Goal: Task Accomplishment & Management: Manage account settings

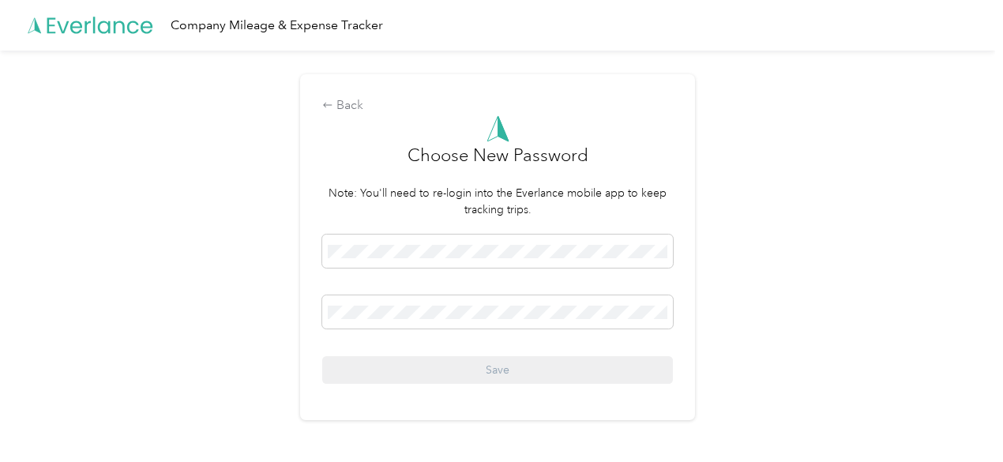
click at [764, 155] on div "Back Choose New Password Note: You'll need to re-login into the Everlance mobil…" at bounding box center [497, 254] width 995 height 407
click at [92, 32] on icon at bounding box center [91, 25] width 126 height 91
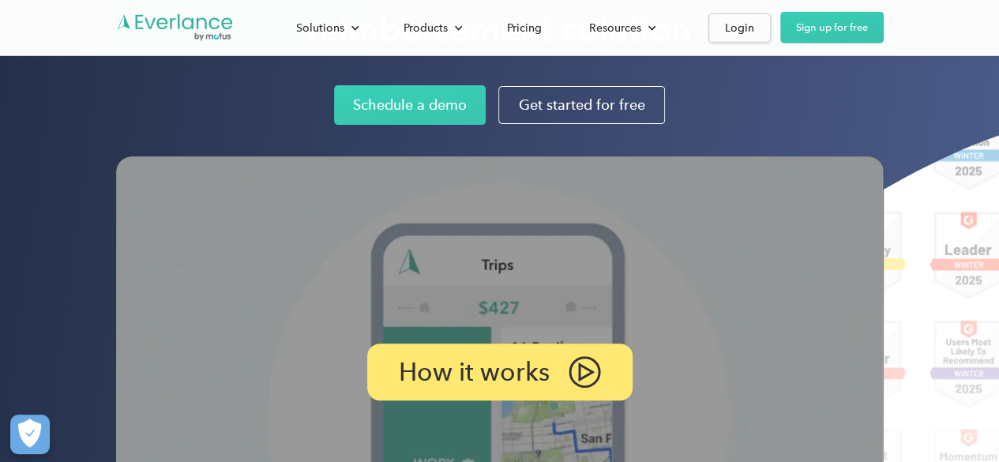
scroll to position [164, 0]
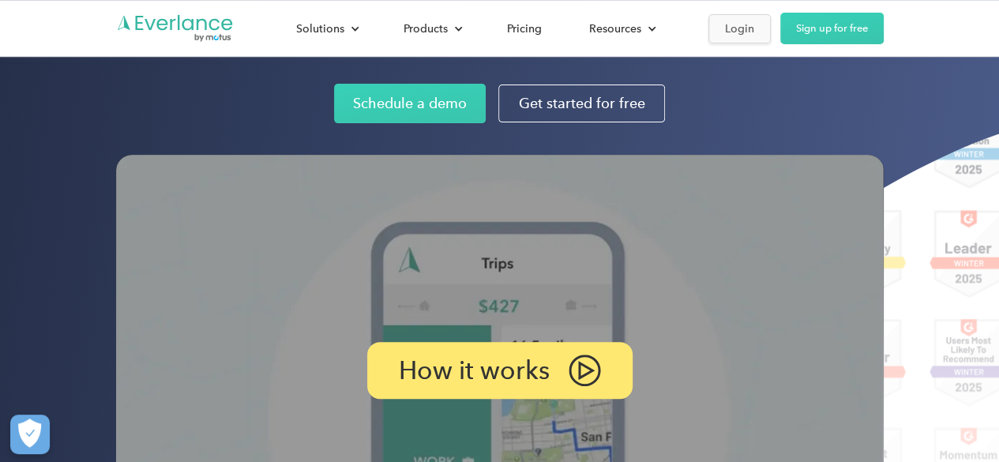
click at [731, 40] on link "Login" at bounding box center [740, 28] width 62 height 29
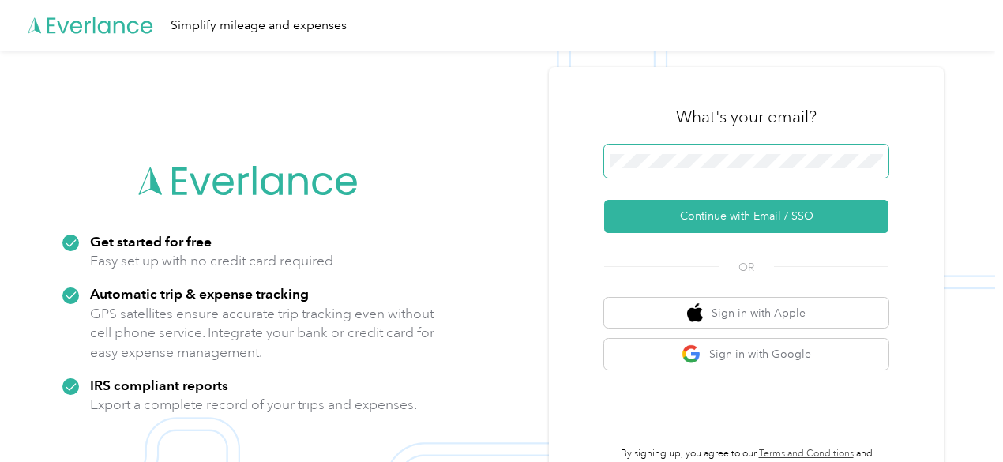
click at [686, 148] on span at bounding box center [746, 161] width 284 height 33
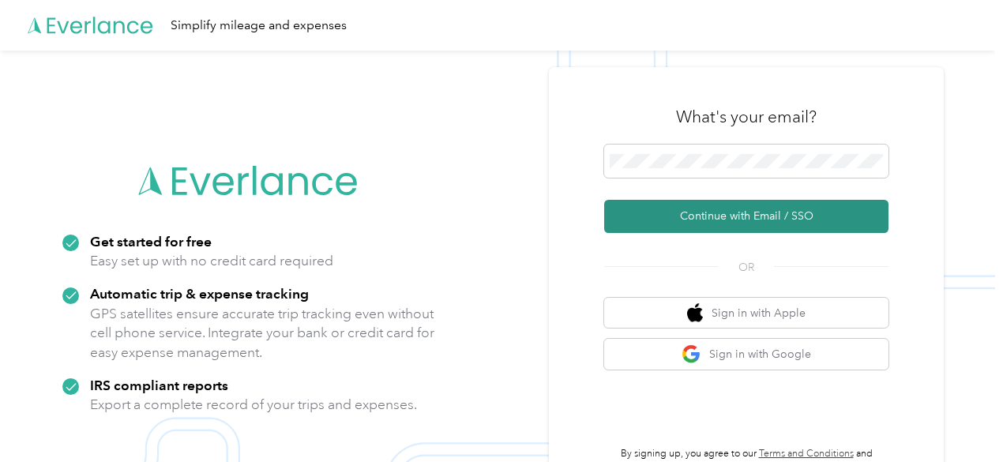
click at [713, 215] on button "Continue with Email / SSO" at bounding box center [746, 216] width 284 height 33
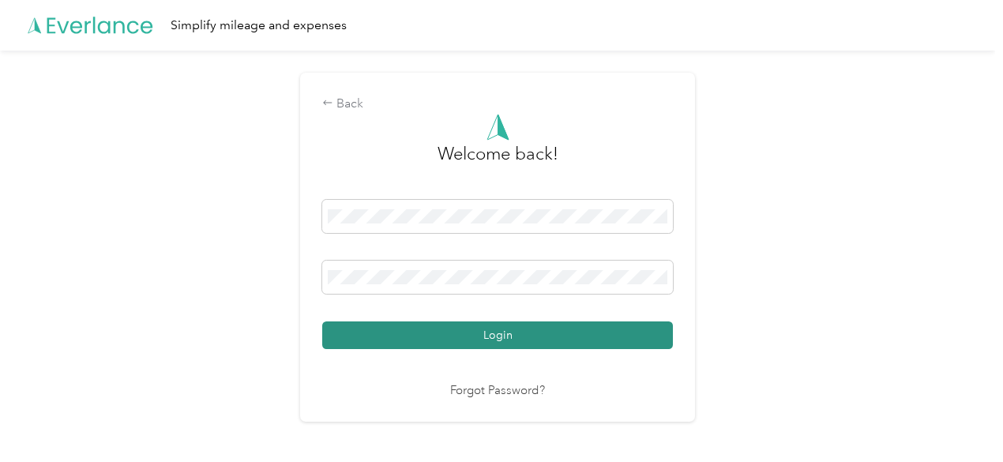
click at [492, 326] on button "Login" at bounding box center [497, 336] width 351 height 28
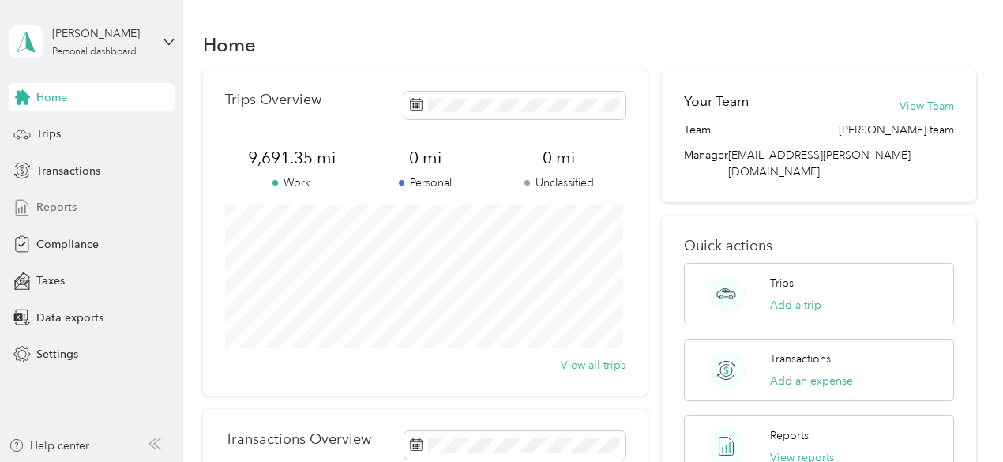
click at [66, 211] on span "Reports" at bounding box center [56, 207] width 40 height 17
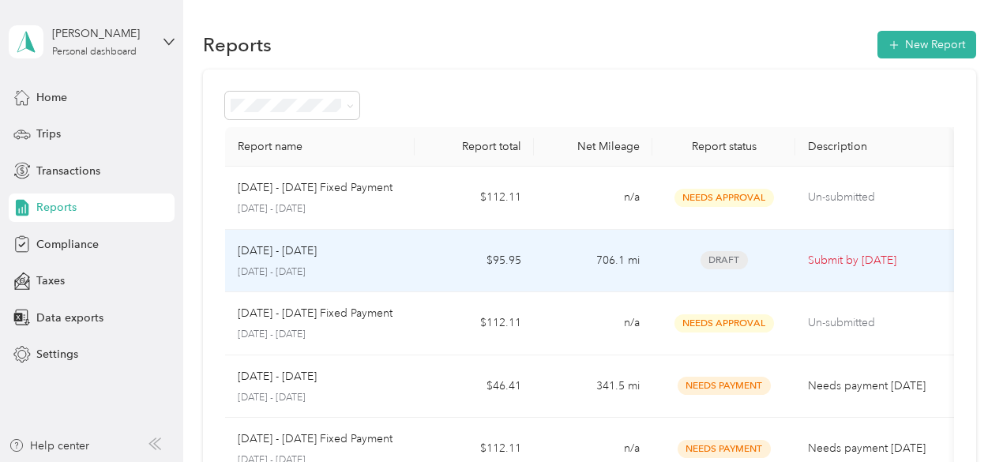
click at [356, 260] on div "Aug 16 - 31, 2025 August 16 - 31, 2025" at bounding box center [320, 261] width 165 height 37
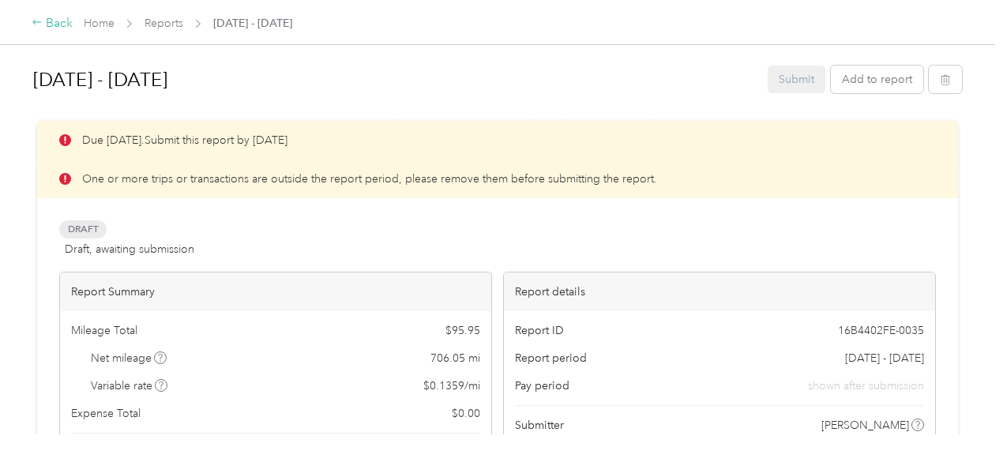
click at [58, 32] on div "Back" at bounding box center [52, 23] width 41 height 19
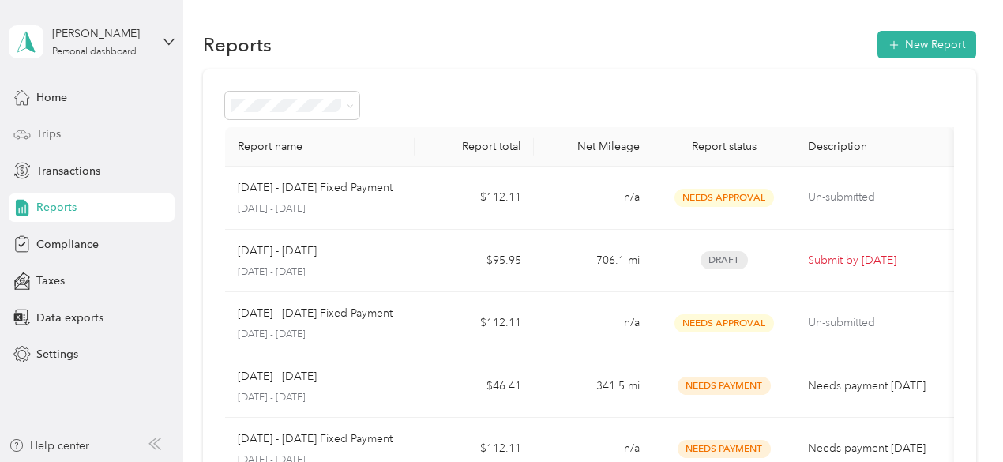
click at [54, 137] on span "Trips" at bounding box center [48, 134] width 24 height 17
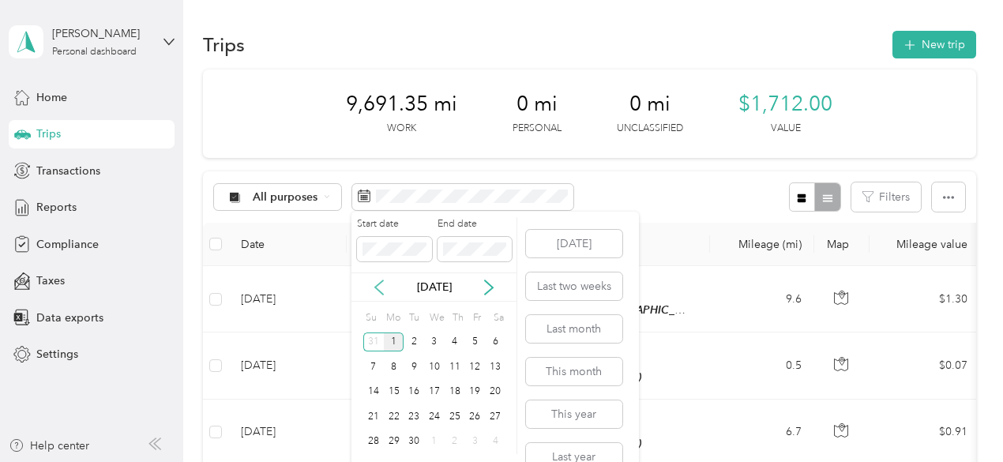
click at [371, 287] on icon at bounding box center [379, 288] width 16 height 16
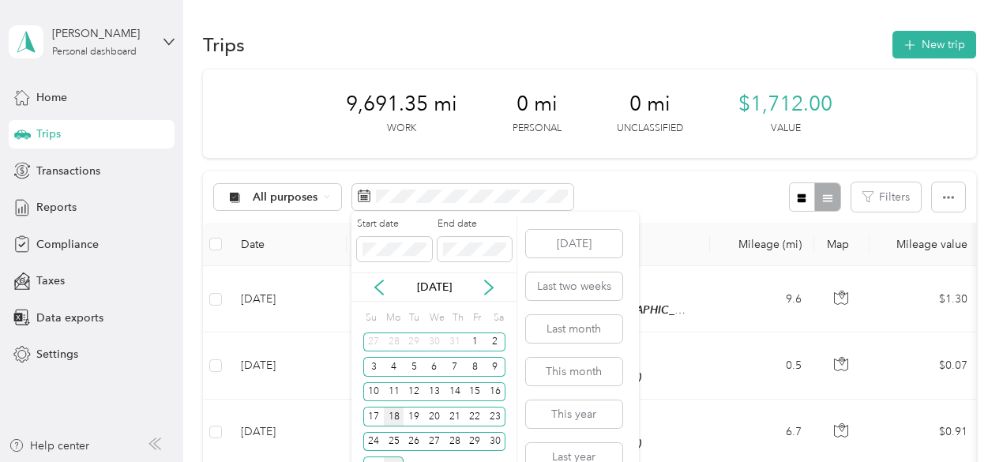
drag, startPoint x: 499, startPoint y: 394, endPoint x: 389, endPoint y: 421, distance: 113.8
click at [389, 421] on div "Su Mo Tu We Th Fr Sa 27 28 29 30 31 1 2 3 4 5 6 7 8 9 10 11 12 13 14 15 16 17 1…" at bounding box center [434, 392] width 142 height 171
click at [397, 414] on div "18" at bounding box center [394, 417] width 21 height 20
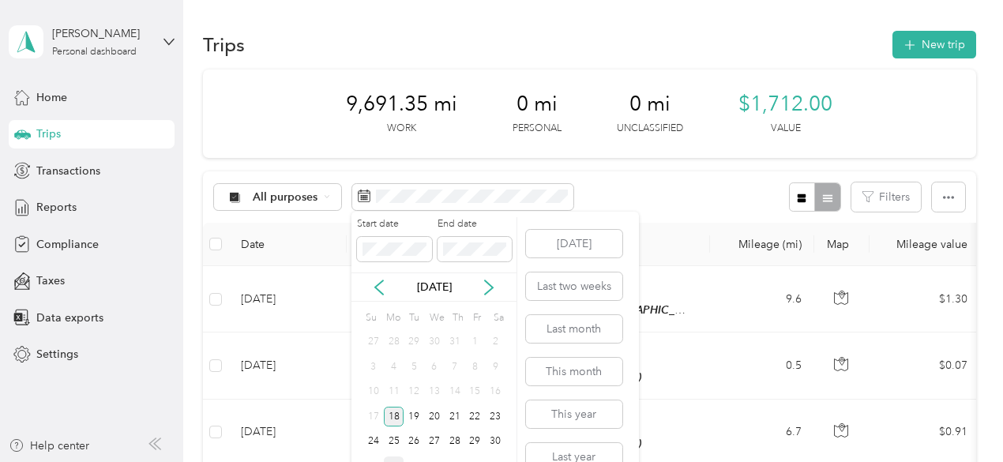
click at [398, 408] on div "18" at bounding box center [394, 417] width 21 height 20
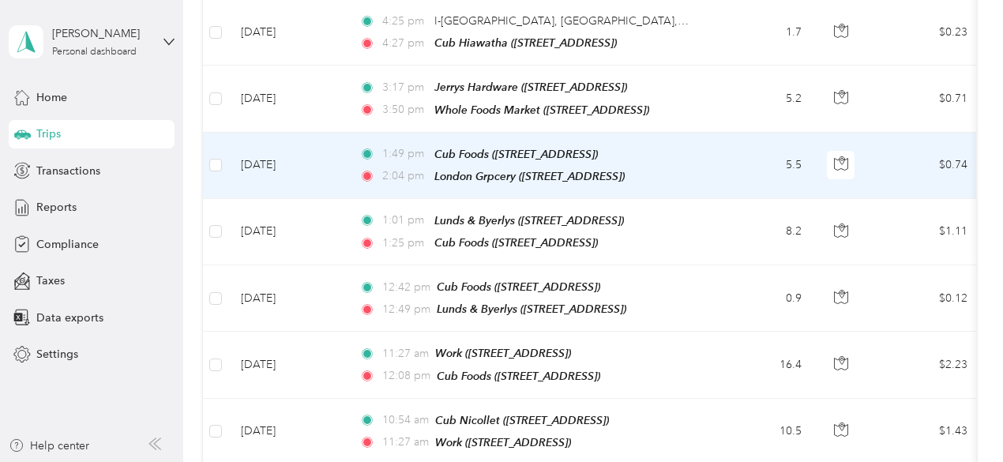
click at [223, 159] on td at bounding box center [215, 166] width 25 height 66
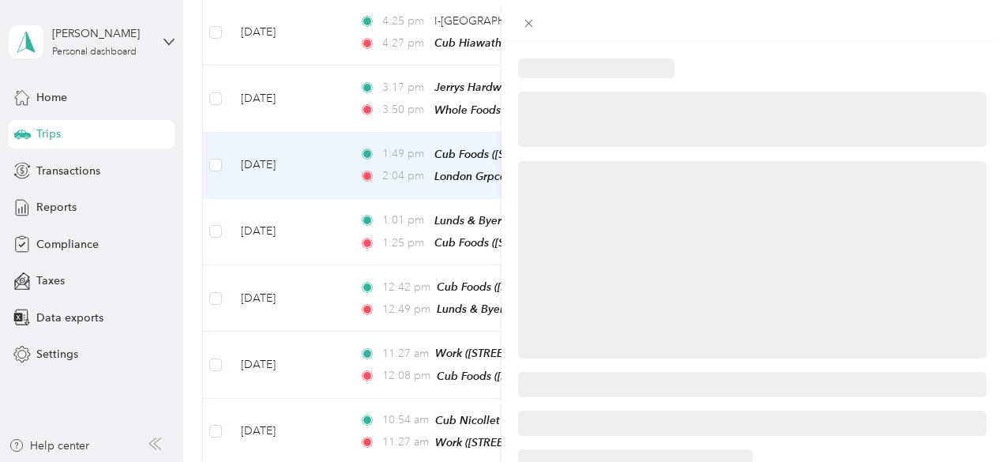
click at [206, 157] on div at bounding box center [501, 231] width 1003 height 462
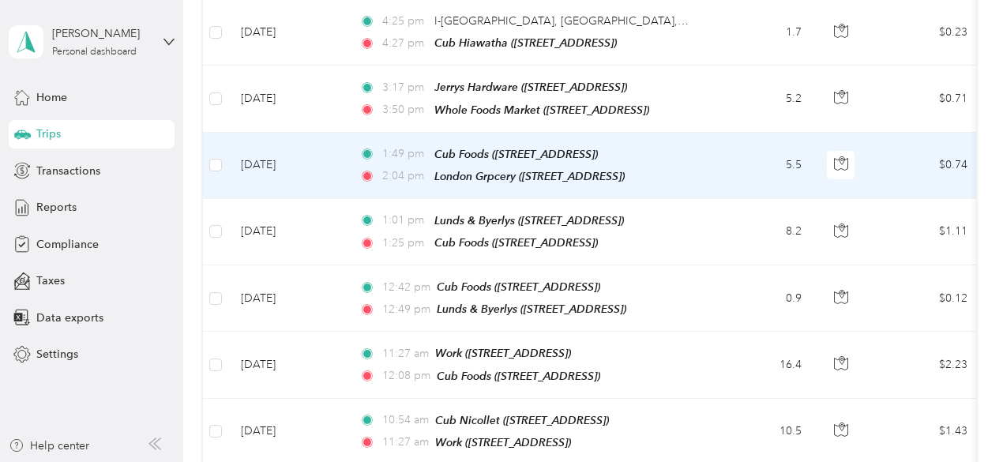
scroll to position [265, 0]
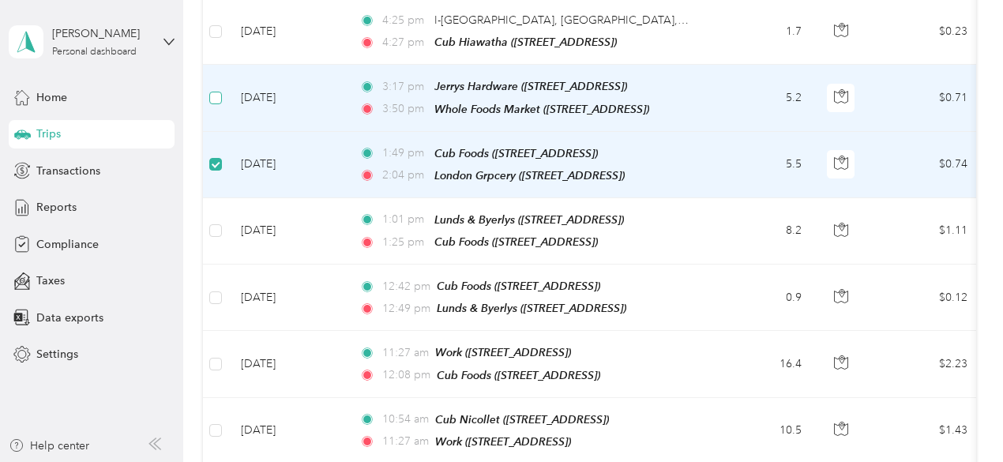
click at [211, 89] on label at bounding box center [215, 97] width 13 height 17
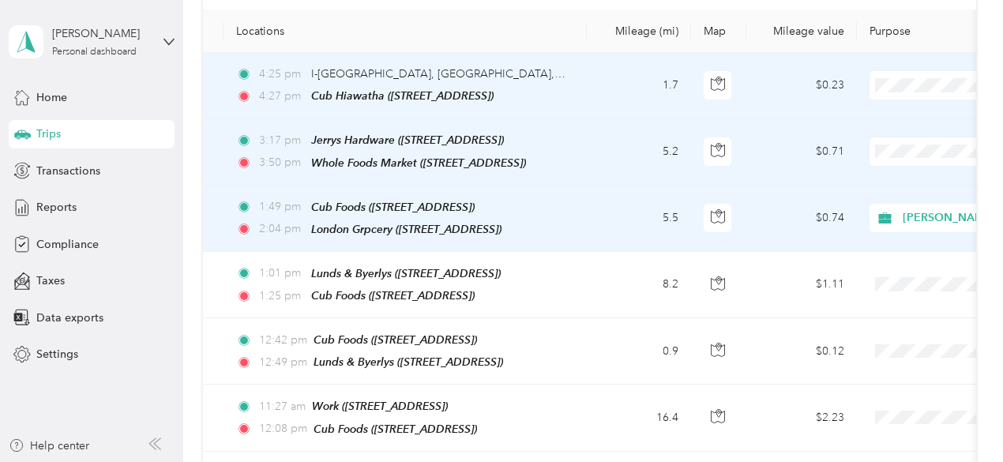
scroll to position [0, 0]
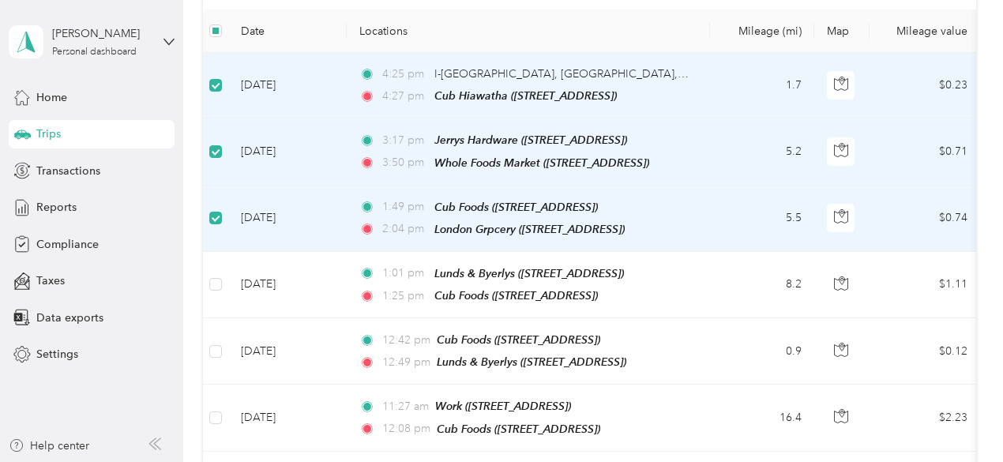
click at [257, 148] on td "Aug 18, 2025" at bounding box center [287, 152] width 119 height 66
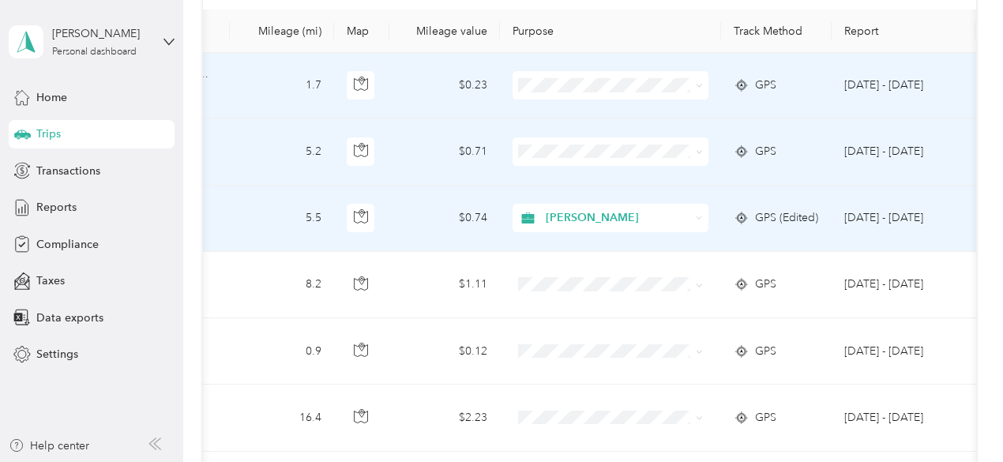
scroll to position [0, 539]
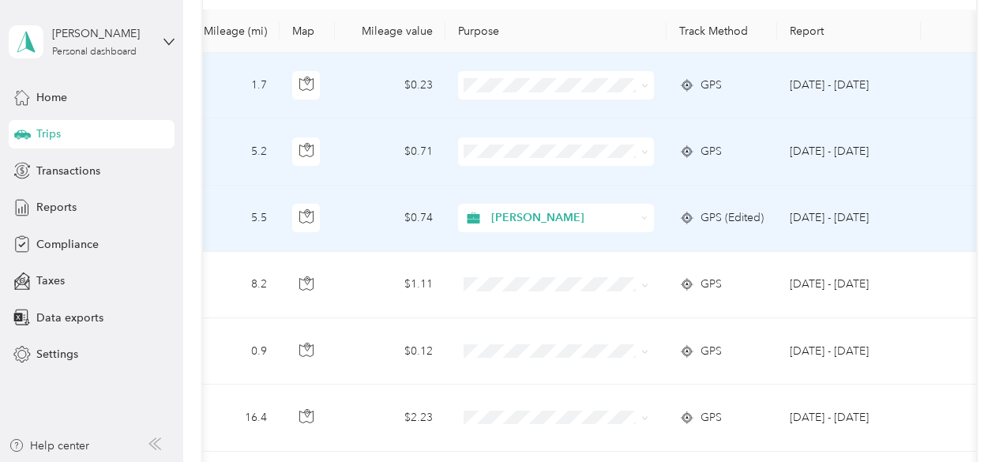
click at [885, 135] on td "[DATE] - [DATE]" at bounding box center [849, 152] width 144 height 66
click at [882, 153] on td "[DATE] - [DATE]" at bounding box center [849, 152] width 144 height 66
click at [879, 213] on td "[DATE] - [DATE]" at bounding box center [849, 219] width 144 height 66
click at [837, 215] on td "[DATE] - [DATE]" at bounding box center [849, 219] width 144 height 66
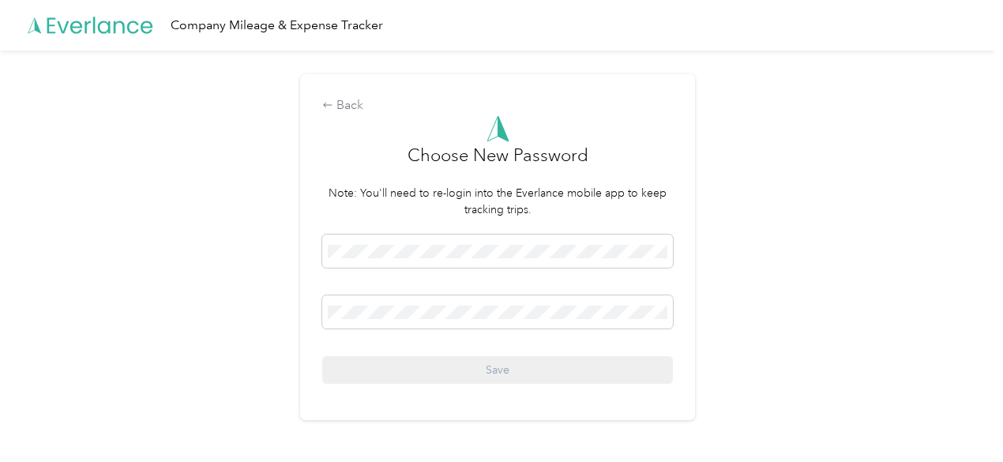
click at [324, 103] on div "Back Choose New Password Note: You'll need to re-login into the Everlance mobil…" at bounding box center [497, 246] width 395 height 345
click at [341, 108] on div "Back" at bounding box center [497, 105] width 351 height 19
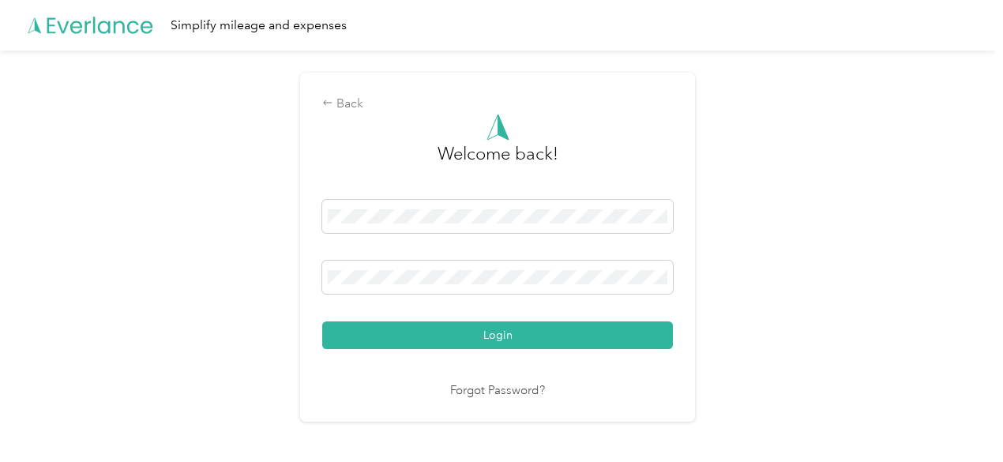
click at [341, 108] on div "Back" at bounding box center [497, 104] width 351 height 19
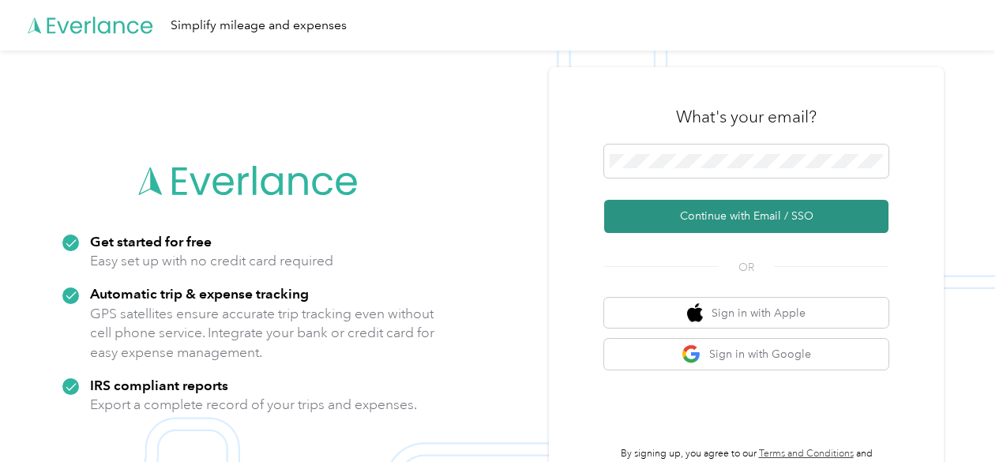
click at [641, 216] on button "Continue with Email / SSO" at bounding box center [746, 216] width 284 height 33
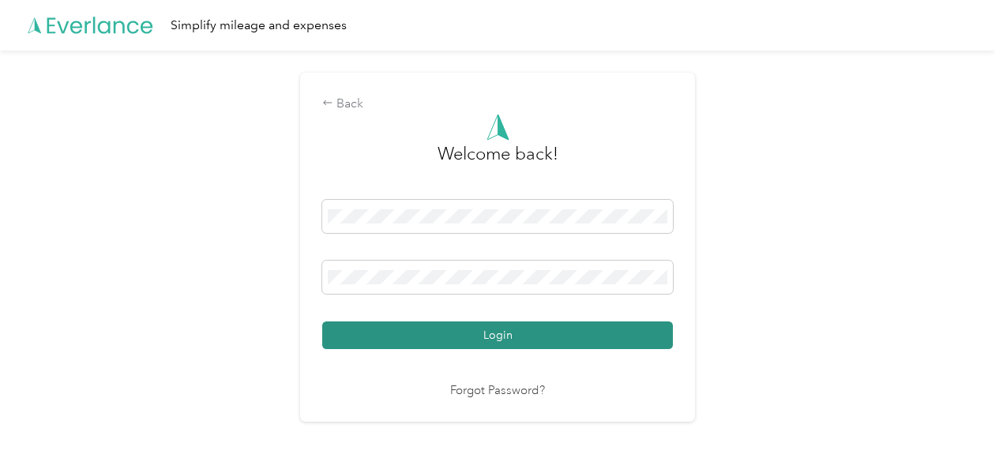
click at [503, 327] on button "Login" at bounding box center [497, 336] width 351 height 28
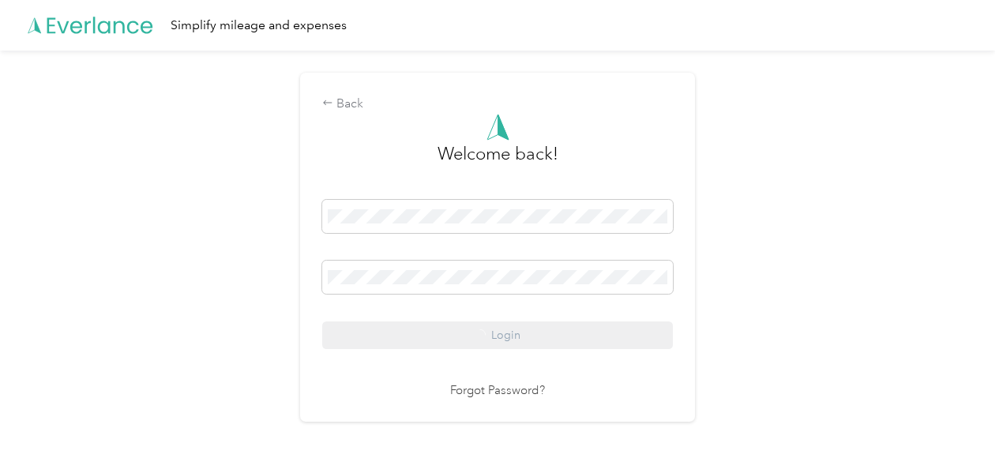
click at [460, 320] on div "Login" at bounding box center [497, 274] width 351 height 149
click at [393, 257] on div "Login" at bounding box center [497, 274] width 351 height 149
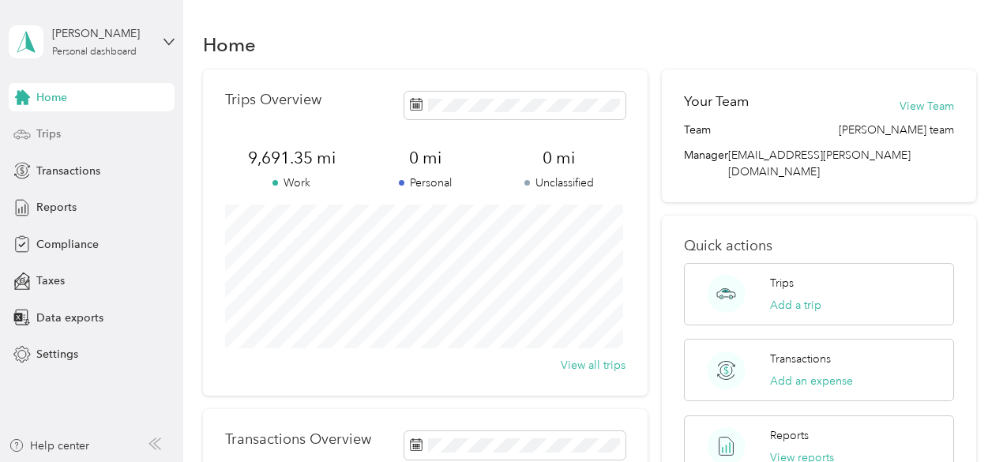
click at [72, 145] on div "Trips" at bounding box center [92, 134] width 166 height 28
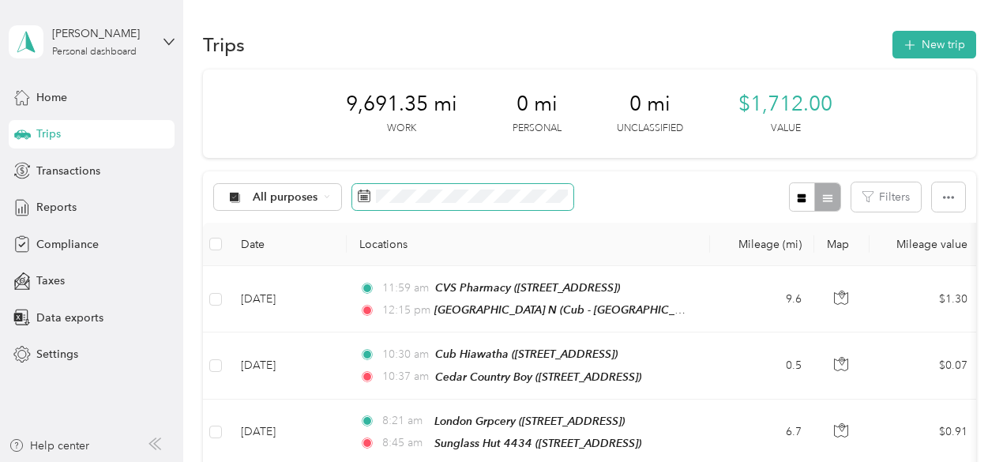
click at [443, 205] on span at bounding box center [462, 197] width 221 height 27
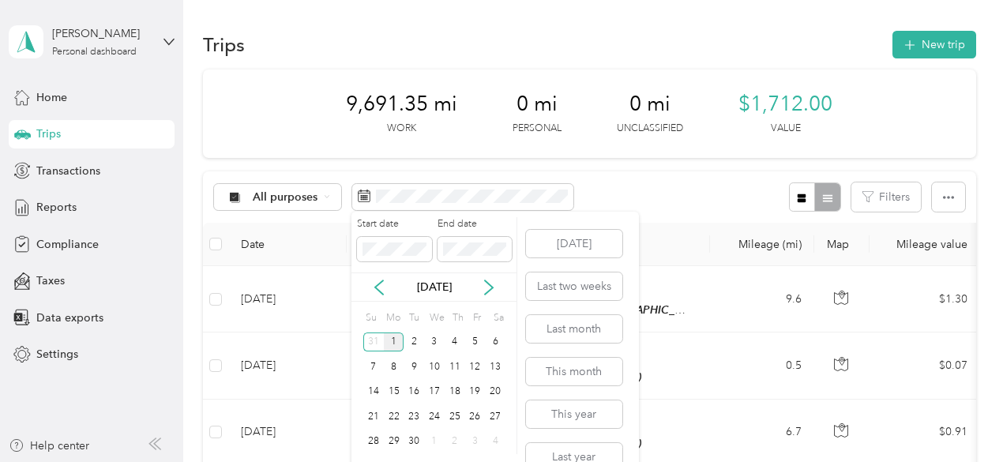
click at [369, 284] on div "[DATE]" at bounding box center [434, 287] width 165 height 17
click at [374, 286] on icon at bounding box center [379, 288] width 16 height 16
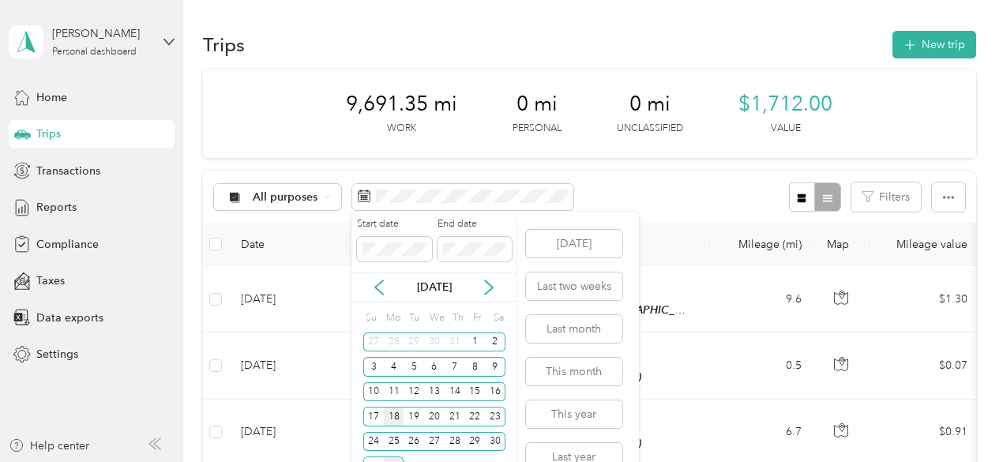
click at [397, 412] on div "18" at bounding box center [394, 417] width 21 height 20
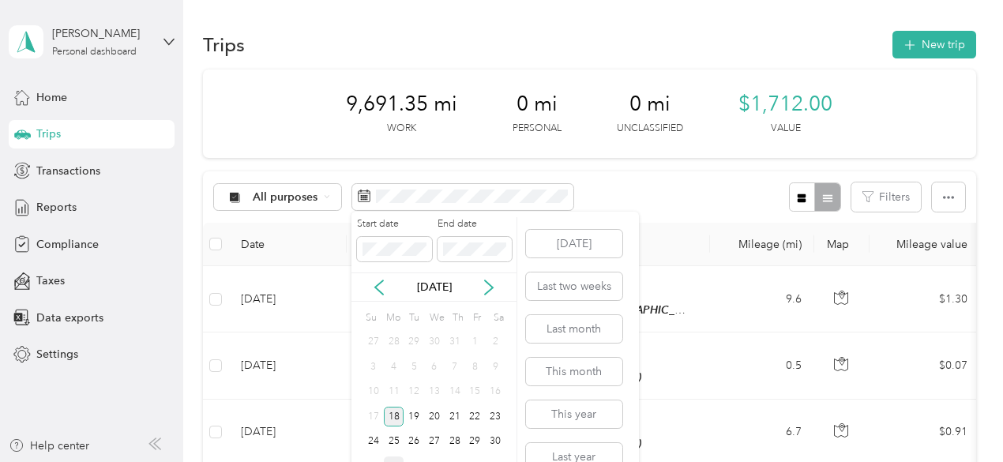
click at [393, 416] on div "18" at bounding box center [394, 417] width 21 height 20
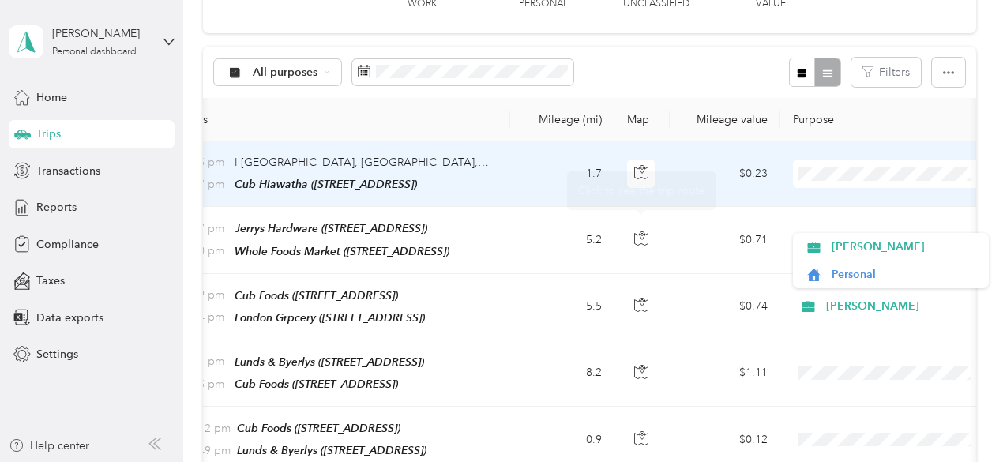
scroll to position [80, 0]
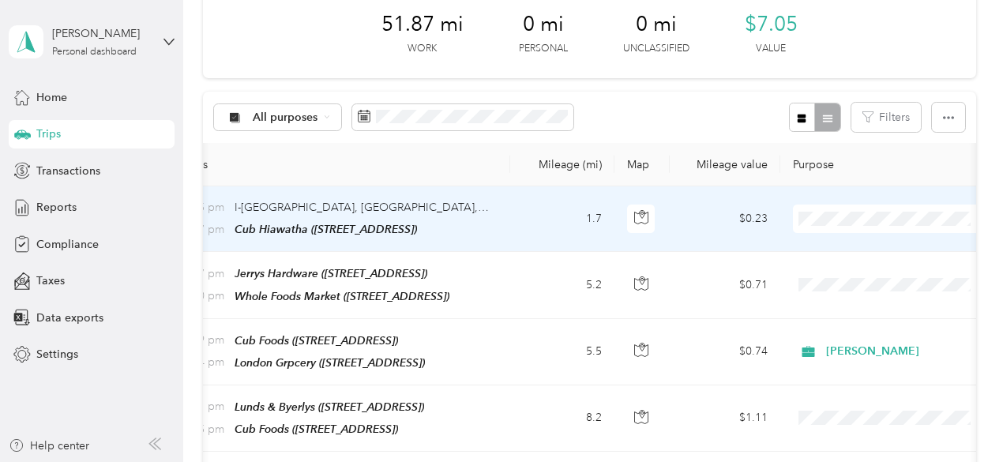
click at [670, 220] on td "$0.23" at bounding box center [725, 219] width 111 height 66
click at [670, 461] on div "Acosta Personal" at bounding box center [497, 462] width 995 height 0
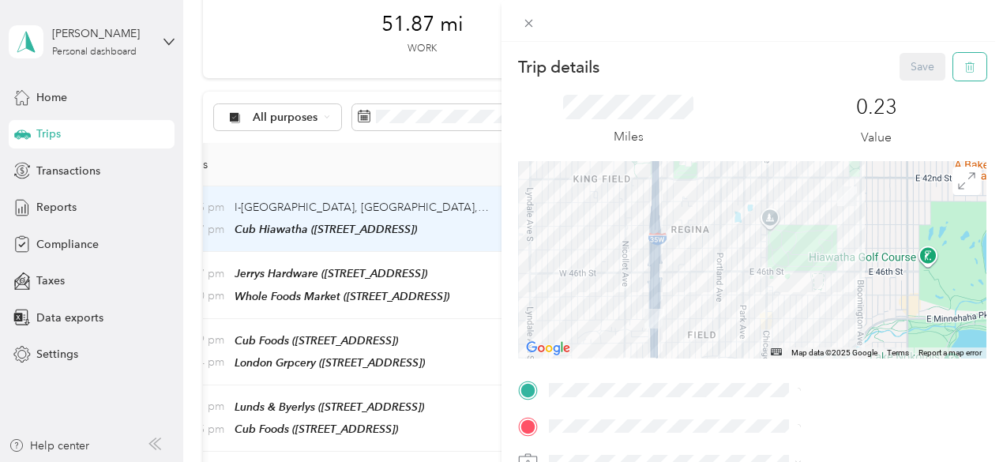
click at [965, 70] on button "button" at bounding box center [970, 67] width 33 height 28
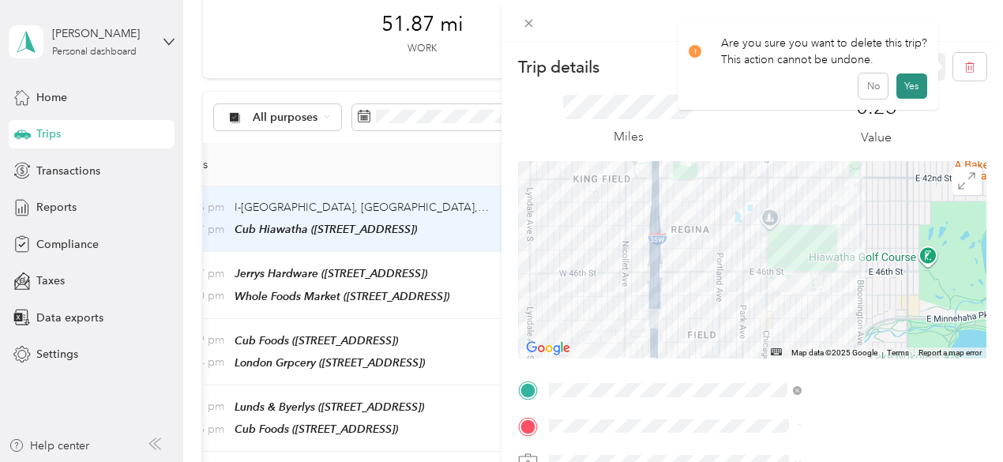
click at [916, 88] on button "Yes" at bounding box center [912, 85] width 31 height 25
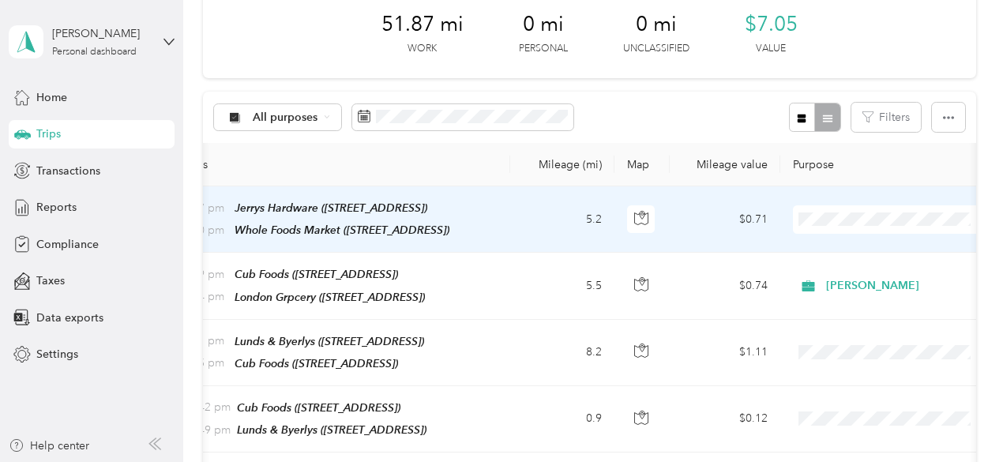
click at [726, 223] on td "$0.71" at bounding box center [725, 219] width 111 height 66
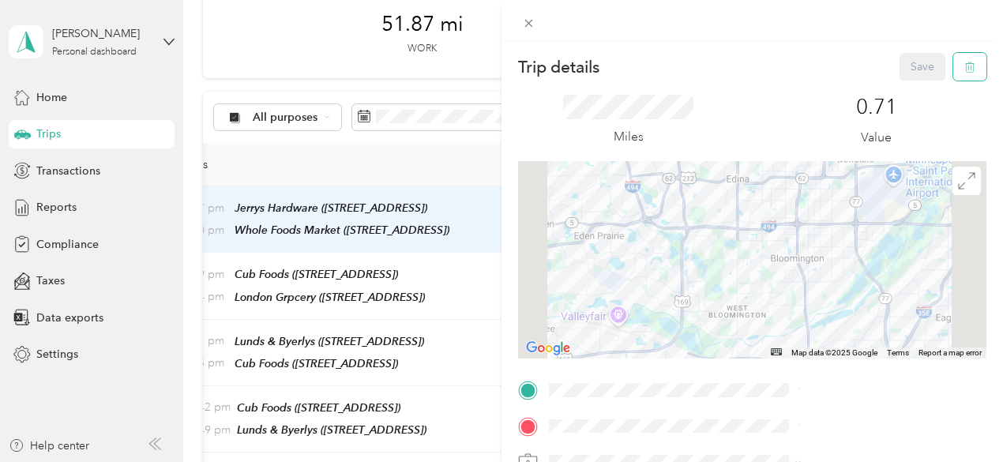
click at [961, 73] on button "button" at bounding box center [970, 67] width 33 height 28
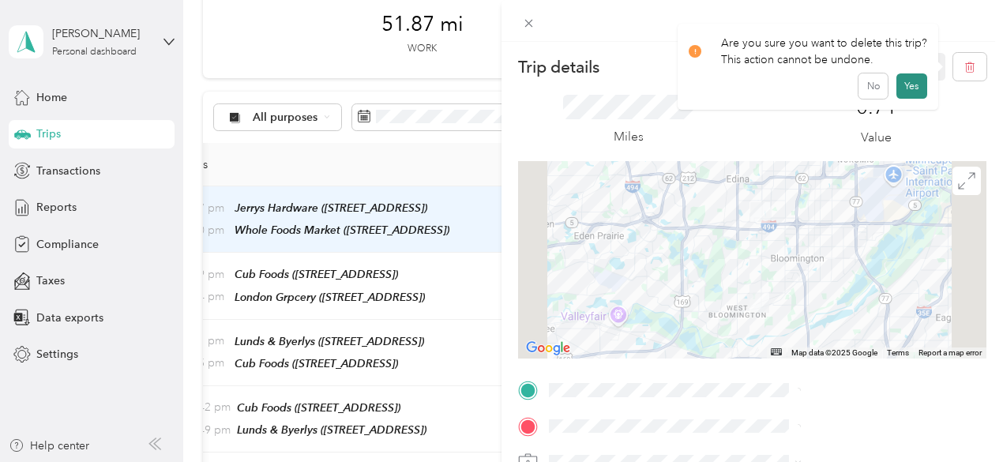
click at [913, 91] on button "Yes" at bounding box center [912, 85] width 31 height 25
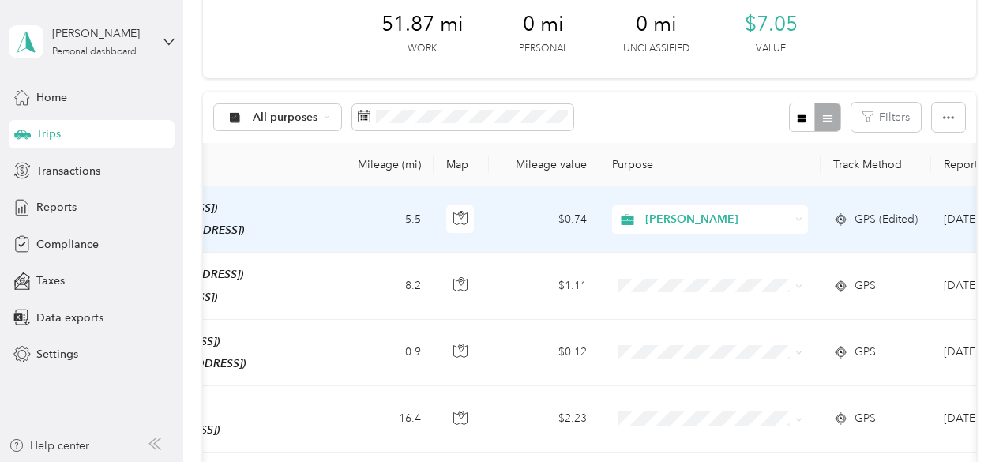
scroll to position [0, 387]
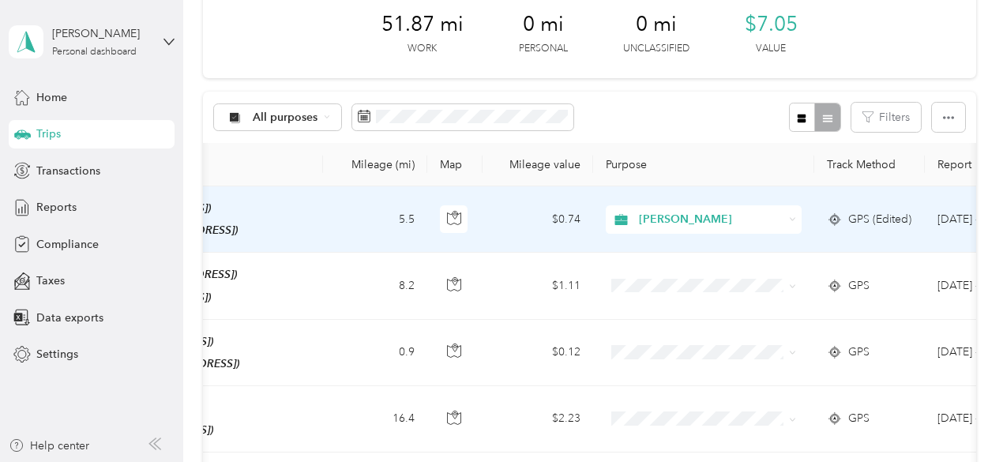
click at [792, 244] on td "[PERSON_NAME]" at bounding box center [703, 219] width 221 height 66
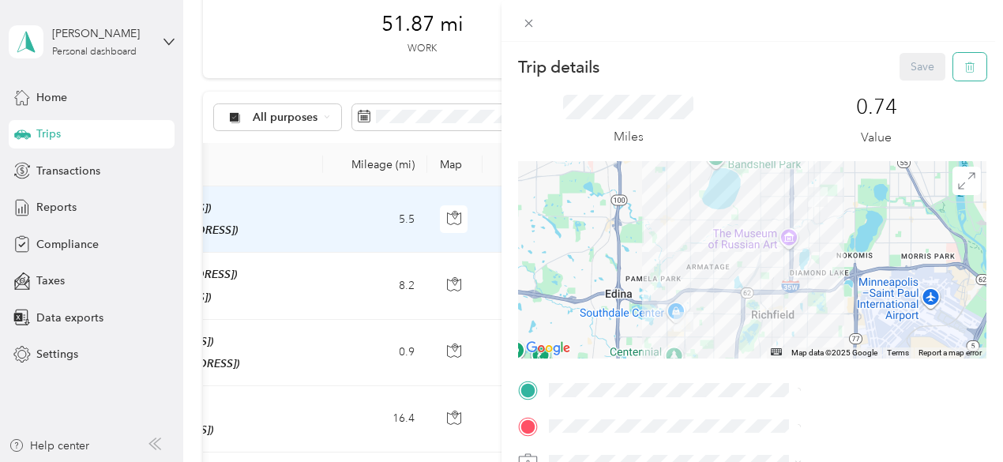
click at [969, 67] on icon "button" at bounding box center [969, 68] width 0 height 4
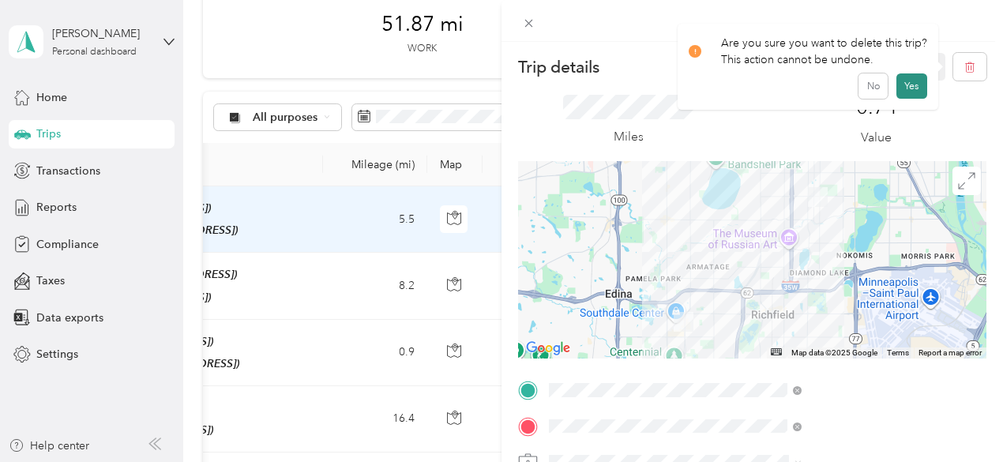
click at [914, 85] on button "Yes" at bounding box center [912, 85] width 31 height 25
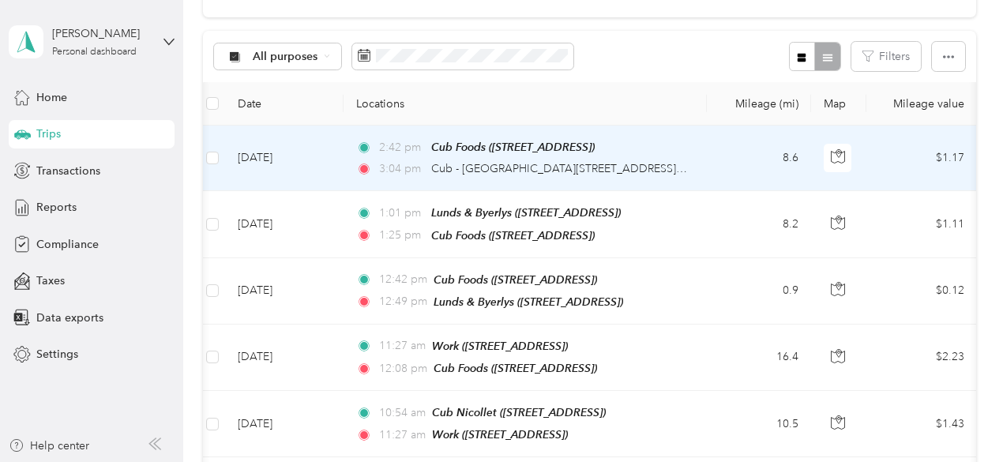
scroll to position [0, 2]
click at [845, 173] on td at bounding box center [839, 159] width 55 height 66
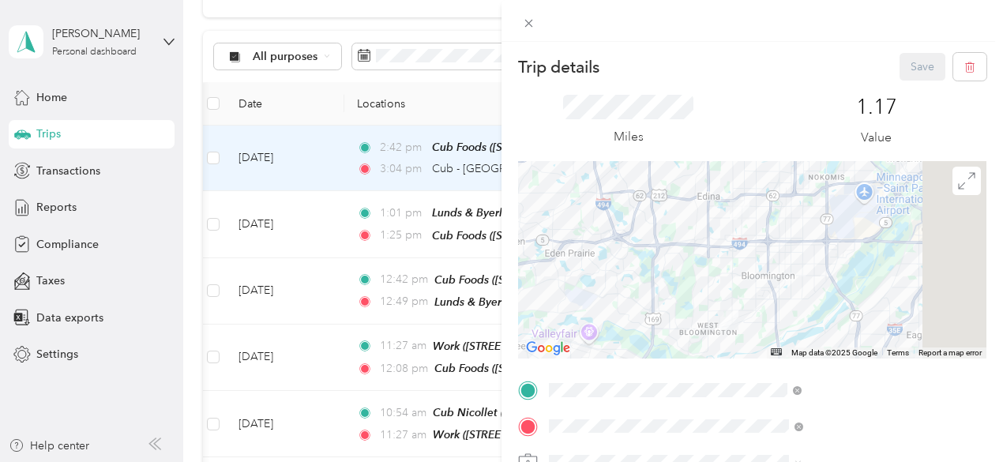
click at [785, 267] on div at bounding box center [752, 260] width 469 height 198
click at [848, 244] on div at bounding box center [752, 259] width 469 height 198
click at [842, 240] on div at bounding box center [752, 259] width 469 height 198
click at [845, 241] on div at bounding box center [752, 259] width 469 height 198
click at [787, 241] on div at bounding box center [752, 259] width 469 height 198
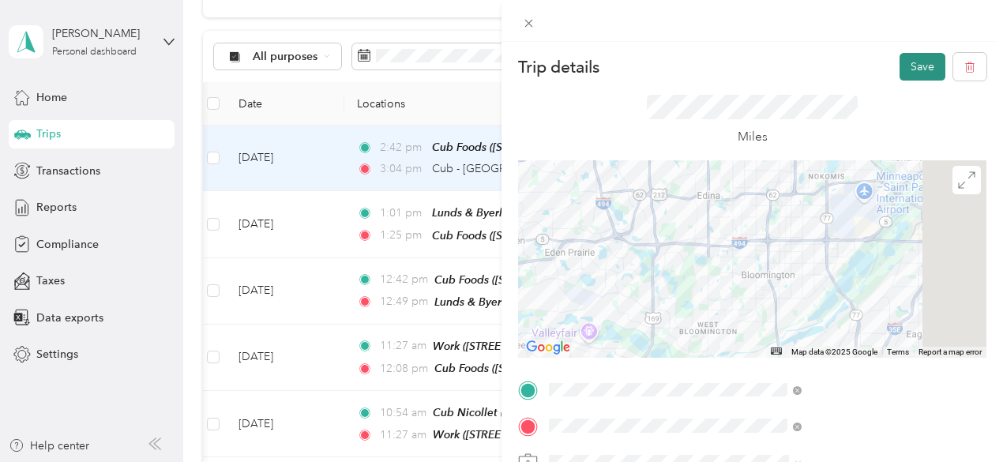
click at [909, 61] on button "Save" at bounding box center [923, 67] width 46 height 28
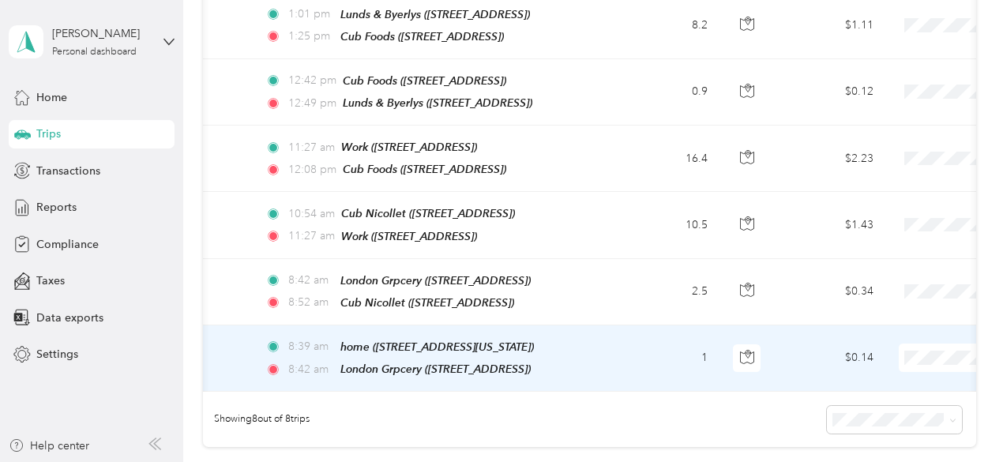
scroll to position [422, 0]
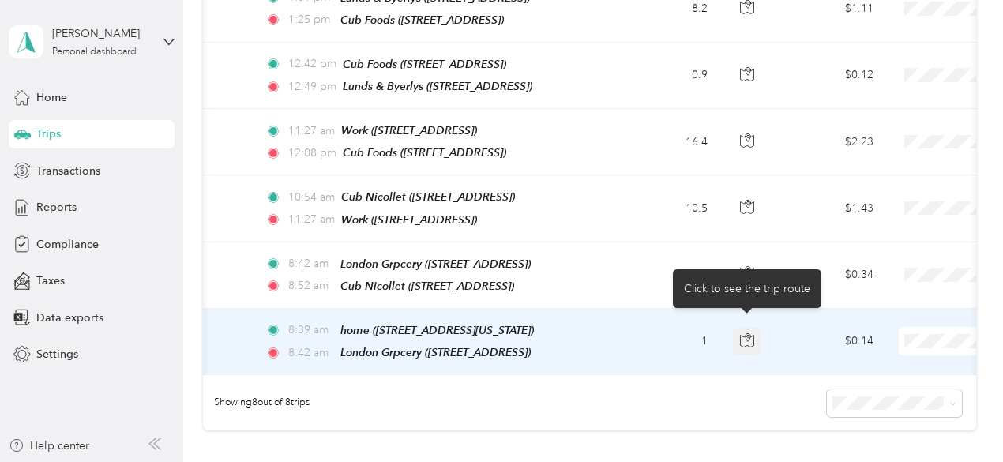
click at [738, 336] on button "button" at bounding box center [747, 342] width 28 height 28
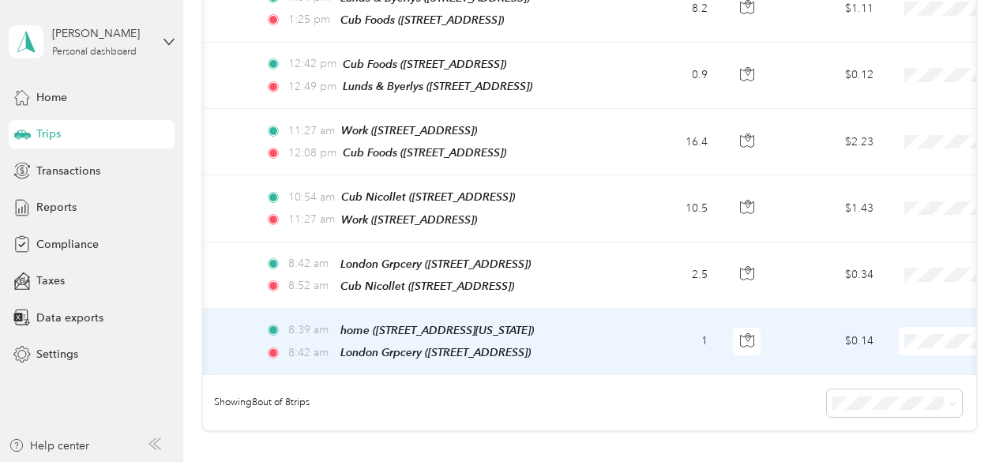
click at [793, 350] on td "$0.14" at bounding box center [831, 342] width 111 height 66
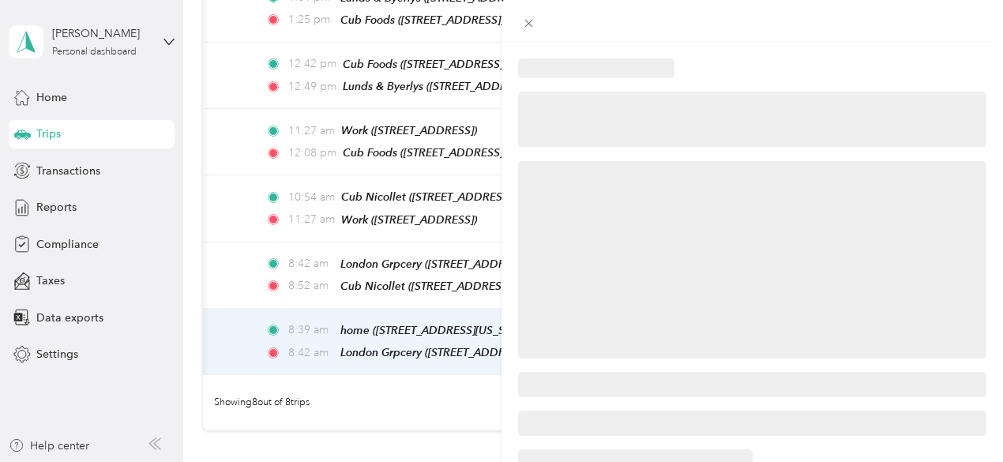
click at [639, 271] on div at bounding box center [501, 231] width 1003 height 462
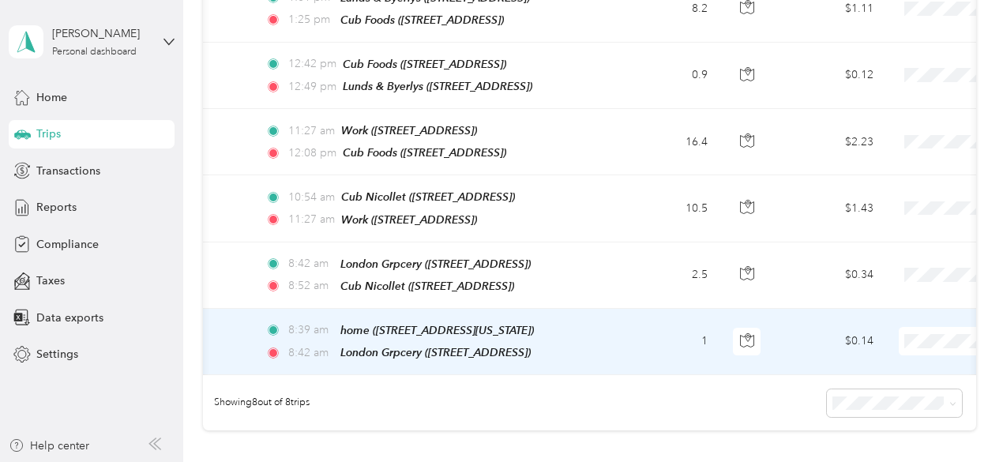
click at [911, 348] on li "[PERSON_NAME]" at bounding box center [905, 358] width 196 height 28
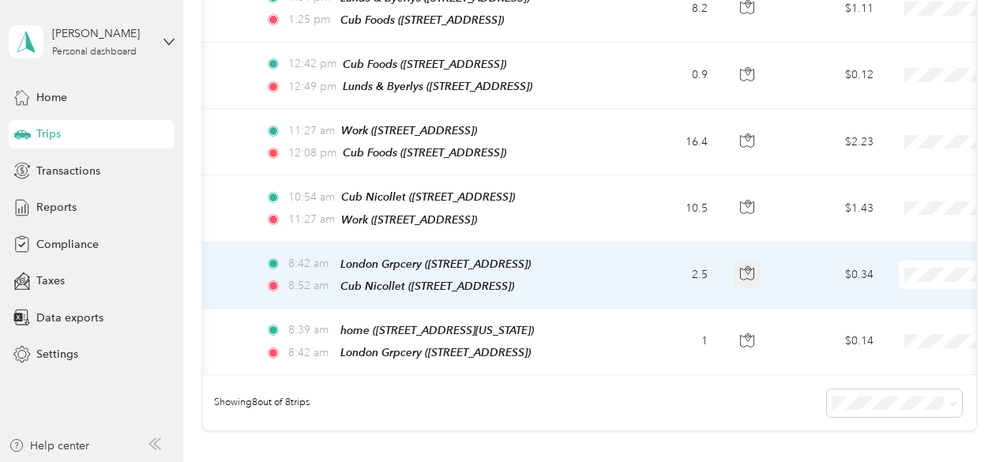
click at [744, 266] on icon "button" at bounding box center [747, 273] width 14 height 14
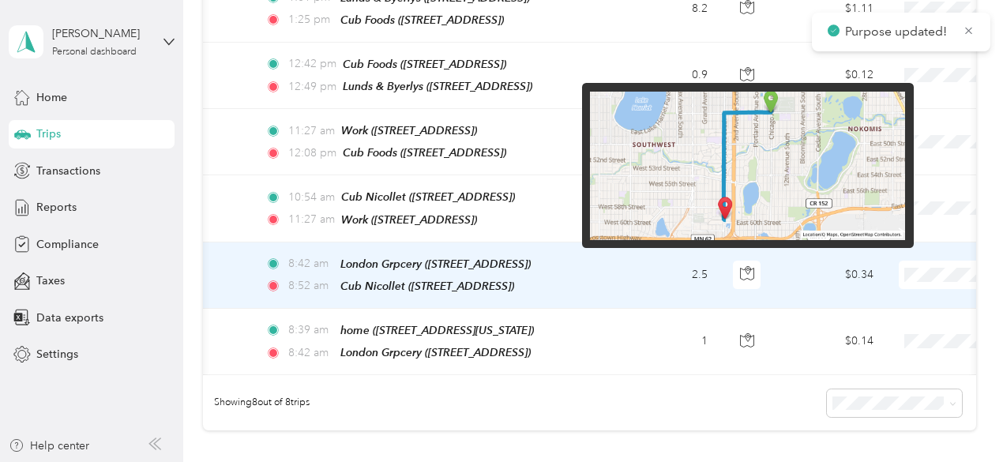
click at [723, 146] on img at bounding box center [747, 166] width 315 height 149
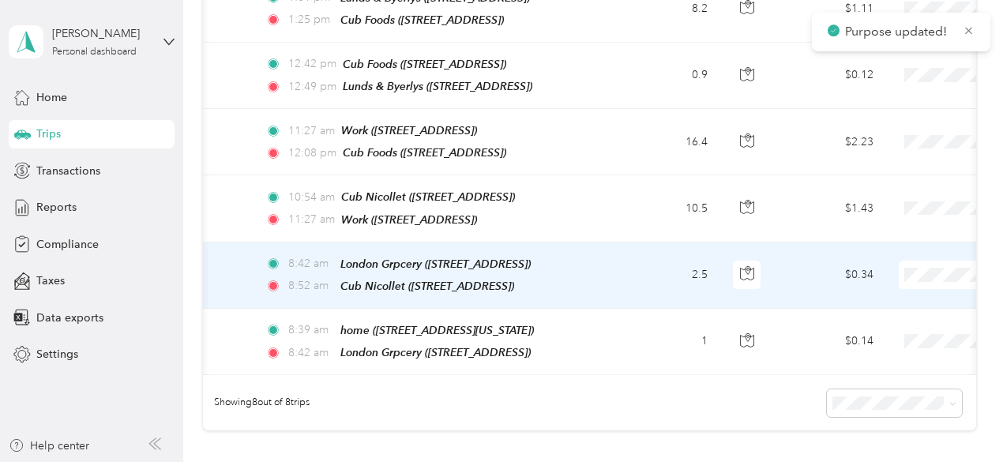
click at [948, 261] on span at bounding box center [997, 275] width 196 height 28
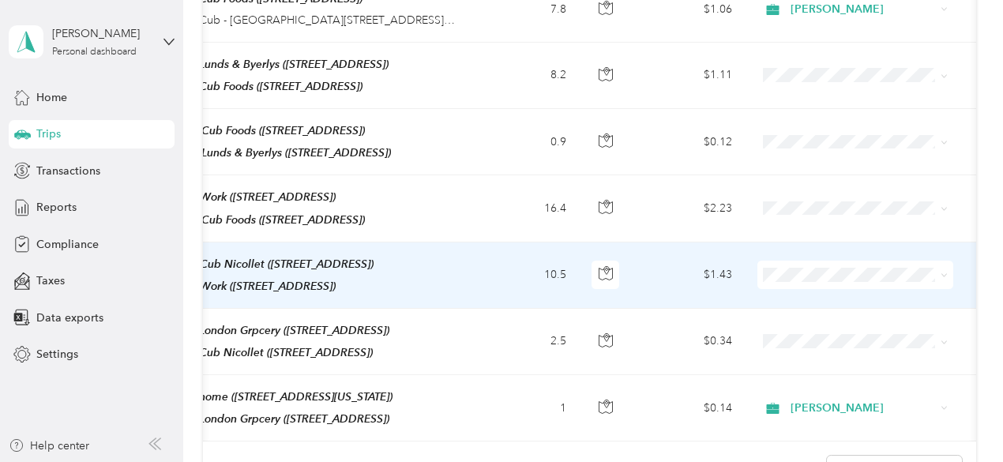
scroll to position [0, 239]
click at [608, 266] on icon "button" at bounding box center [602, 273] width 14 height 14
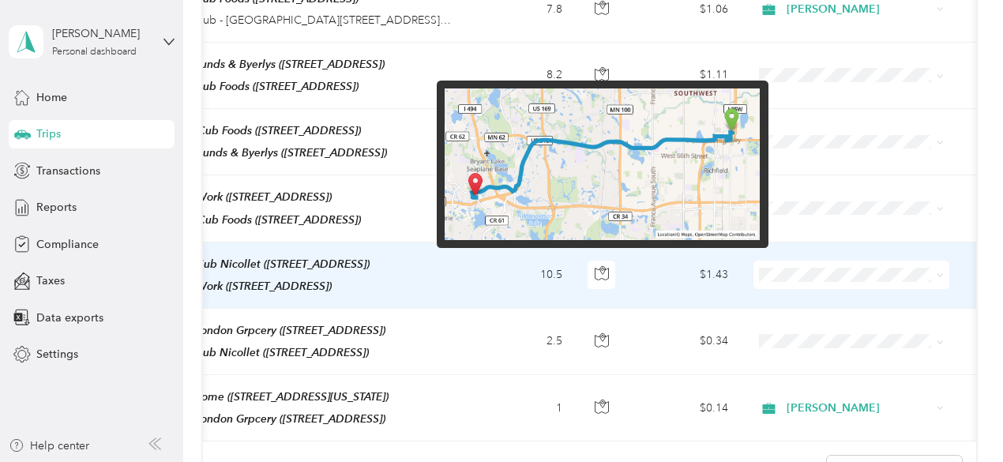
click at [618, 205] on img at bounding box center [602, 164] width 315 height 152
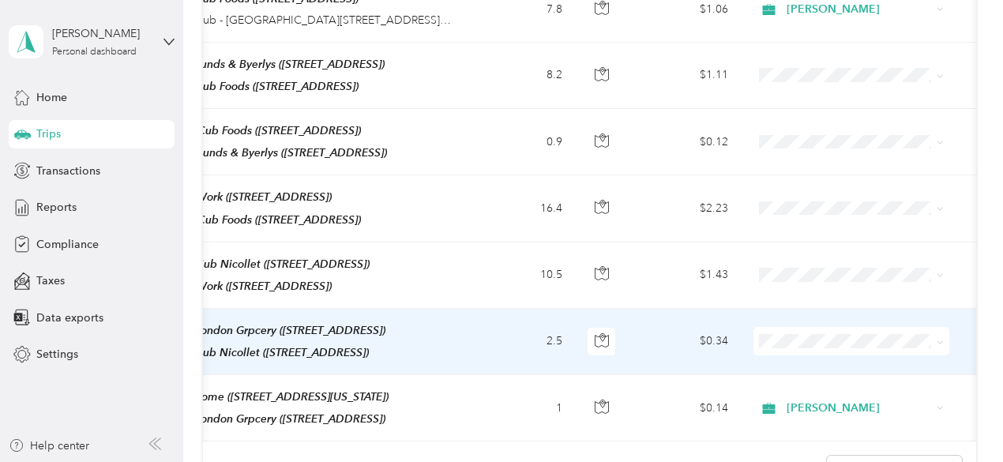
click at [845, 356] on span "[PERSON_NAME]" at bounding box center [865, 352] width 146 height 17
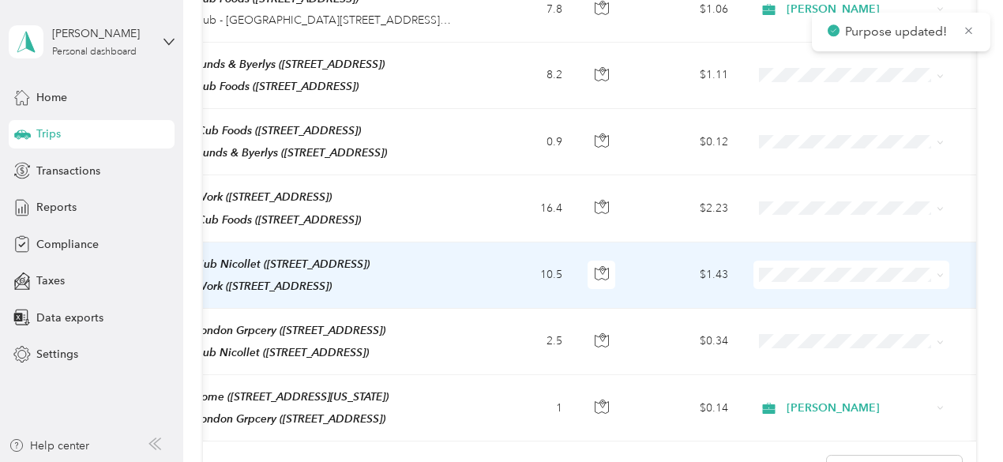
click at [878, 277] on span at bounding box center [852, 275] width 196 height 28
click at [864, 292] on span "[PERSON_NAME]" at bounding box center [865, 292] width 146 height 17
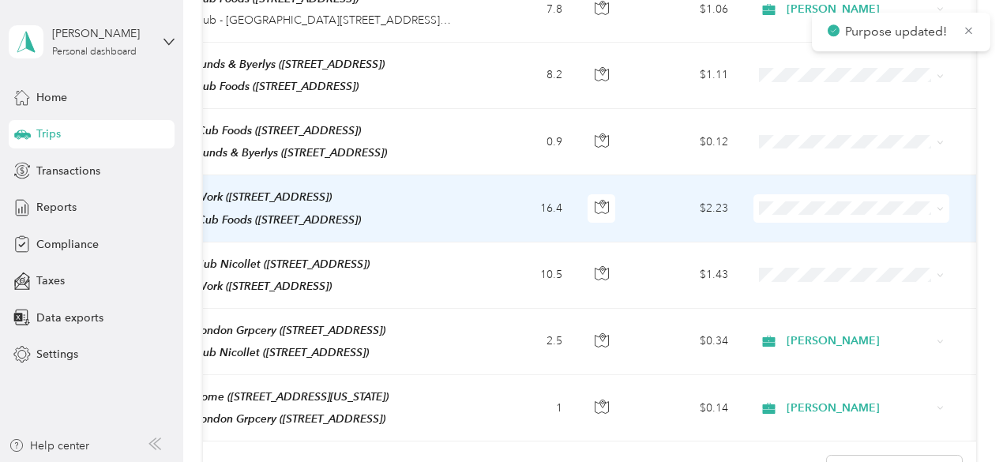
click at [875, 211] on span at bounding box center [852, 208] width 196 height 28
click at [945, 204] on span at bounding box center [852, 208] width 196 height 28
click at [728, 217] on td "$2.23" at bounding box center [685, 208] width 111 height 66
click at [728, 461] on div at bounding box center [497, 462] width 995 height 0
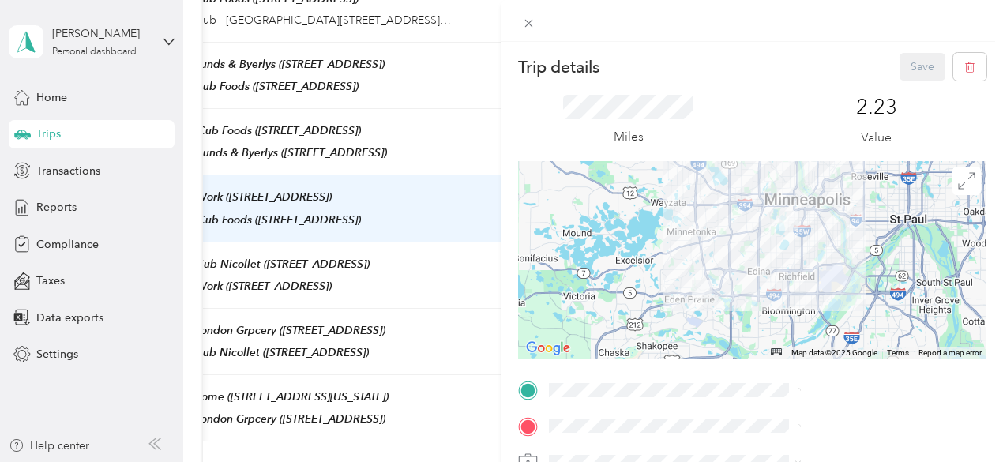
click at [835, 265] on div at bounding box center [752, 260] width 469 height 198
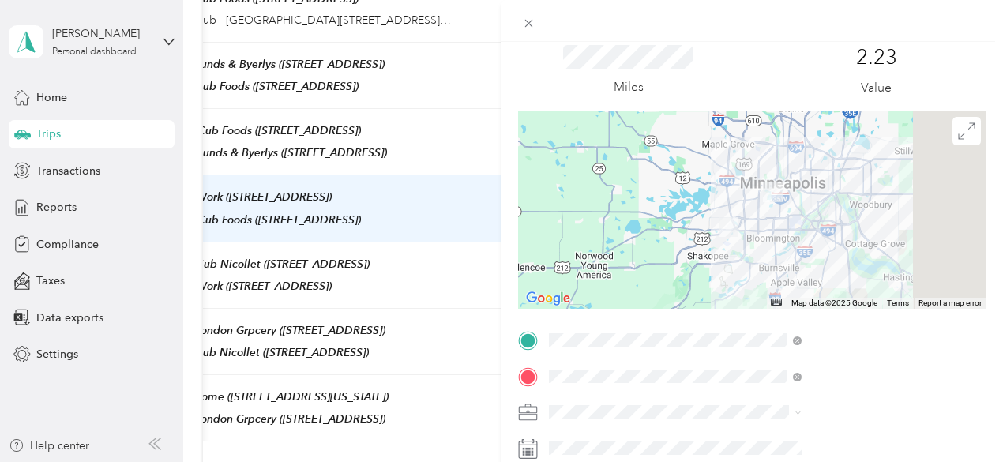
scroll to position [51, 0]
click at [826, 423] on span at bounding box center [765, 411] width 443 height 25
click at [781, 361] on ol "[PERSON_NAME] Personal" at bounding box center [843, 369] width 264 height 55
click at [739, 218] on img at bounding box center [729, 226] width 20 height 20
click at [625, 284] on div "Trip details Save This trip cannot be edited because it is either under review,…" at bounding box center [501, 231] width 1003 height 462
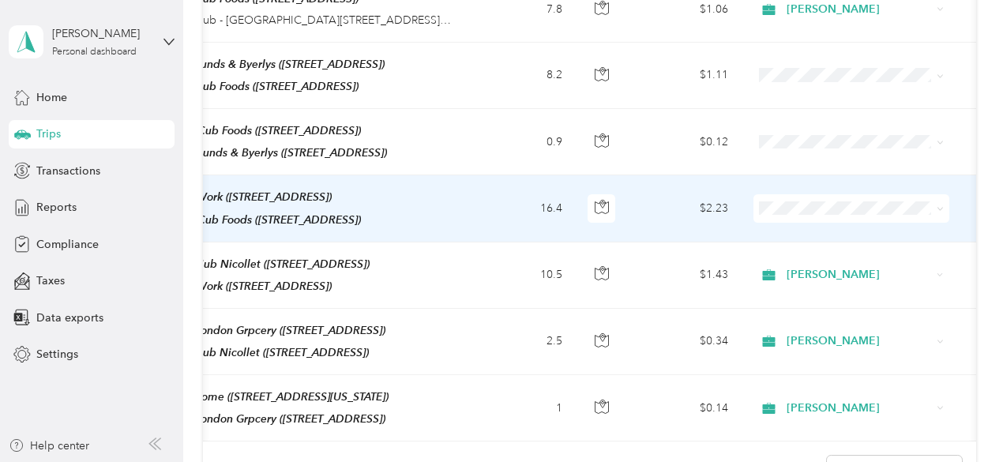
click at [824, 228] on span "[PERSON_NAME]" at bounding box center [865, 221] width 146 height 17
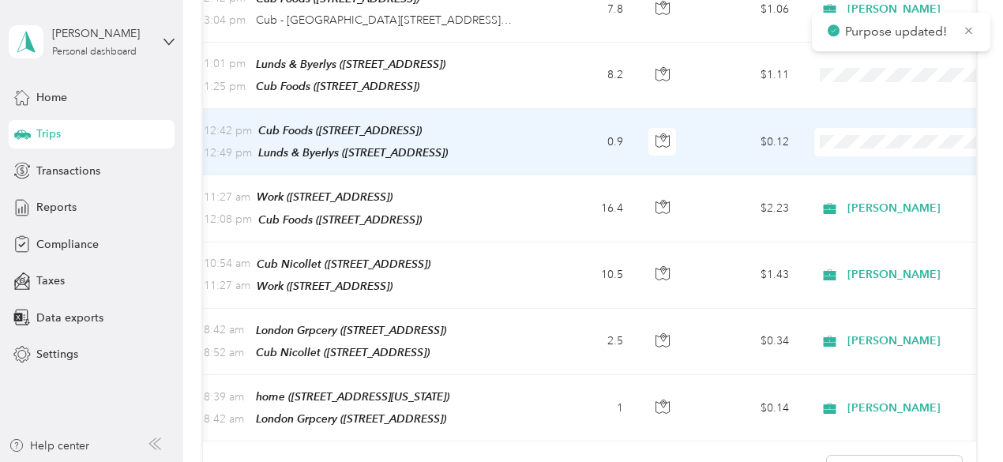
scroll to position [0, 178]
click at [864, 162] on span "[PERSON_NAME]" at bounding box center [920, 164] width 146 height 17
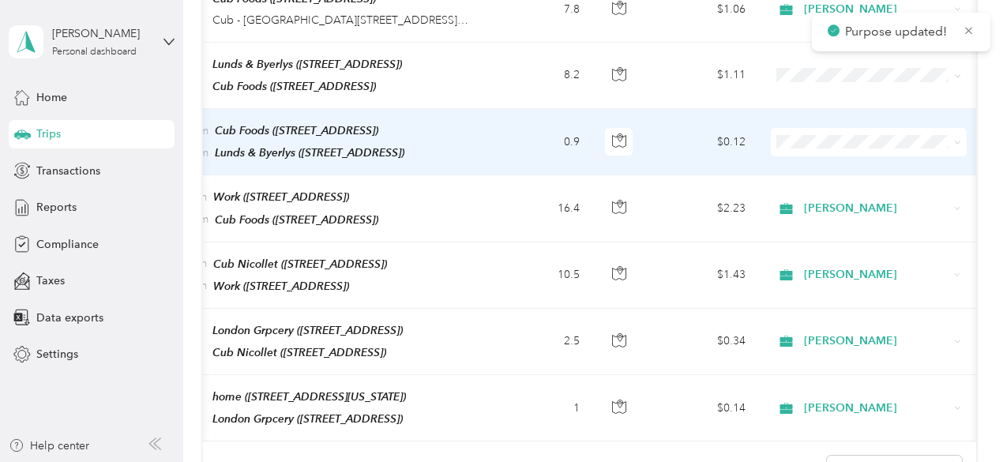
scroll to position [0, 231]
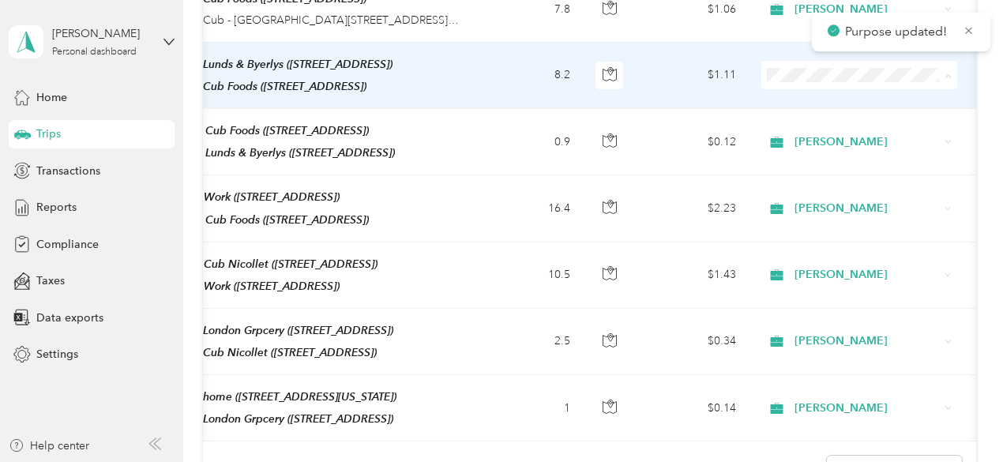
click at [856, 97] on span "[PERSON_NAME]" at bounding box center [873, 99] width 146 height 17
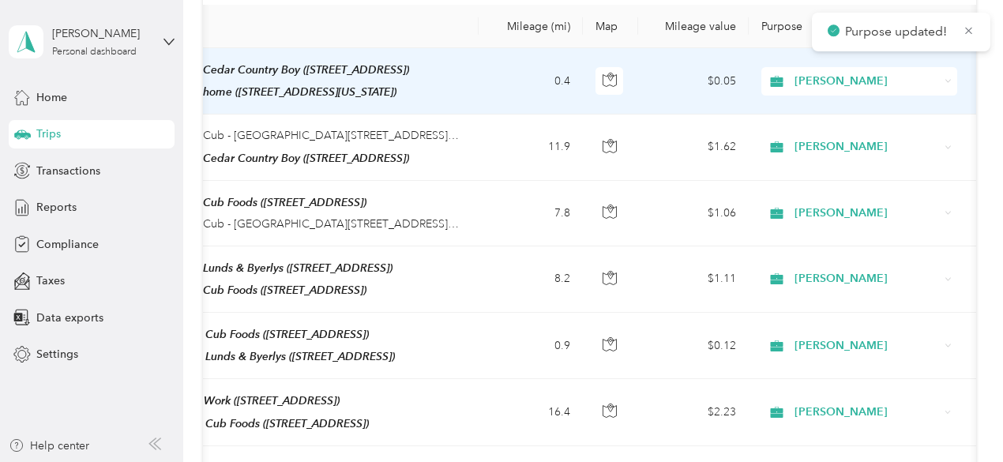
scroll to position [219, 0]
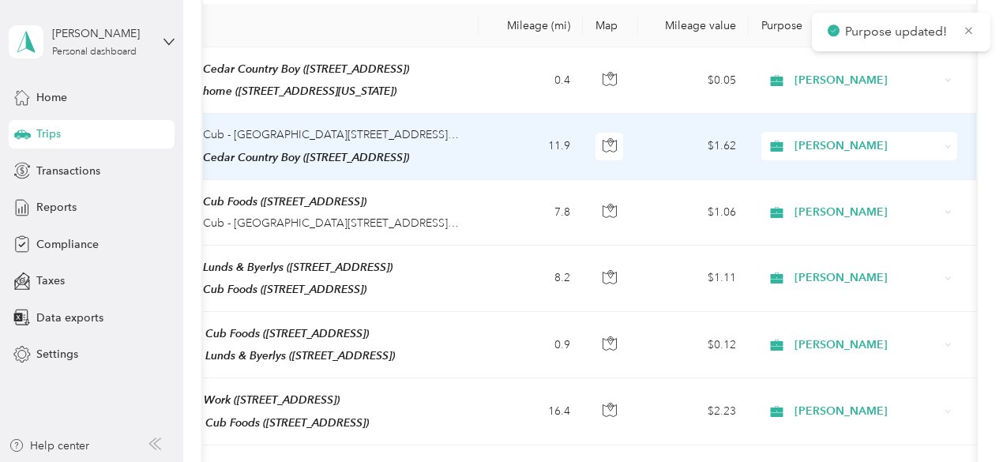
click at [860, 152] on div "[PERSON_NAME]" at bounding box center [860, 146] width 196 height 28
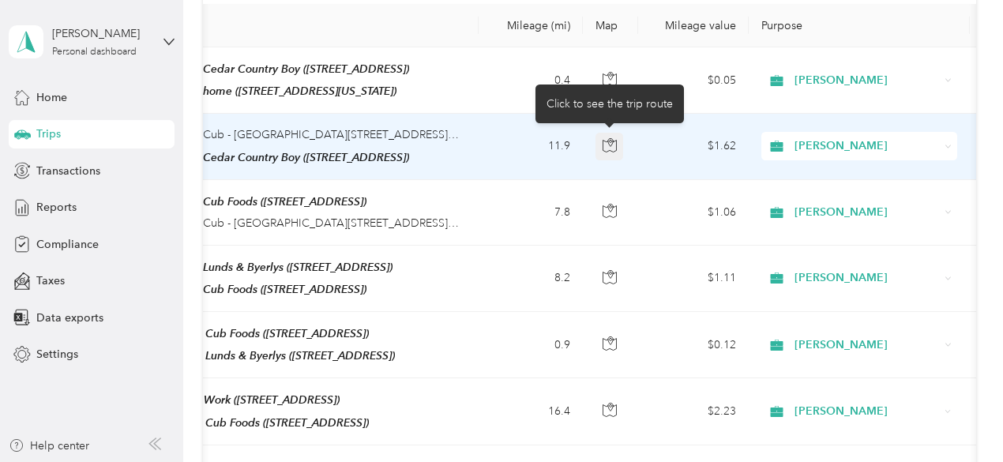
click at [606, 143] on icon "button" at bounding box center [610, 145] width 14 height 14
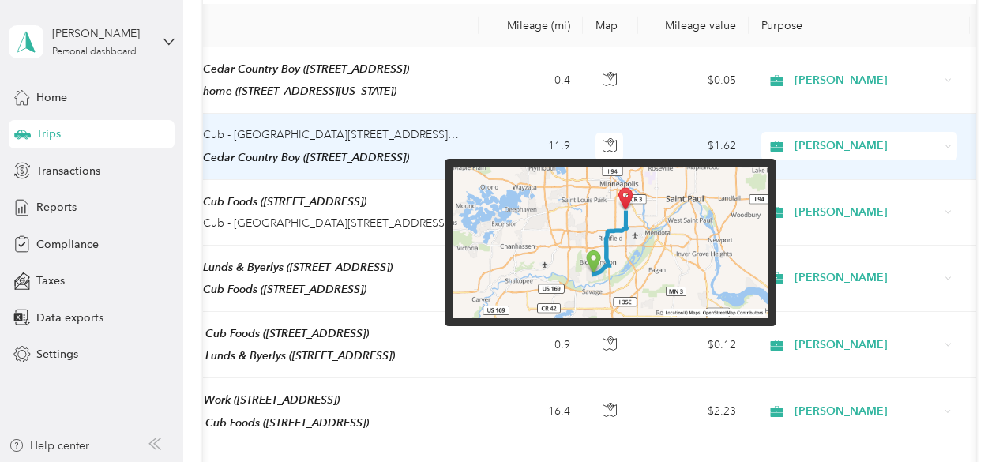
click at [630, 222] on img at bounding box center [610, 243] width 315 height 152
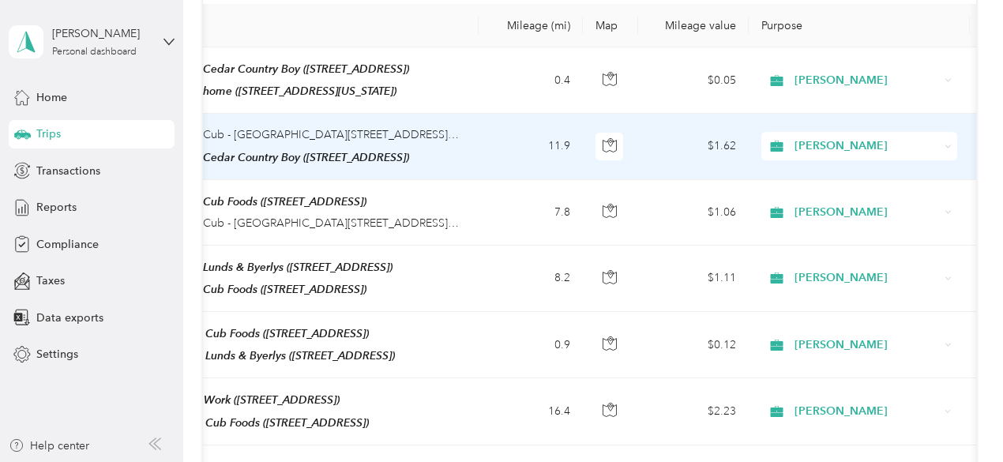
click at [697, 140] on td "$1.62" at bounding box center [693, 147] width 111 height 66
click at [697, 461] on div at bounding box center [497, 462] width 995 height 0
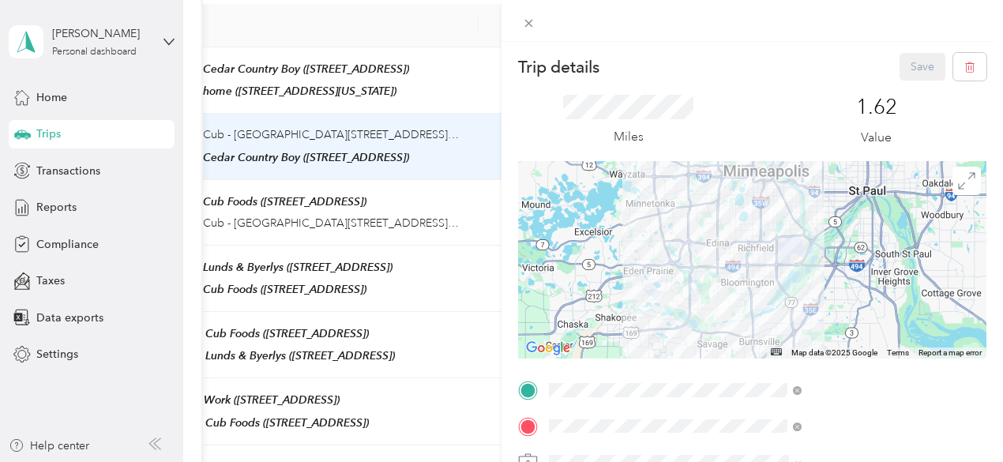
click at [846, 264] on div at bounding box center [752, 260] width 469 height 198
click at [846, 264] on div at bounding box center [752, 259] width 469 height 198
click at [900, 72] on button "Save" at bounding box center [923, 67] width 46 height 28
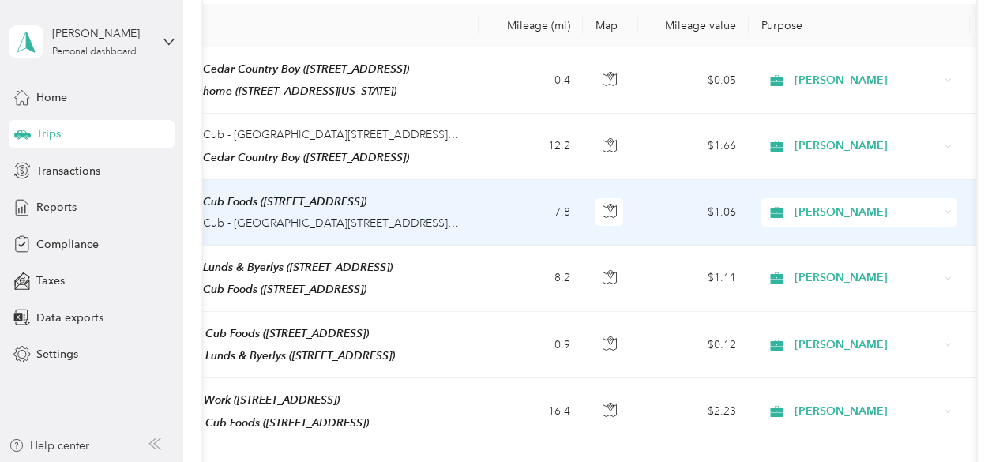
click at [655, 198] on td "$1.06" at bounding box center [693, 213] width 111 height 66
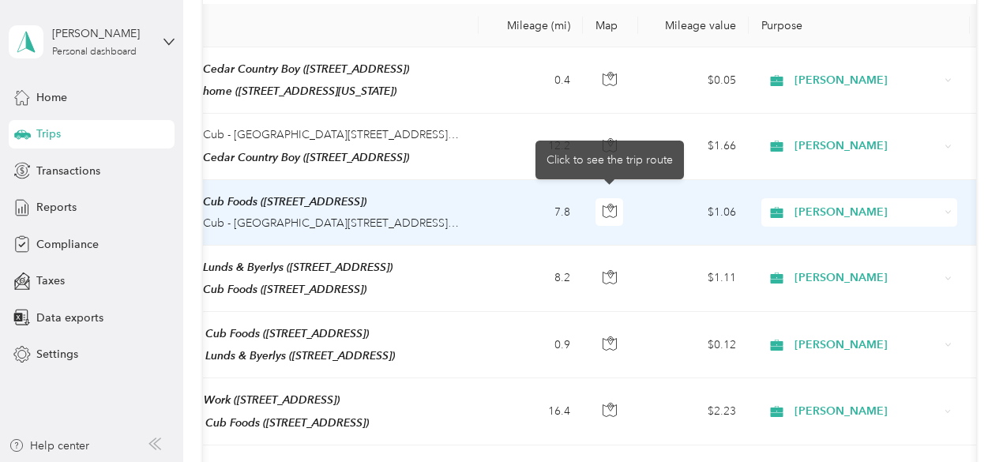
click at [655, 461] on div "Click to see the trip route" at bounding box center [497, 462] width 995 height 0
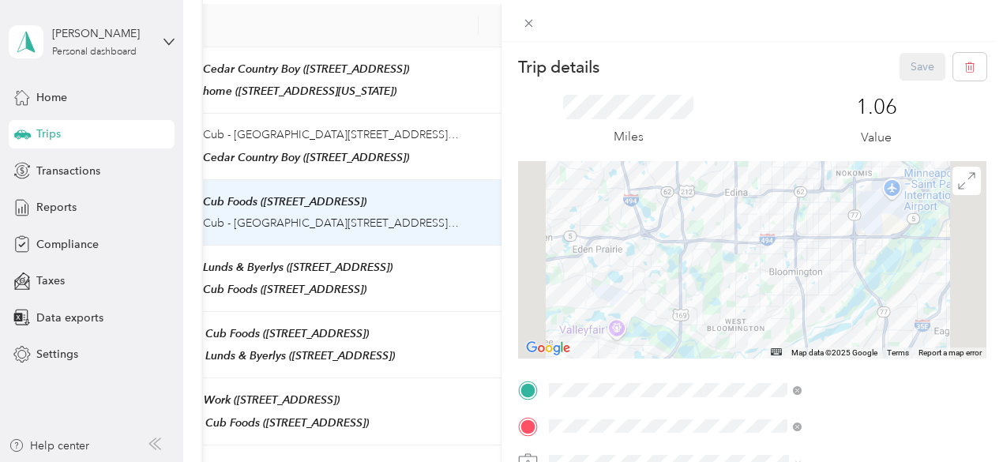
click at [860, 258] on div at bounding box center [752, 260] width 469 height 198
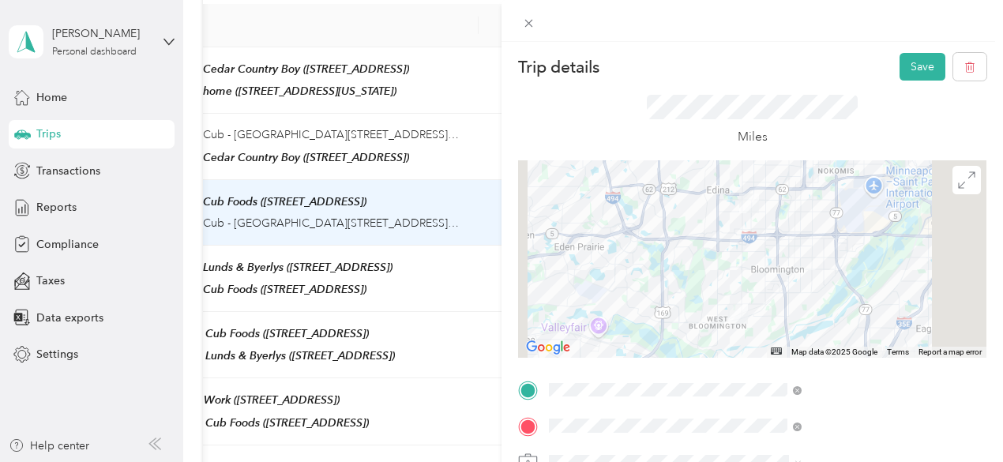
click at [856, 258] on div at bounding box center [752, 259] width 469 height 198
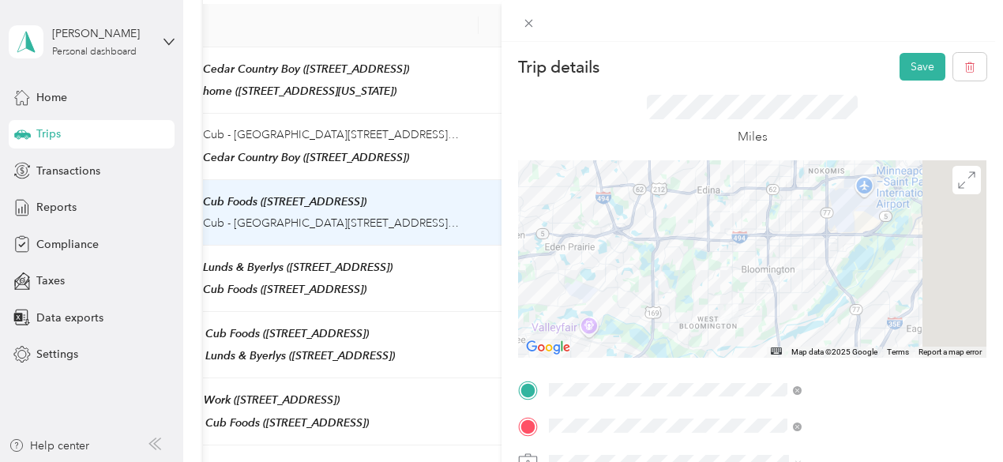
click at [786, 252] on div at bounding box center [752, 259] width 469 height 198
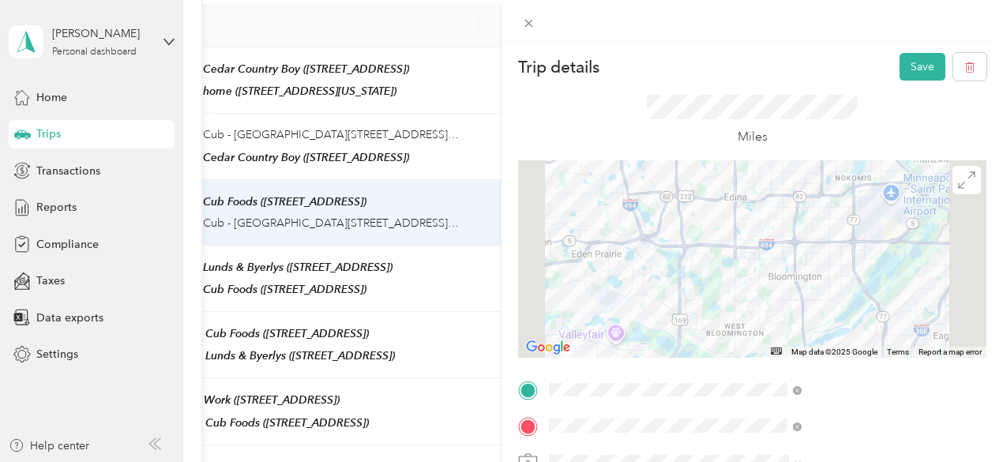
click at [625, 273] on div "Trip details Save This trip cannot be edited because it is either under review,…" at bounding box center [501, 231] width 1003 height 462
click at [625, 273] on div at bounding box center [501, 231] width 1003 height 462
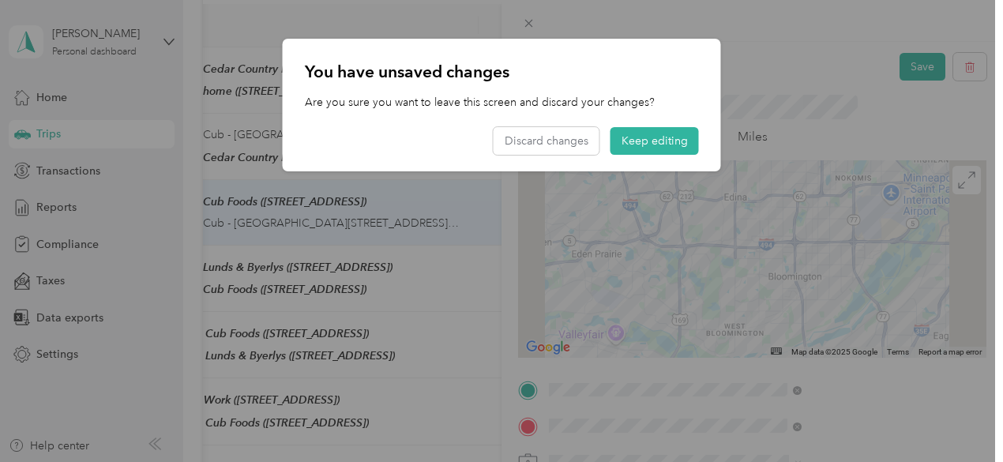
click at [907, 69] on div "You have unsaved changes Are you sure you want to leave this screen and discard…" at bounding box center [721, 107] width 438 height 137
click at [907, 70] on div "You have unsaved changes Are you sure you want to leave this screen and discard…" at bounding box center [721, 107] width 438 height 137
click at [636, 141] on button "Keep editing" at bounding box center [655, 141] width 88 height 28
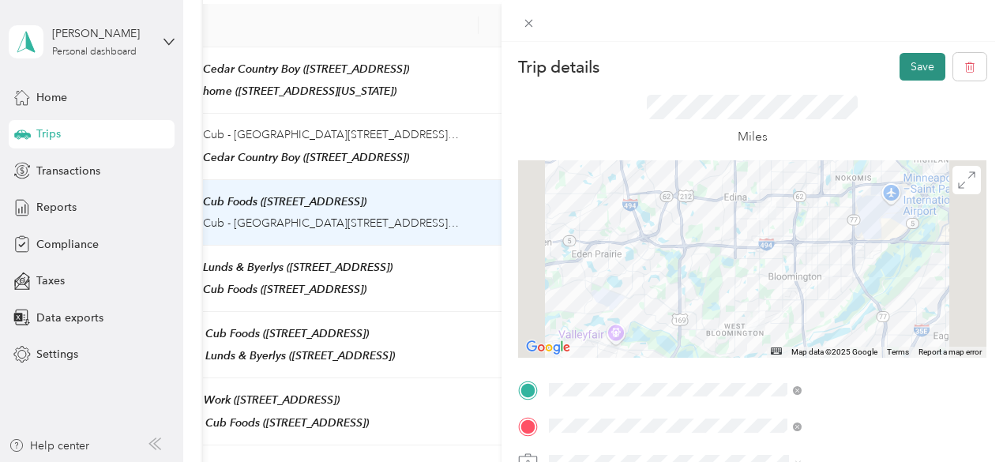
click at [910, 69] on button "Save" at bounding box center [923, 67] width 46 height 28
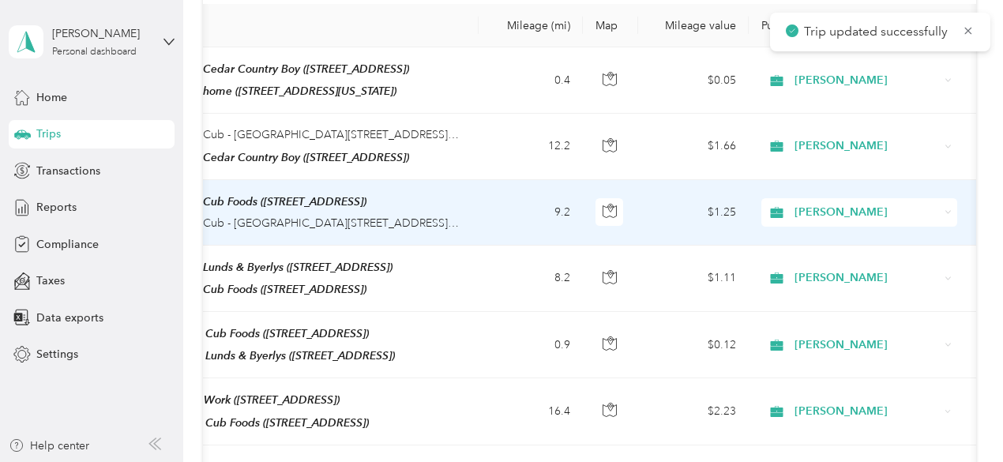
click at [668, 203] on td "$1.25" at bounding box center [693, 213] width 111 height 66
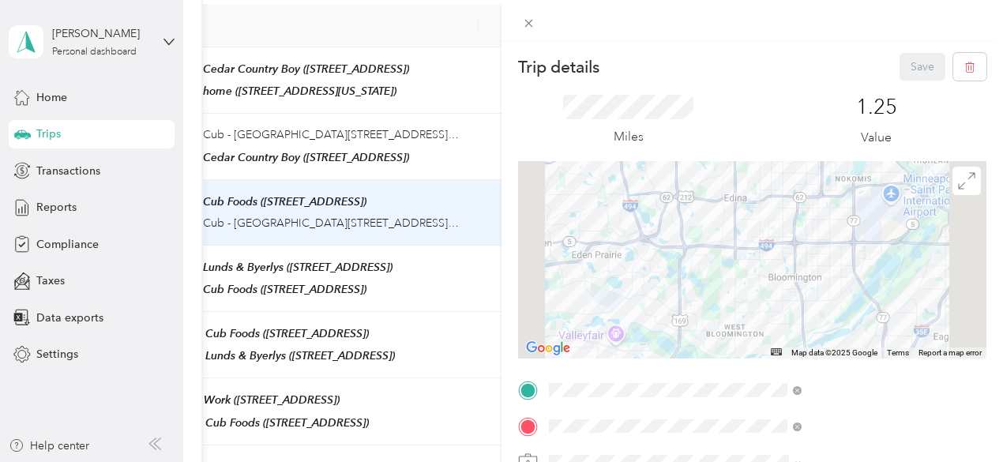
click at [869, 236] on div at bounding box center [752, 260] width 469 height 198
click at [871, 241] on div at bounding box center [752, 260] width 469 height 198
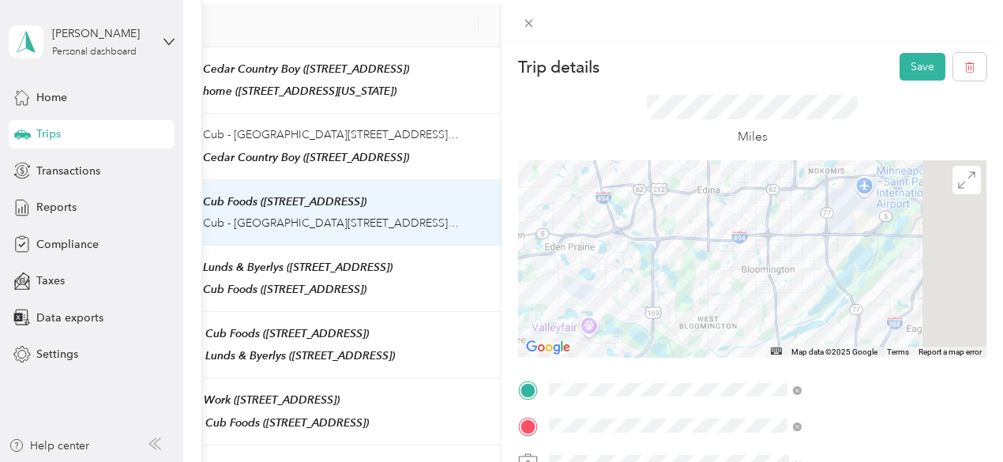
click at [787, 246] on div at bounding box center [752, 259] width 469 height 198
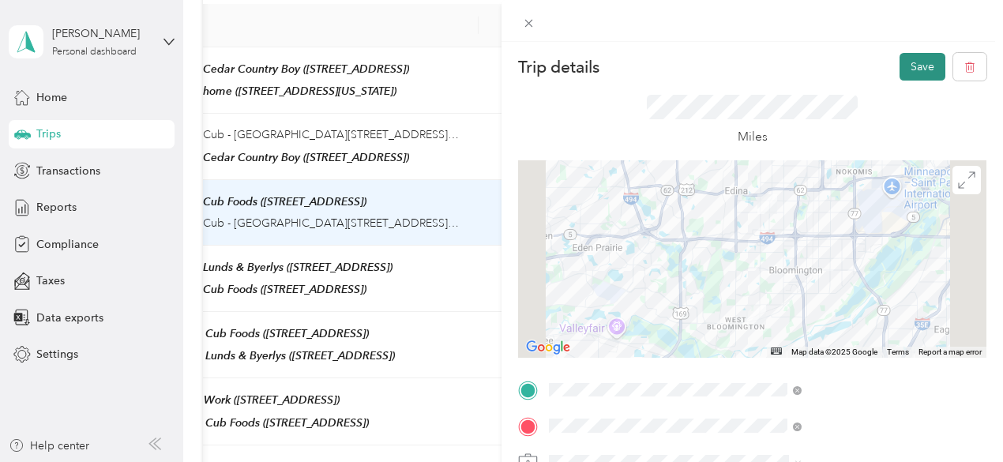
click at [900, 66] on button "Save" at bounding box center [923, 67] width 46 height 28
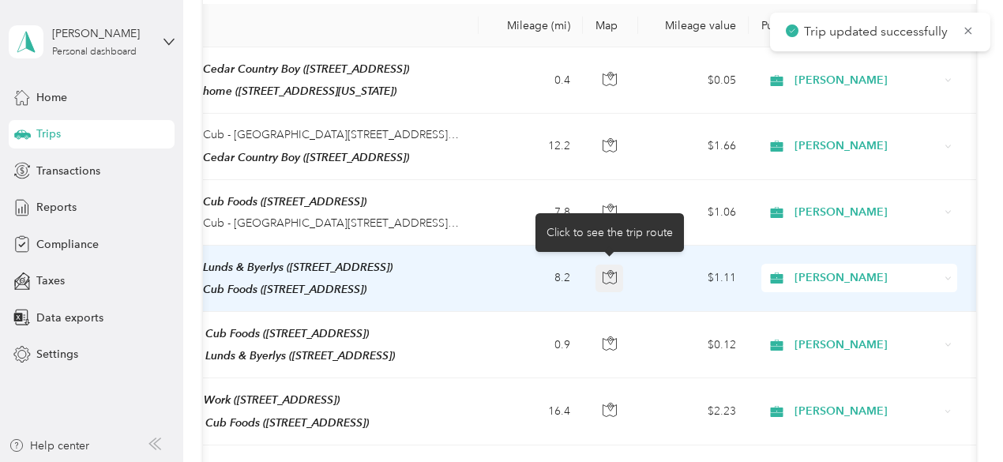
click at [618, 270] on button "button" at bounding box center [610, 279] width 28 height 28
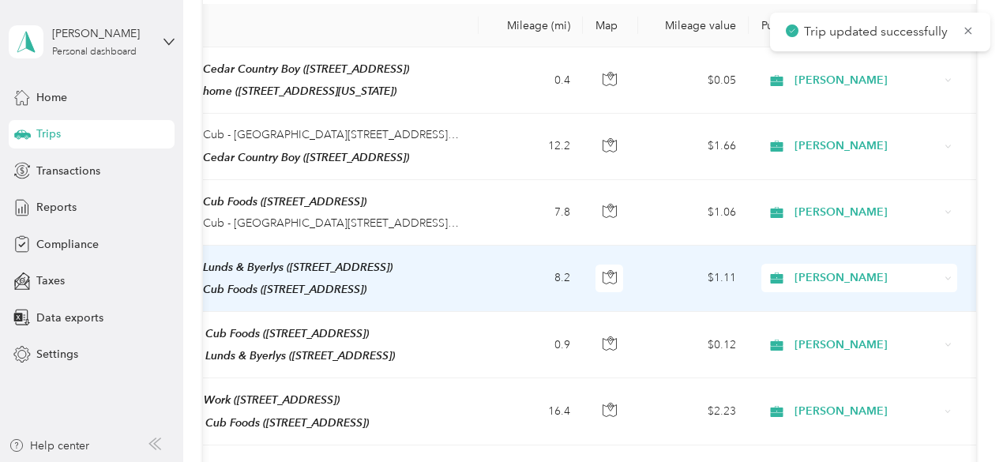
click at [655, 273] on td "$1.11" at bounding box center [693, 279] width 111 height 66
click at [655, 461] on div at bounding box center [497, 462] width 995 height 0
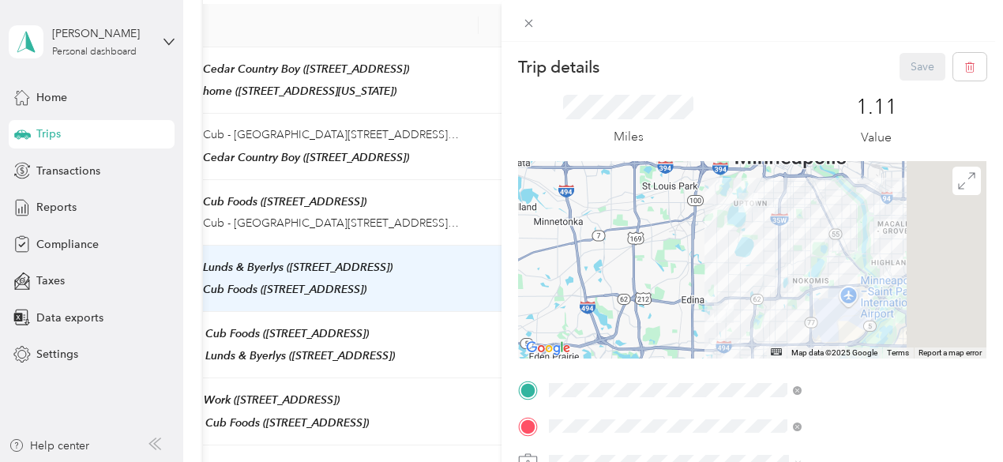
click at [640, 317] on div "Trip details Save This trip cannot be edited because it is either under review,…" at bounding box center [501, 231] width 1003 height 462
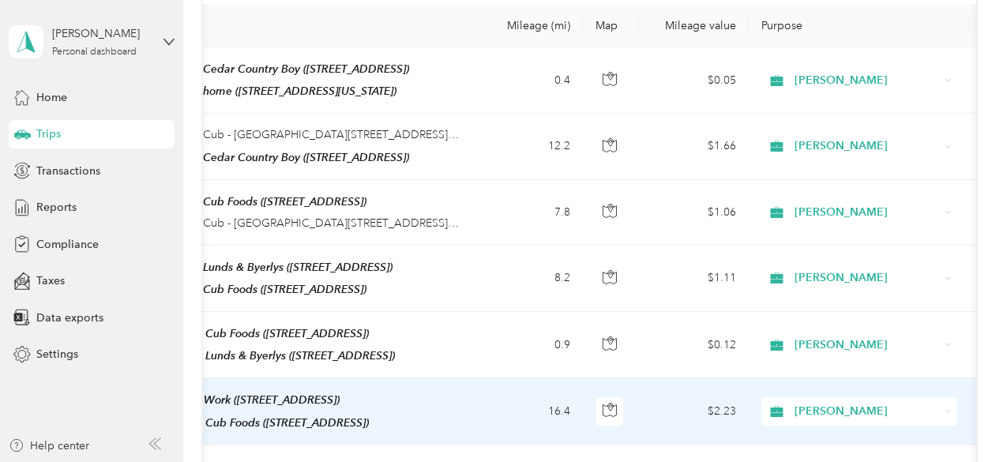
click at [581, 405] on td "16.4" at bounding box center [531, 411] width 104 height 66
click at [581, 405] on div at bounding box center [501, 231] width 1003 height 462
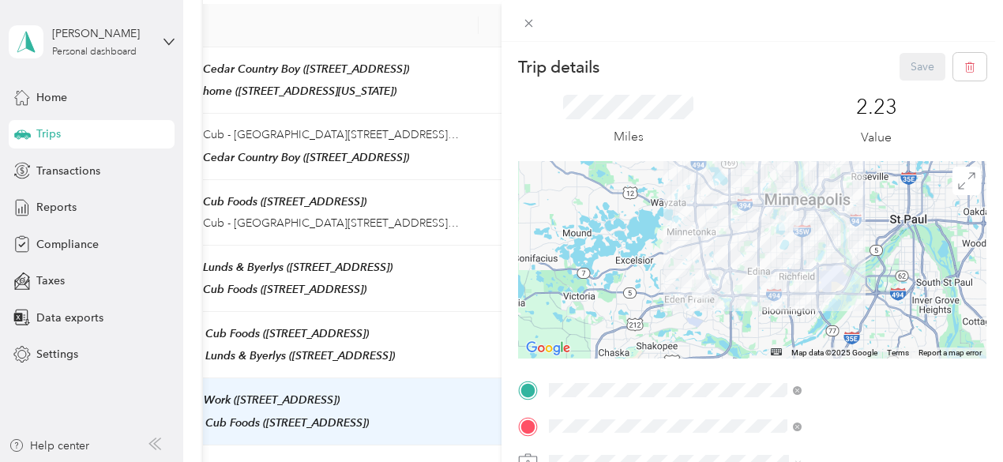
click at [811, 319] on div at bounding box center [752, 260] width 469 height 198
click at [804, 295] on div at bounding box center [752, 260] width 469 height 198
click at [902, 262] on div at bounding box center [752, 260] width 469 height 198
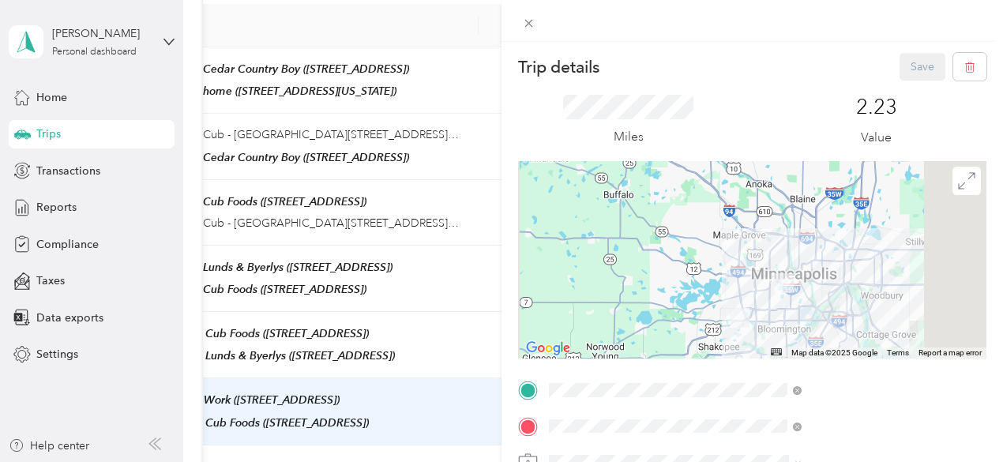
click at [830, 310] on div at bounding box center [752, 260] width 469 height 198
click at [916, 58] on div "Save" at bounding box center [944, 67] width 88 height 28
click at [486, 238] on div "Trip details Save This trip cannot be edited because it is either under review,…" at bounding box center [501, 231] width 1003 height 462
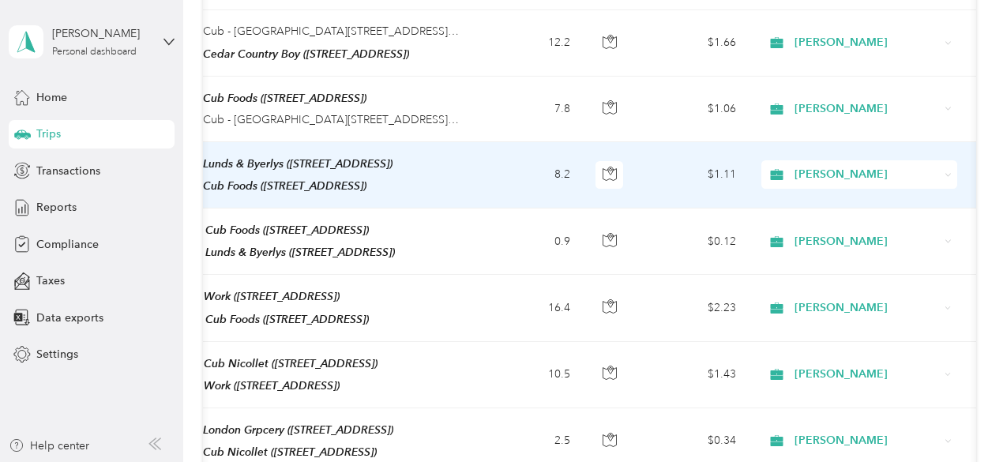
scroll to position [355, 0]
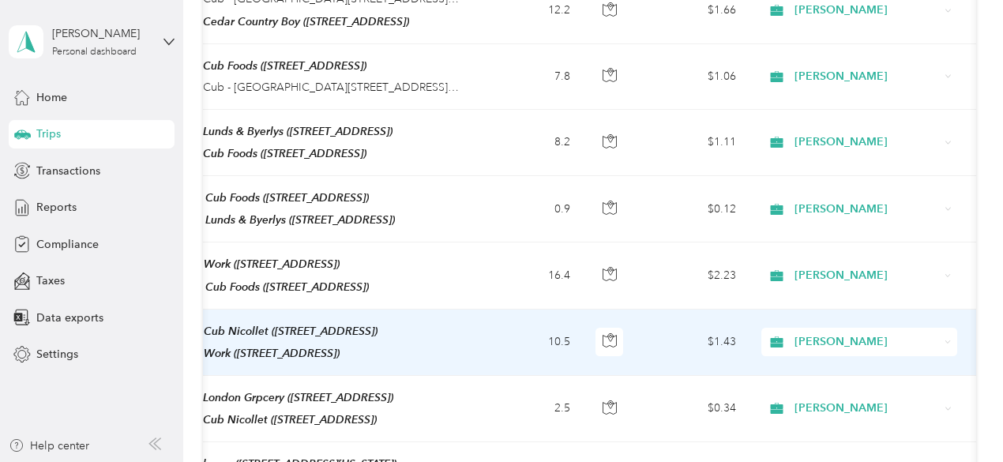
click at [538, 319] on td "10.5" at bounding box center [531, 343] width 104 height 66
click at [538, 461] on div at bounding box center [497, 462] width 995 height 0
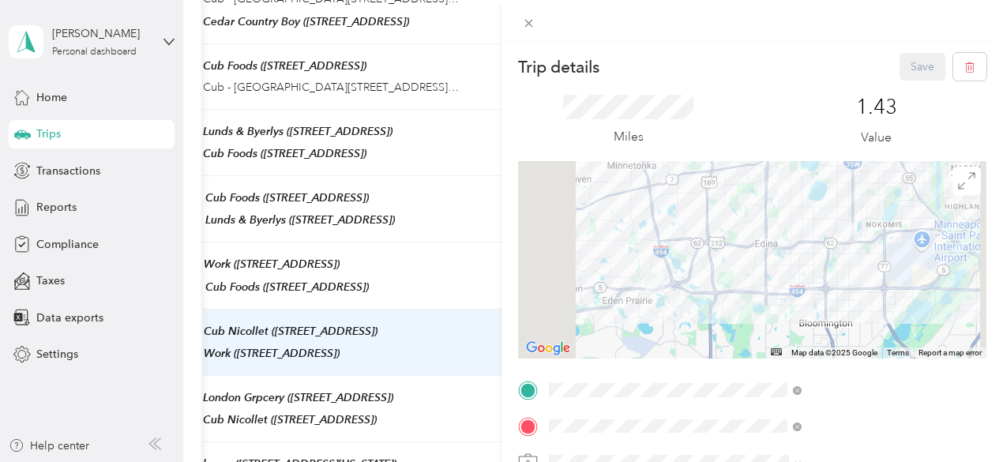
click at [685, 265] on div at bounding box center [752, 260] width 469 height 198
click at [670, 265] on form "Trip details Save This trip cannot be edited because it is either under review,…" at bounding box center [753, 406] width 502 height 706
click at [649, 265] on div "Trip details Save This trip cannot be edited because it is either under review,…" at bounding box center [501, 231] width 1003 height 462
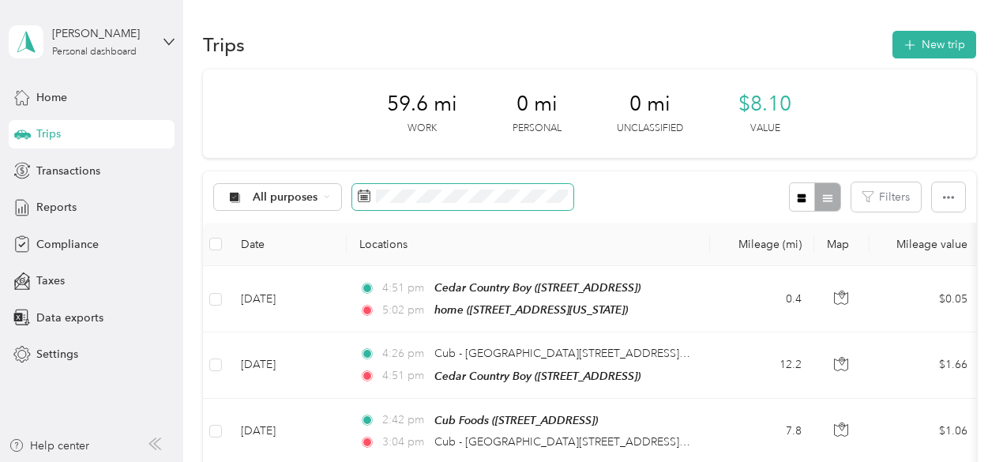
click at [458, 205] on span at bounding box center [462, 197] width 221 height 27
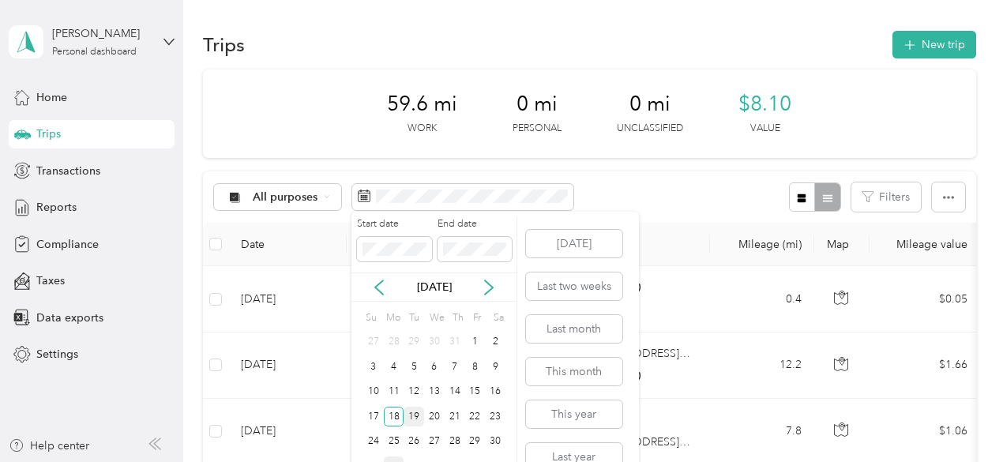
click at [417, 413] on div "19" at bounding box center [414, 417] width 21 height 20
click at [417, 416] on div "19" at bounding box center [414, 417] width 21 height 20
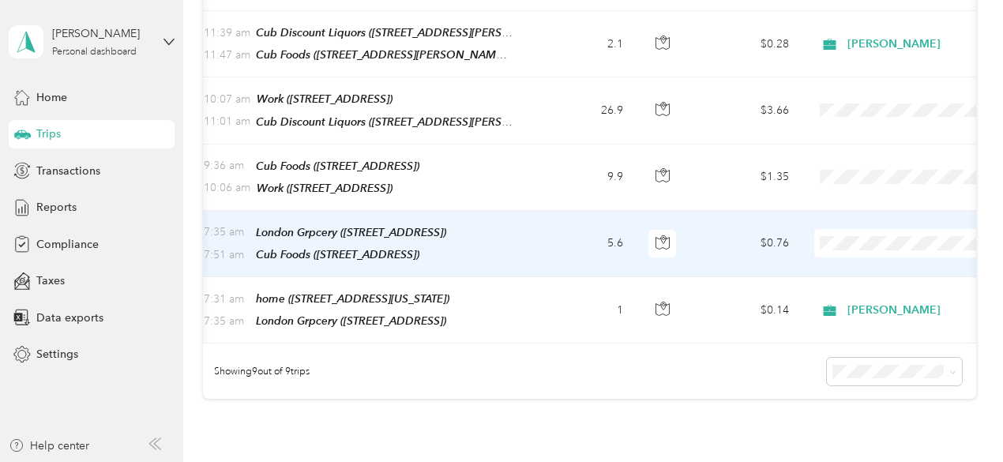
scroll to position [0, 180]
click at [721, 238] on td "$0.76" at bounding box center [745, 244] width 111 height 66
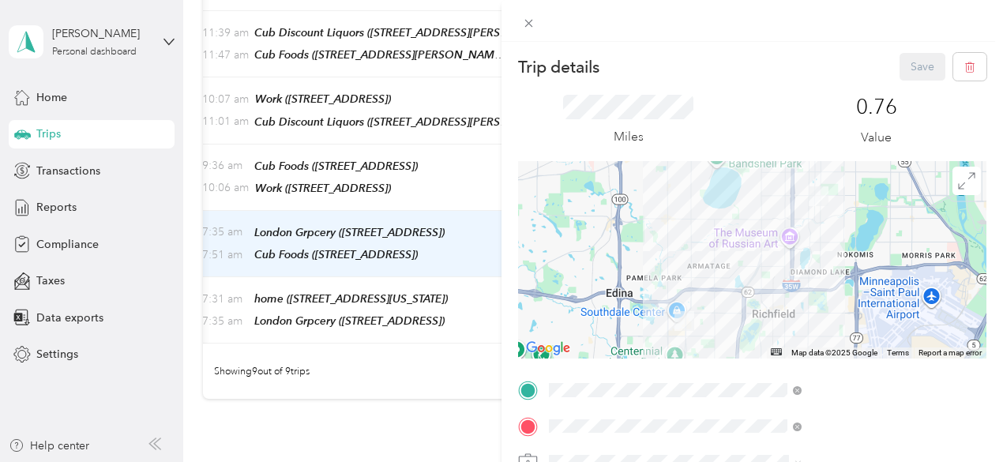
click at [804, 303] on div at bounding box center [752, 260] width 469 height 198
click at [798, 292] on div at bounding box center [752, 260] width 469 height 198
click at [646, 225] on div "Trip details Save This trip cannot be edited because it is either under review,…" at bounding box center [501, 231] width 1003 height 462
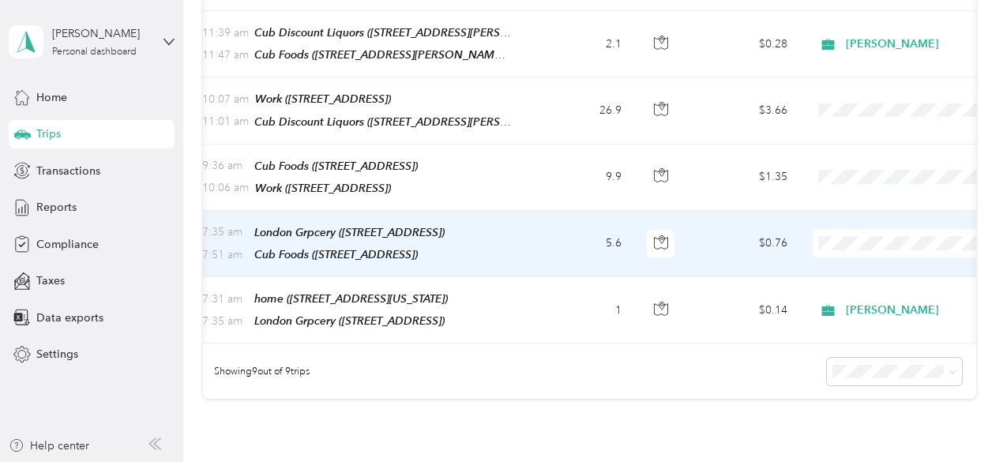
click at [884, 229] on span at bounding box center [911, 243] width 196 height 28
click at [912, 260] on li "[PERSON_NAME]" at bounding box center [905, 251] width 196 height 28
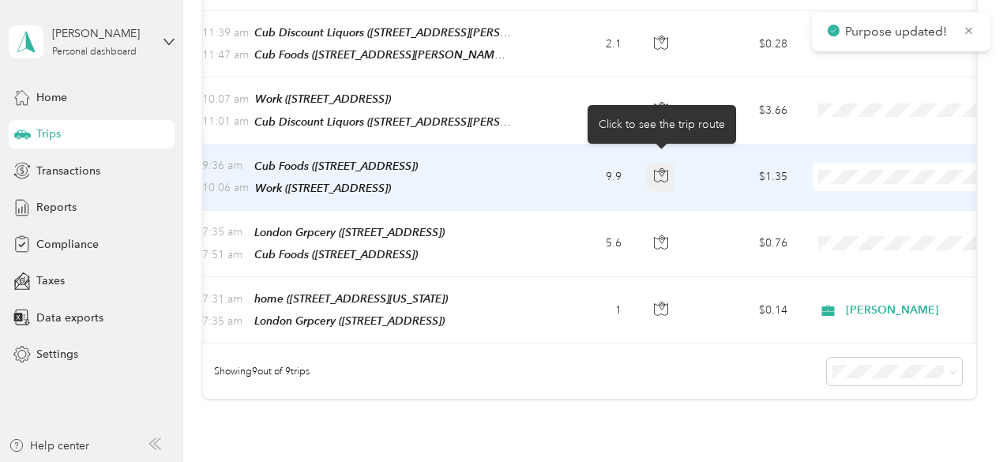
click at [657, 168] on icon "button" at bounding box center [661, 175] width 14 height 14
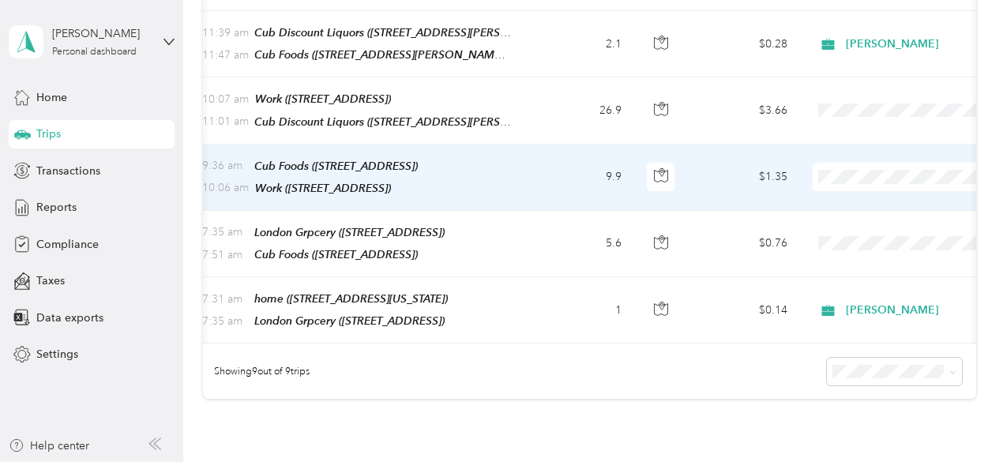
click at [702, 165] on td "$1.35" at bounding box center [745, 178] width 111 height 66
click at [702, 461] on div at bounding box center [497, 462] width 995 height 0
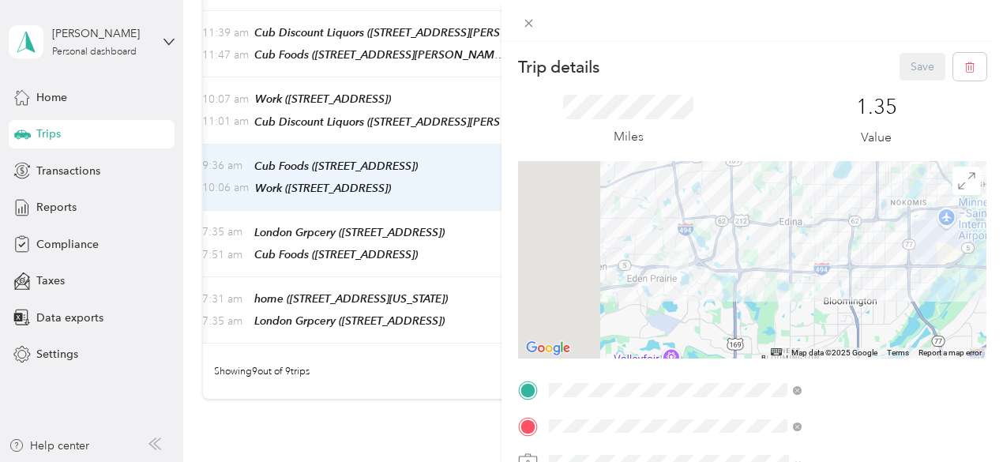
click at [649, 276] on div "Trip details Save This trip cannot be edited because it is either under review,…" at bounding box center [501, 231] width 1003 height 462
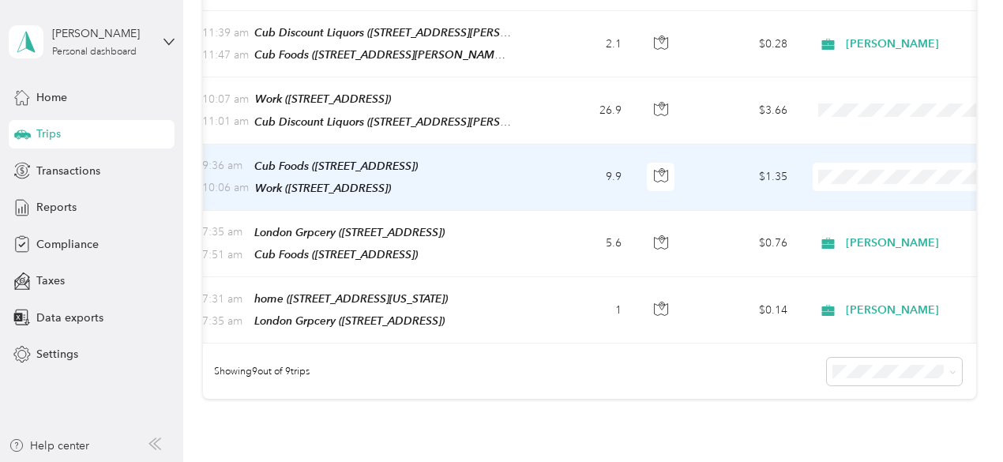
click at [888, 198] on li "[PERSON_NAME]" at bounding box center [905, 186] width 196 height 28
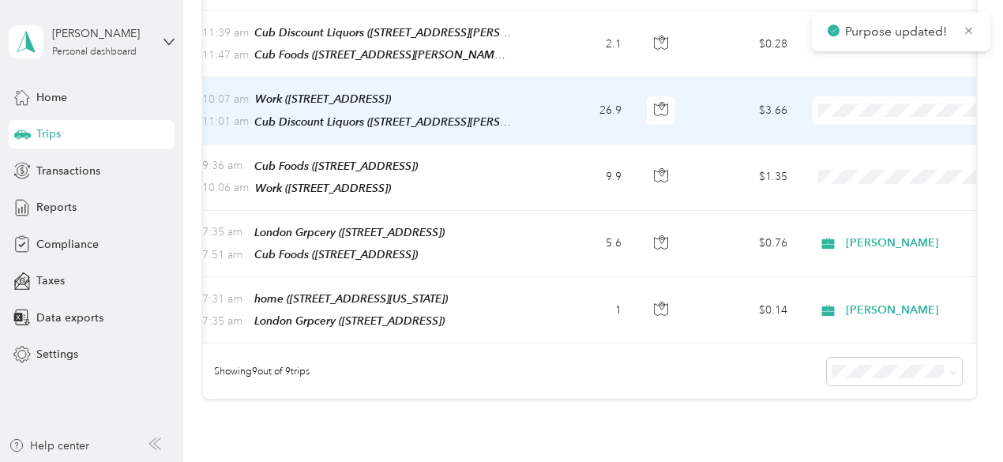
click at [733, 116] on td "$3.66" at bounding box center [745, 110] width 111 height 66
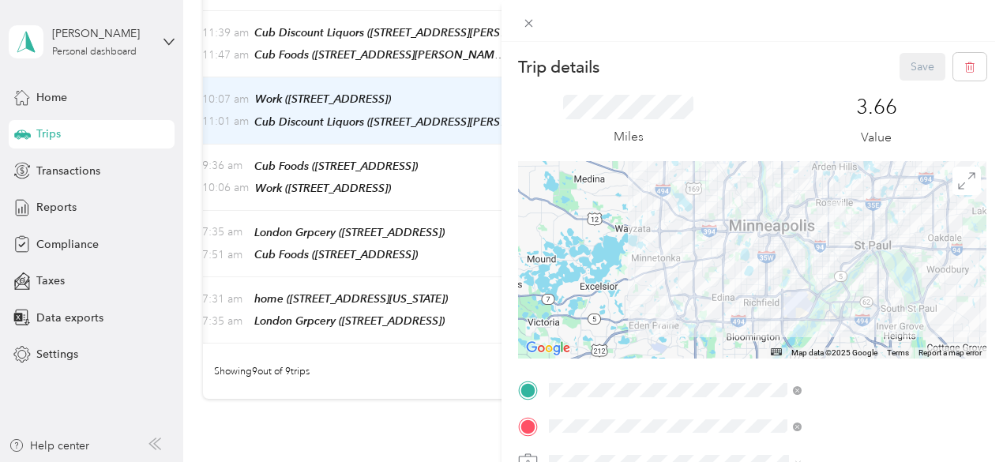
click at [802, 277] on div at bounding box center [752, 260] width 469 height 198
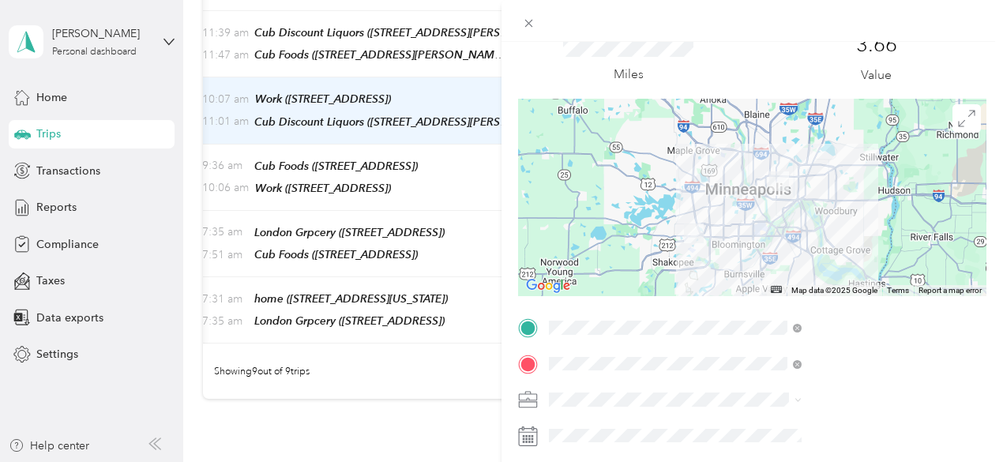
scroll to position [63, 0]
click at [843, 386] on span at bounding box center [765, 398] width 443 height 25
click at [754, 341] on div "[PERSON_NAME]" at bounding box center [843, 336] width 242 height 17
click at [716, 254] on div at bounding box center [752, 197] width 469 height 198
click at [752, 186] on div at bounding box center [752, 197] width 469 height 198
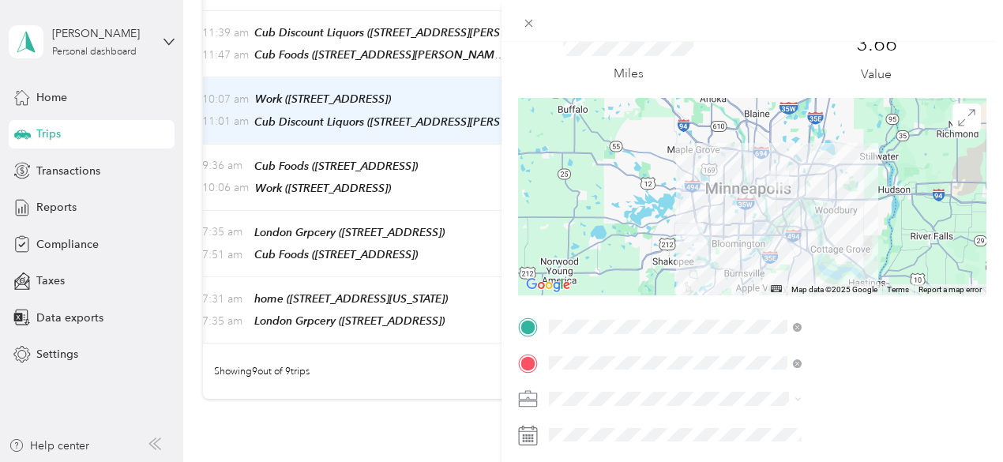
click at [752, 186] on div at bounding box center [752, 197] width 469 height 198
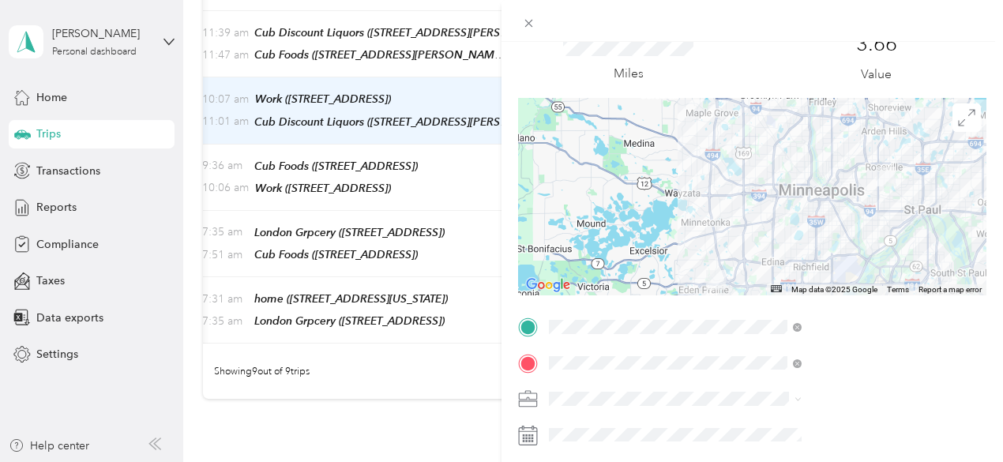
click at [854, 263] on div at bounding box center [752, 197] width 469 height 198
click at [841, 235] on div at bounding box center [752, 197] width 469 height 198
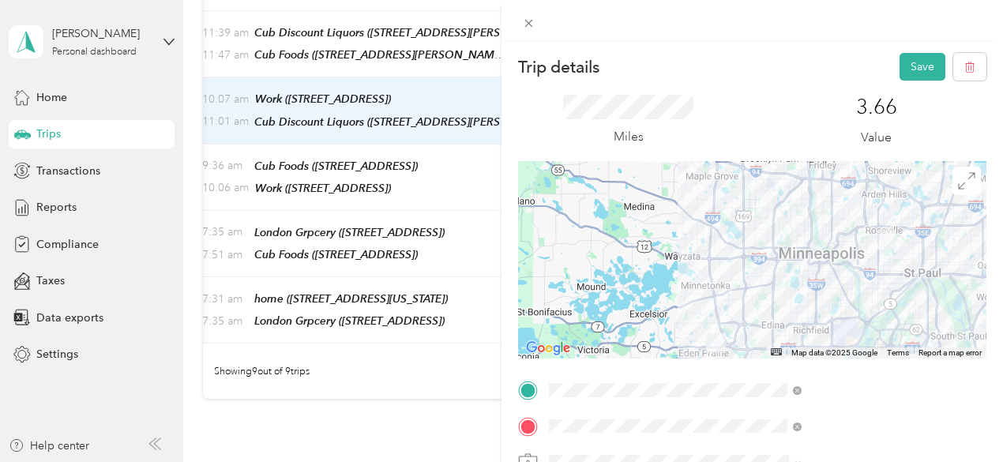
click at [880, 65] on div "Trip details Save" at bounding box center [752, 67] width 469 height 28
click at [920, 80] on button "Save" at bounding box center [923, 67] width 46 height 28
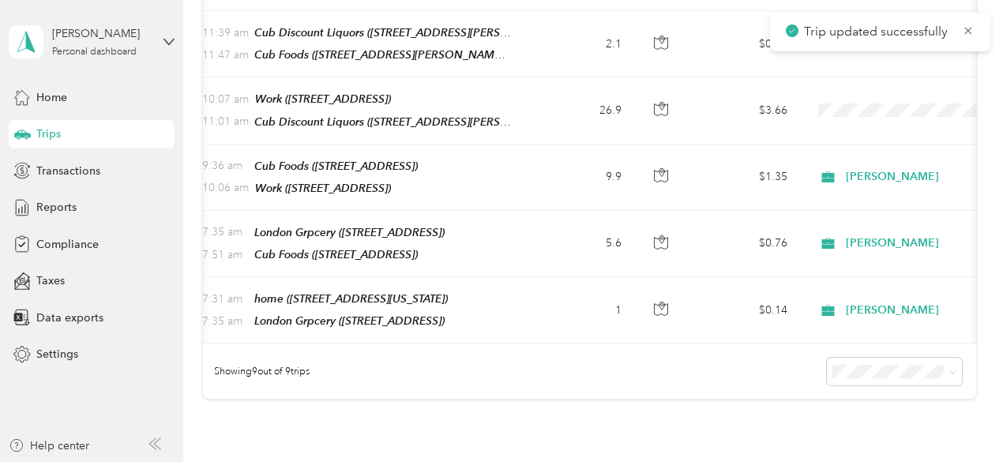
click at [915, 75] on div at bounding box center [501, 231] width 1003 height 462
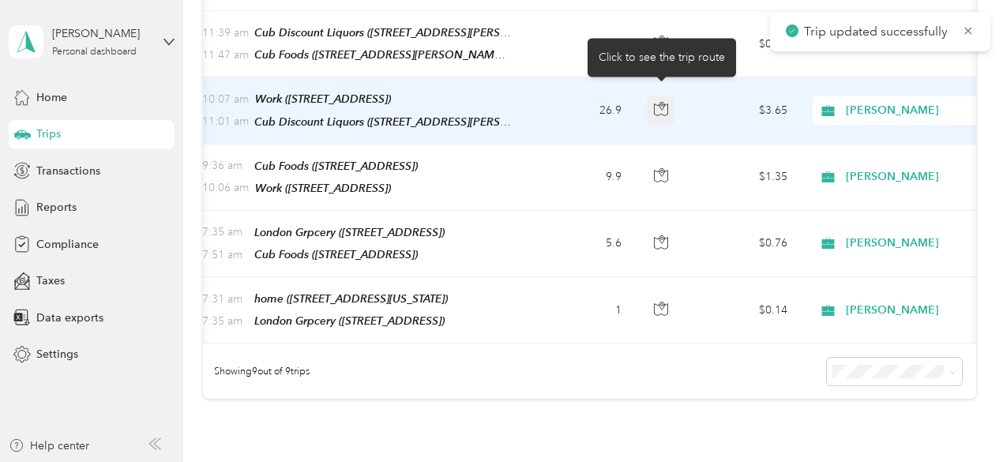
click at [663, 102] on icon "button" at bounding box center [661, 109] width 14 height 14
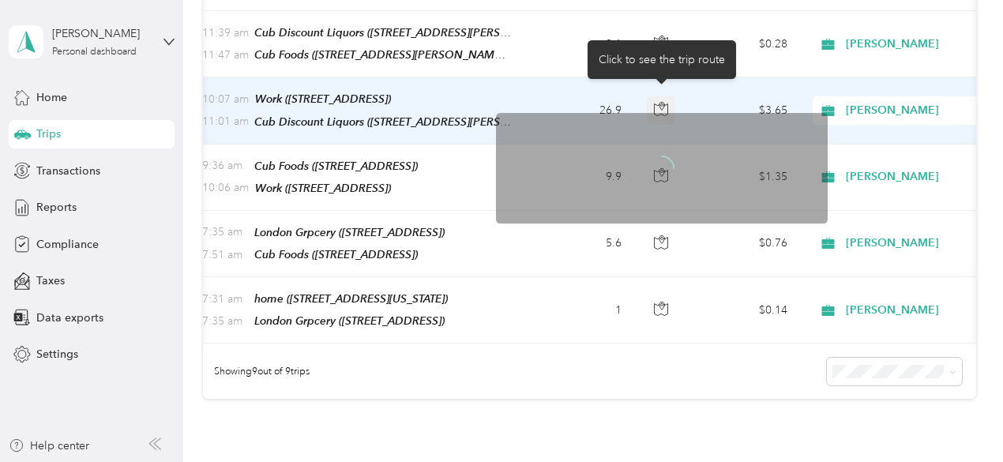
click at [663, 102] on icon "button" at bounding box center [661, 109] width 14 height 14
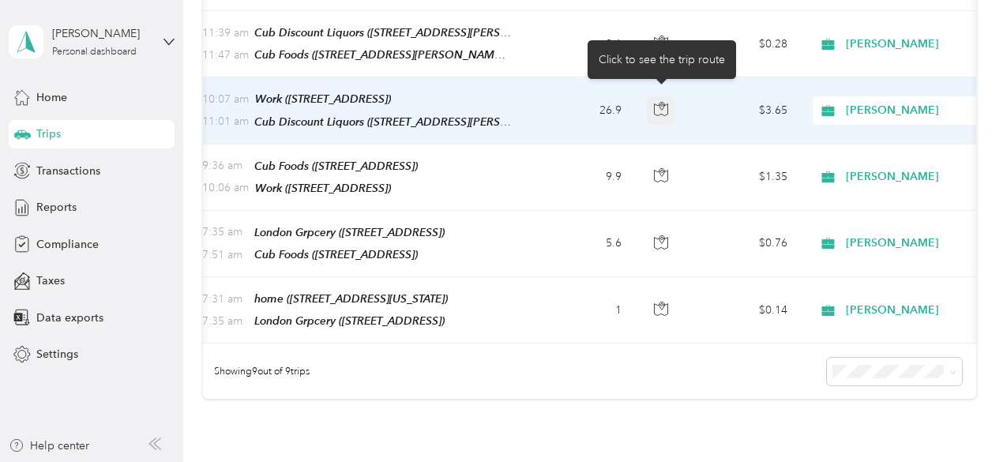
click at [663, 102] on icon "button" at bounding box center [661, 109] width 14 height 14
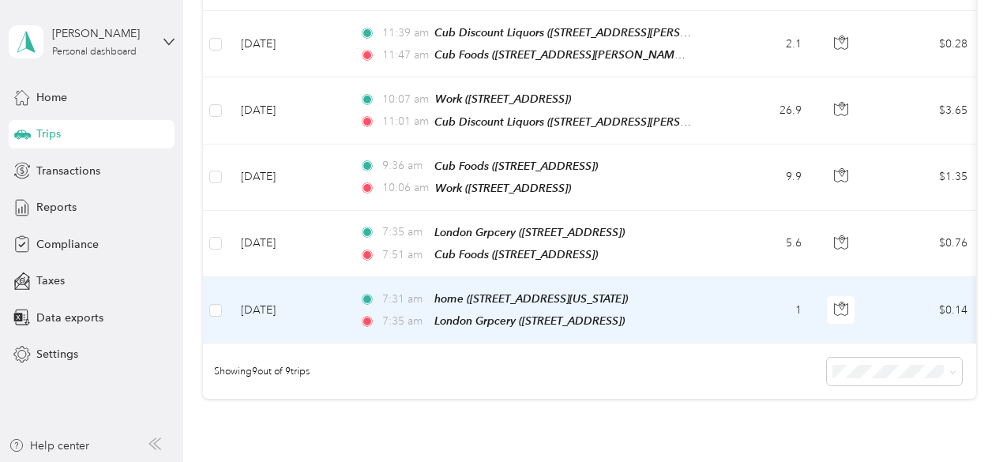
click at [702, 307] on td "7:31 am home (4241 15th Avenue South, Minneapolis, Minneapolis, Minnesota) 7:35…" at bounding box center [528, 310] width 363 height 66
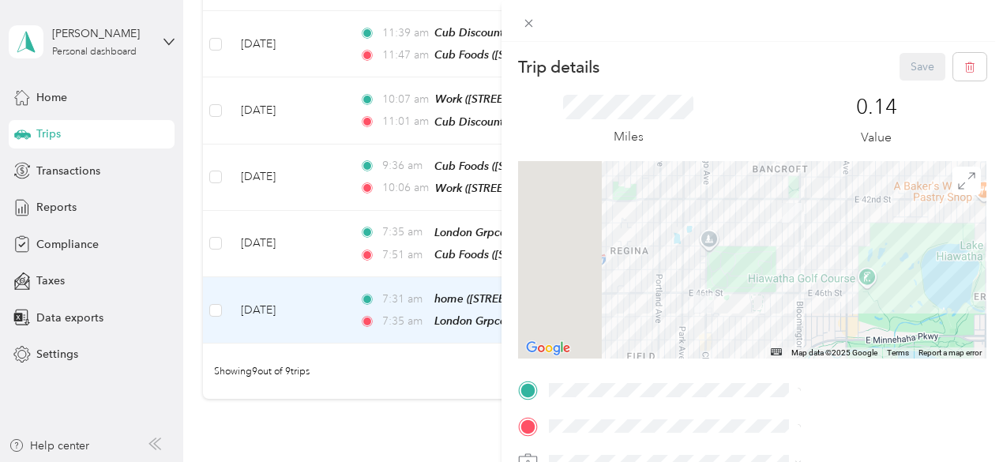
click at [619, 385] on div "Trip details Save This trip cannot be edited because it is either under review,…" at bounding box center [501, 231] width 1003 height 462
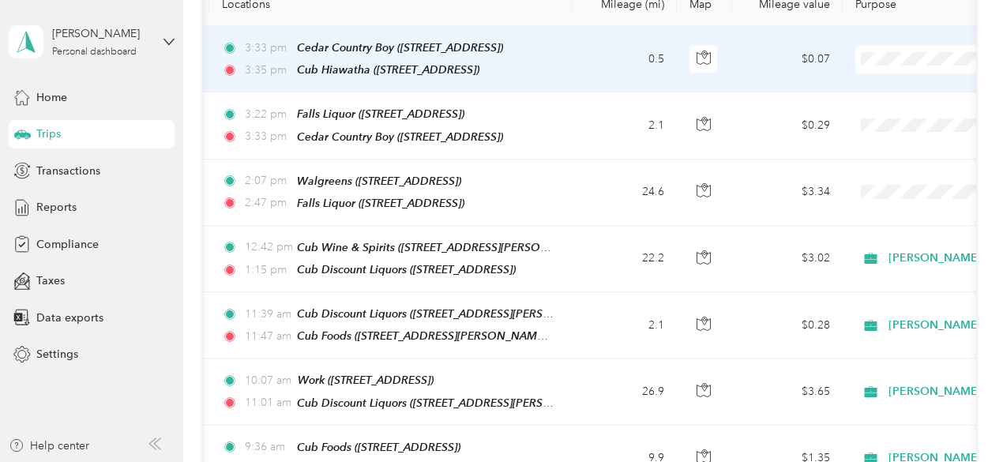
scroll to position [0, 139]
click at [736, 70] on td "$0.07" at bounding box center [786, 59] width 111 height 66
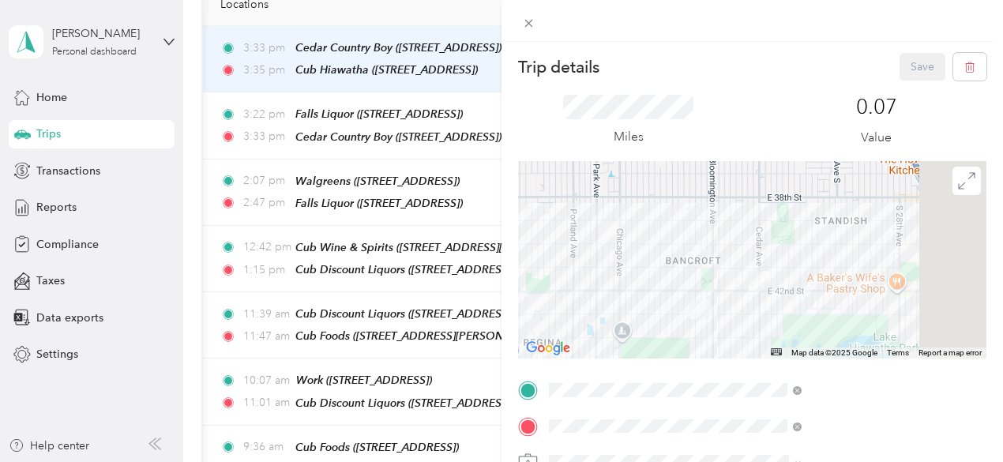
click at [797, 258] on span "4241 15th Avenue South, Minneapolis, 55407, Minneapolis, Minnesota, United Stat…" at bounding box center [825, 250] width 158 height 13
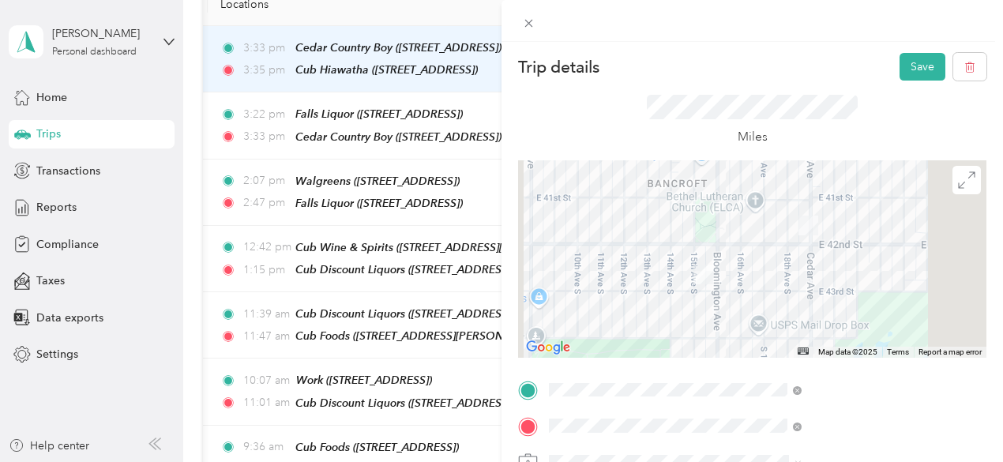
click at [839, 292] on div at bounding box center [752, 259] width 469 height 198
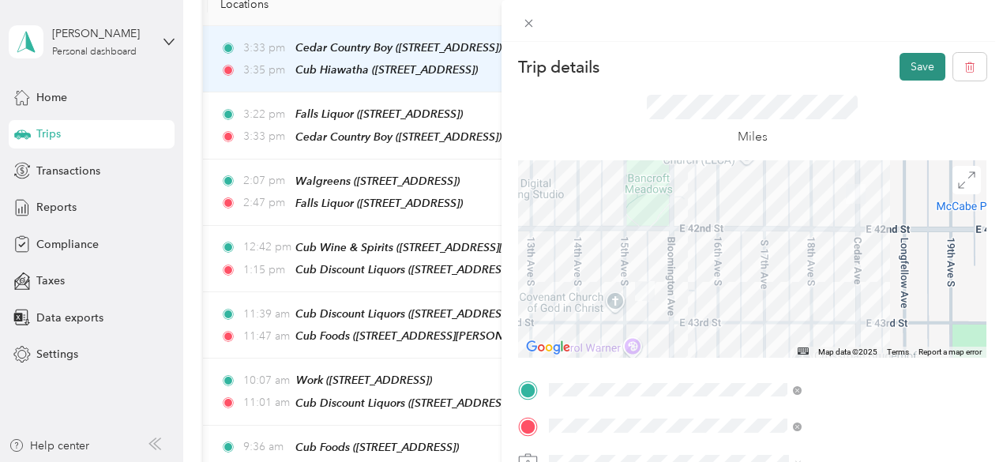
click at [912, 57] on button "Save" at bounding box center [923, 67] width 46 height 28
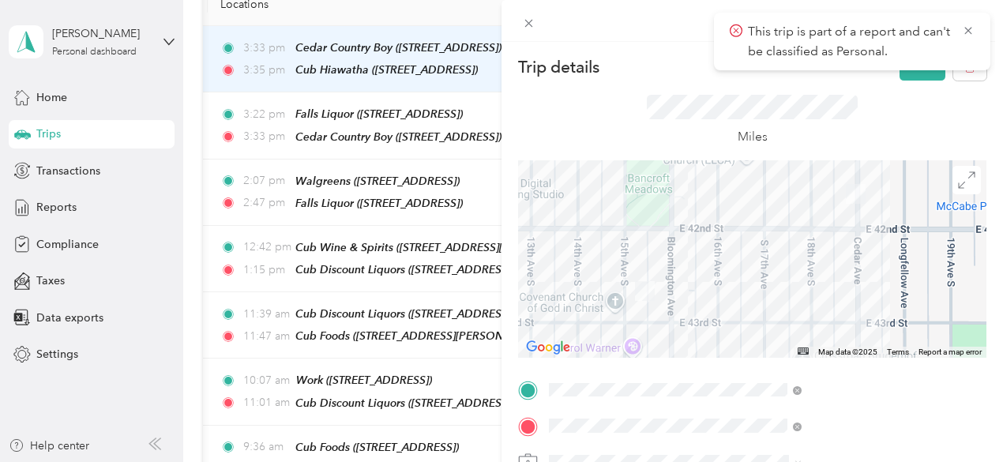
click at [822, 363] on div "Trip details Save This trip cannot be edited because it is either under review,…" at bounding box center [752, 416] width 469 height 726
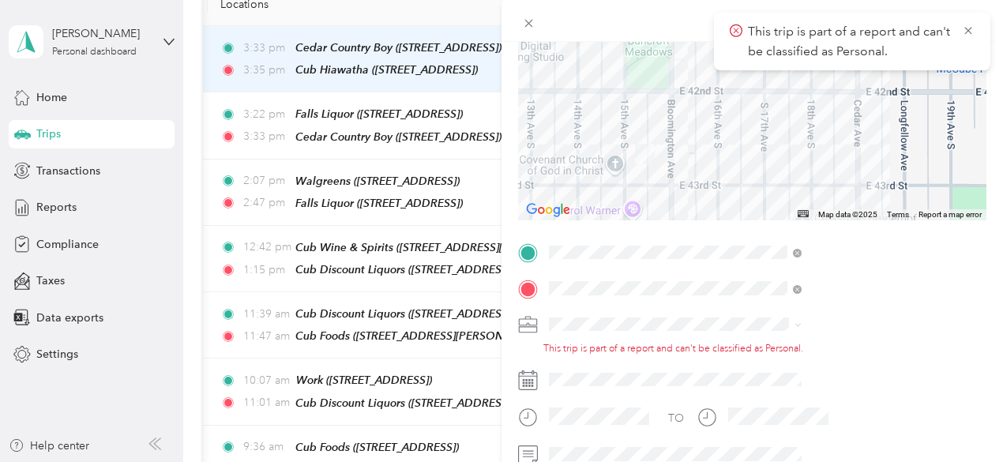
click at [758, 348] on div "[PERSON_NAME]" at bounding box center [843, 344] width 242 height 17
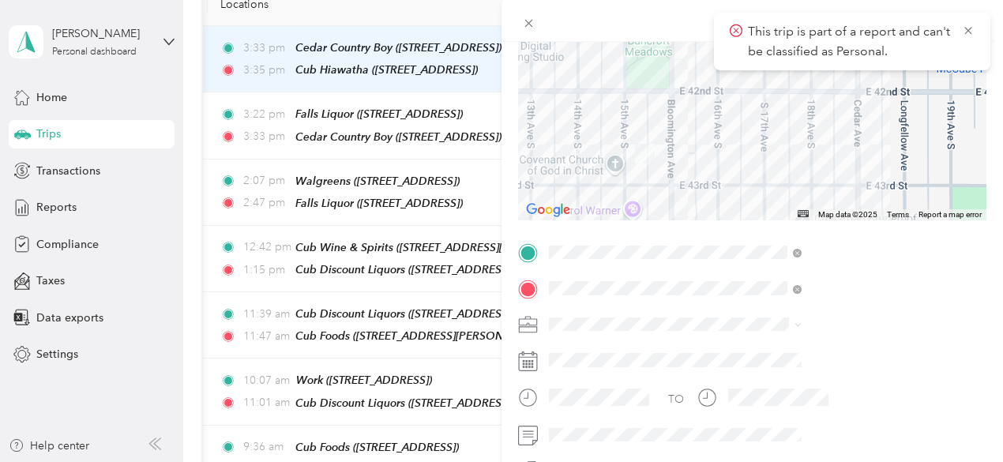
click at [639, 184] on div "Trip details Save This trip cannot be edited because it is either under review,…" at bounding box center [501, 231] width 1003 height 462
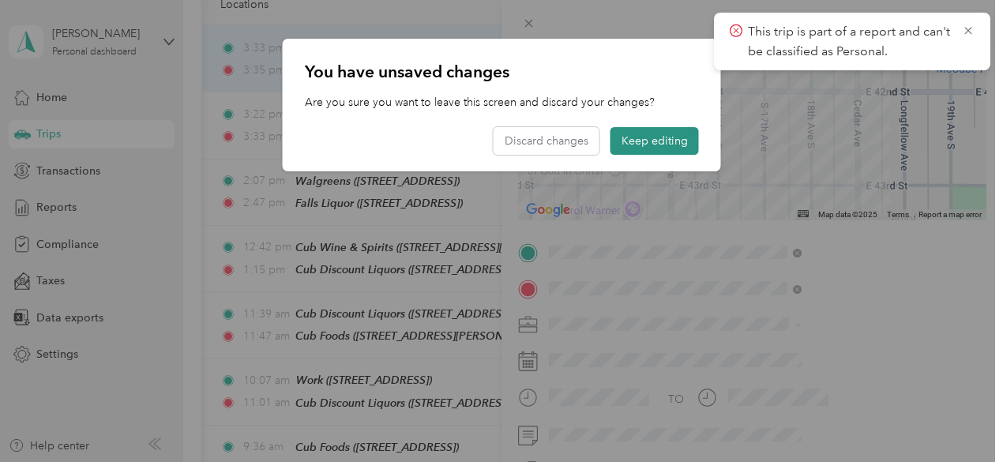
click at [638, 145] on button "Keep editing" at bounding box center [655, 141] width 88 height 28
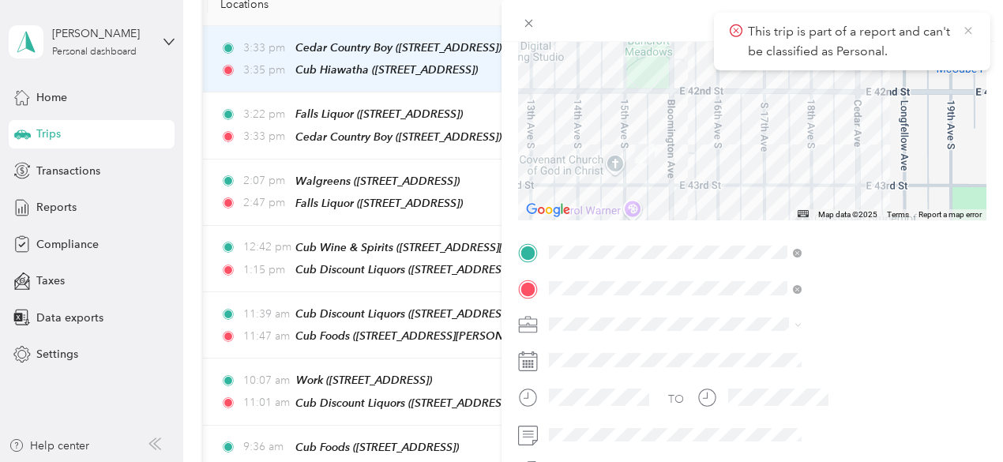
click at [963, 31] on icon at bounding box center [968, 31] width 13 height 14
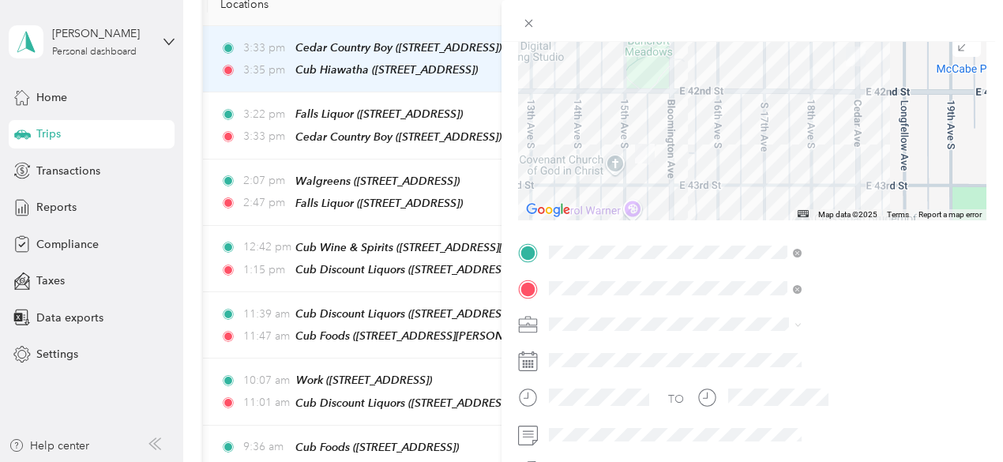
scroll to position [0, 0]
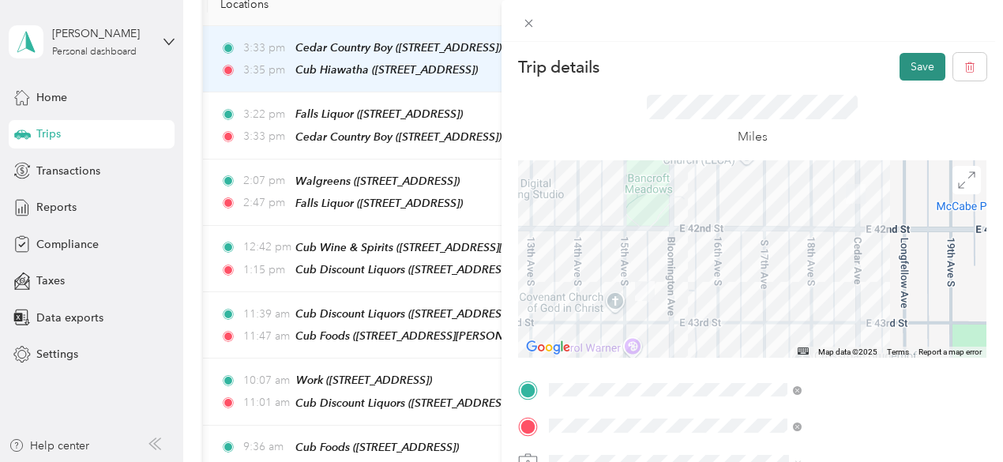
click at [918, 61] on button "Save" at bounding box center [923, 67] width 46 height 28
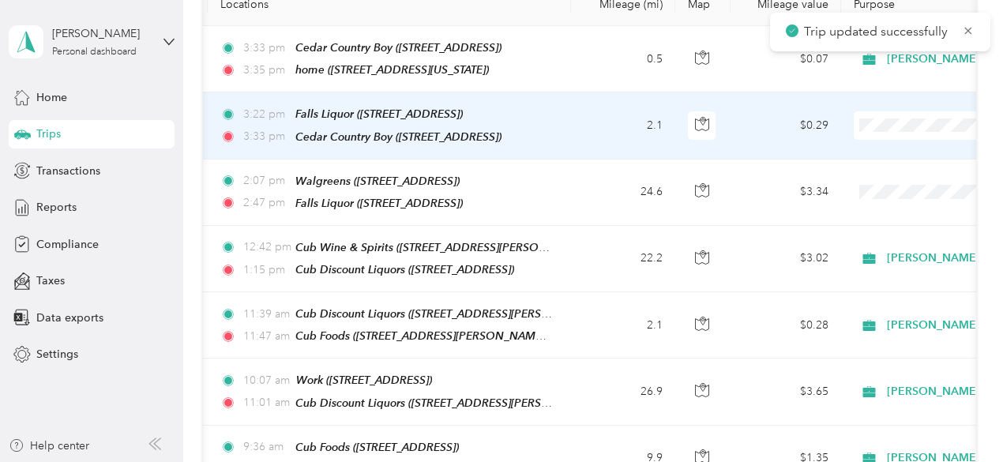
click at [743, 129] on td "$0.29" at bounding box center [786, 125] width 111 height 66
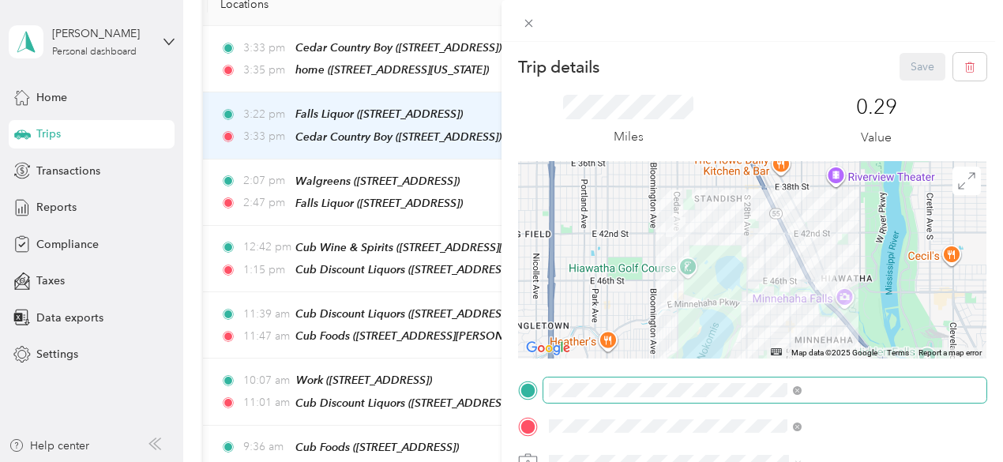
scroll to position [62, 0]
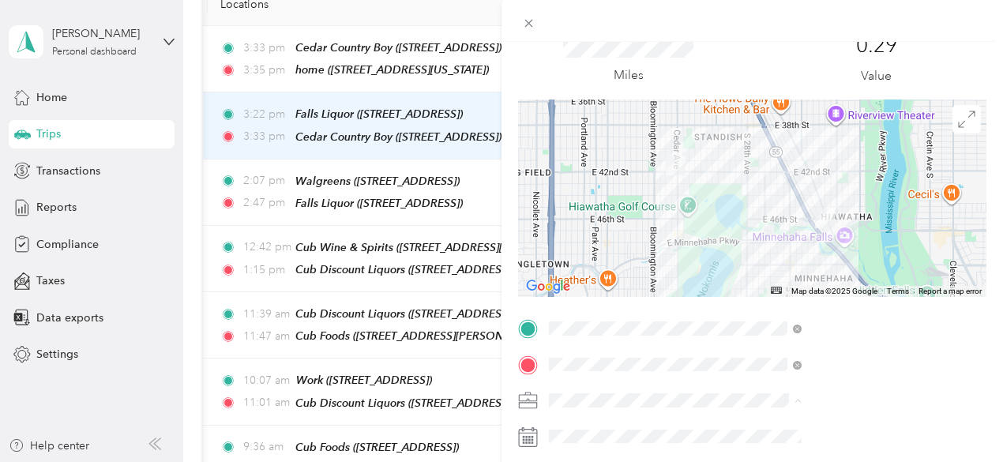
click at [781, 349] on ol "Acosta Personal" at bounding box center [843, 358] width 264 height 55
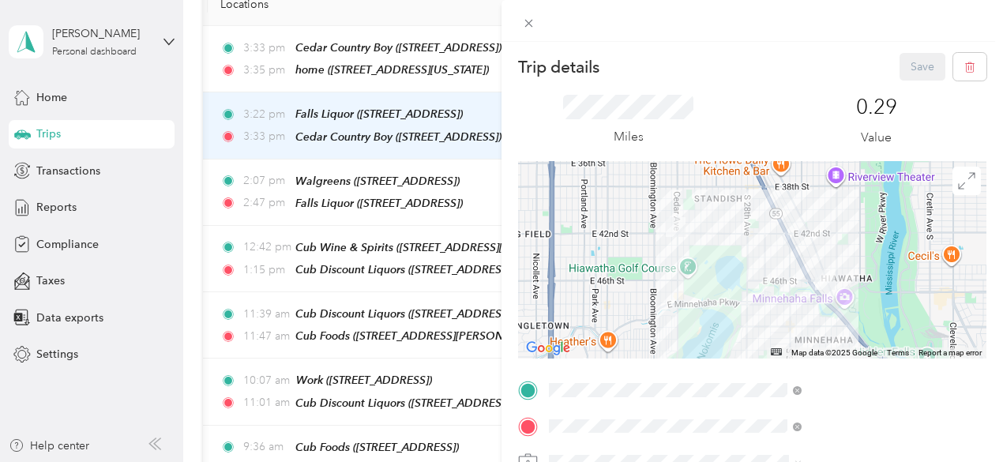
click at [905, 159] on div "Miles 0.29 Value" at bounding box center [752, 121] width 469 height 81
click at [900, 70] on div "Save" at bounding box center [944, 67] width 88 height 28
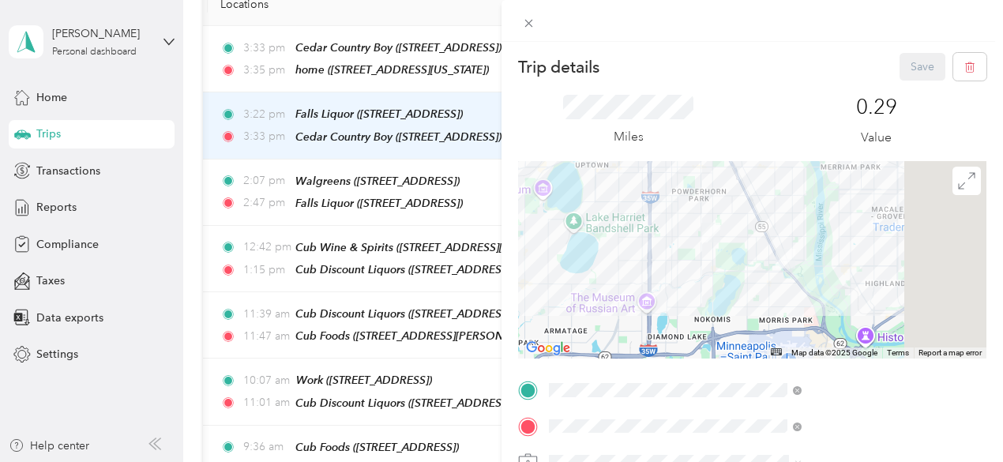
click at [825, 239] on div at bounding box center [752, 260] width 469 height 198
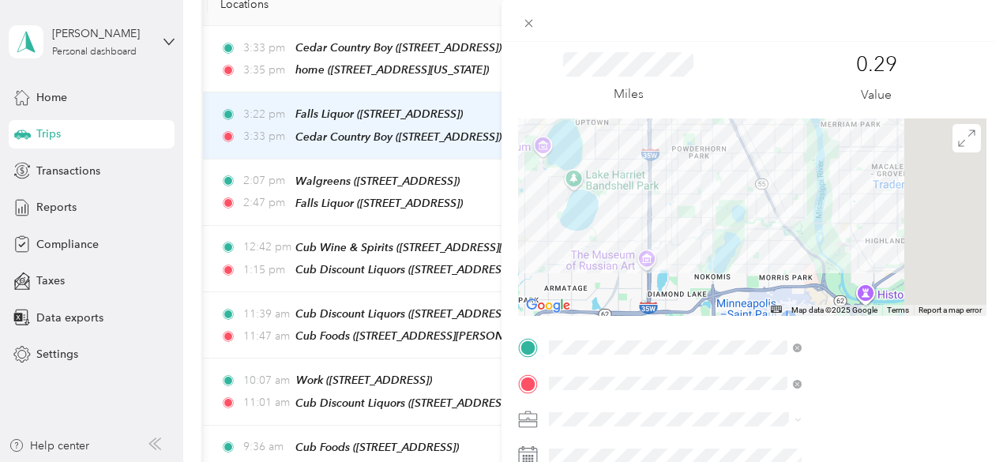
click at [767, 367] on li "[PERSON_NAME]" at bounding box center [840, 356] width 264 height 28
click at [803, 198] on div at bounding box center [752, 218] width 469 height 198
click at [870, 168] on div at bounding box center [752, 218] width 469 height 198
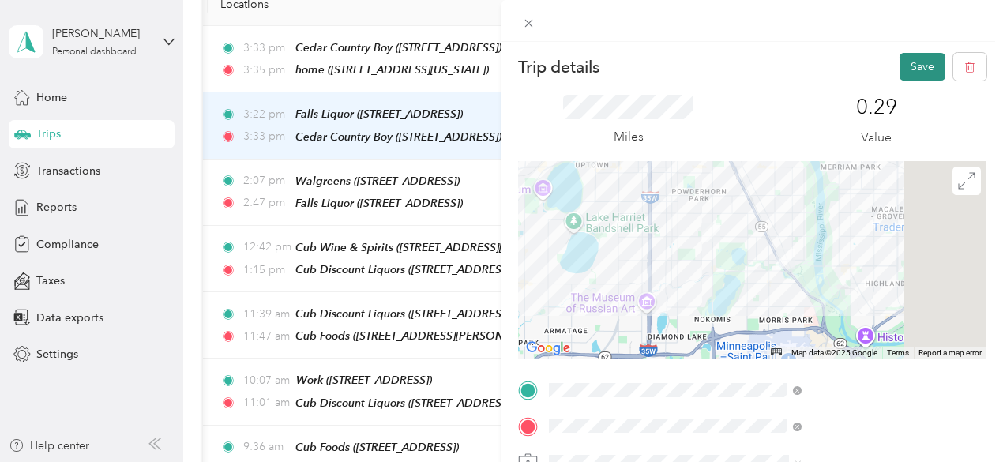
click at [913, 65] on button "Save" at bounding box center [923, 67] width 46 height 28
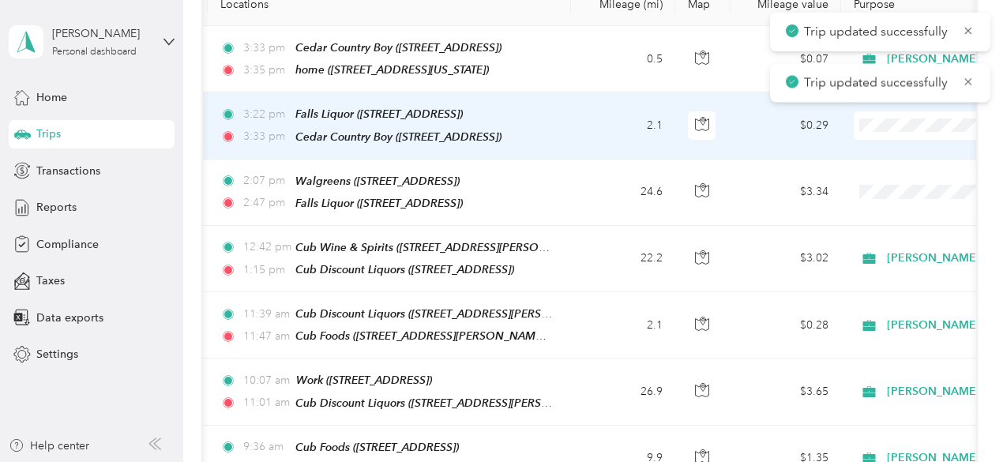
click at [902, 136] on span at bounding box center [952, 125] width 196 height 28
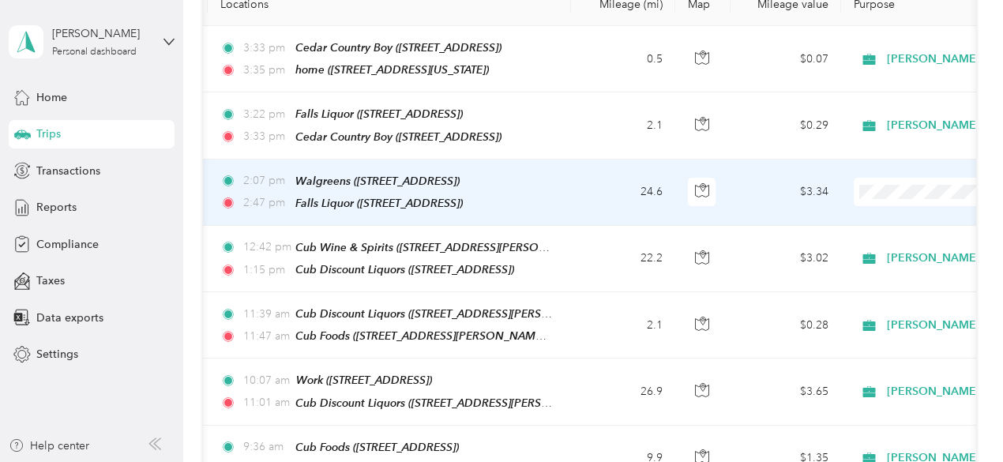
click at [901, 223] on ol "[PERSON_NAME] Personal" at bounding box center [905, 229] width 196 height 55
click at [905, 216] on span "[PERSON_NAME]" at bounding box center [920, 213] width 146 height 17
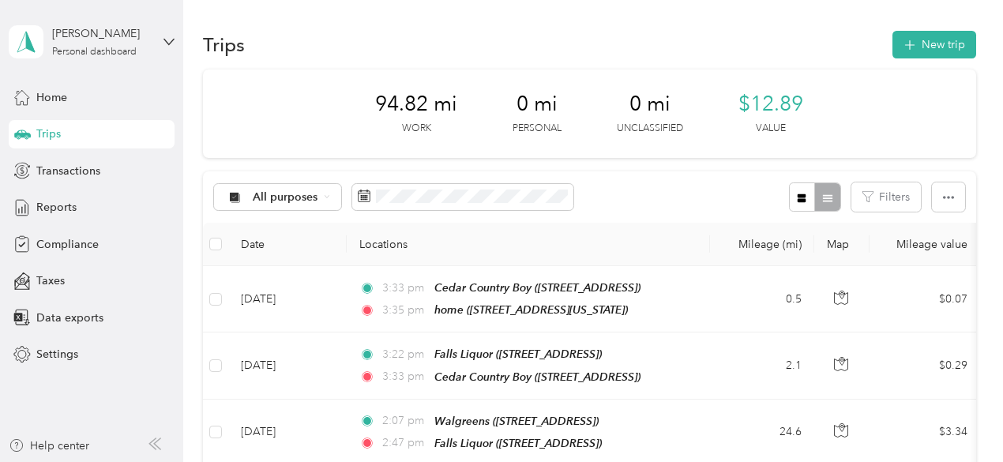
click at [427, 183] on div "All purposes" at bounding box center [394, 197] width 360 height 29
click at [428, 210] on div "All purposes" at bounding box center [394, 197] width 360 height 29
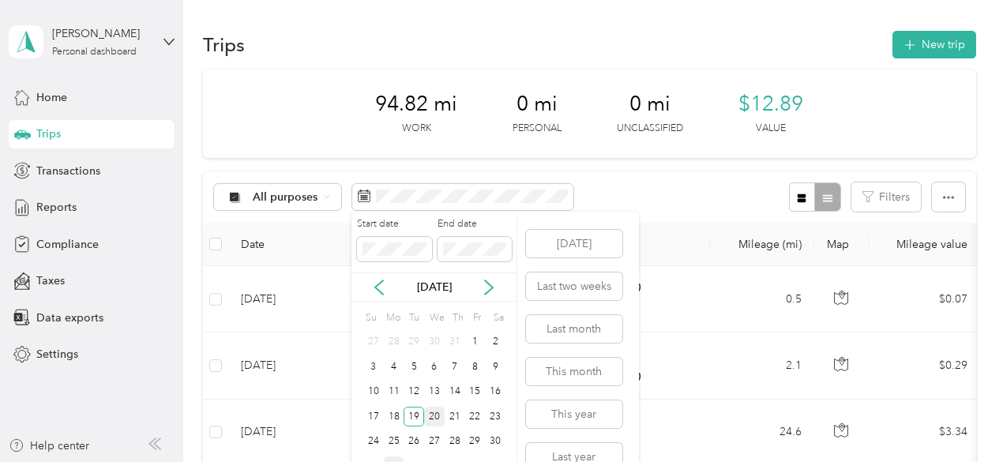
click at [438, 412] on div "20" at bounding box center [434, 417] width 21 height 20
click at [441, 412] on div "20" at bounding box center [434, 417] width 21 height 20
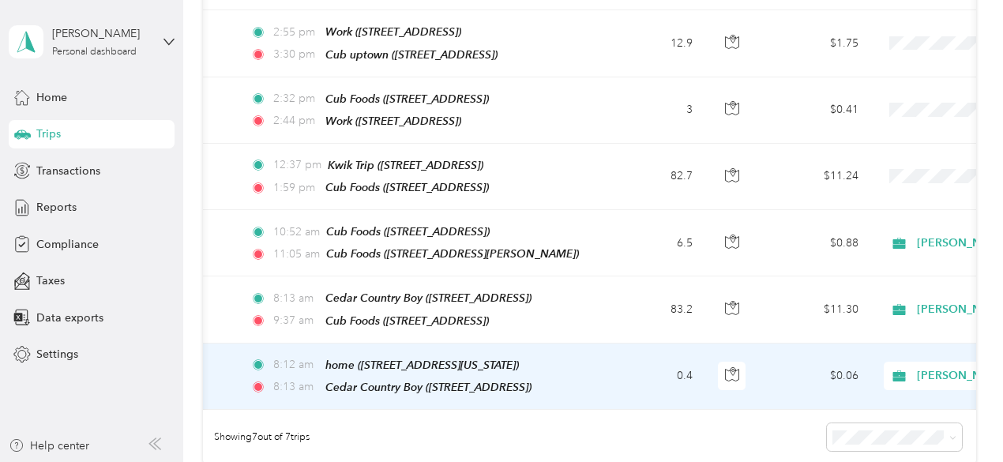
scroll to position [0, 107]
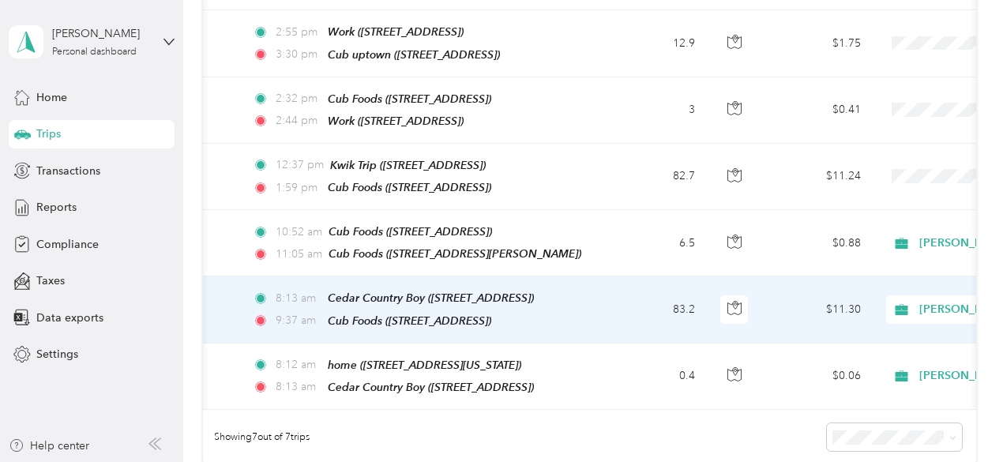
click at [777, 303] on td "$11.30" at bounding box center [818, 310] width 111 height 66
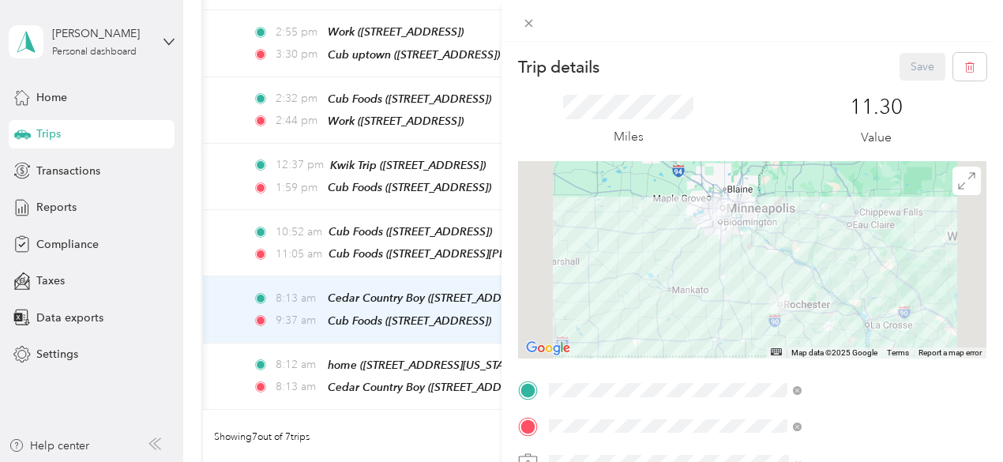
click at [825, 265] on div at bounding box center [752, 260] width 469 height 198
click at [840, 248] on div at bounding box center [752, 260] width 469 height 198
click at [824, 186] on div at bounding box center [752, 260] width 469 height 198
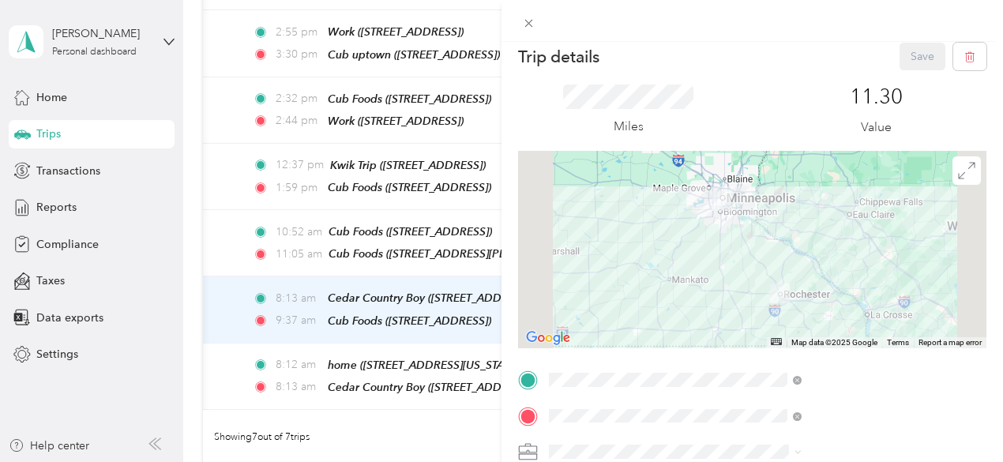
click at [808, 285] on div at bounding box center [752, 250] width 469 height 198
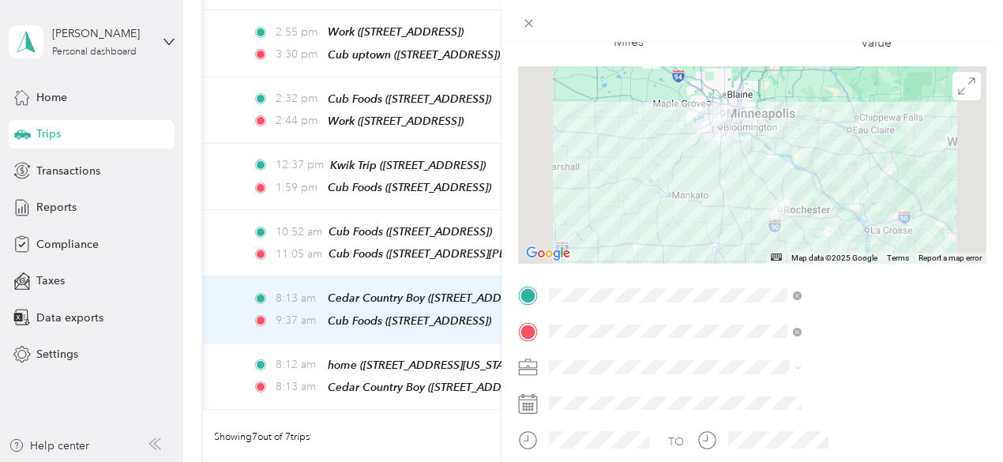
scroll to position [101, 0]
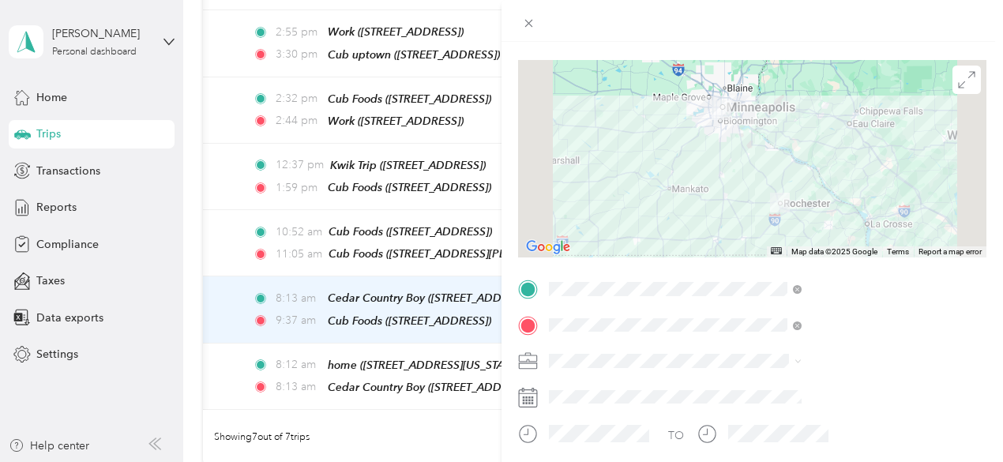
click at [750, 389] on li "[PERSON_NAME]" at bounding box center [843, 381] width 264 height 28
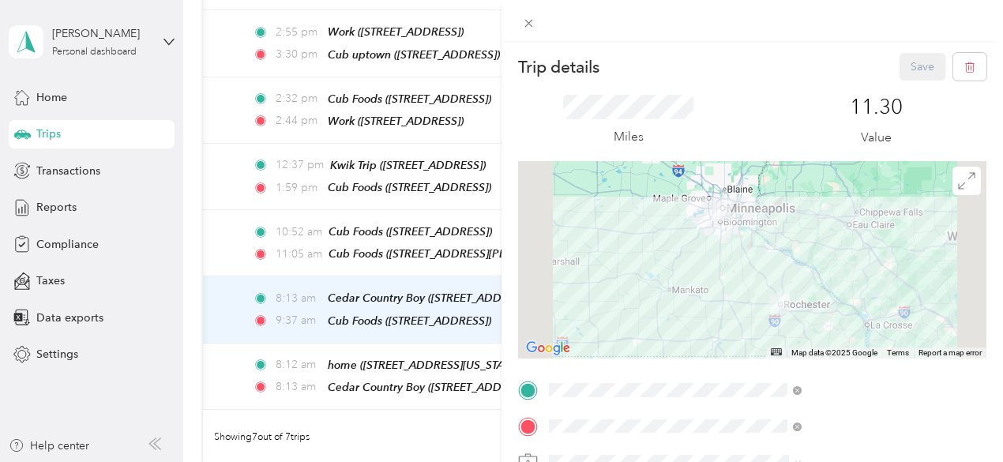
click at [739, 130] on div "Miles" at bounding box center [628, 121] width 220 height 52
click at [536, 26] on icon at bounding box center [528, 23] width 13 height 13
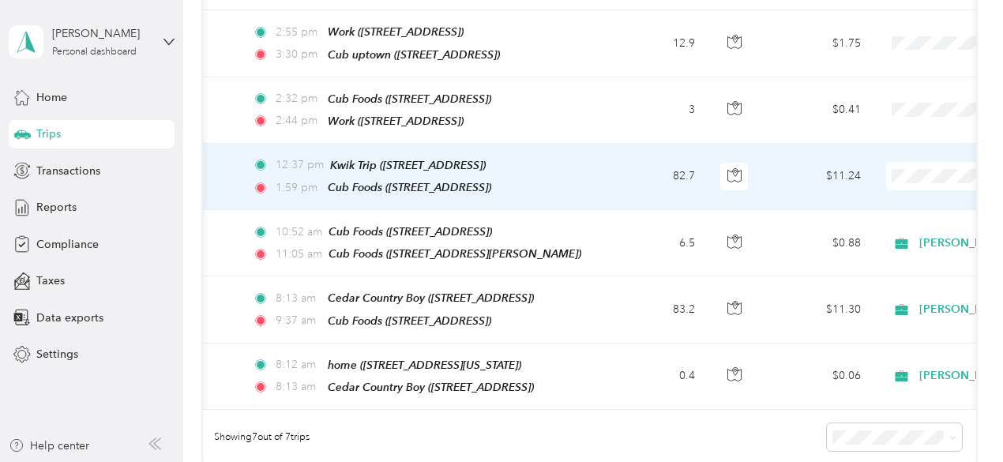
click at [796, 180] on td "$11.24" at bounding box center [818, 177] width 111 height 66
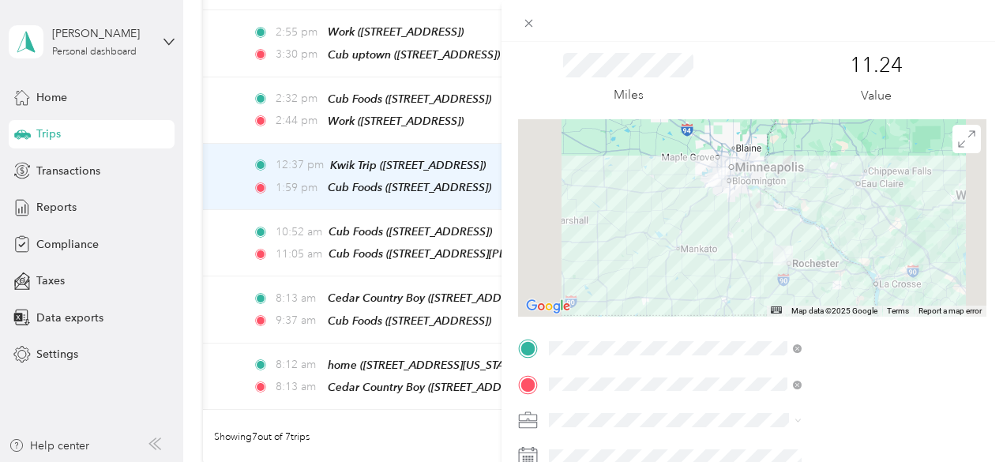
scroll to position [57, 0]
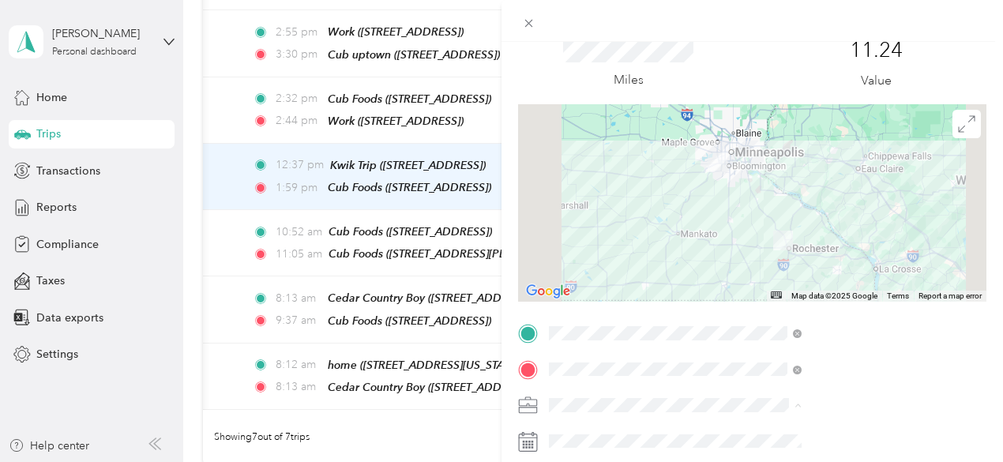
click at [756, 351] on li "[PERSON_NAME]" at bounding box center [843, 350] width 264 height 28
click at [655, 360] on div "Trip details Save This trip cannot be edited because it is either under review,…" at bounding box center [501, 231] width 1003 height 462
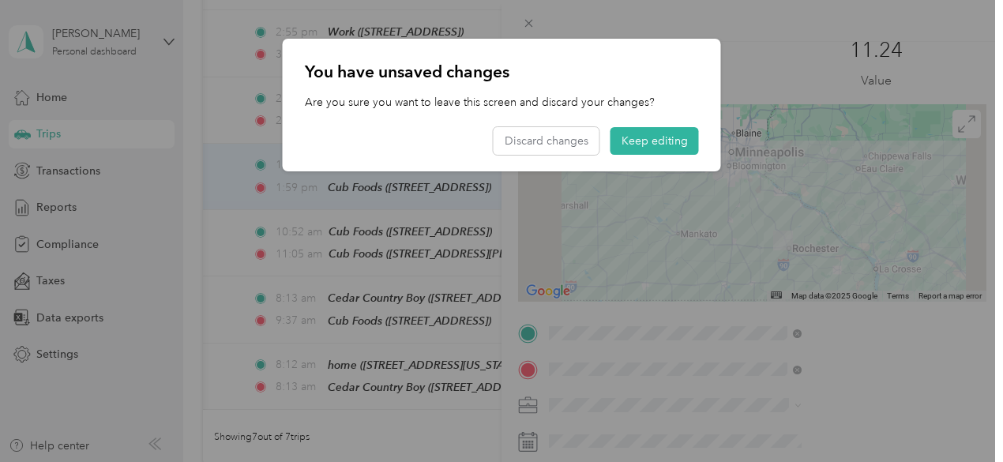
click at [662, 269] on div at bounding box center [501, 231] width 1003 height 462
click at [601, 193] on div at bounding box center [501, 231] width 1003 height 462
click at [632, 198] on div at bounding box center [501, 231] width 1003 height 462
click at [637, 141] on button "Keep editing" at bounding box center [655, 141] width 88 height 28
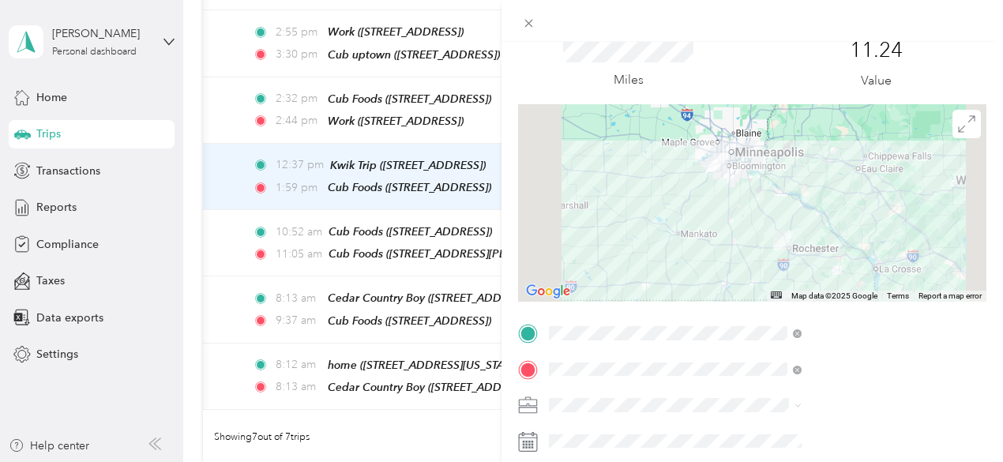
scroll to position [0, 0]
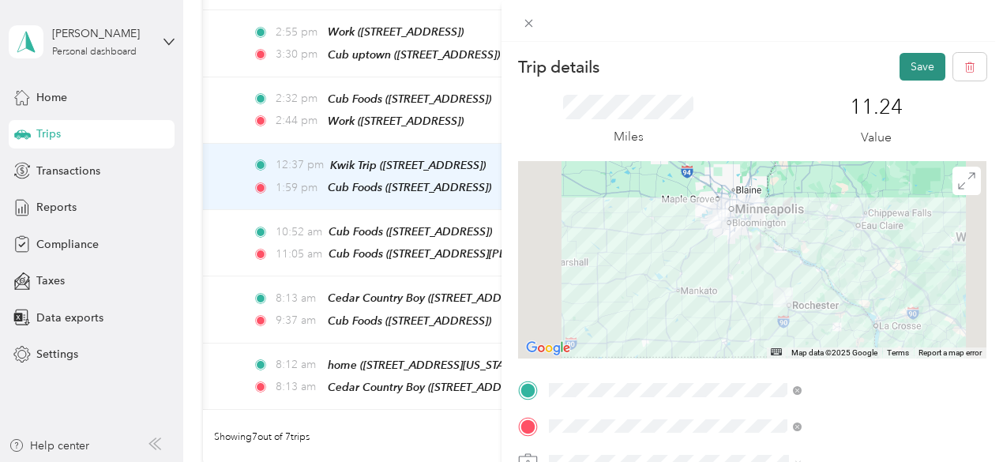
click at [909, 68] on button "Save" at bounding box center [923, 67] width 46 height 28
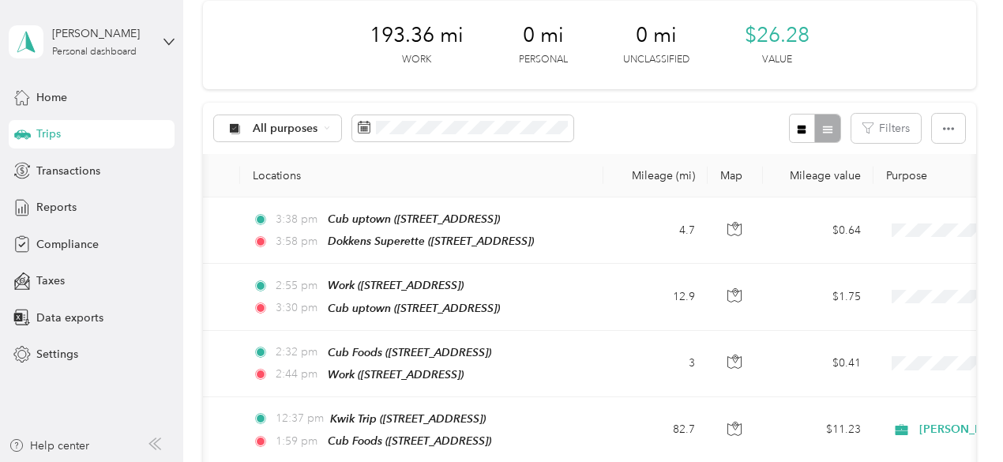
scroll to position [68, 0]
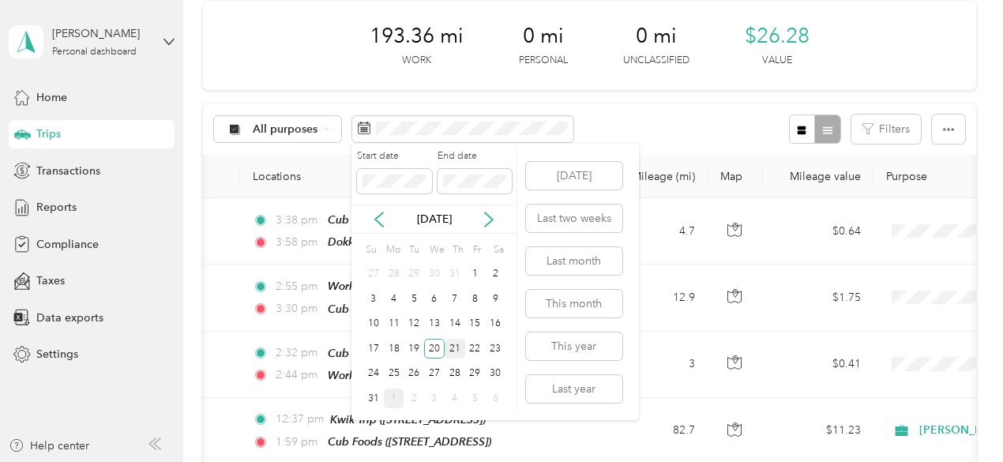
click at [447, 342] on div "21" at bounding box center [455, 349] width 21 height 20
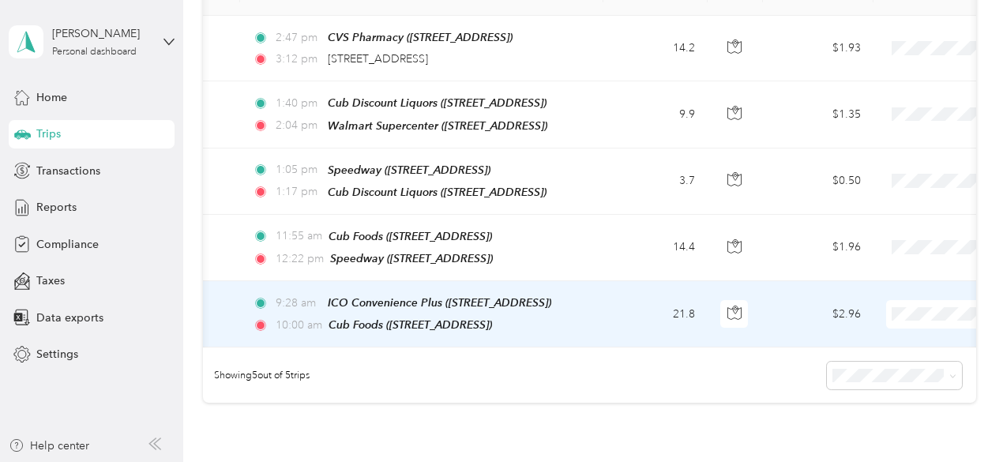
scroll to position [251, 0]
click at [418, 295] on span "ICO Convenience Plus (2325 E 38th St, Minneapolis, MN)" at bounding box center [440, 301] width 224 height 13
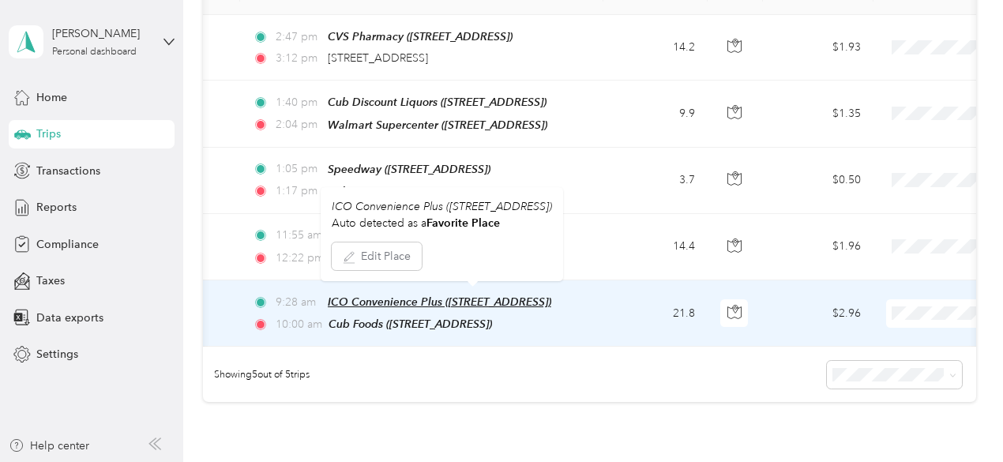
click at [418, 295] on span "ICO Convenience Plus (2325 E 38th St, Minneapolis, MN)" at bounding box center [440, 301] width 224 height 13
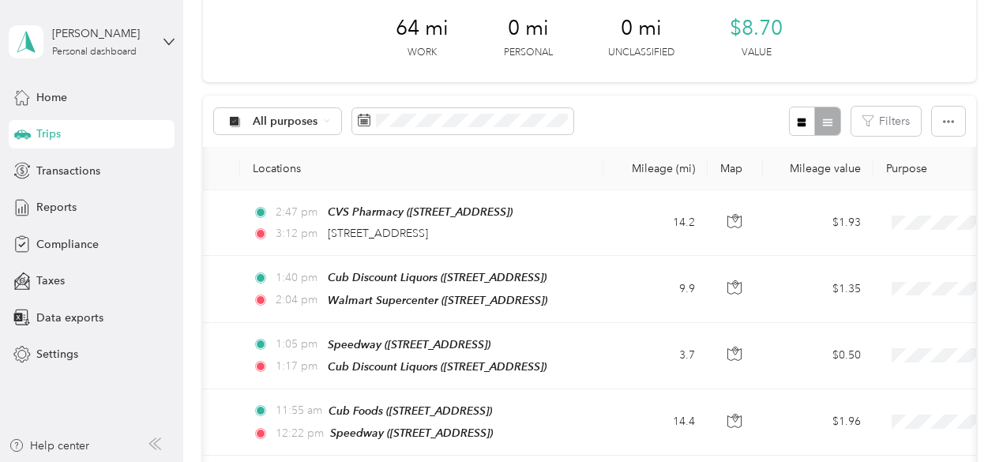
scroll to position [73, 0]
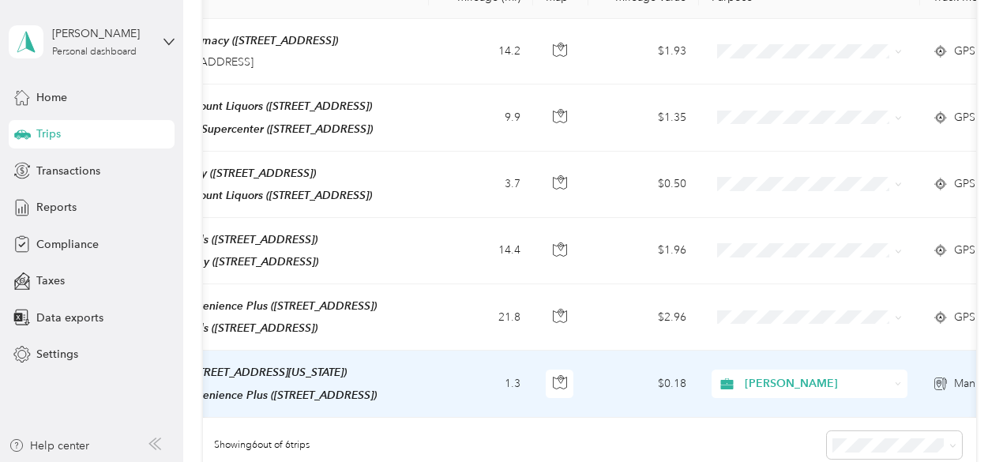
scroll to position [0, 282]
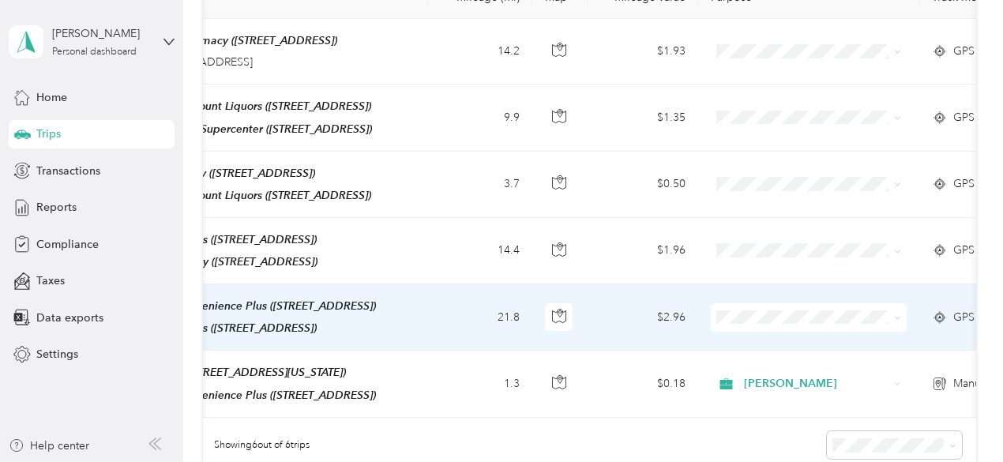
click at [831, 337] on span "[PERSON_NAME]" at bounding box center [823, 335] width 146 height 17
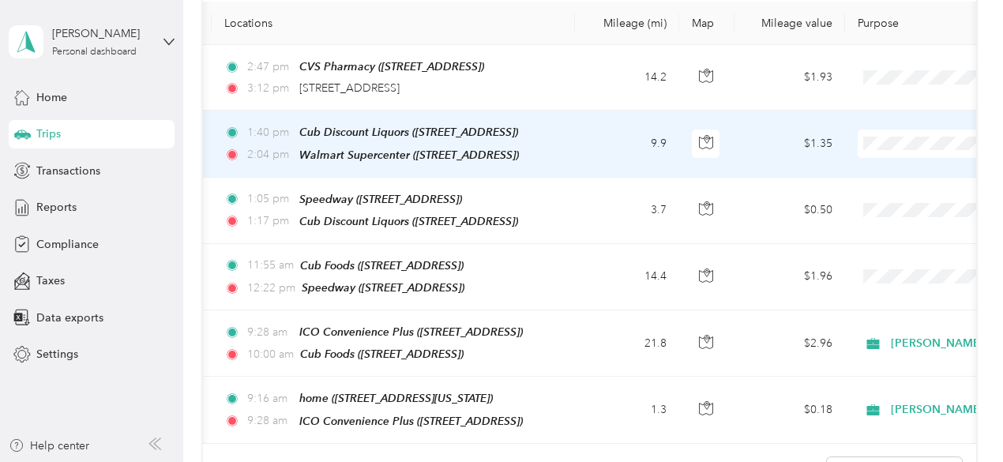
scroll to position [220, 0]
click at [574, 155] on td "1:40 pm Cub Discount Liquors (12940 Riverdale Dr NW, Minneapolis, MN) 2:04 pm W…" at bounding box center [393, 144] width 363 height 66
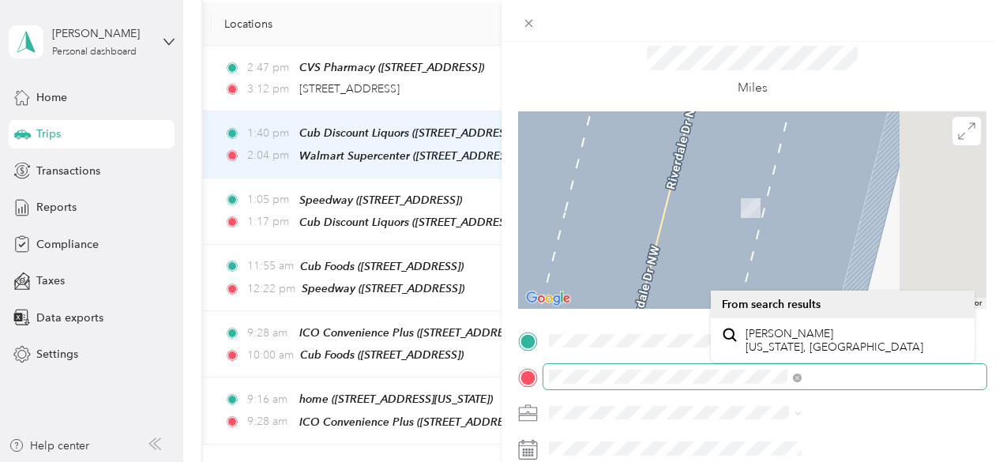
scroll to position [47, 0]
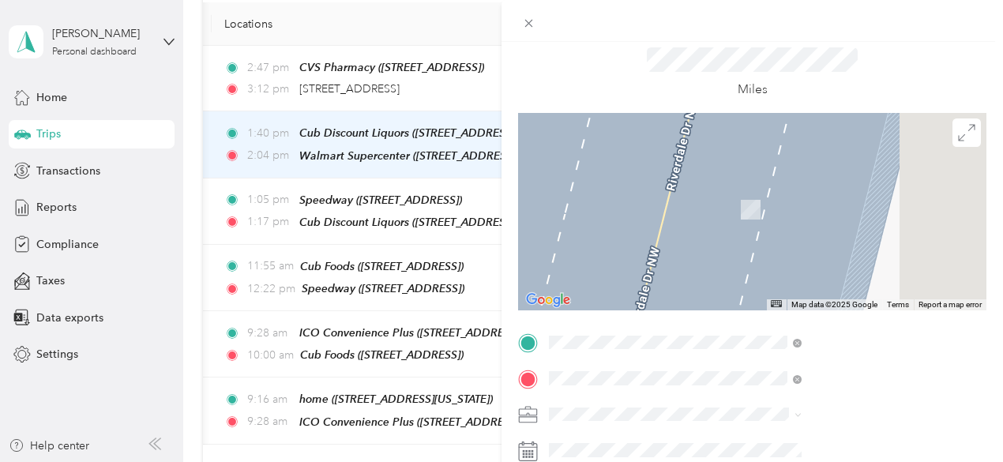
click at [846, 247] on span "250 57th Ave NE, 554325420, Minneapolis, MN, USA" at bounding box center [796, 245] width 100 height 13
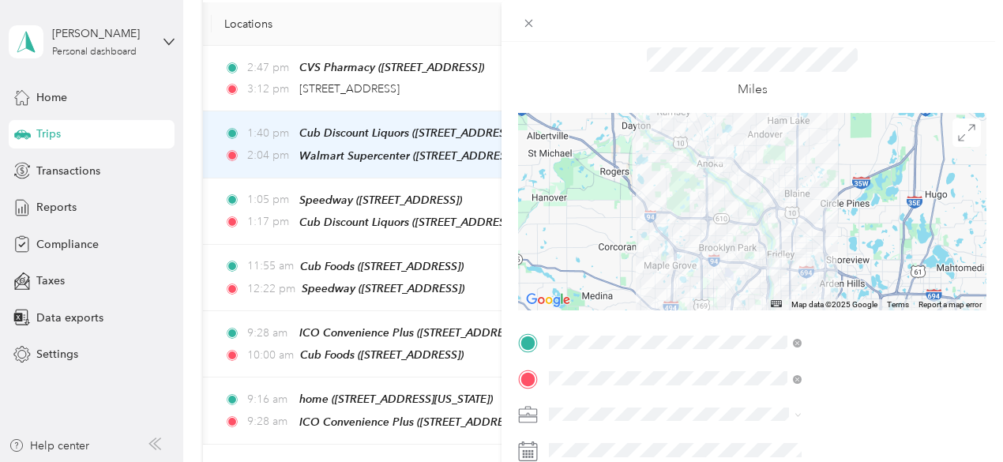
scroll to position [57, 0]
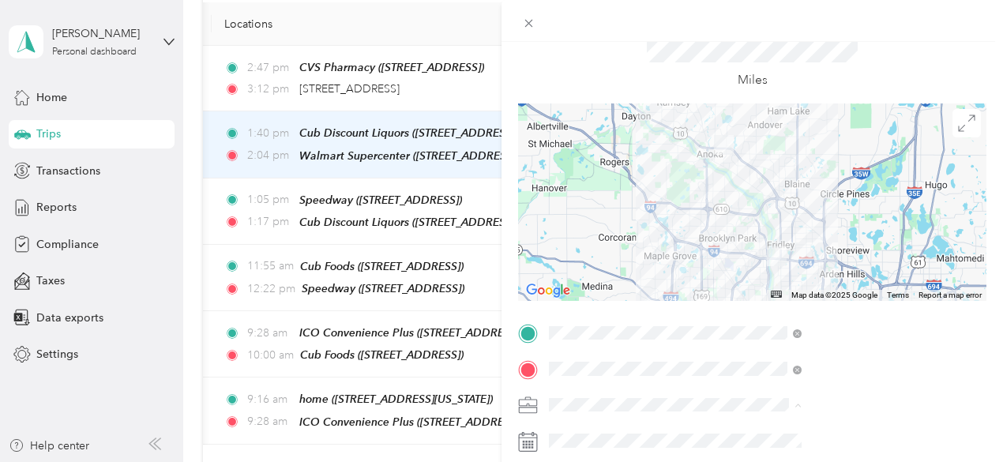
click at [754, 350] on div "[PERSON_NAME]" at bounding box center [843, 349] width 242 height 17
click at [834, 220] on div at bounding box center [752, 202] width 469 height 198
click at [856, 214] on div at bounding box center [752, 202] width 469 height 198
click at [874, 209] on div at bounding box center [752, 202] width 469 height 198
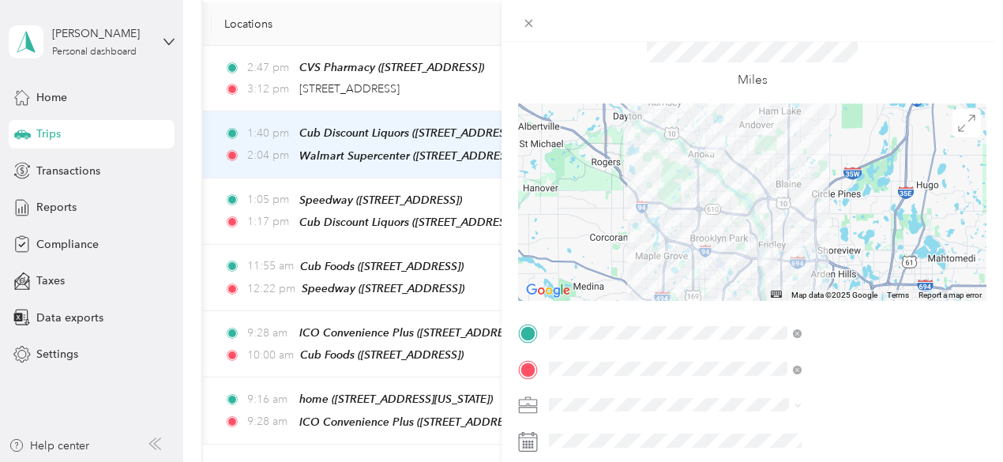
click at [826, 213] on div at bounding box center [752, 202] width 469 height 198
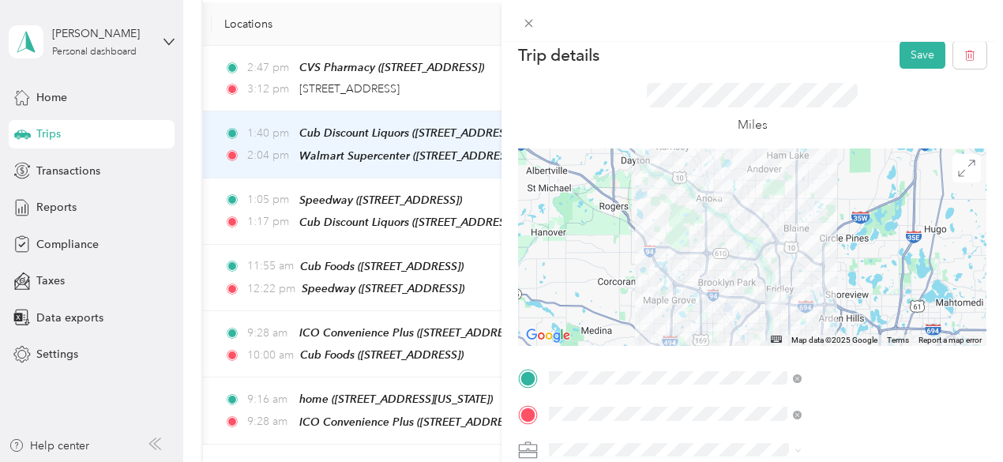
scroll to position [0, 0]
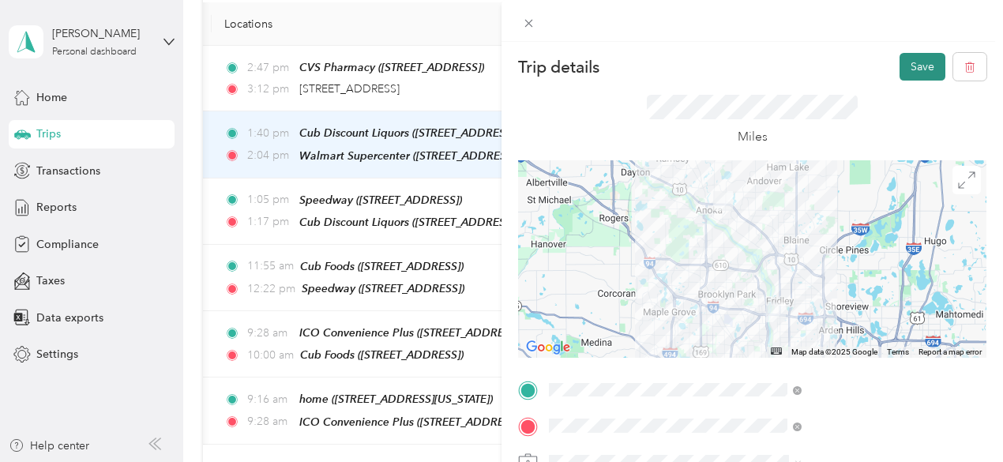
click at [904, 70] on button "Save" at bounding box center [923, 67] width 46 height 28
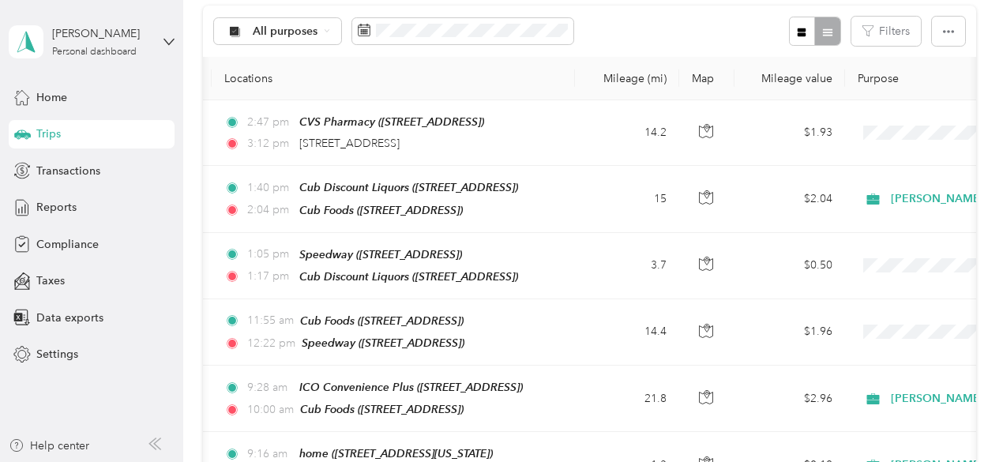
scroll to position [164, 0]
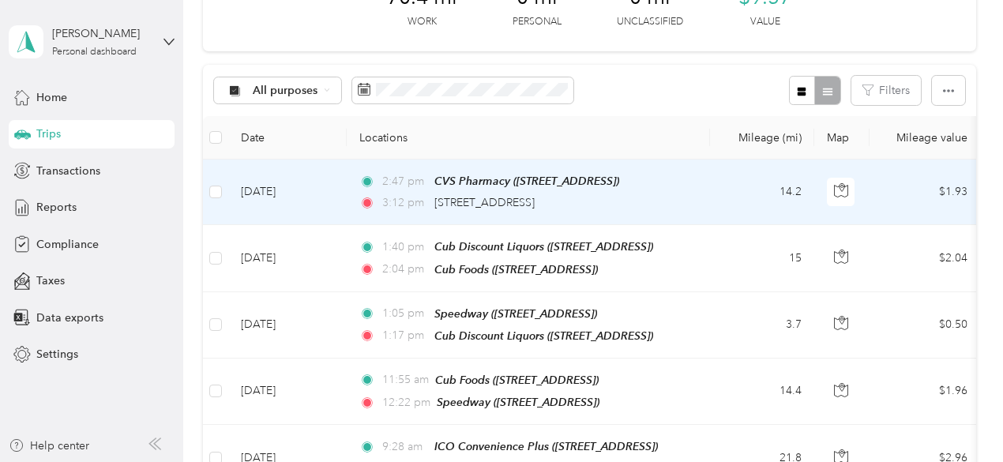
scroll to position [107, 0]
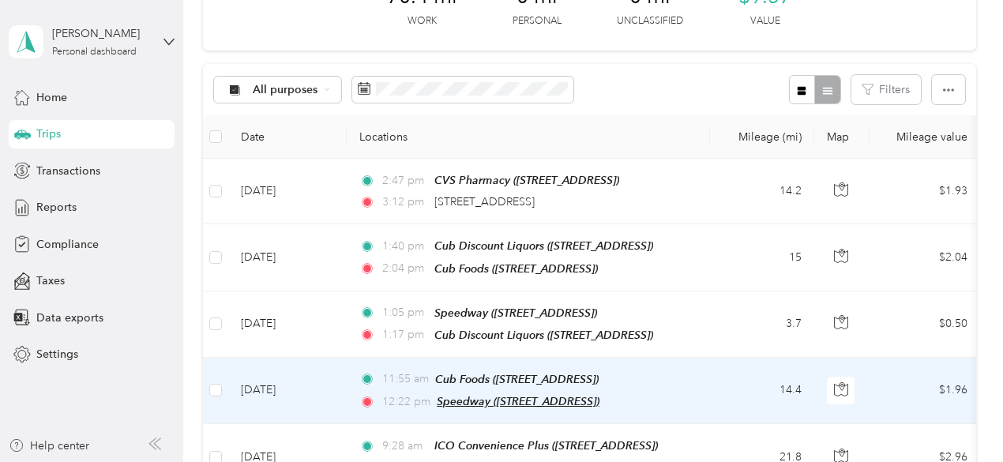
click at [510, 397] on span "Speedway ([STREET_ADDRESS])" at bounding box center [518, 401] width 163 height 13
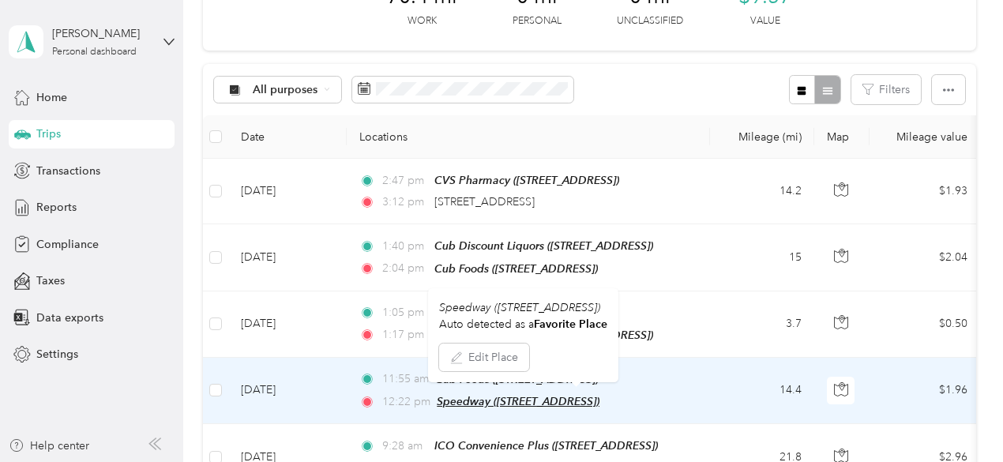
click at [578, 396] on span "Speedway ([STREET_ADDRESS])" at bounding box center [518, 401] width 163 height 13
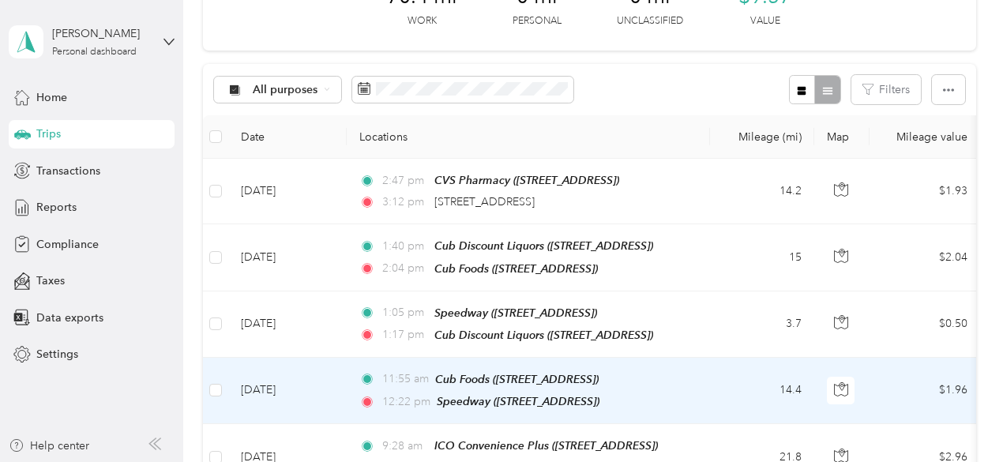
click at [707, 386] on td "11:55 am Cub Foods ([STREET_ADDRESS]) 12:22 pm Speedway ([STREET_ADDRESS])" at bounding box center [528, 391] width 363 height 66
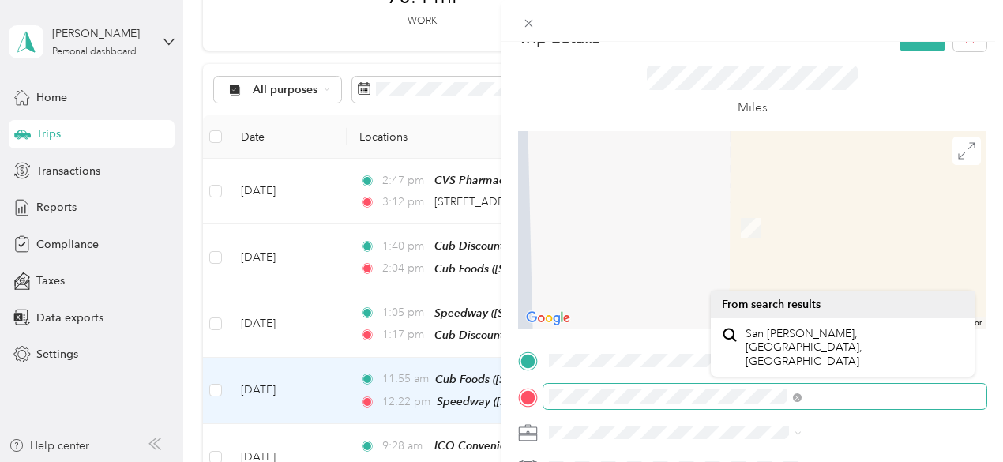
scroll to position [54, 0]
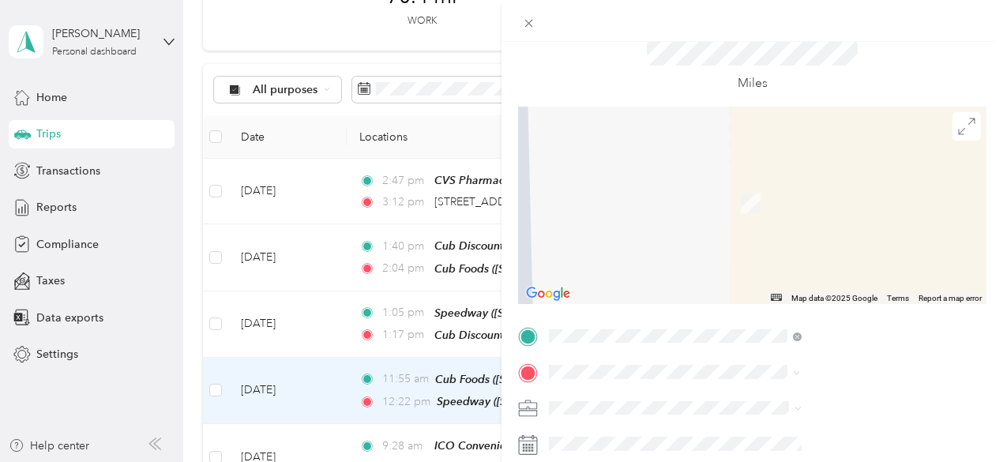
click at [819, 209] on div "TEAM Cub Foods [STREET_ADDRESS]" at bounding box center [801, 198] width 111 height 39
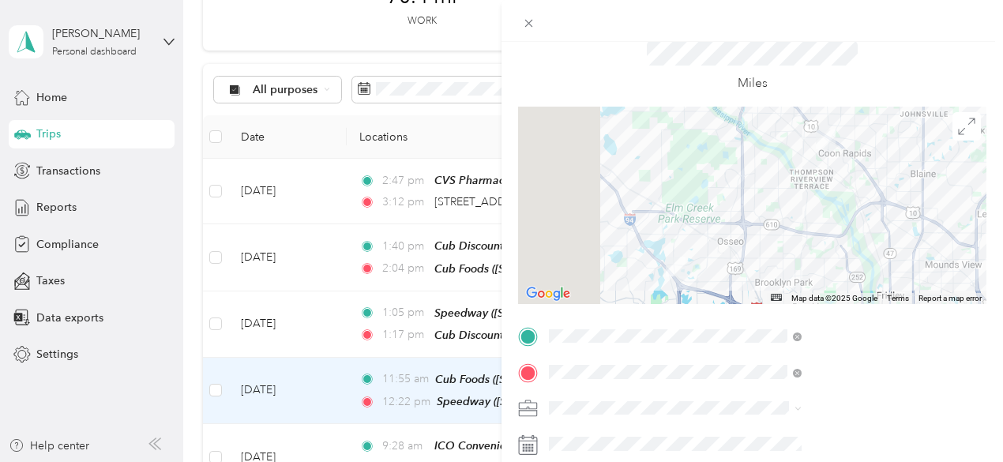
click at [818, 190] on div at bounding box center [752, 206] width 469 height 198
click at [818, 193] on div at bounding box center [752, 206] width 469 height 198
click at [821, 178] on div at bounding box center [752, 206] width 469 height 198
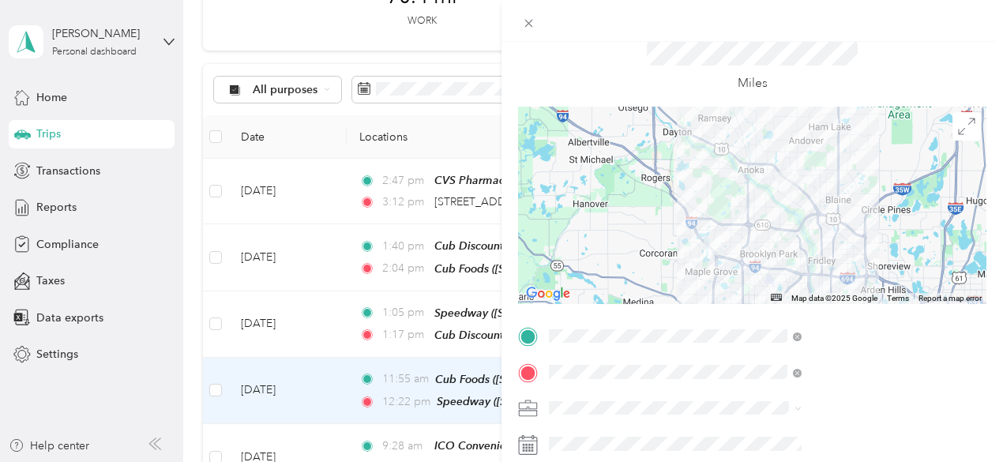
click at [855, 235] on div at bounding box center [752, 206] width 469 height 198
click at [852, 230] on div at bounding box center [752, 206] width 469 height 198
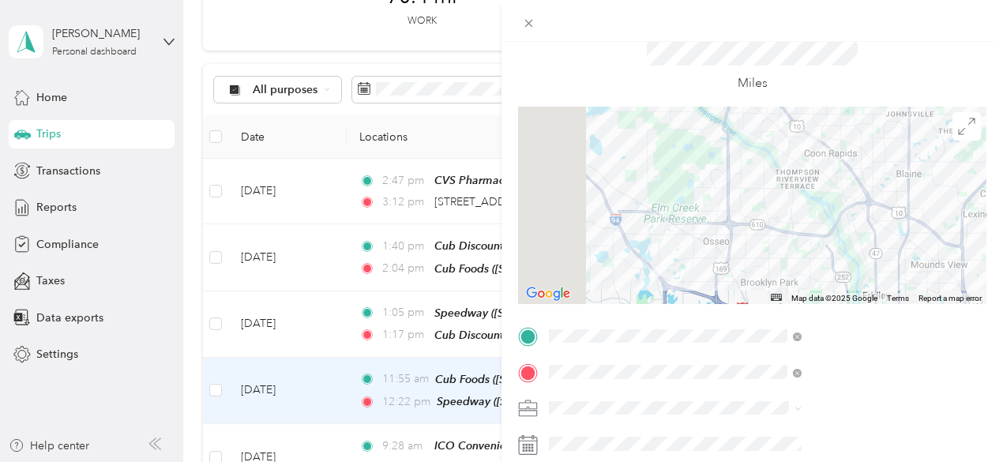
click at [924, 162] on div at bounding box center [752, 206] width 469 height 198
click at [931, 174] on div at bounding box center [752, 206] width 469 height 198
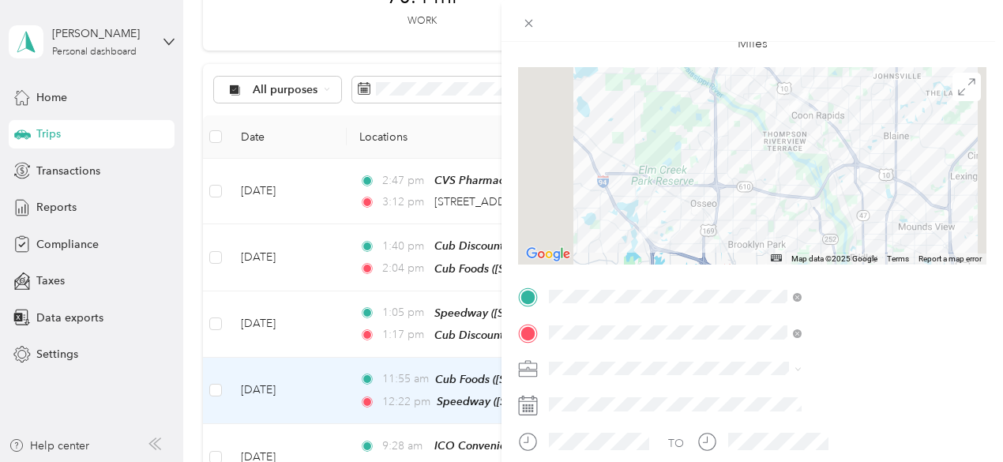
scroll to position [107, 0]
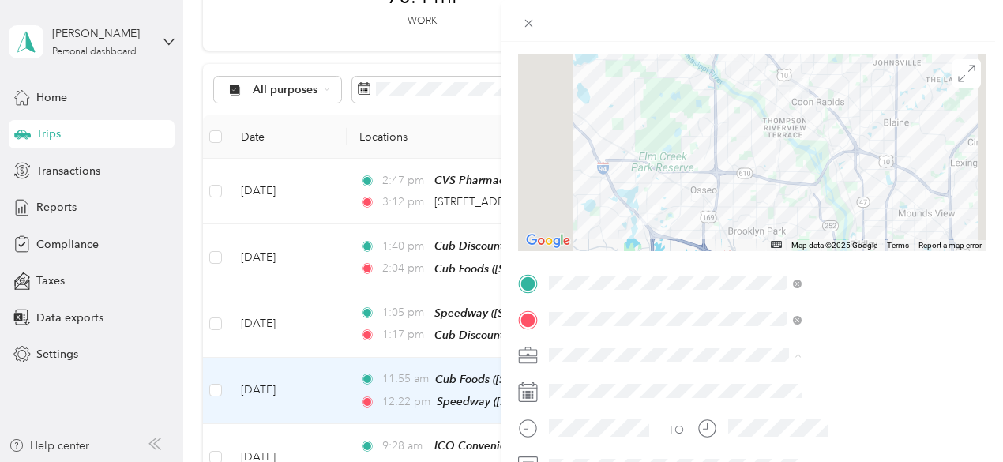
click at [770, 389] on ol "[PERSON_NAME] Personal" at bounding box center [843, 396] width 264 height 55
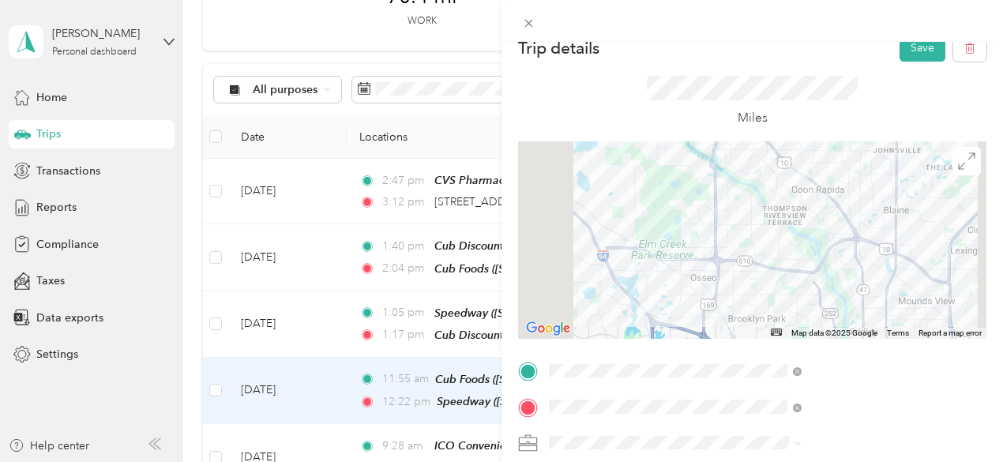
scroll to position [0, 0]
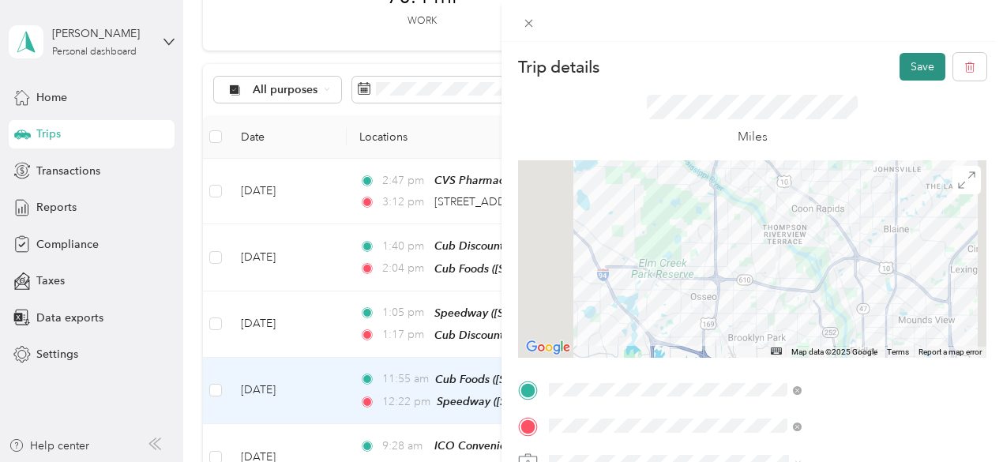
click at [904, 77] on button "Save" at bounding box center [923, 67] width 46 height 28
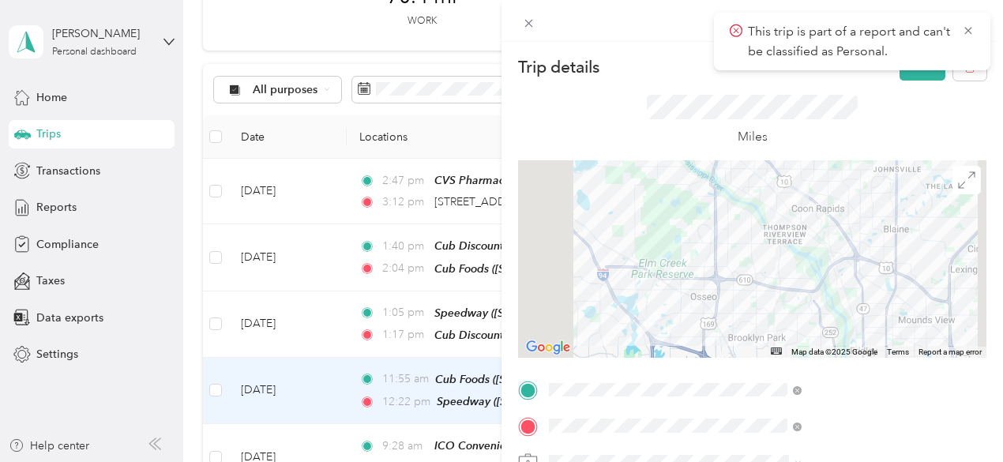
click at [901, 93] on div "Miles" at bounding box center [752, 121] width 469 height 80
click at [938, 121] on div "Miles" at bounding box center [752, 121] width 469 height 80
click at [968, 28] on icon at bounding box center [968, 31] width 13 height 14
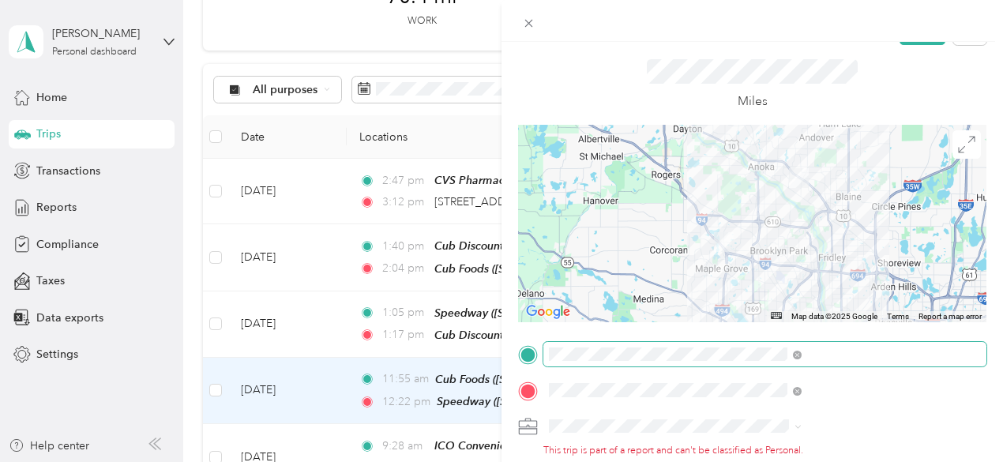
scroll to position [36, 0]
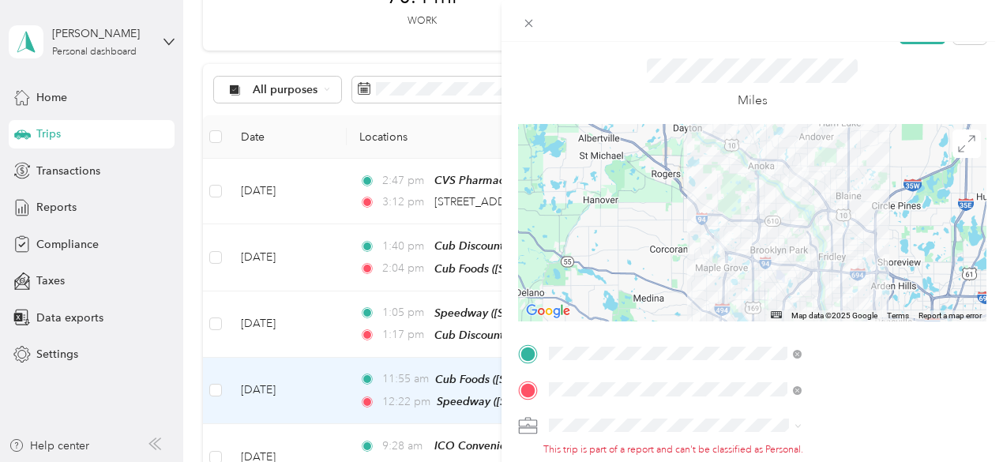
click at [765, 371] on li "[PERSON_NAME]" at bounding box center [843, 370] width 264 height 28
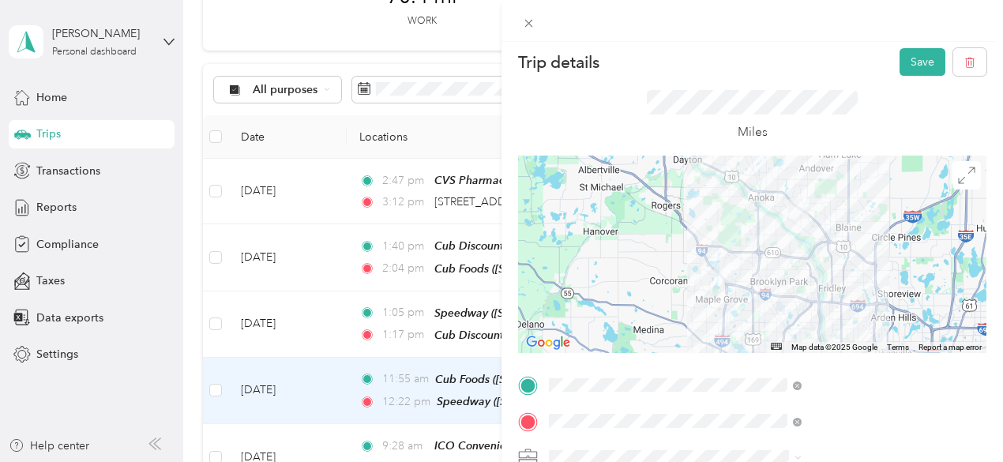
scroll to position [4, 0]
click at [913, 57] on button "Save" at bounding box center [923, 63] width 46 height 28
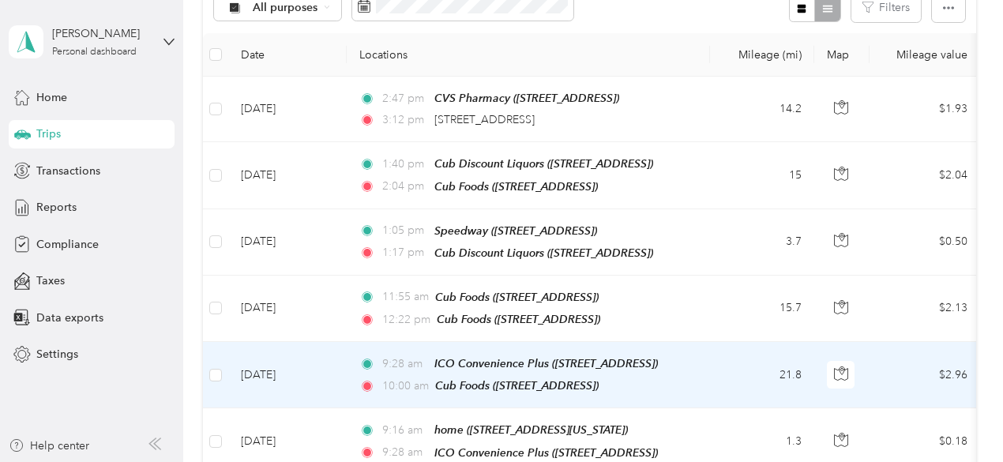
scroll to position [189, 0]
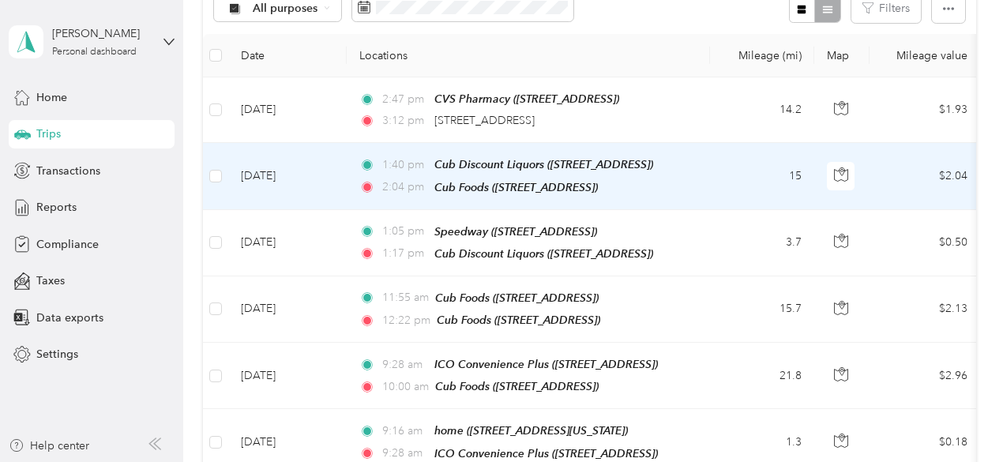
click at [758, 178] on td "15" at bounding box center [762, 176] width 104 height 66
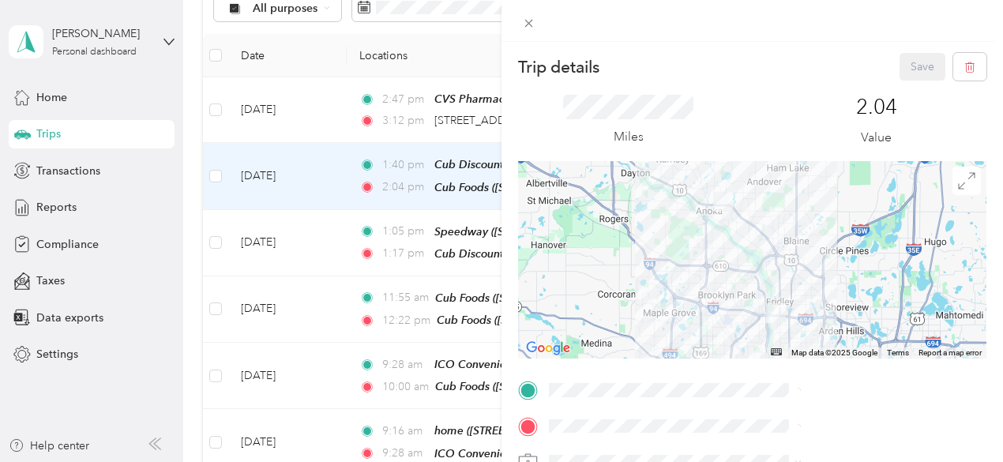
click at [806, 281] on div at bounding box center [752, 260] width 469 height 198
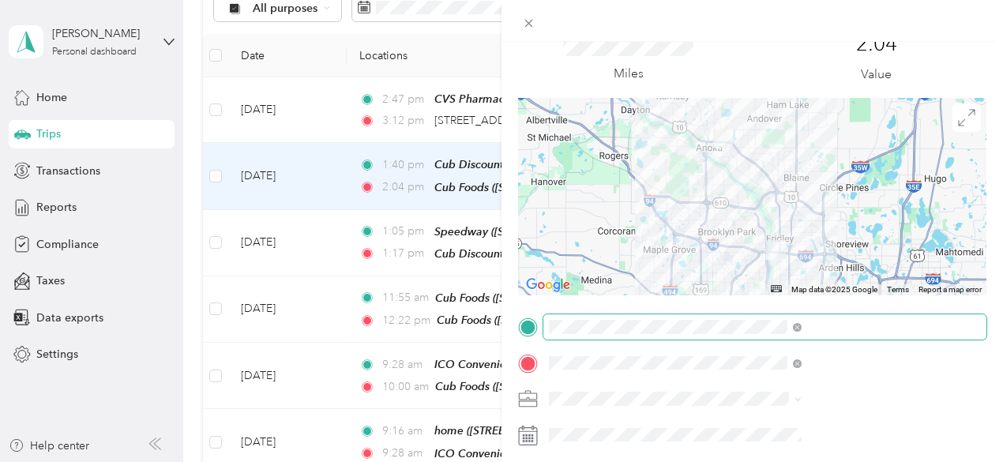
scroll to position [69, 0]
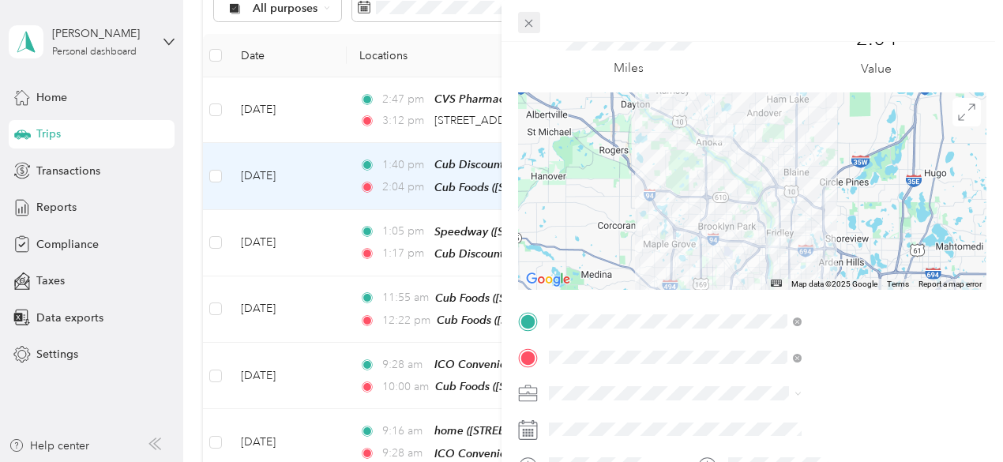
click at [536, 23] on icon at bounding box center [528, 23] width 13 height 13
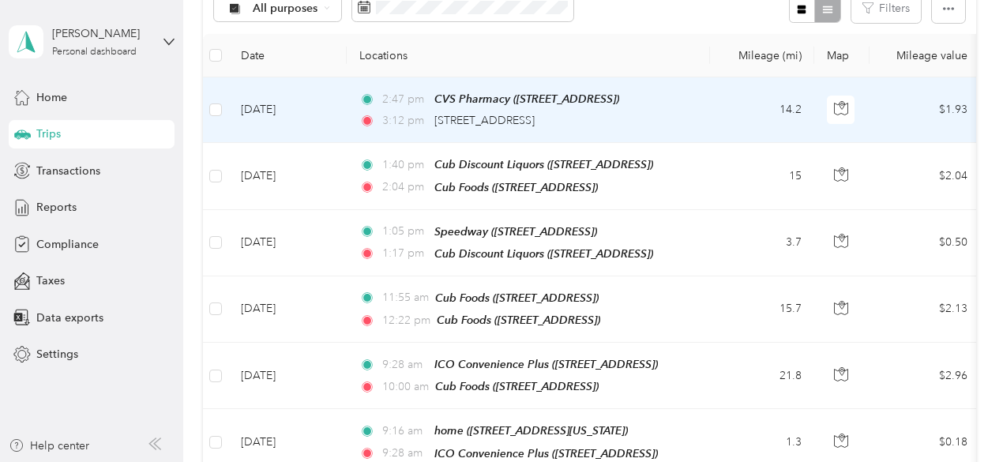
click at [693, 99] on td "2:47 pm CVS Pharmacy ([STREET_ADDRESS]) 3:12 pm [STREET_ADDRESS]" at bounding box center [528, 110] width 363 height 66
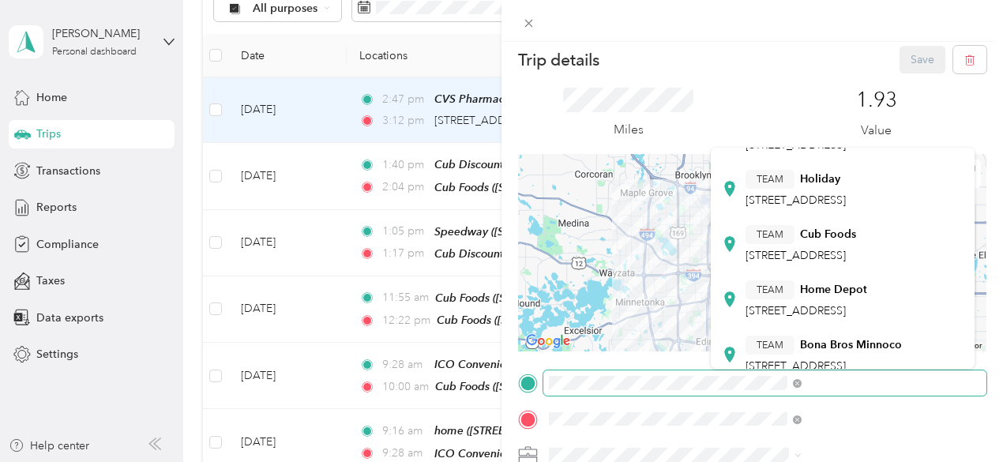
scroll to position [258, 0]
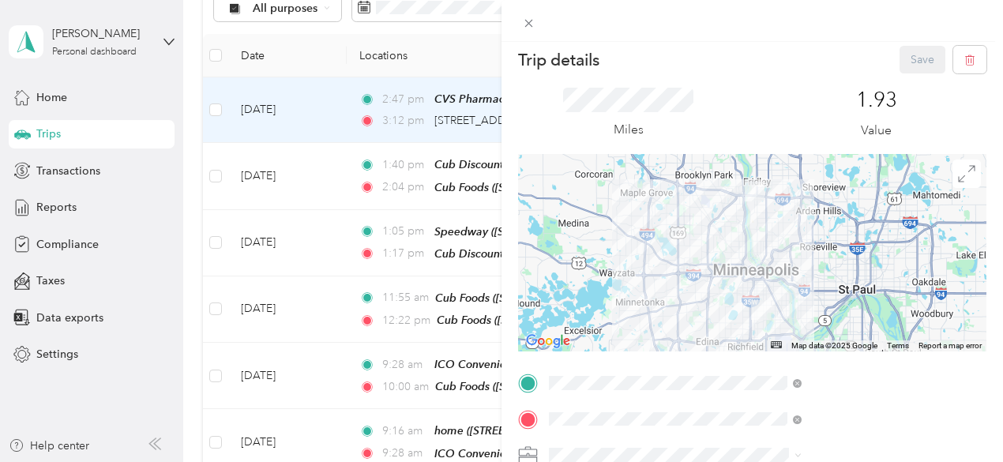
click at [830, 248] on span "[STREET_ADDRESS]" at bounding box center [796, 241] width 100 height 13
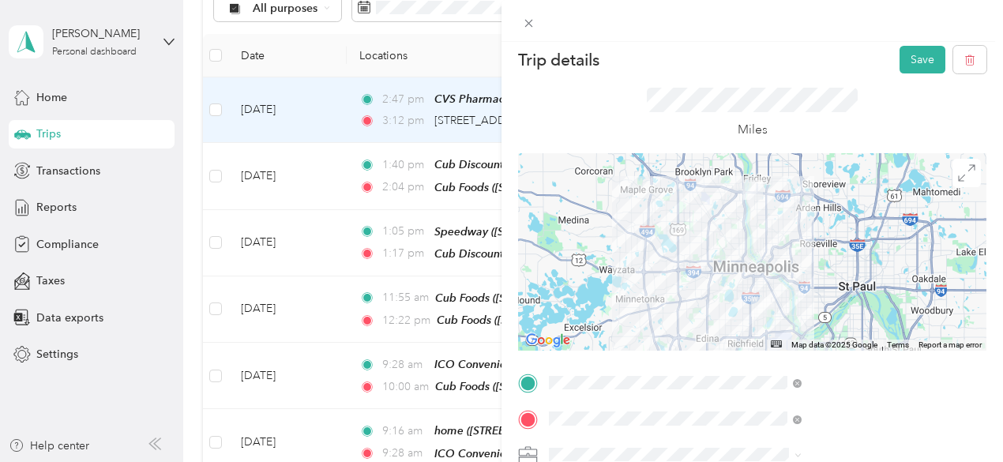
click at [796, 444] on span at bounding box center [765, 454] width 443 height 25
click at [765, 396] on div "[PERSON_NAME]" at bounding box center [843, 398] width 242 height 17
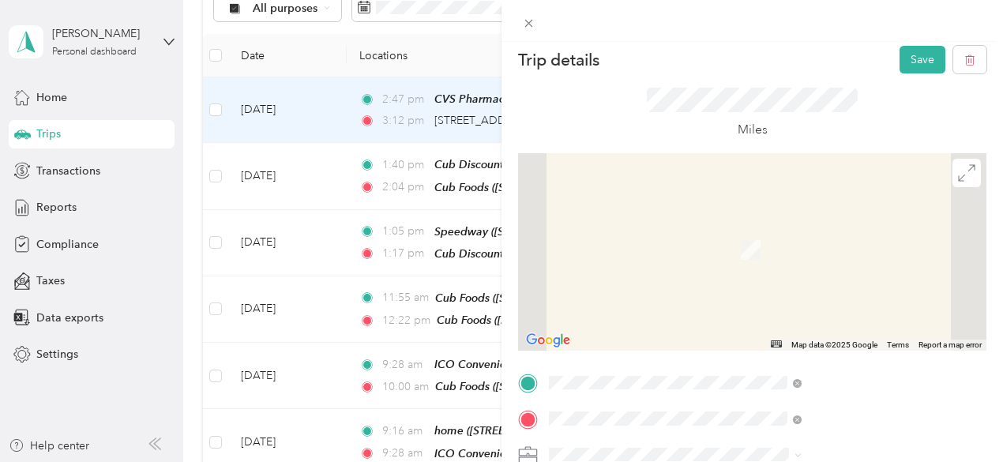
click at [779, 262] on span "[STREET_ADDRESS]" at bounding box center [796, 254] width 100 height 13
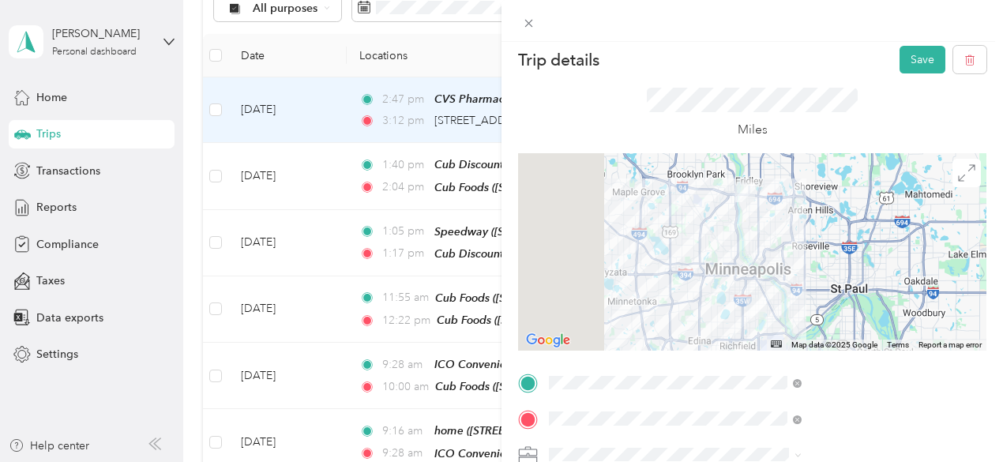
click at [855, 247] on div at bounding box center [752, 252] width 469 height 198
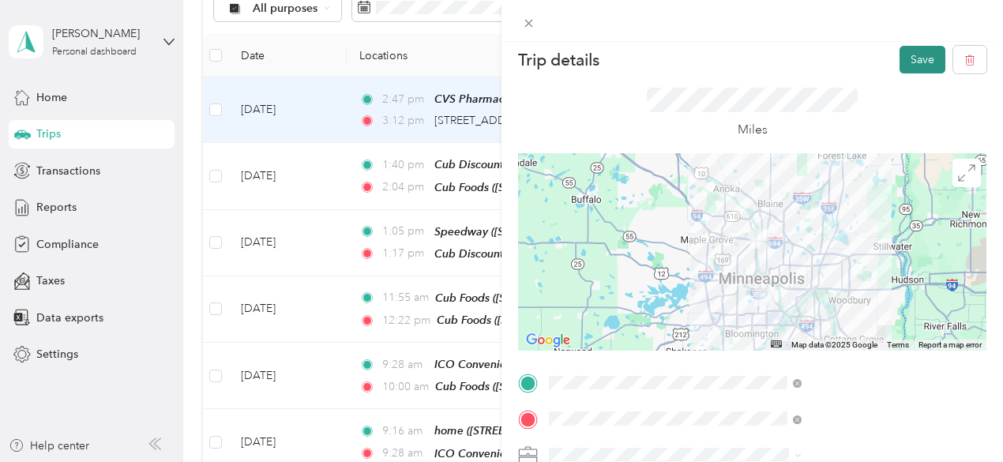
click at [909, 58] on button "Save" at bounding box center [923, 60] width 46 height 28
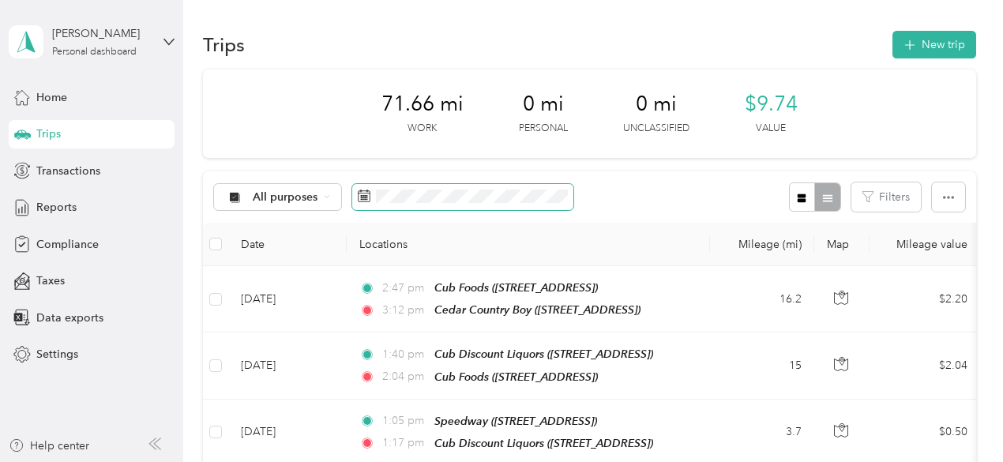
click at [488, 187] on span at bounding box center [462, 197] width 221 height 27
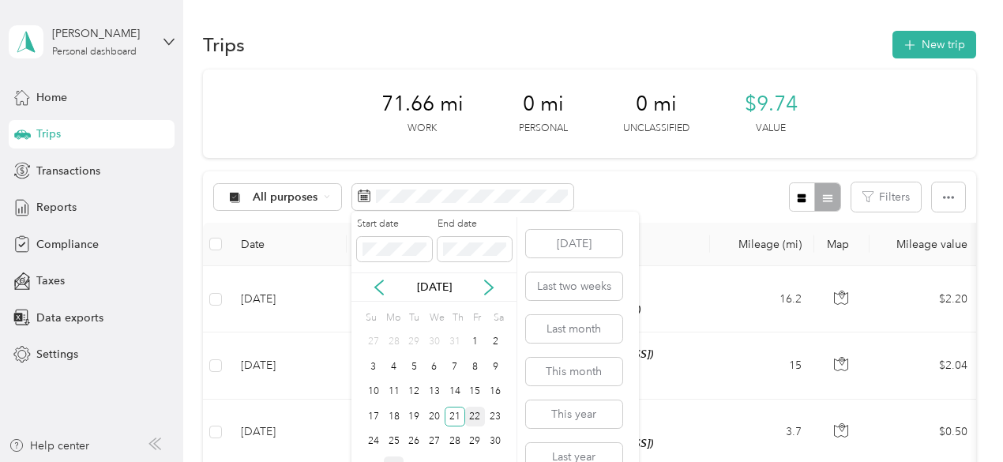
click at [474, 418] on div "22" at bounding box center [475, 417] width 21 height 20
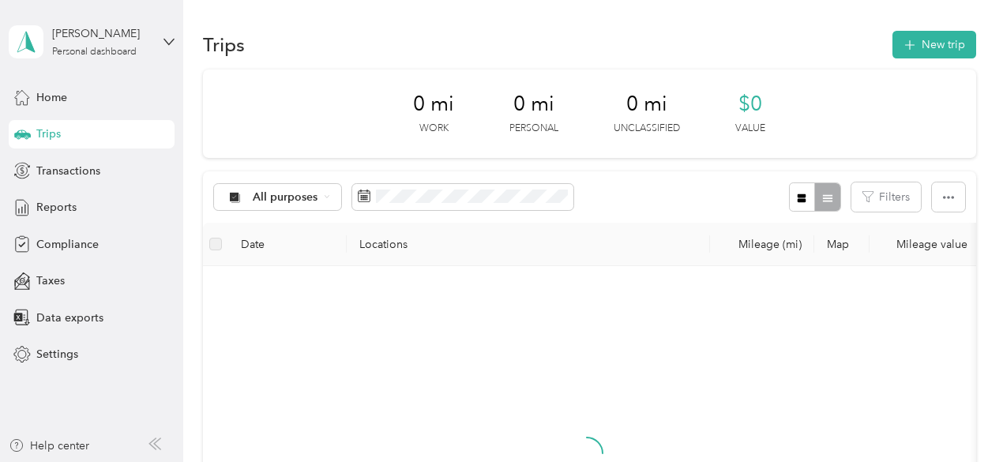
click at [474, 418] on div "22" at bounding box center [475, 416] width 21 height 25
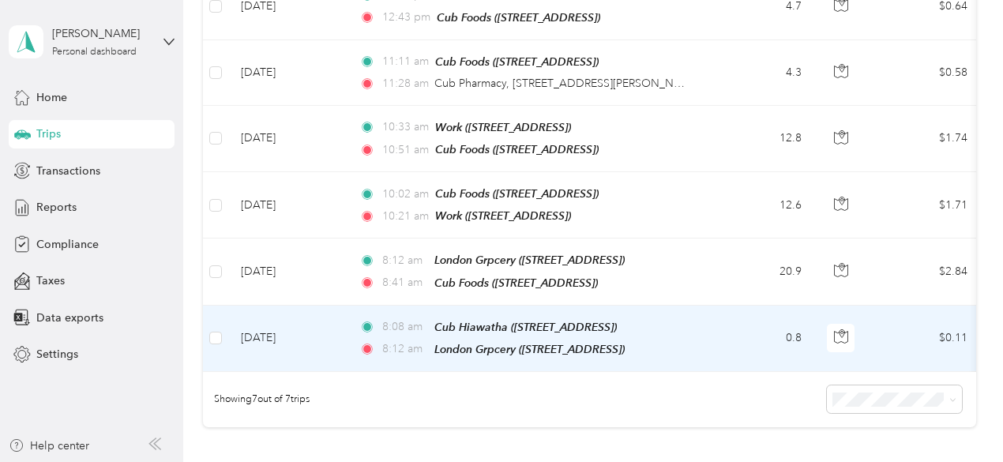
scroll to position [397, 0]
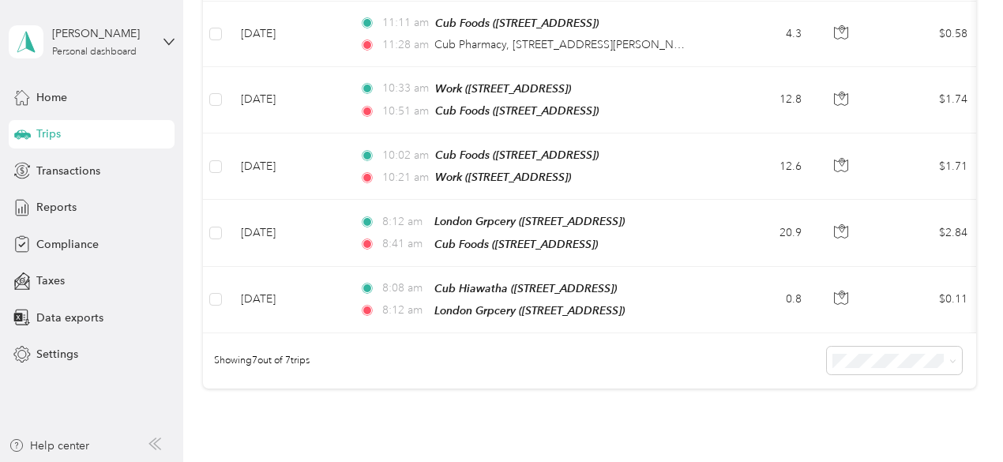
drag, startPoint x: 474, startPoint y: 418, endPoint x: 402, endPoint y: 437, distance: 74.4
click at [402, 437] on div "70.93 mi Work 0 mi Personal 0 mi Unclassified $9.64 Value All purposes Filters …" at bounding box center [589, 58] width 773 height 772
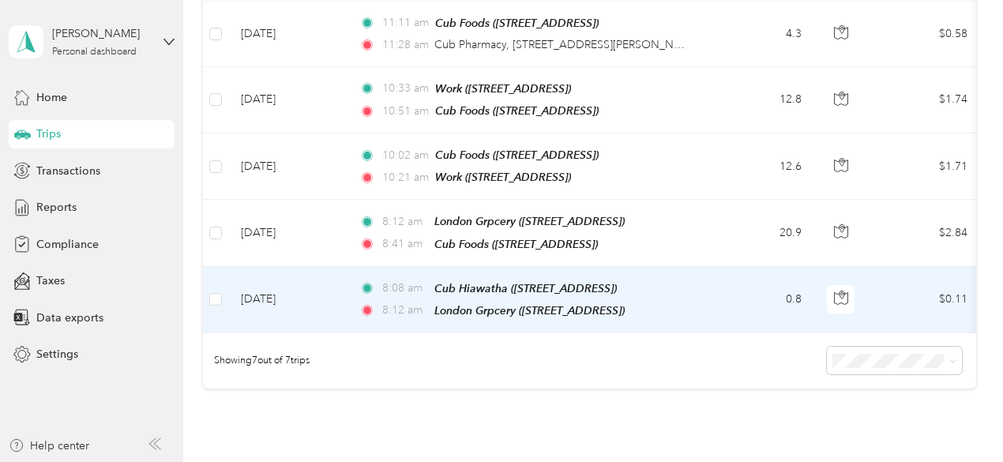
click at [733, 273] on td "0.8" at bounding box center [762, 300] width 104 height 66
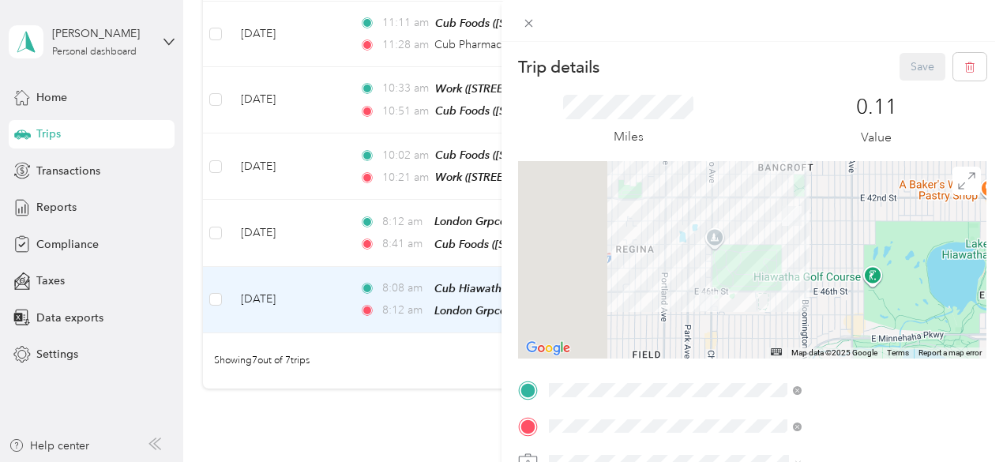
click at [809, 228] on span "[STREET_ADDRESS][US_STATE]" at bounding box center [825, 220] width 158 height 13
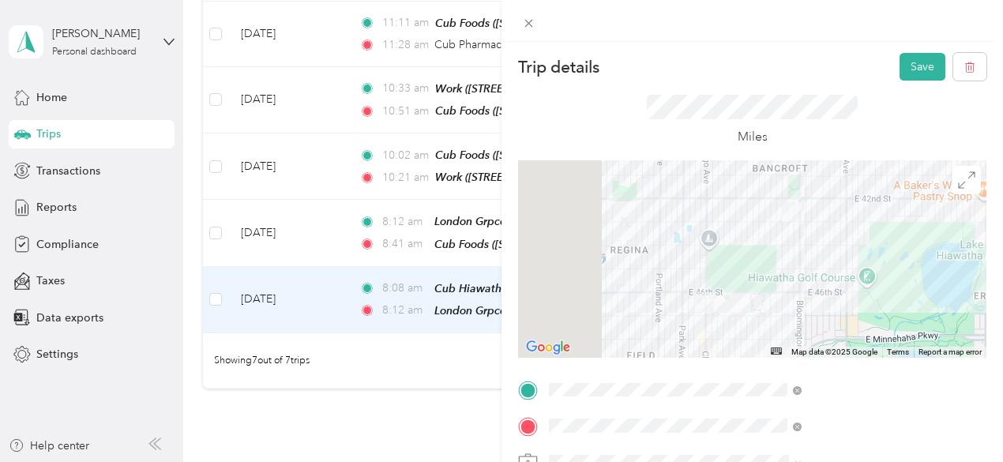
click at [822, 250] on div at bounding box center [752, 259] width 469 height 198
click at [826, 245] on div at bounding box center [752, 259] width 469 height 198
click at [856, 263] on div at bounding box center [752, 259] width 469 height 198
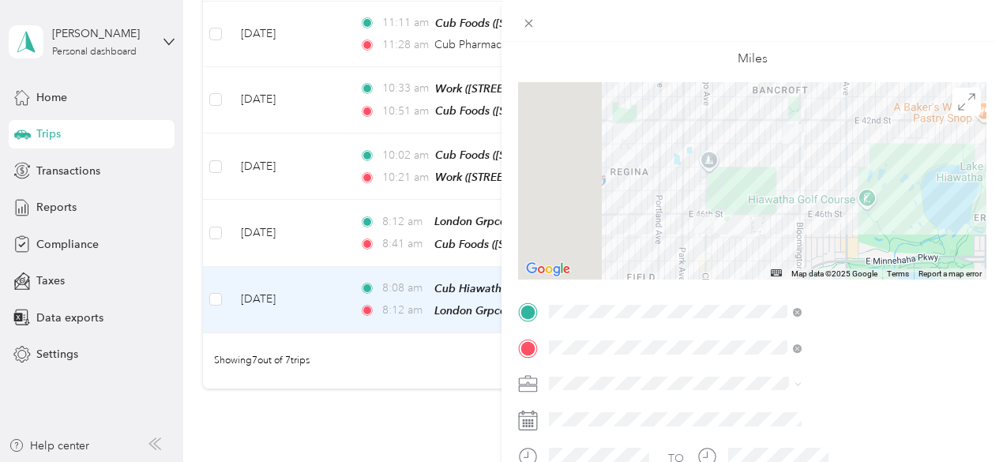
scroll to position [82, 0]
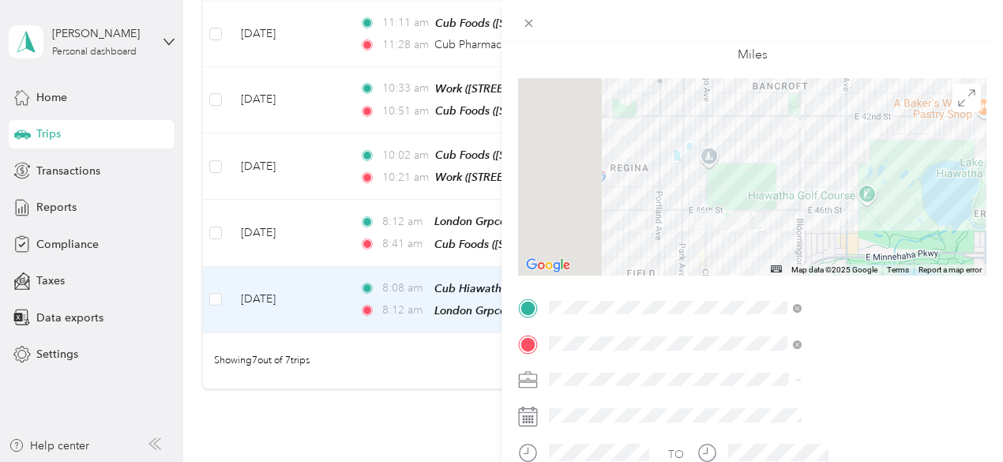
click at [758, 409] on li "[PERSON_NAME]" at bounding box center [843, 407] width 264 height 28
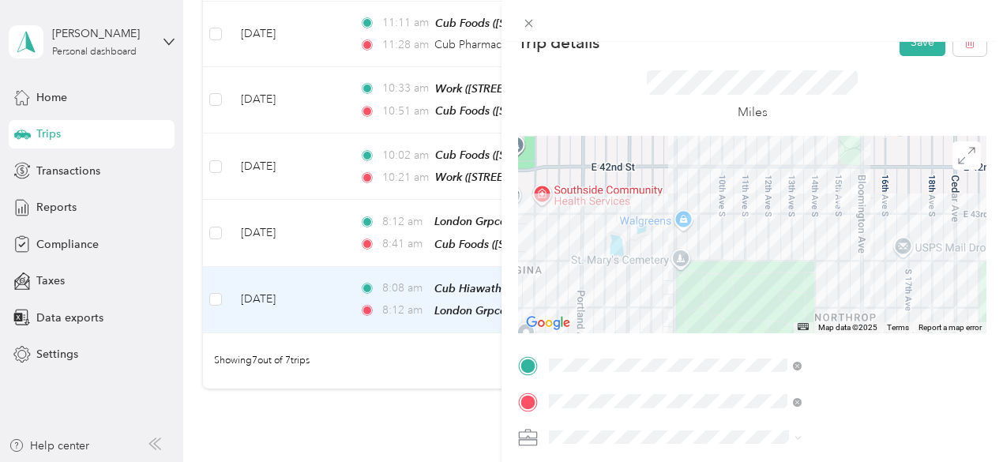
scroll to position [24, 0]
click at [910, 43] on button "Save" at bounding box center [923, 43] width 46 height 28
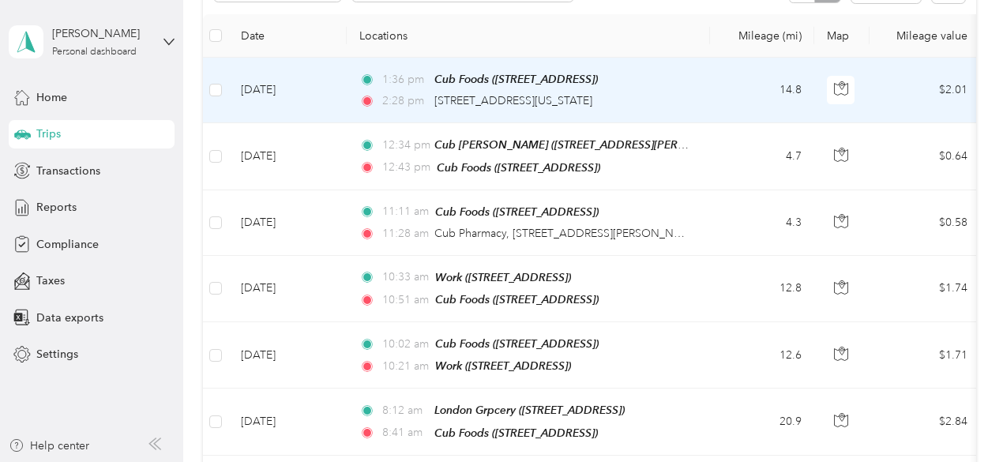
scroll to position [208, 0]
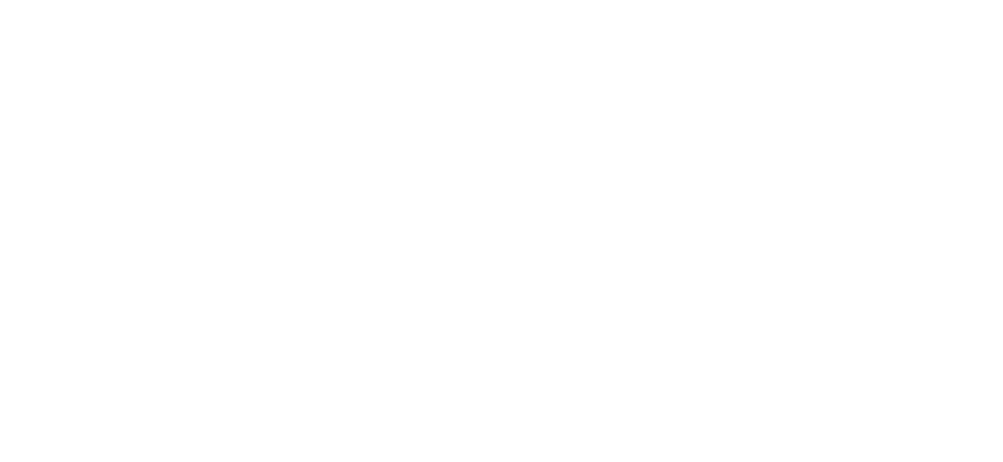
click at [411, 183] on html at bounding box center [497, 231] width 995 height 462
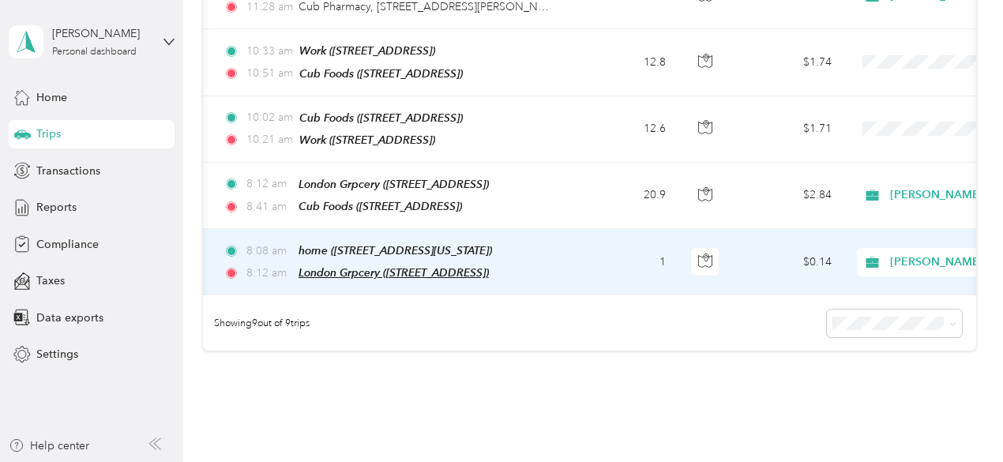
scroll to position [0, 262]
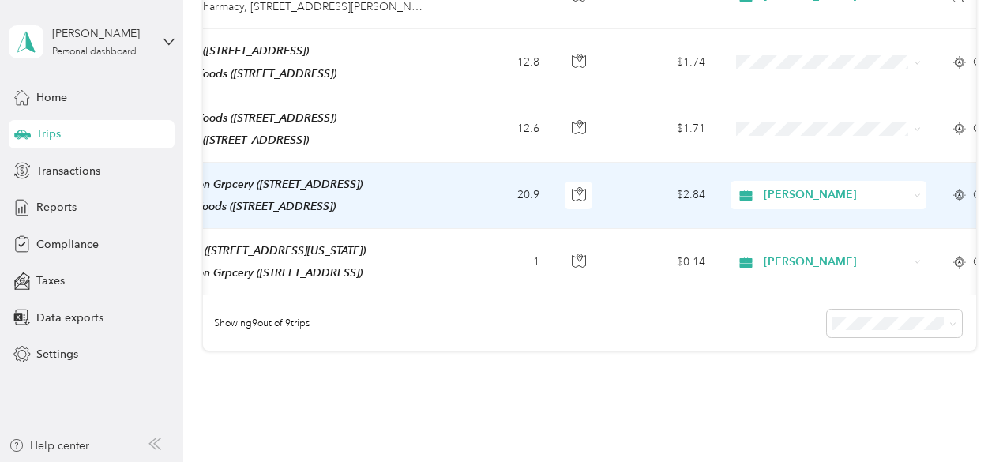
click at [630, 197] on td "$2.84" at bounding box center [663, 196] width 111 height 66
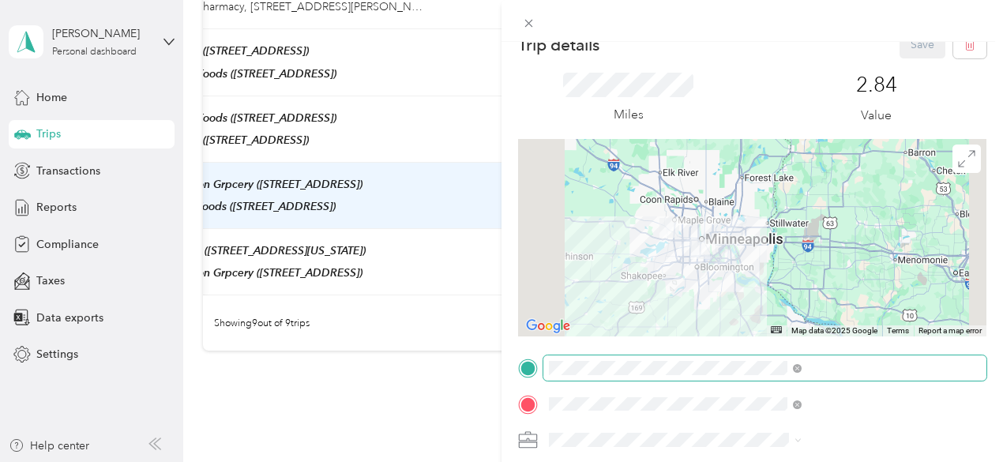
scroll to position [19, 0]
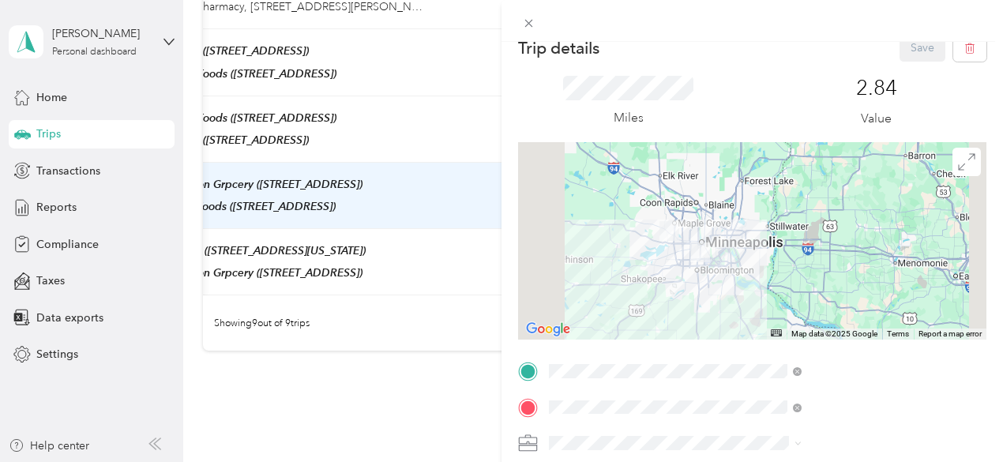
click at [626, 265] on div "Trip details Save This trip cannot be edited because it is either under review,…" at bounding box center [501, 231] width 1003 height 462
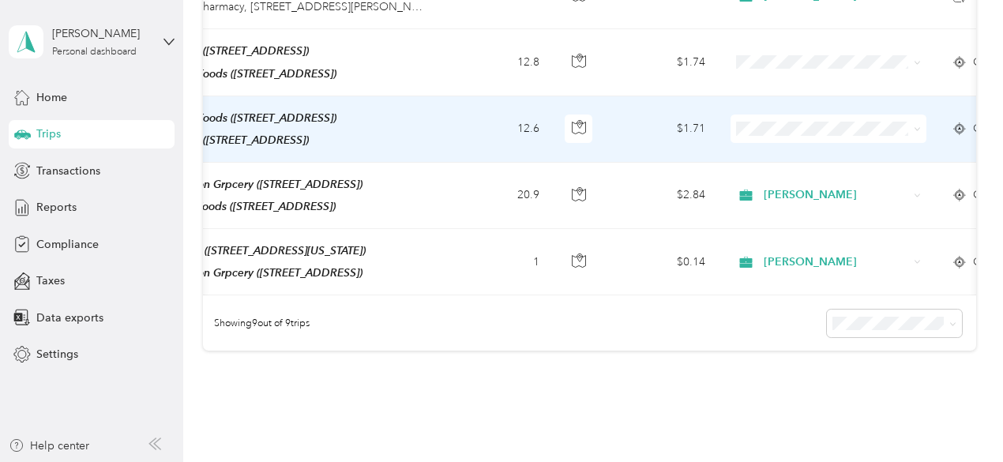
click at [635, 120] on td "$1.71" at bounding box center [663, 129] width 111 height 66
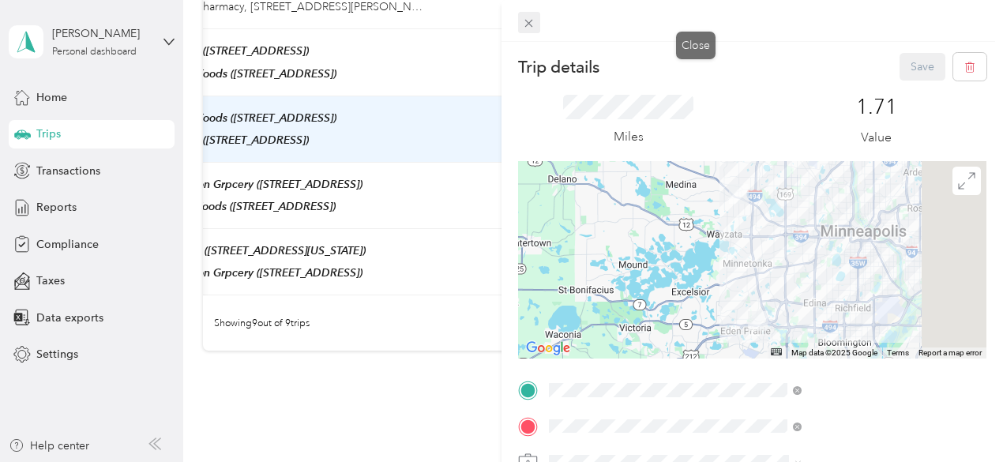
click at [536, 21] on icon at bounding box center [528, 23] width 13 height 13
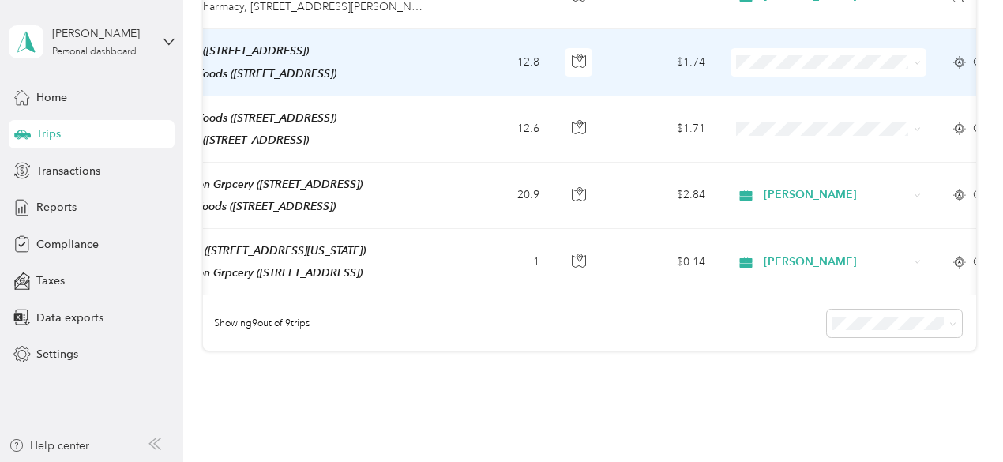
click at [651, 53] on td "$1.74" at bounding box center [663, 62] width 111 height 66
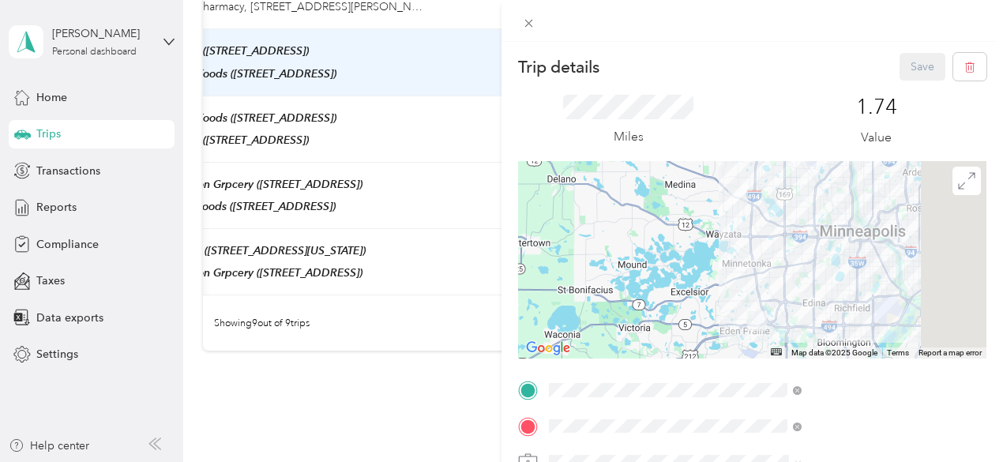
click at [635, 59] on div "Trip details Save This trip cannot be edited because it is either under review,…" at bounding box center [501, 231] width 1003 height 462
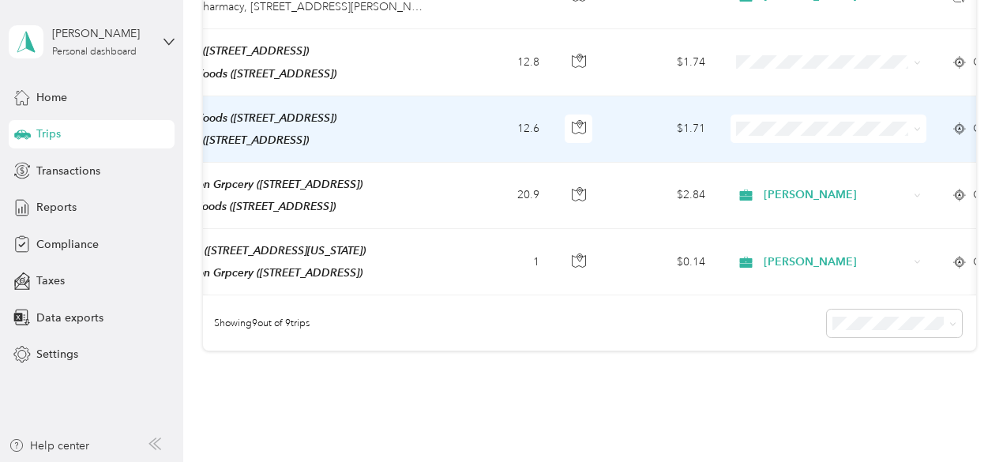
click at [837, 154] on ol "[PERSON_NAME] Personal" at bounding box center [829, 161] width 196 height 55
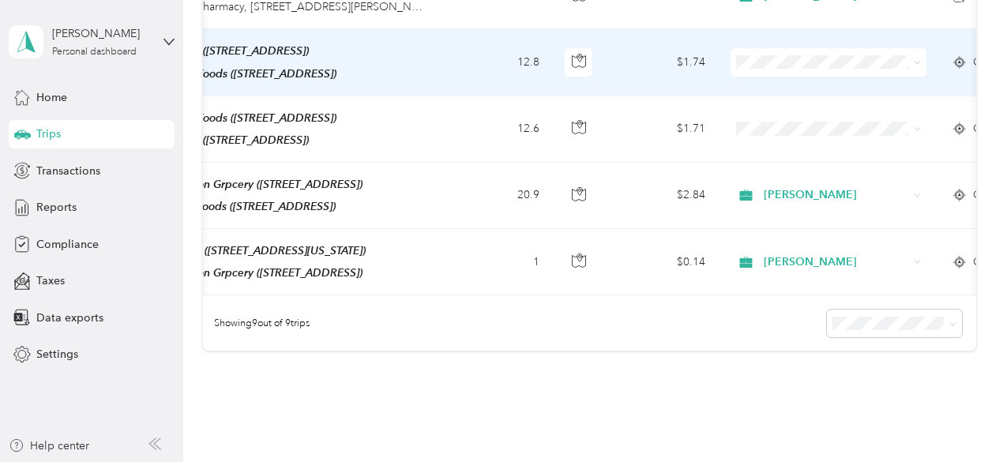
click at [830, 79] on span "[PERSON_NAME]" at bounding box center [843, 78] width 146 height 17
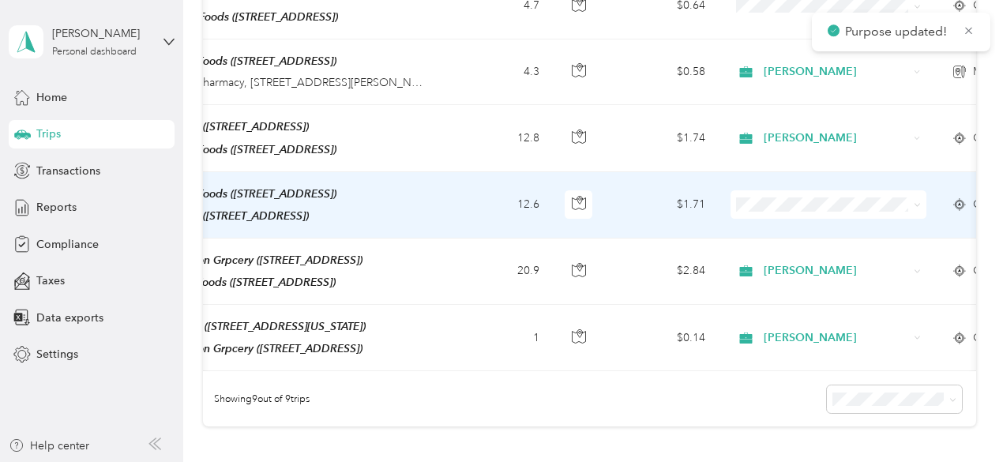
scroll to position [491, 0]
click at [822, 221] on span "[PERSON_NAME]" at bounding box center [843, 224] width 146 height 17
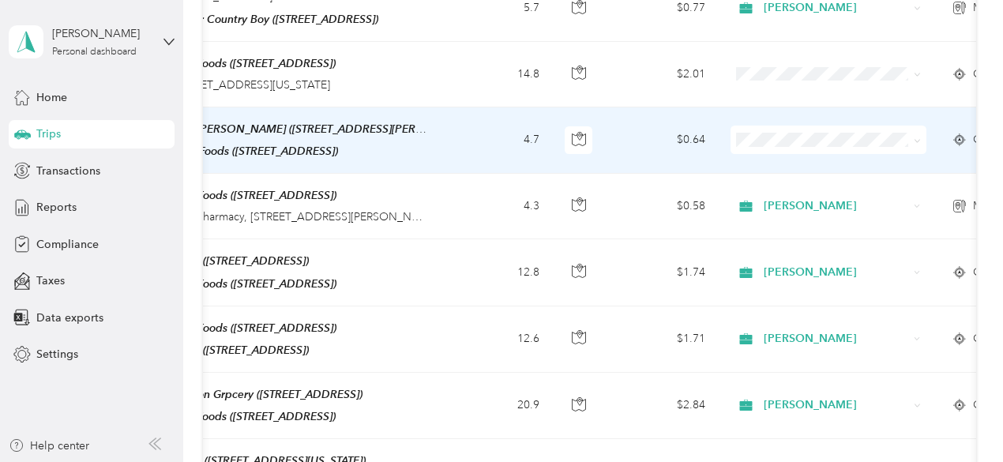
scroll to position [356, 0]
click at [624, 132] on td "$0.64" at bounding box center [663, 141] width 111 height 66
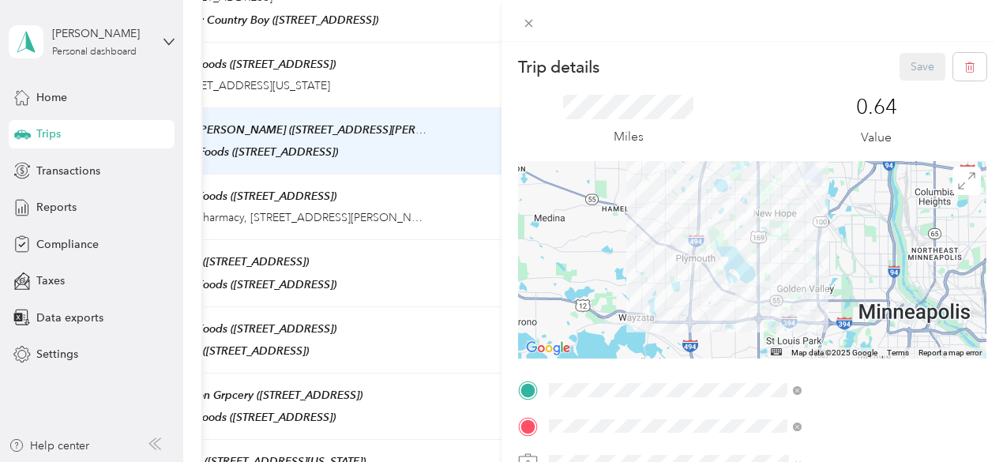
click at [811, 264] on div at bounding box center [752, 260] width 469 height 198
click at [631, 80] on div "Trip details Save This trip cannot be edited because it is either under review,…" at bounding box center [501, 231] width 1003 height 462
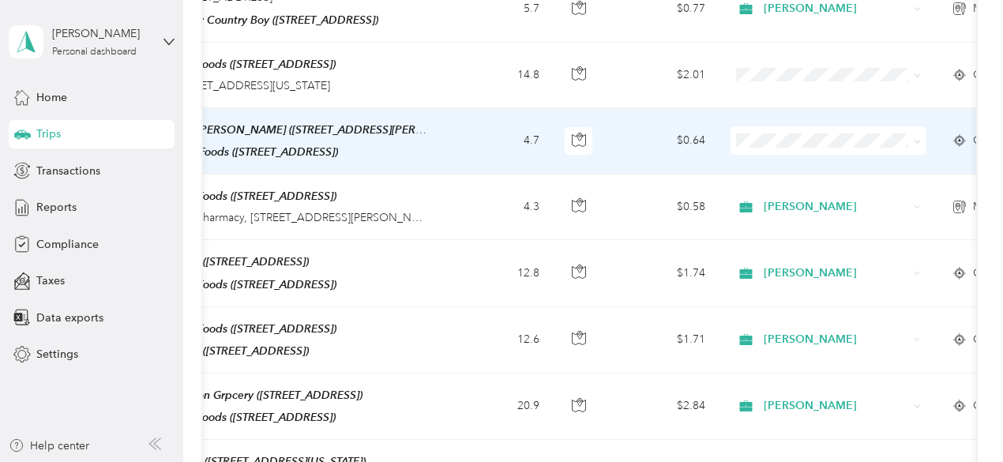
click at [821, 158] on span "[PERSON_NAME]" at bounding box center [843, 156] width 146 height 17
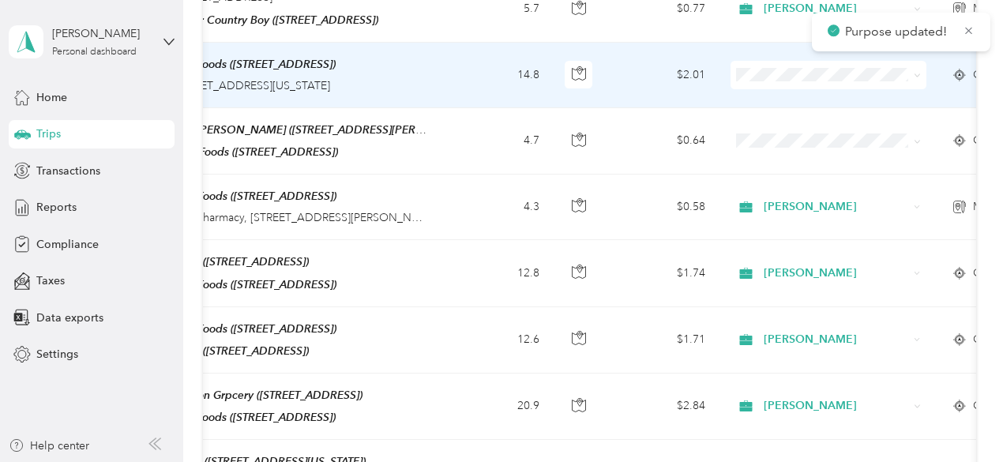
click at [630, 81] on td "$2.01" at bounding box center [663, 76] width 111 height 66
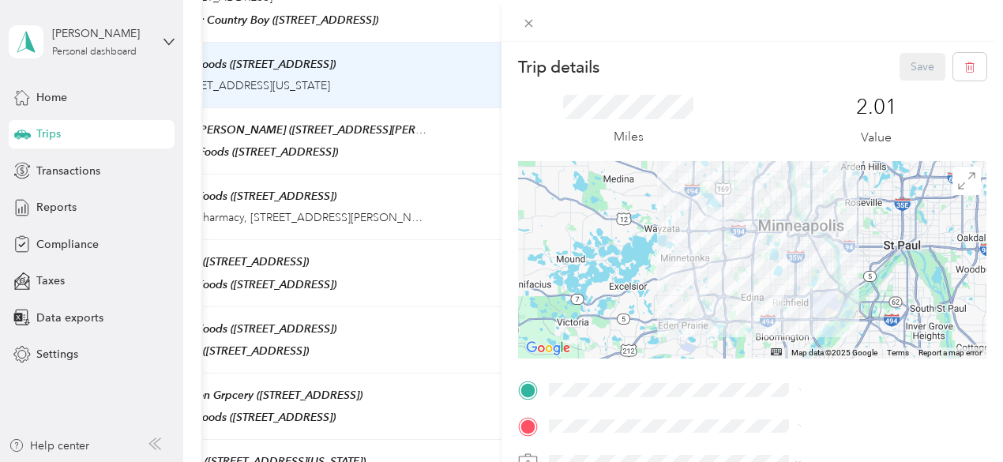
click at [796, 251] on div at bounding box center [752, 260] width 469 height 198
click at [628, 309] on div "Trip details Save This trip cannot be edited because it is either under review,…" at bounding box center [501, 231] width 1003 height 462
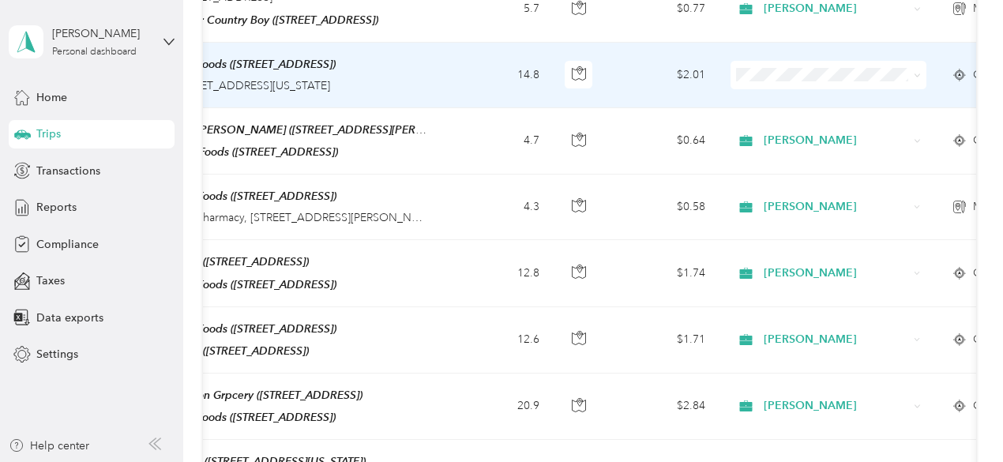
click at [882, 62] on span at bounding box center [829, 75] width 196 height 28
click at [874, 102] on li "[PERSON_NAME]" at bounding box center [829, 93] width 196 height 28
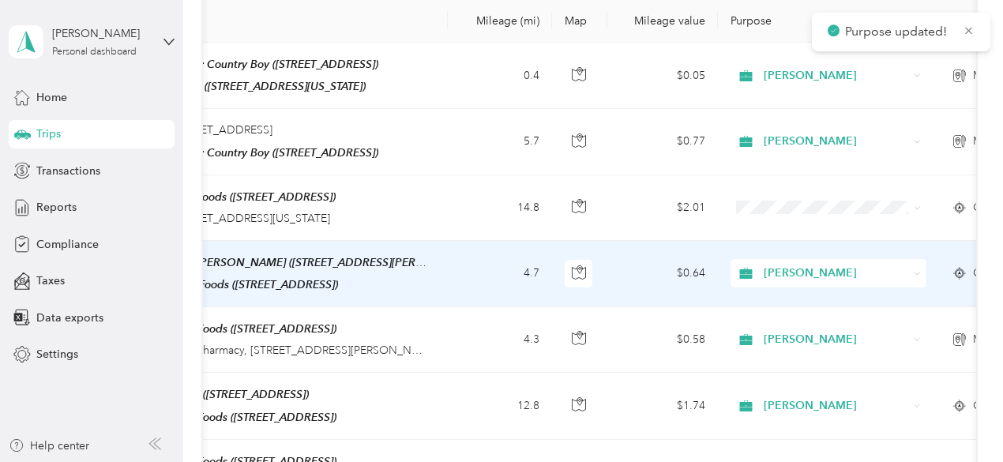
scroll to position [217, 0]
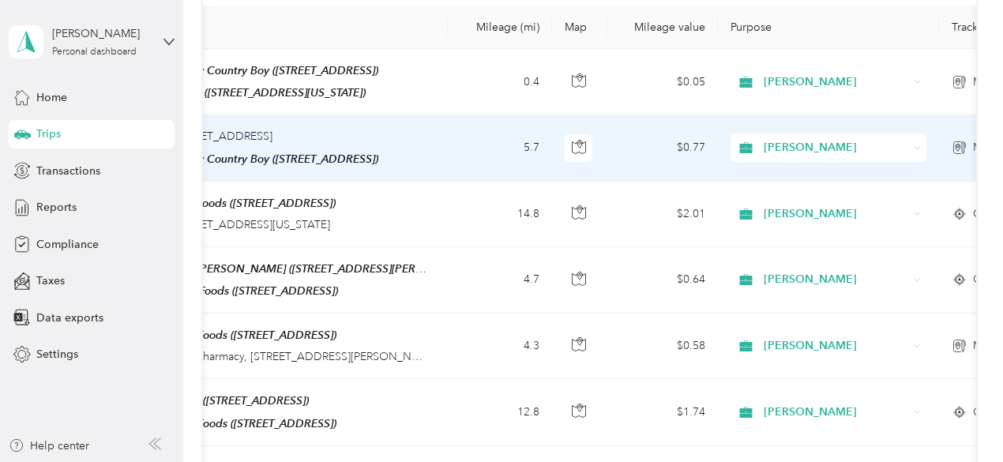
click at [643, 134] on td "$0.77" at bounding box center [663, 148] width 111 height 66
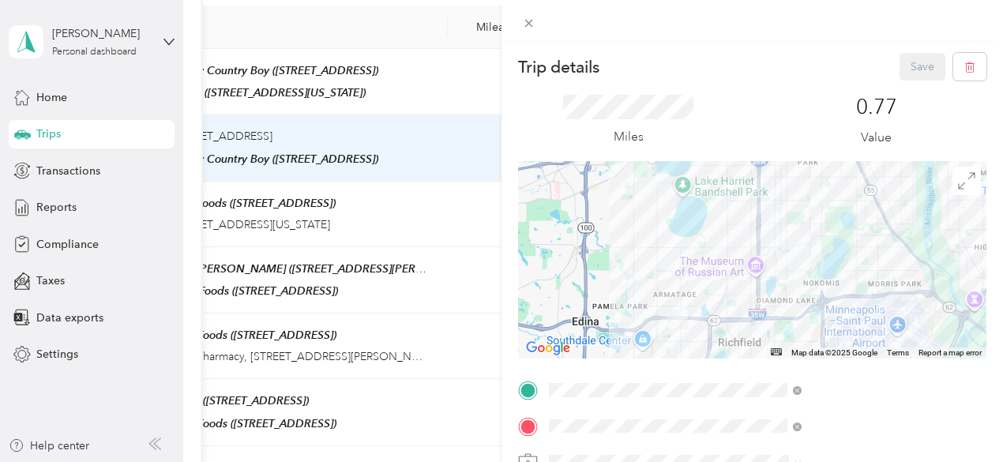
click at [831, 228] on div at bounding box center [752, 260] width 469 height 198
click at [837, 228] on div at bounding box center [752, 260] width 469 height 198
click at [844, 195] on div at bounding box center [752, 259] width 469 height 198
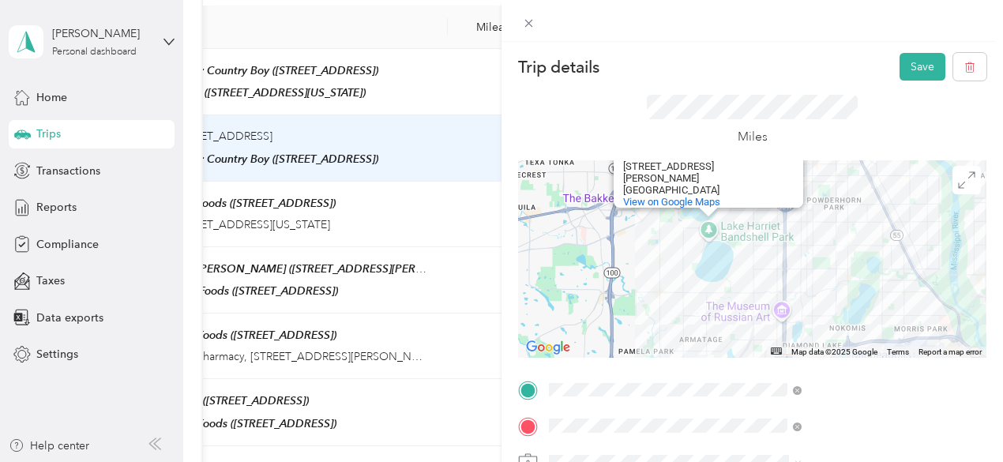
click at [844, 195] on div "[PERSON_NAME][GEOGRAPHIC_DATA] [PERSON_NAME][GEOGRAPHIC_DATA] [STREET_ADDRESS][…" at bounding box center [752, 259] width 469 height 198
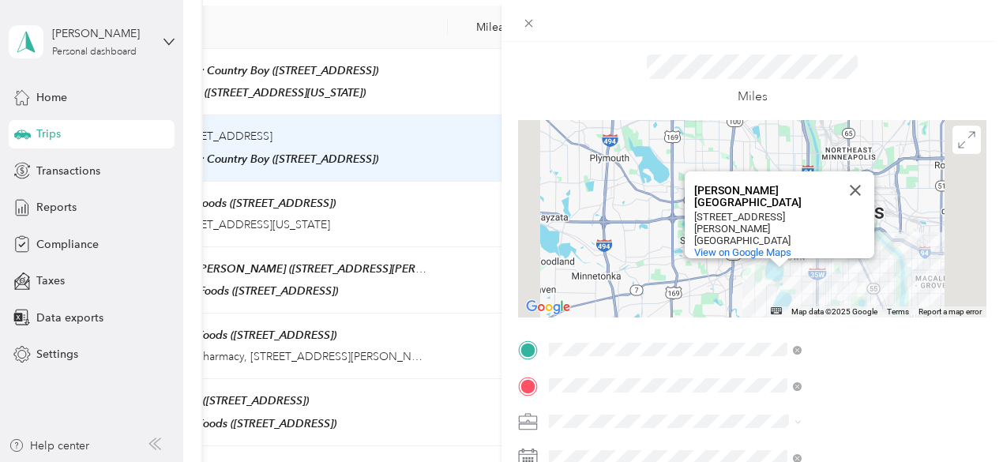
scroll to position [41, 8]
click at [875, 184] on button "Close" at bounding box center [856, 190] width 38 height 38
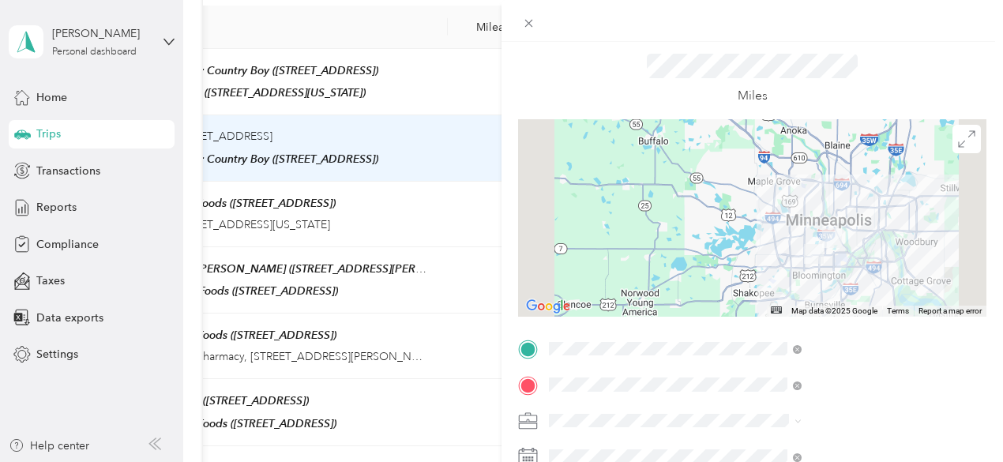
click at [904, 253] on div at bounding box center [752, 218] width 469 height 198
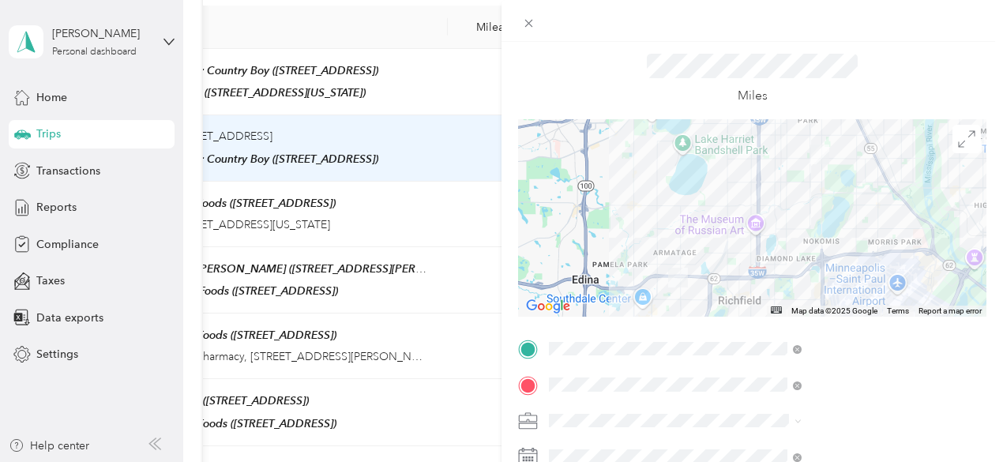
click at [857, 183] on div at bounding box center [752, 218] width 469 height 198
click at [850, 160] on div at bounding box center [752, 218] width 469 height 198
click at [849, 160] on div at bounding box center [752, 218] width 469 height 198
click at [890, 214] on div at bounding box center [752, 218] width 469 height 198
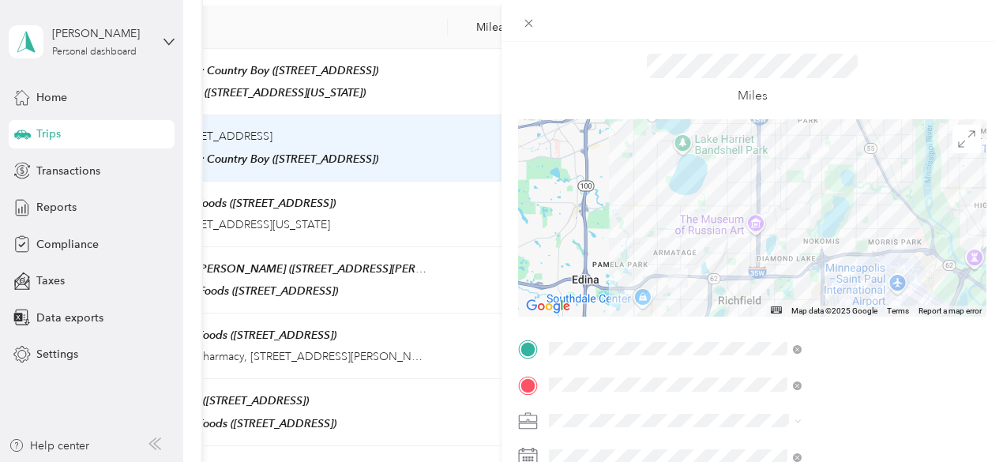
scroll to position [0, 8]
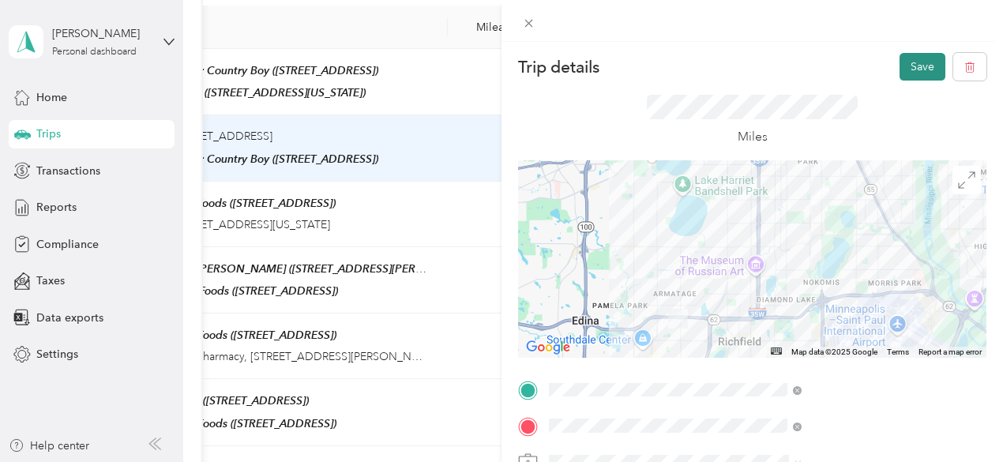
click at [913, 69] on button "Save" at bounding box center [923, 67] width 46 height 28
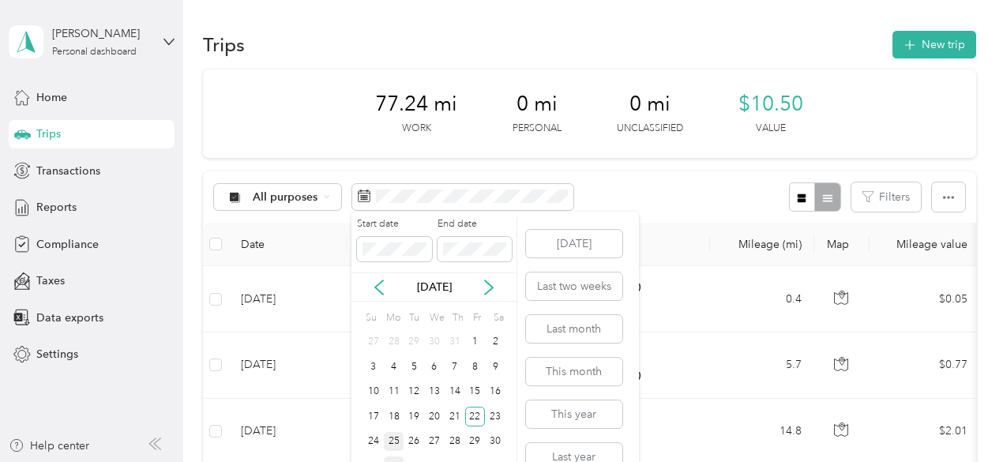
click at [396, 440] on div "25" at bounding box center [394, 442] width 21 height 20
click at [397, 435] on div "25" at bounding box center [394, 442] width 21 height 20
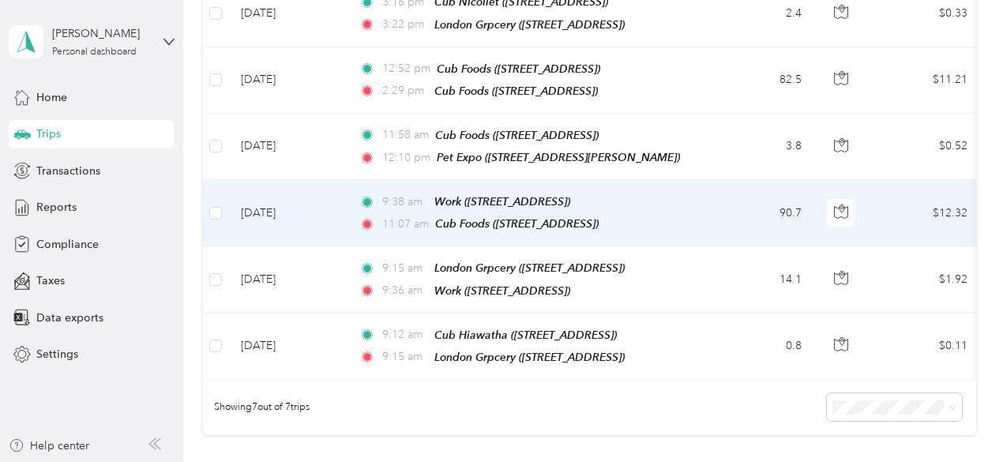
scroll to position [389, 0]
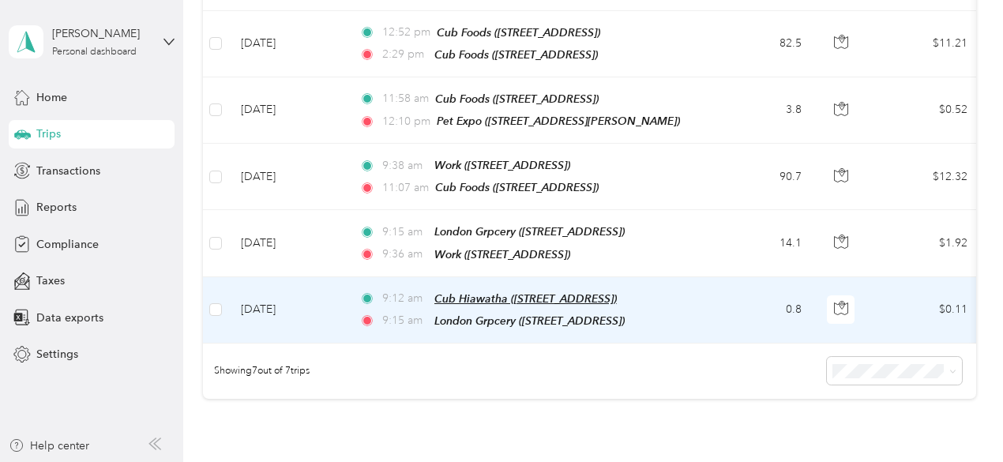
click at [617, 292] on span "Cub Hiawatha (3931 E 46th St, 55406 , Minneapolis, MN)" at bounding box center [526, 298] width 183 height 13
click at [750, 295] on td "0.8" at bounding box center [762, 310] width 104 height 66
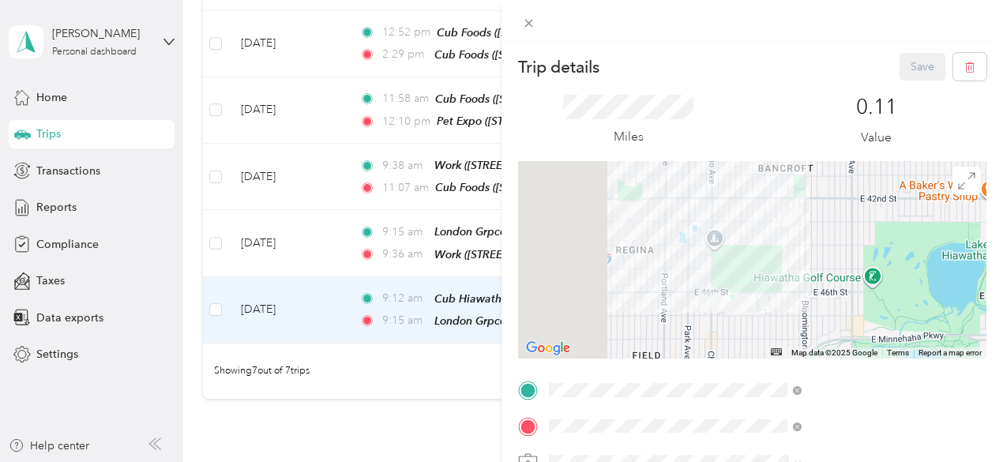
click at [811, 220] on div "home 4241 15th Avenue South, Minneapolis, 55407, Minneapolis, Minnesota, United…" at bounding box center [825, 203] width 158 height 33
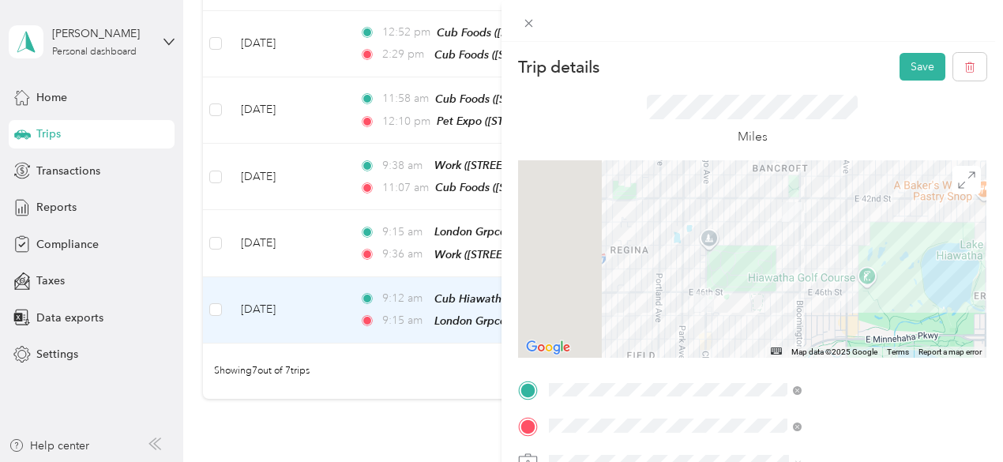
click at [849, 245] on div at bounding box center [752, 259] width 469 height 198
click at [853, 258] on div at bounding box center [752, 259] width 469 height 198
click at [924, 73] on button "Save" at bounding box center [923, 67] width 46 height 28
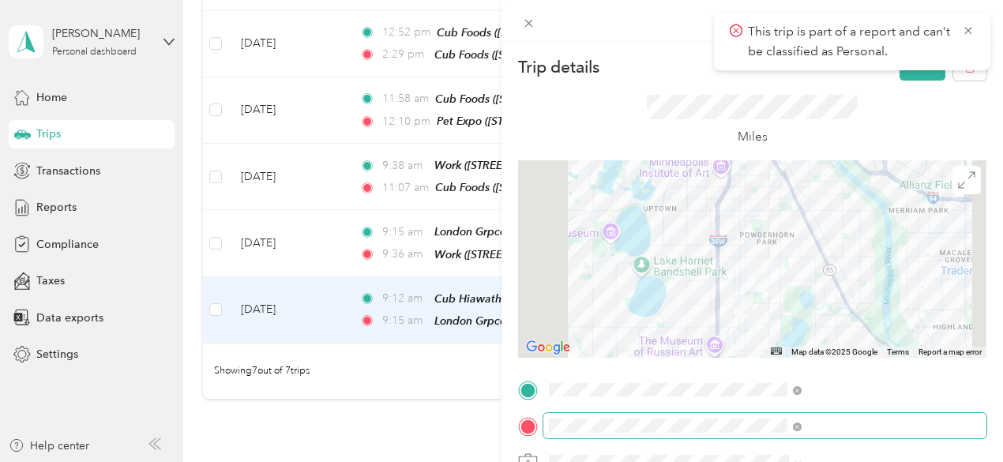
scroll to position [76, 0]
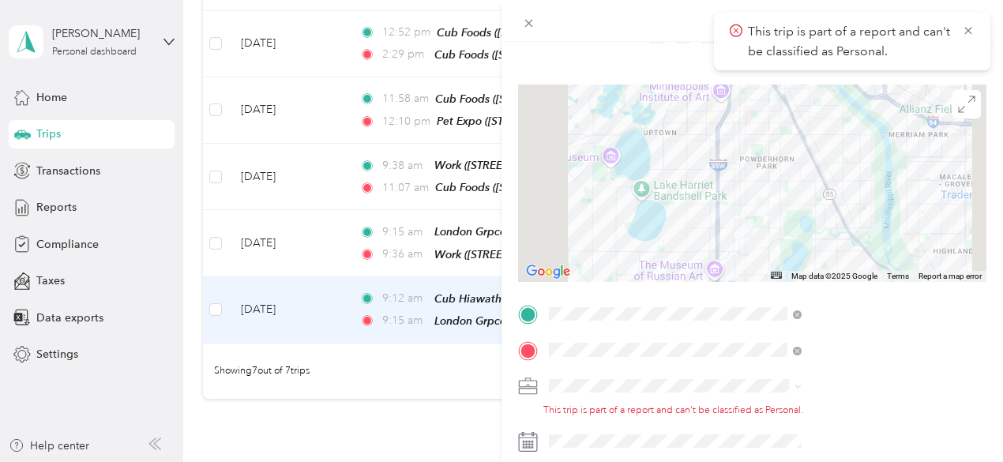
click at [747, 403] on li "[PERSON_NAME]" at bounding box center [843, 408] width 264 height 28
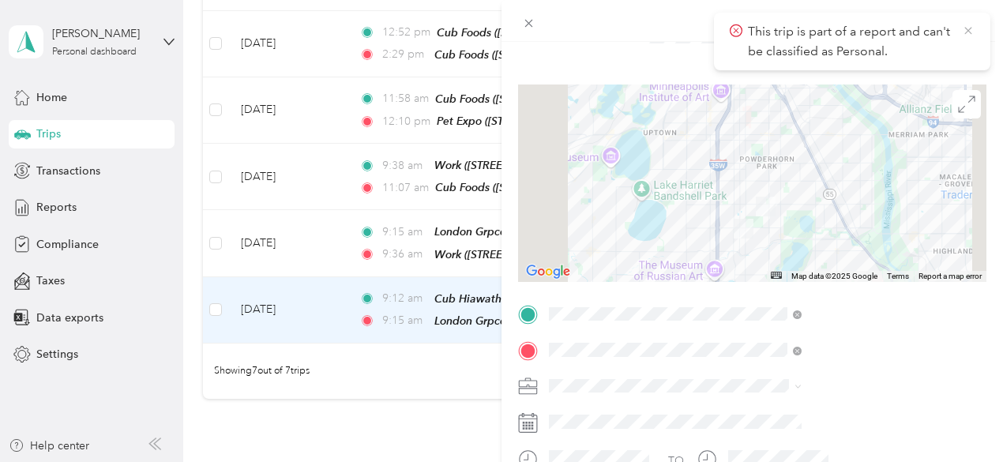
click at [965, 25] on icon at bounding box center [968, 31] width 13 height 14
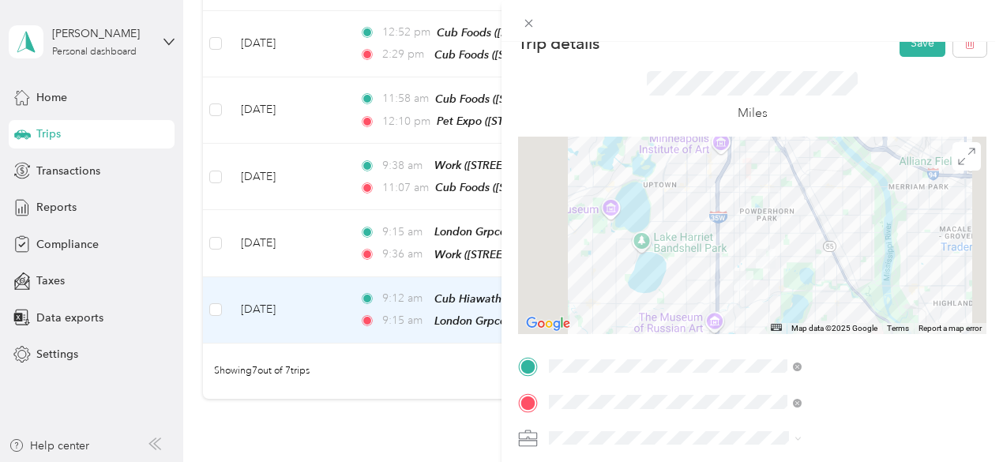
scroll to position [0, 0]
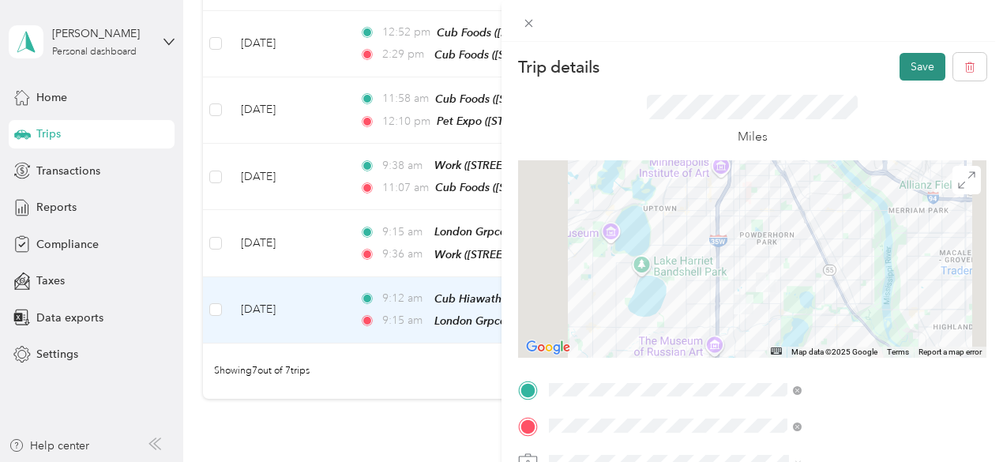
click at [924, 67] on button "Save" at bounding box center [923, 67] width 46 height 28
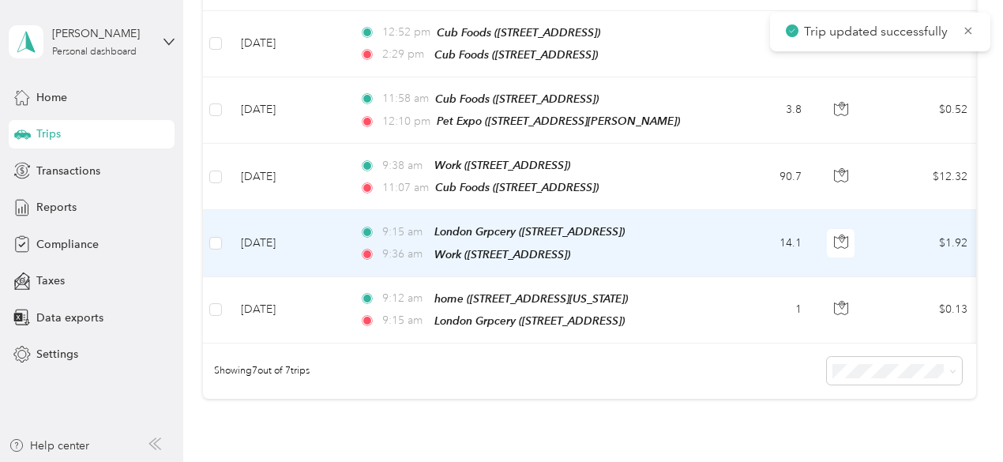
click at [744, 243] on td "14.1" at bounding box center [762, 243] width 104 height 66
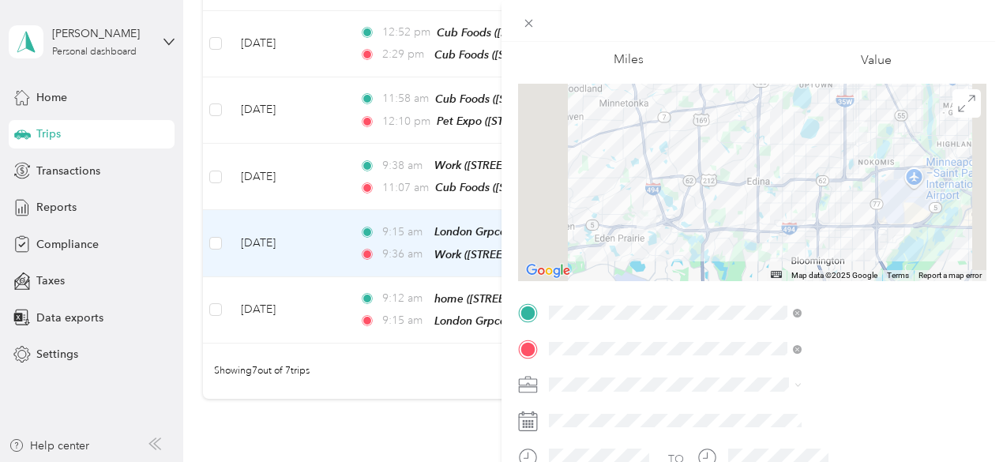
scroll to position [78, 0]
click at [796, 410] on div "[PERSON_NAME]" at bounding box center [843, 411] width 242 height 17
click at [601, 380] on div "Trip details Save This trip cannot be edited because it is either under review,…" at bounding box center [501, 231] width 1003 height 462
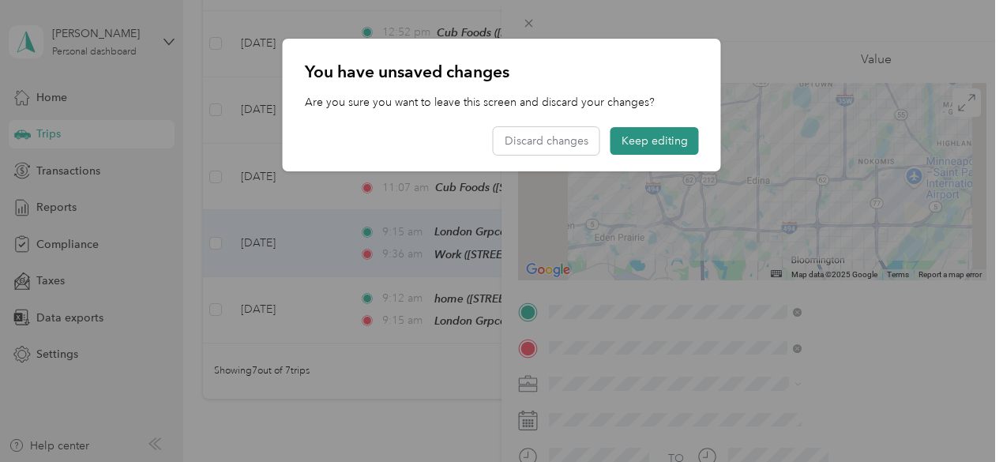
click at [655, 137] on button "Keep editing" at bounding box center [655, 141] width 88 height 28
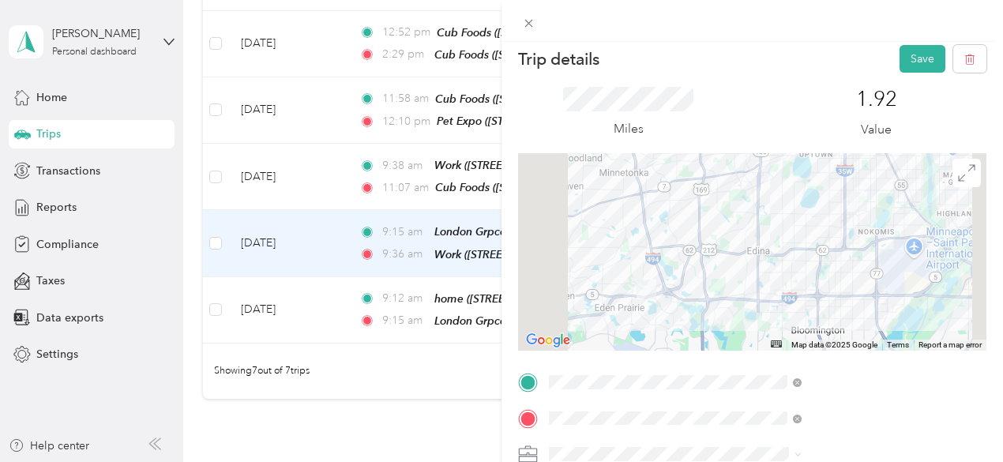
scroll to position [0, 0]
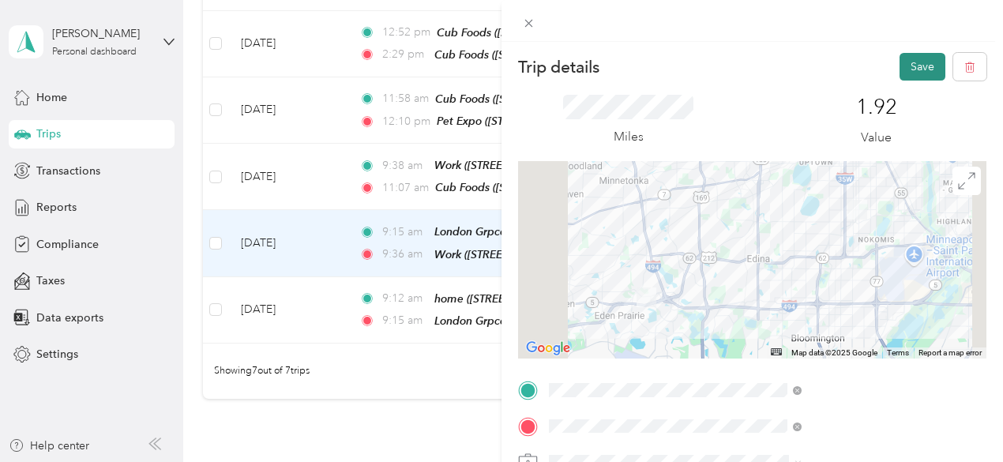
click at [912, 69] on button "Save" at bounding box center [923, 67] width 46 height 28
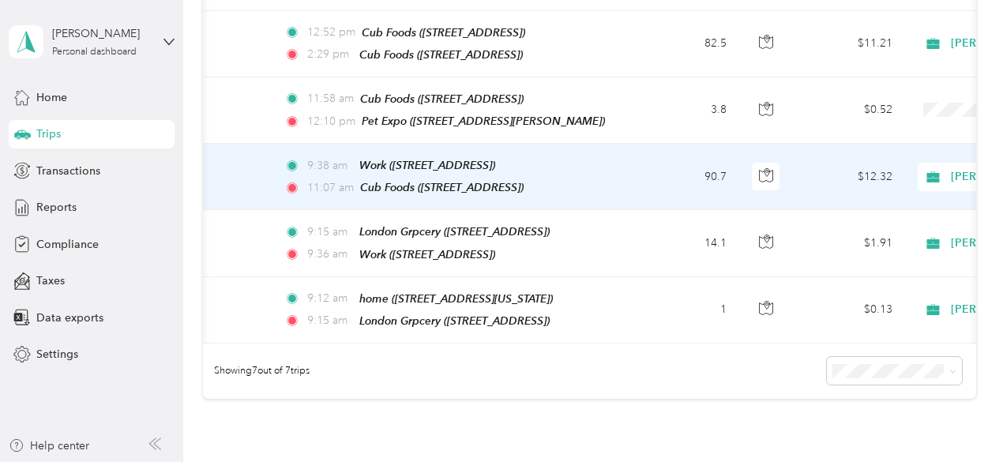
scroll to position [0, 77]
click at [826, 176] on td "$12.32" at bounding box center [848, 177] width 111 height 66
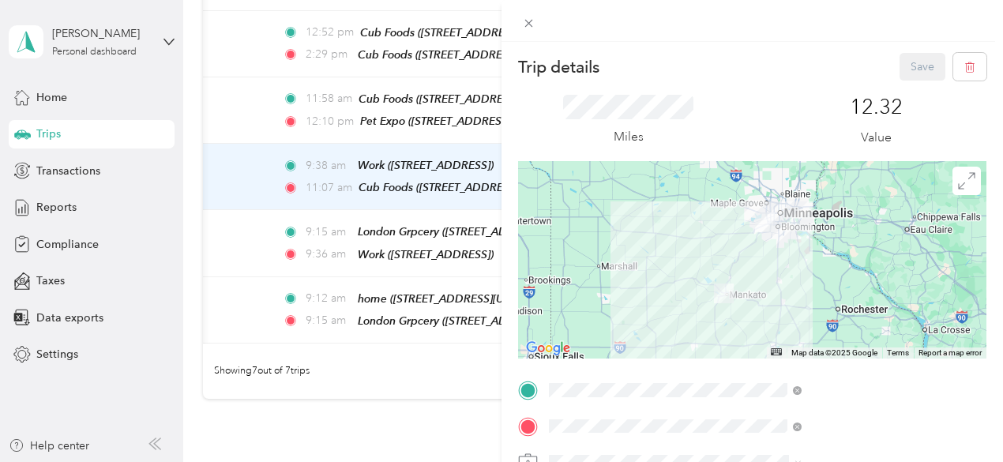
click at [819, 250] on div at bounding box center [752, 260] width 469 height 198
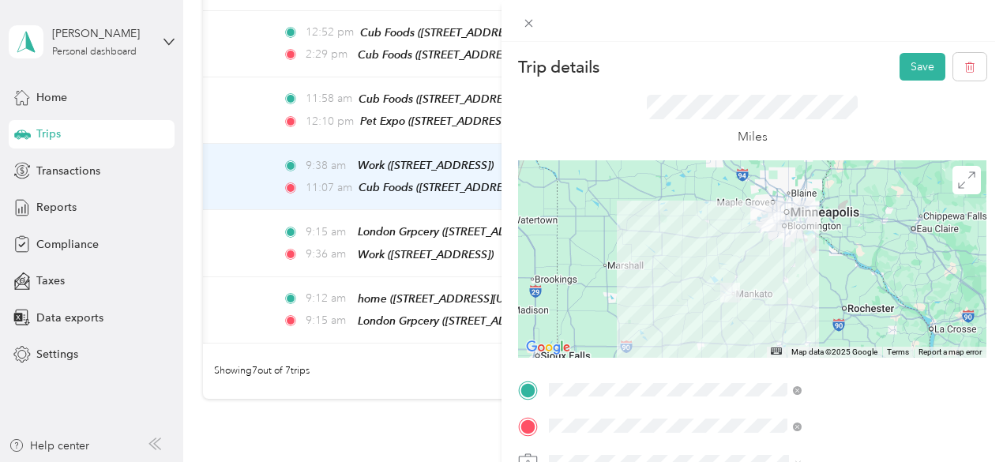
click at [839, 241] on div at bounding box center [752, 259] width 469 height 198
click at [836, 232] on div at bounding box center [752, 259] width 469 height 198
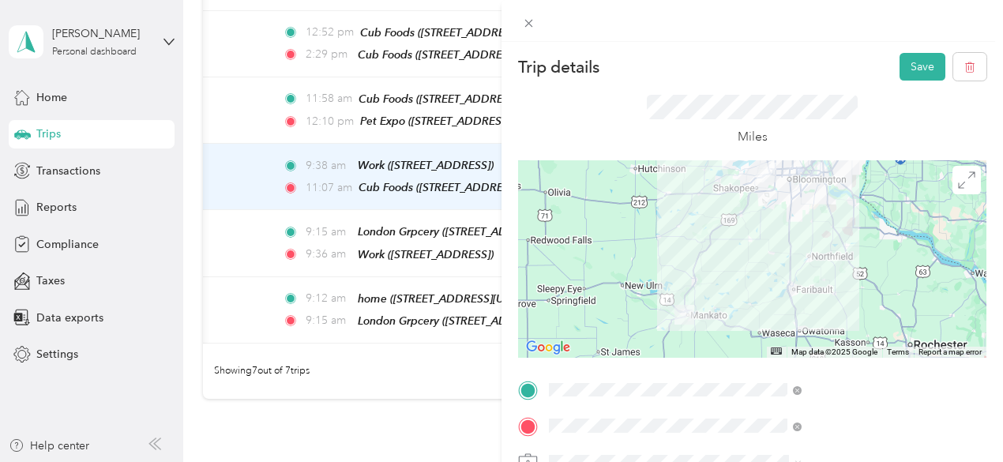
click at [825, 214] on div at bounding box center [752, 259] width 469 height 198
click at [820, 219] on div at bounding box center [752, 259] width 469 height 198
click at [801, 218] on div at bounding box center [752, 259] width 469 height 198
click at [810, 220] on div at bounding box center [752, 259] width 469 height 198
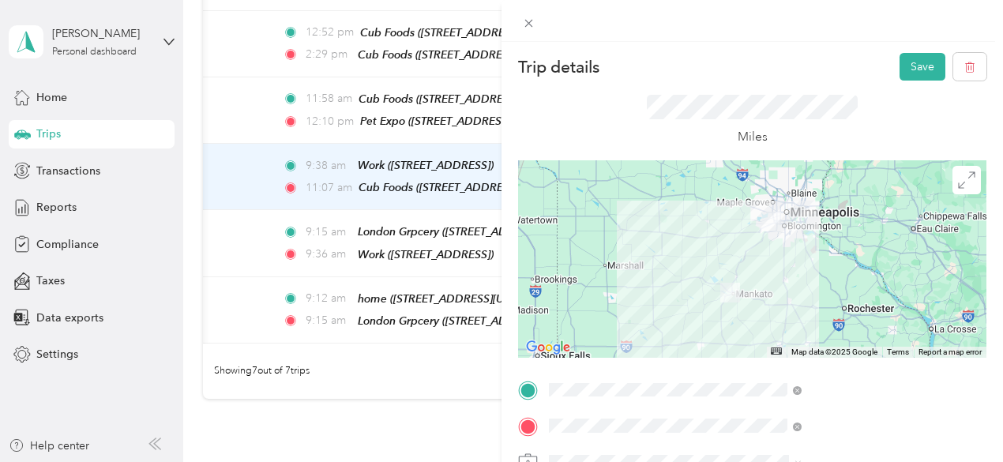
click at [834, 237] on div at bounding box center [752, 259] width 469 height 198
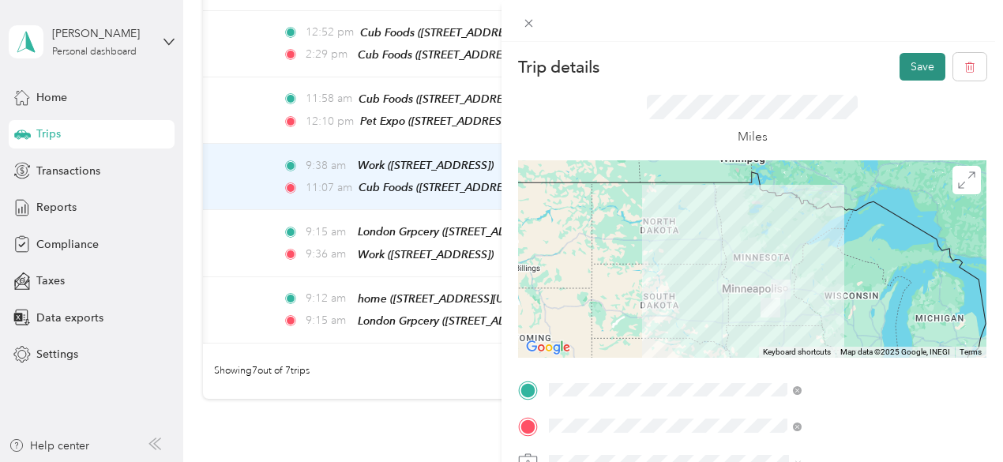
click at [909, 72] on button "Save" at bounding box center [923, 67] width 46 height 28
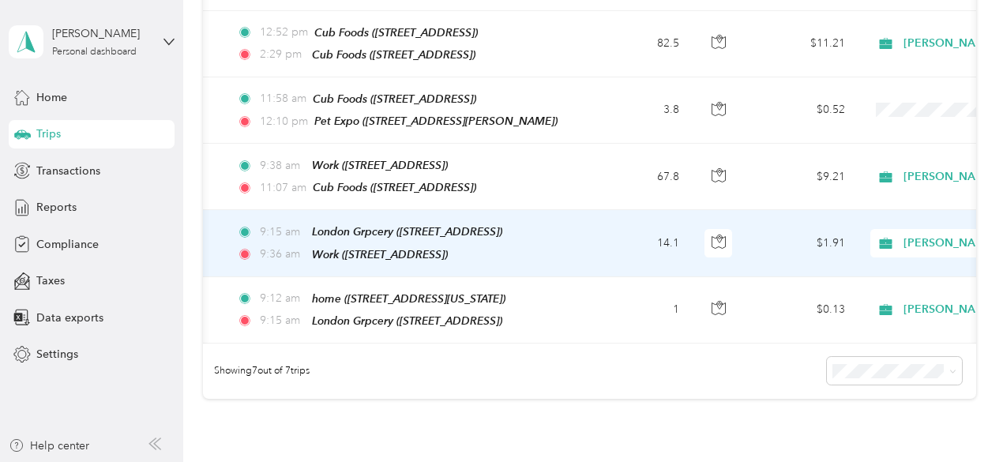
scroll to position [0, 123]
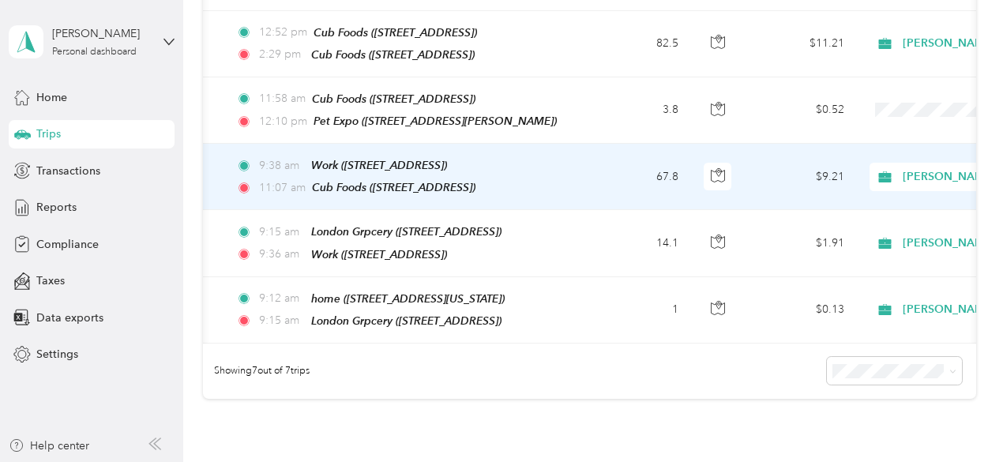
click at [805, 152] on td "$9.21" at bounding box center [802, 177] width 111 height 66
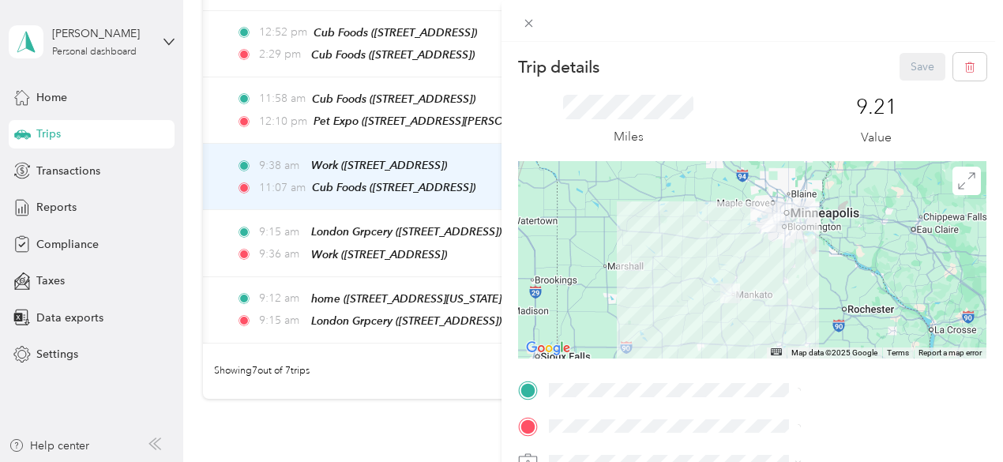
click at [811, 236] on div at bounding box center [752, 260] width 469 height 198
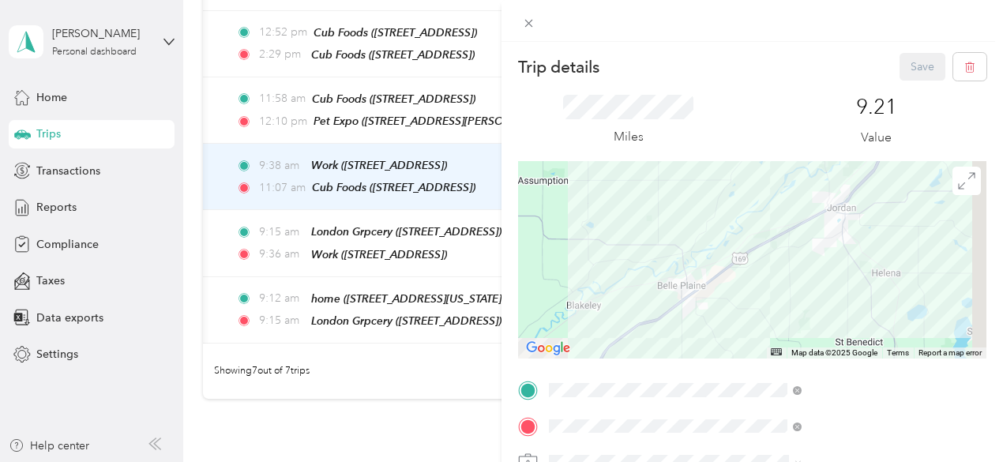
drag, startPoint x: 814, startPoint y: 273, endPoint x: 759, endPoint y: 241, distance: 63.0
click at [759, 241] on div at bounding box center [752, 260] width 469 height 198
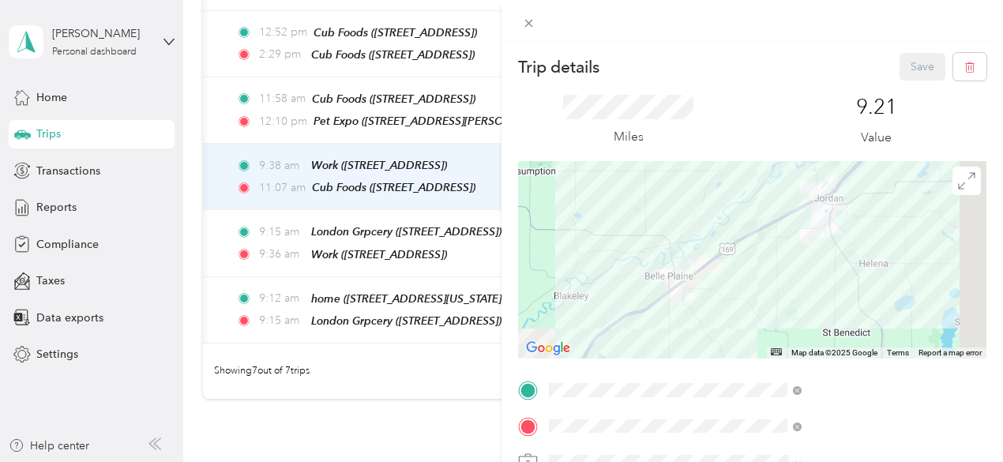
drag, startPoint x: 777, startPoint y: 231, endPoint x: 763, endPoint y: 220, distance: 18.0
click at [763, 220] on div at bounding box center [752, 260] width 469 height 198
click at [953, 190] on span at bounding box center [967, 181] width 28 height 28
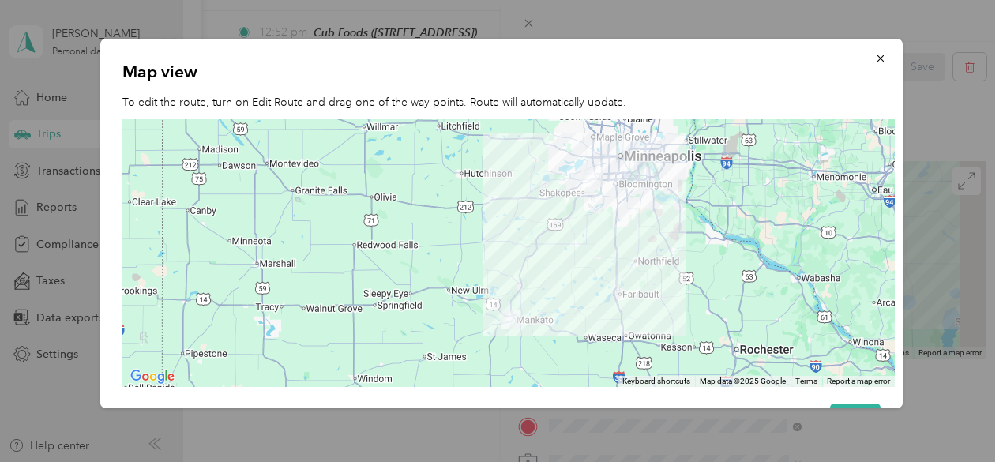
drag, startPoint x: 525, startPoint y: 220, endPoint x: 570, endPoint y: 217, distance: 45.1
click at [570, 217] on div at bounding box center [508, 253] width 773 height 268
click at [491, 205] on div at bounding box center [508, 253] width 773 height 268
click at [467, 207] on div at bounding box center [508, 253] width 773 height 268
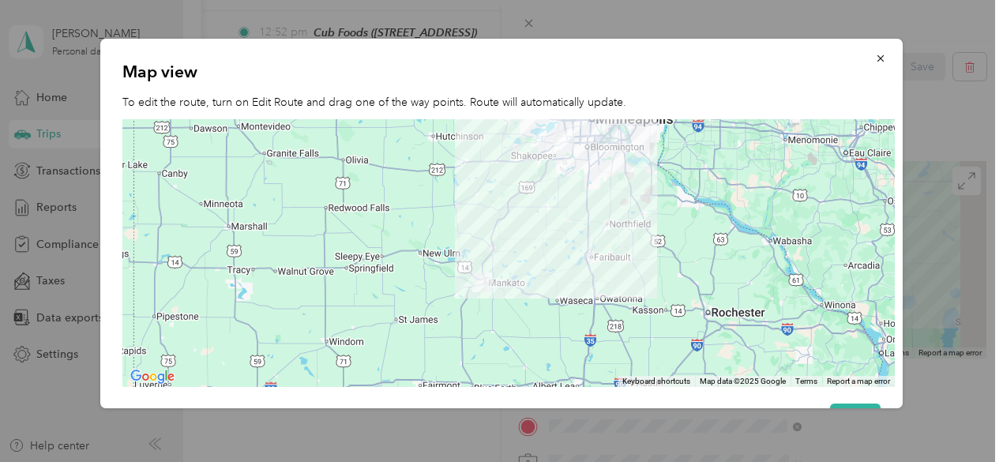
drag, startPoint x: 513, startPoint y: 318, endPoint x: 484, endPoint y: 278, distance: 49.8
click at [484, 278] on img at bounding box center [482, 283] width 20 height 20
click at [875, 51] on span "button" at bounding box center [880, 57] width 11 height 13
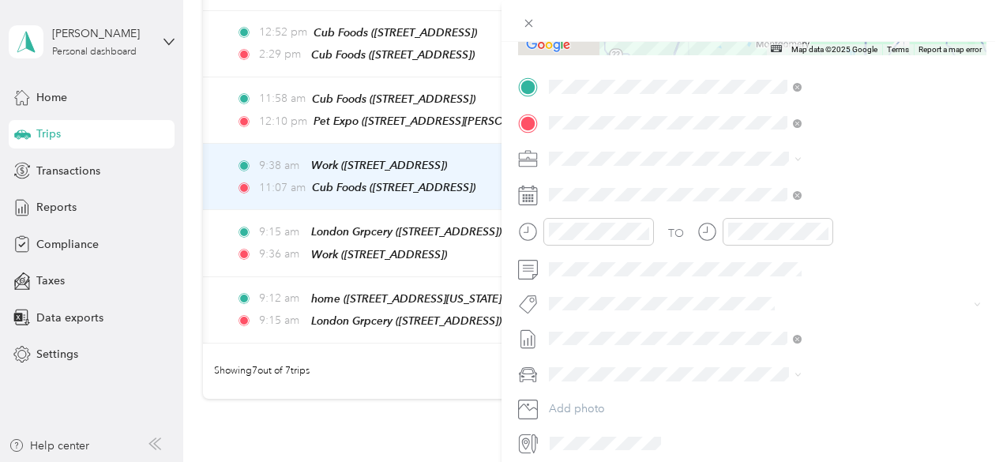
scroll to position [367, 0]
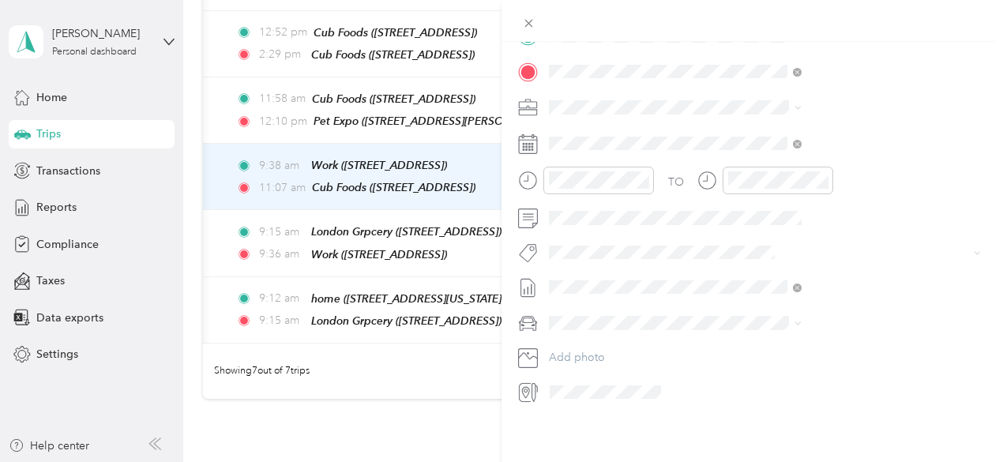
click at [589, 306] on div "Trip details Save This trip cannot be edited because it is either under review,…" at bounding box center [501, 231] width 1003 height 462
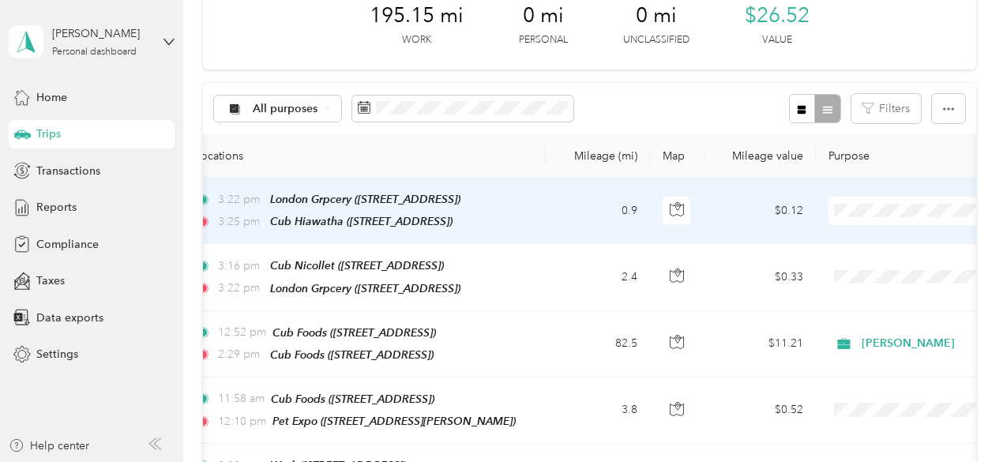
scroll to position [86, 0]
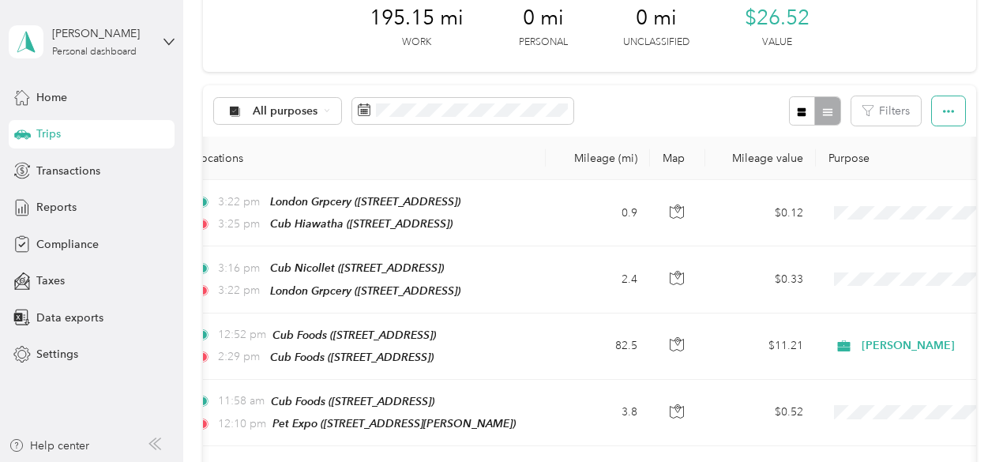
click at [954, 110] on button "button" at bounding box center [948, 110] width 33 height 29
click at [879, 117] on button "Filters" at bounding box center [887, 110] width 70 height 29
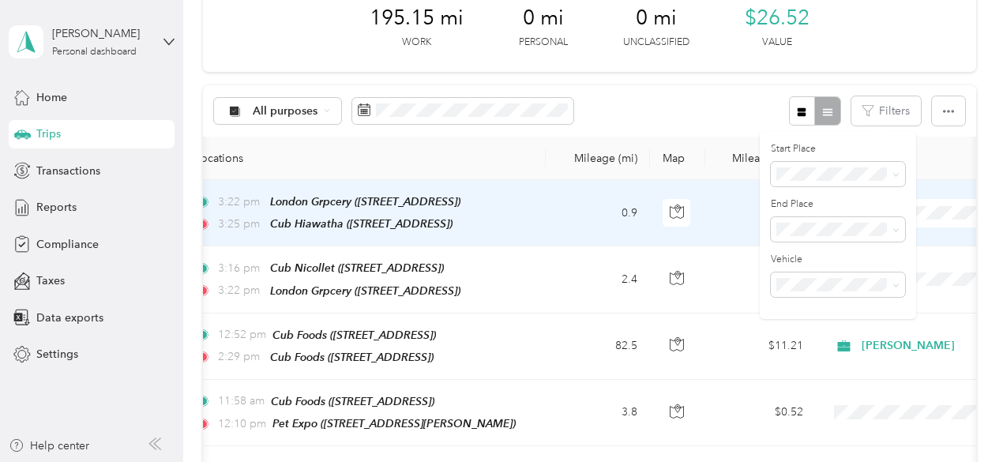
click at [746, 238] on td "$0.12" at bounding box center [761, 213] width 111 height 66
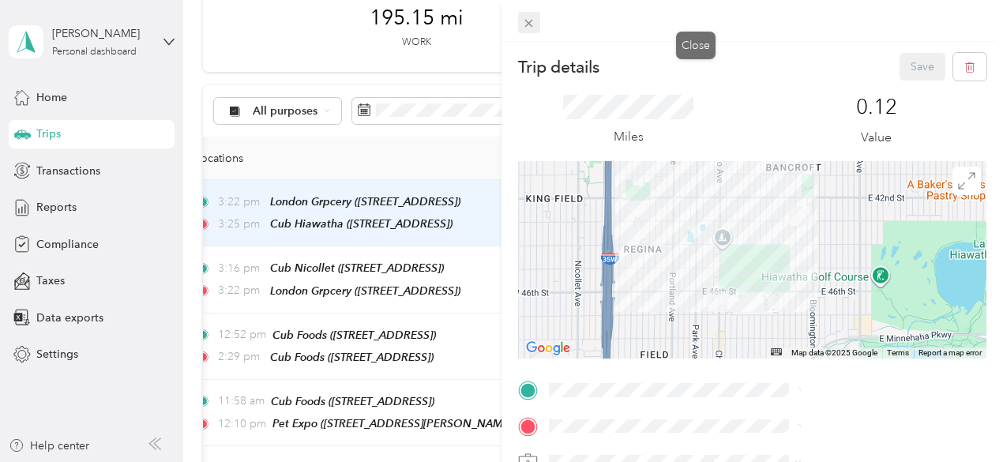
click at [533, 22] on icon at bounding box center [529, 24] width 8 height 8
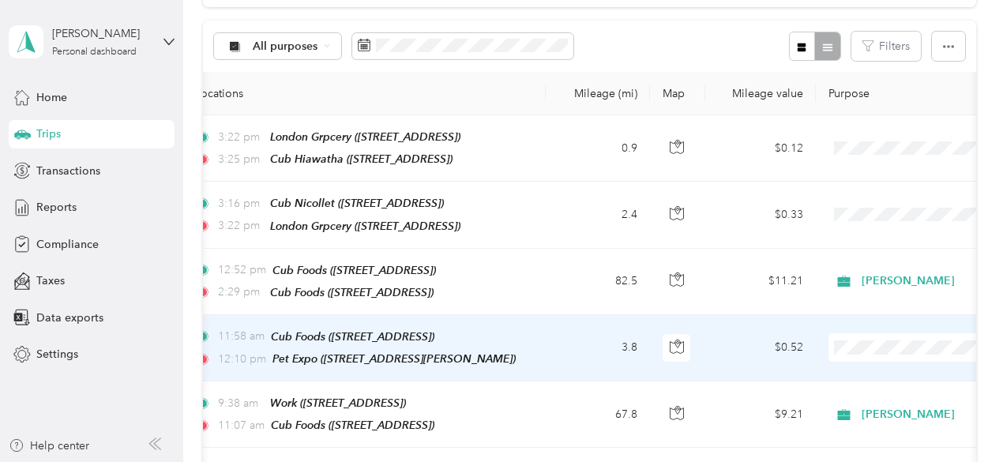
scroll to position [152, 0]
click at [853, 369] on span "[PERSON_NAME]" at bounding box center [920, 369] width 146 height 17
click at [645, 354] on td "3.8" at bounding box center [598, 347] width 104 height 66
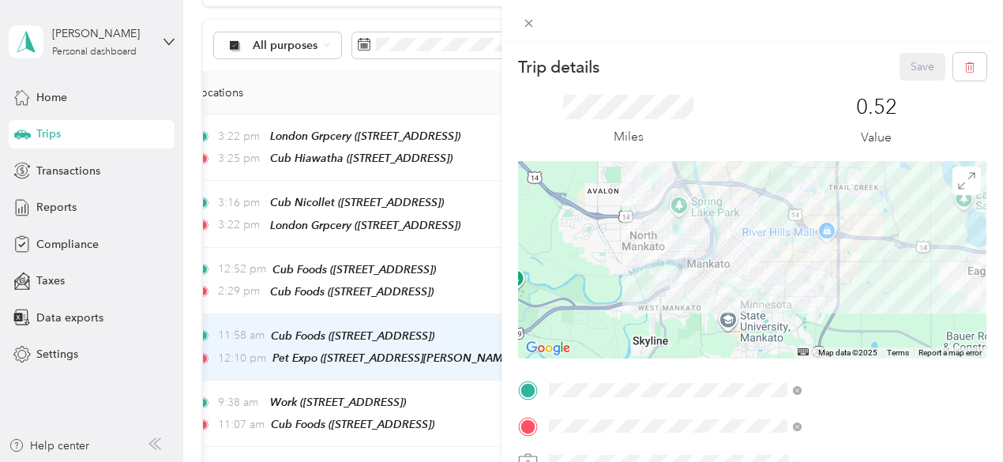
click at [786, 187] on div at bounding box center [752, 260] width 469 height 198
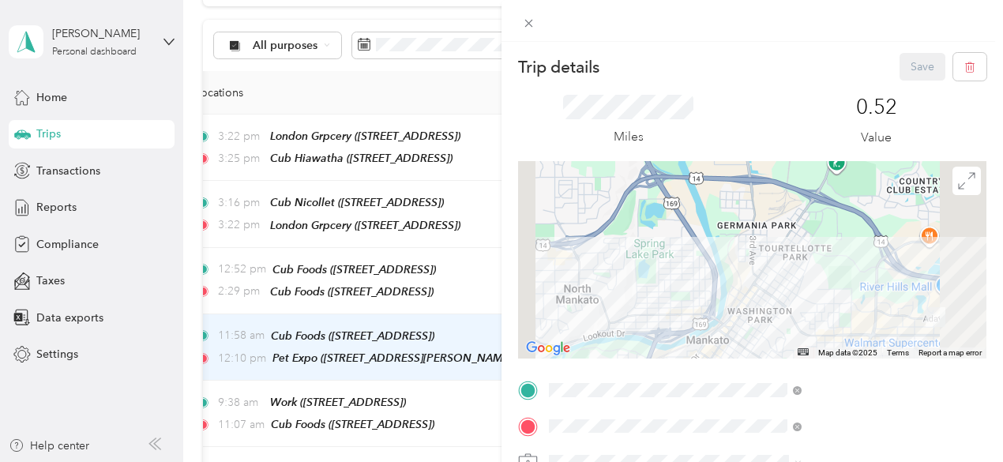
click at [619, 292] on div "Trip details Save This trip cannot be edited because it is either under review,…" at bounding box center [501, 231] width 1003 height 462
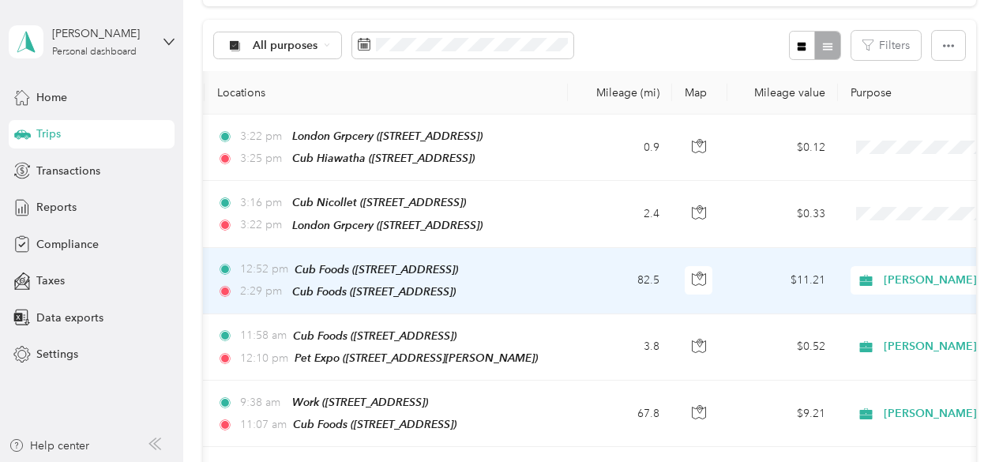
scroll to position [0, 141]
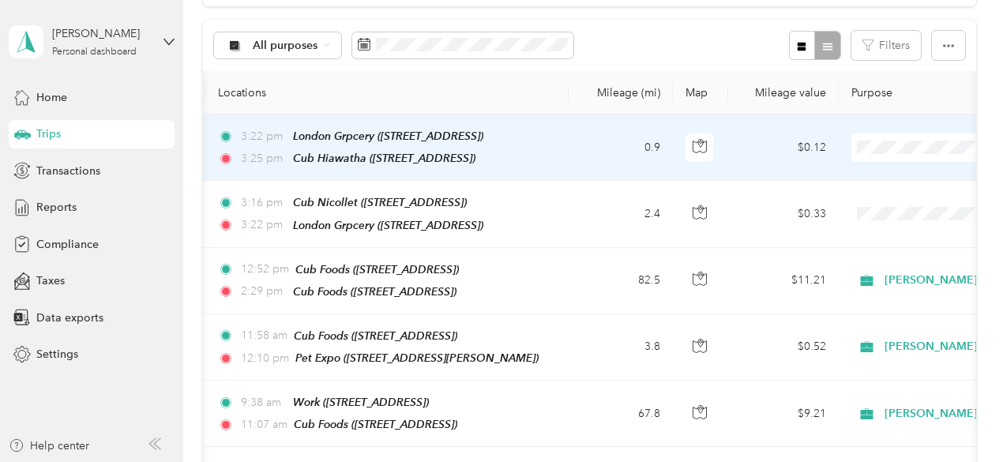
click at [809, 170] on td "$0.12" at bounding box center [783, 148] width 111 height 66
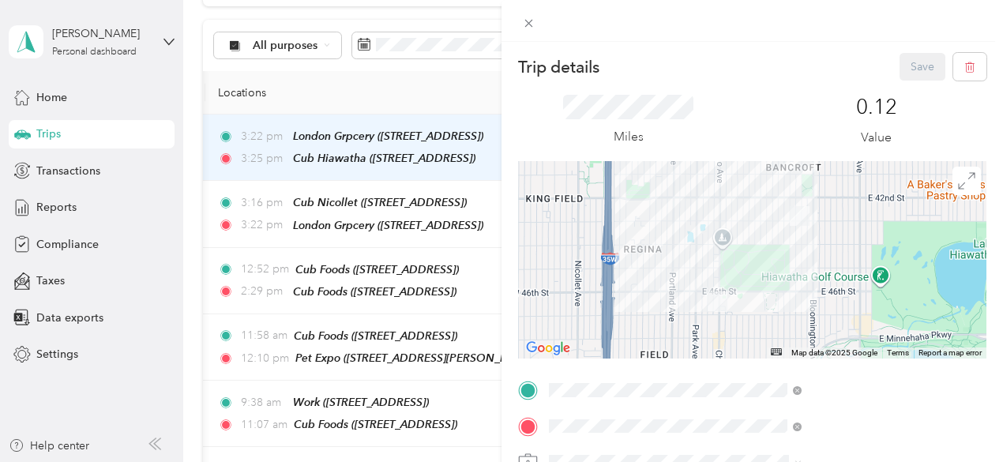
click at [810, 255] on span "[STREET_ADDRESS][US_STATE]" at bounding box center [825, 248] width 158 height 13
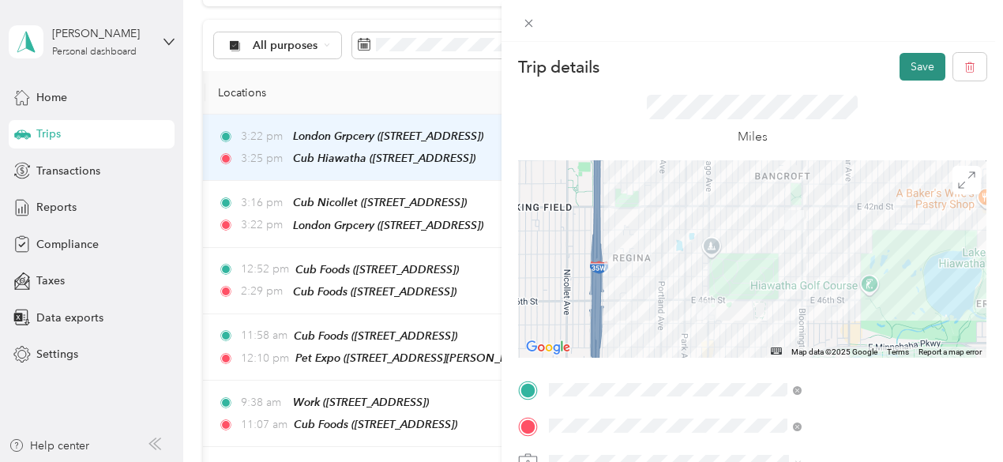
click at [901, 66] on button "Save" at bounding box center [923, 67] width 46 height 28
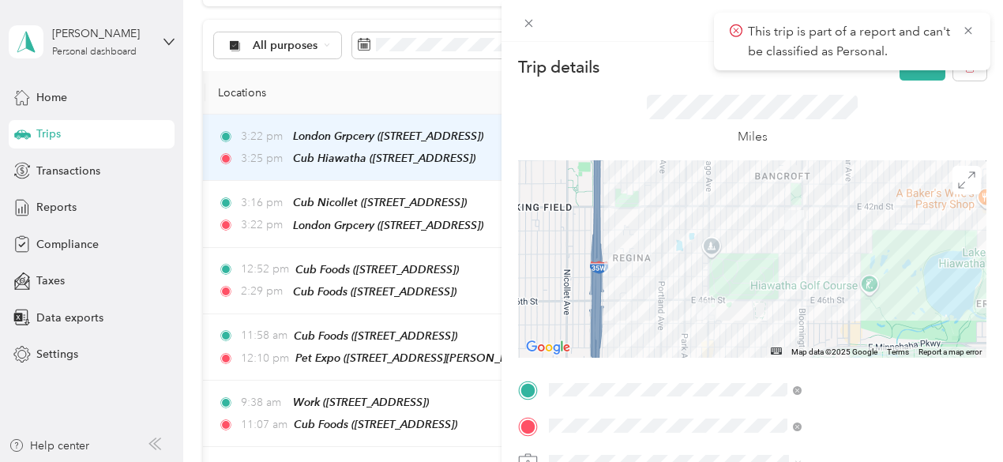
click at [858, 119] on div "Miles" at bounding box center [752, 121] width 211 height 52
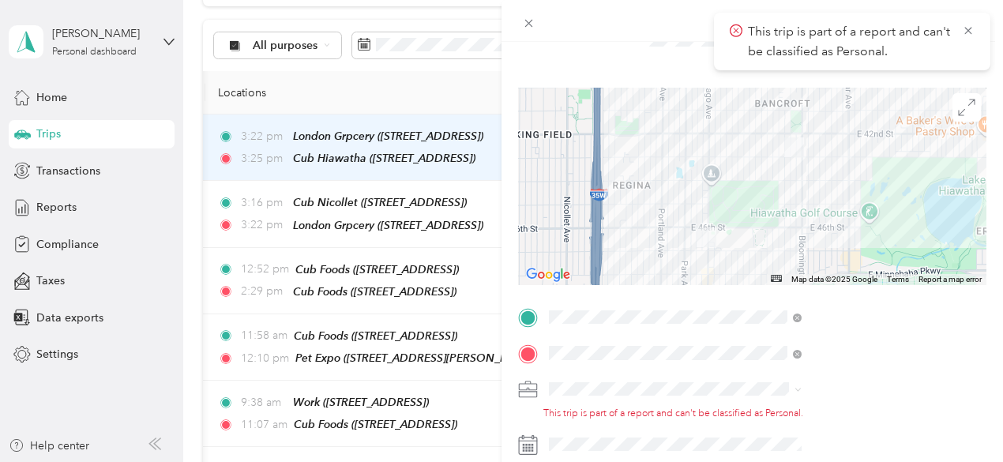
scroll to position [77, 0]
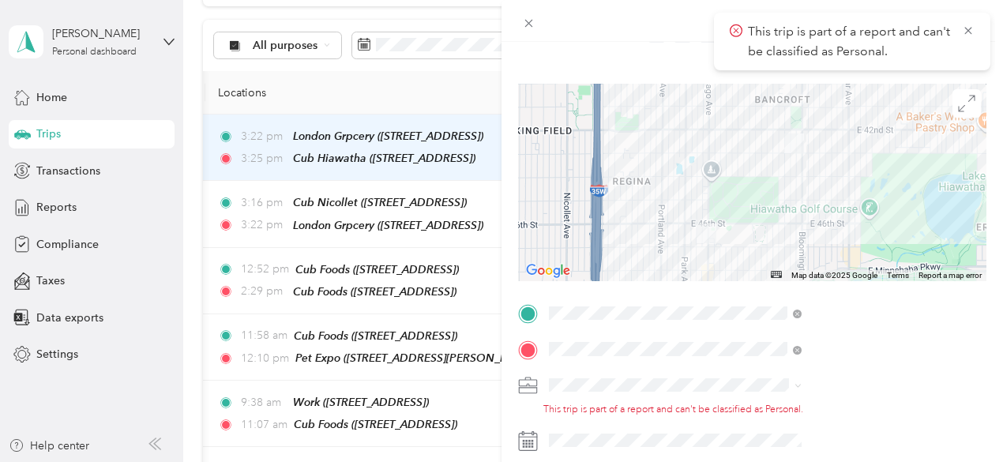
click at [741, 410] on span "[PERSON_NAME]" at bounding box center [766, 407] width 88 height 13
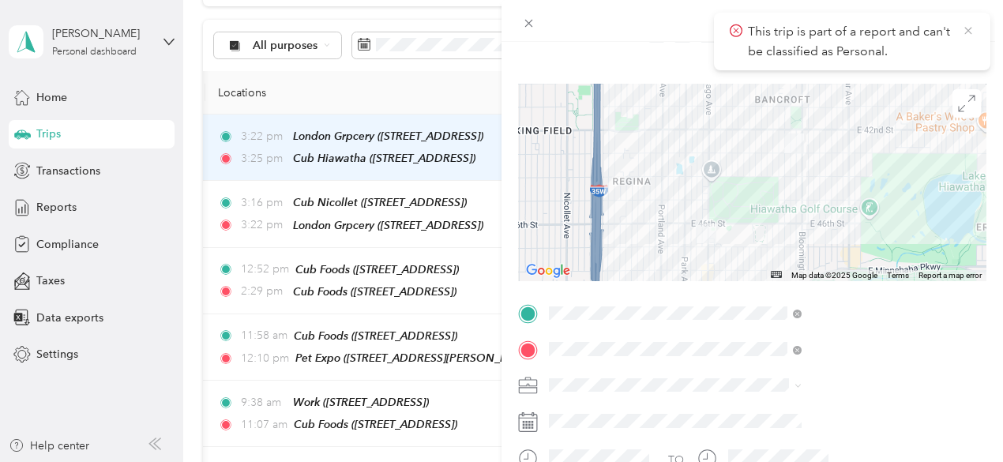
click at [967, 28] on icon at bounding box center [968, 31] width 13 height 14
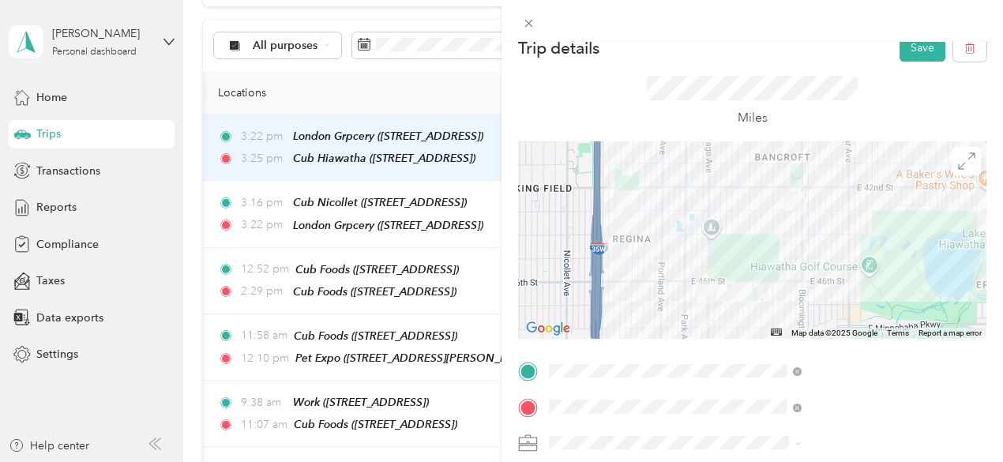
scroll to position [0, 2]
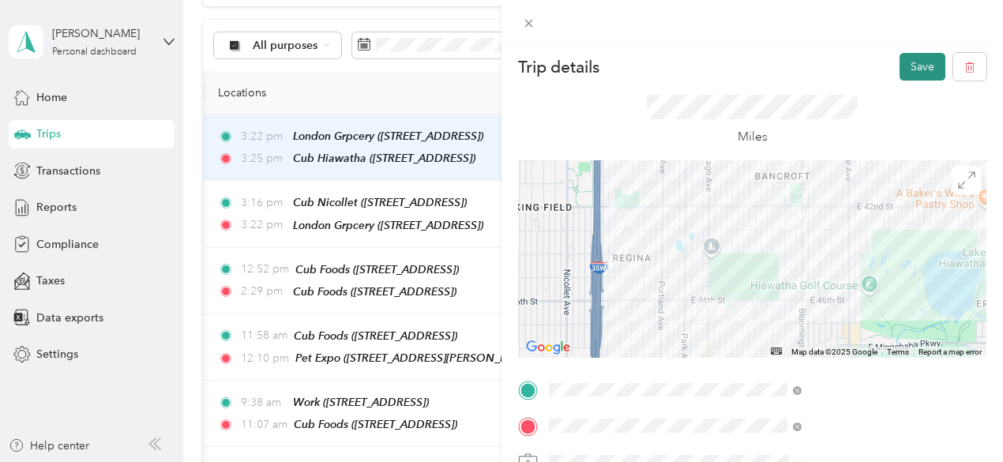
click at [909, 65] on button "Save" at bounding box center [923, 67] width 46 height 28
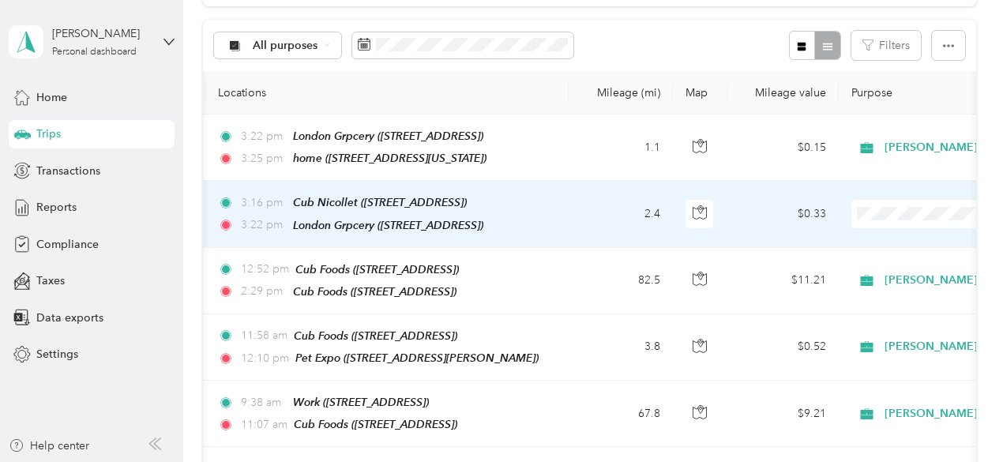
click at [893, 233] on span "[PERSON_NAME]" at bounding box center [920, 234] width 146 height 17
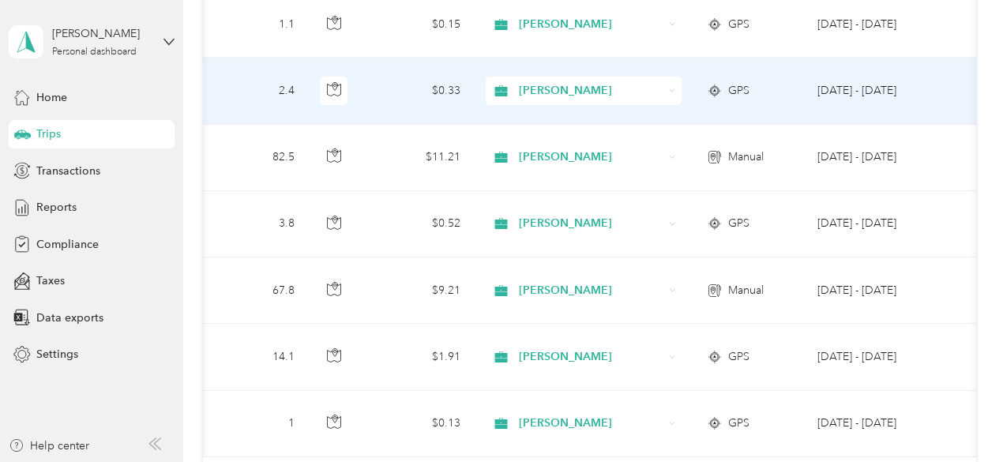
scroll to position [0, 539]
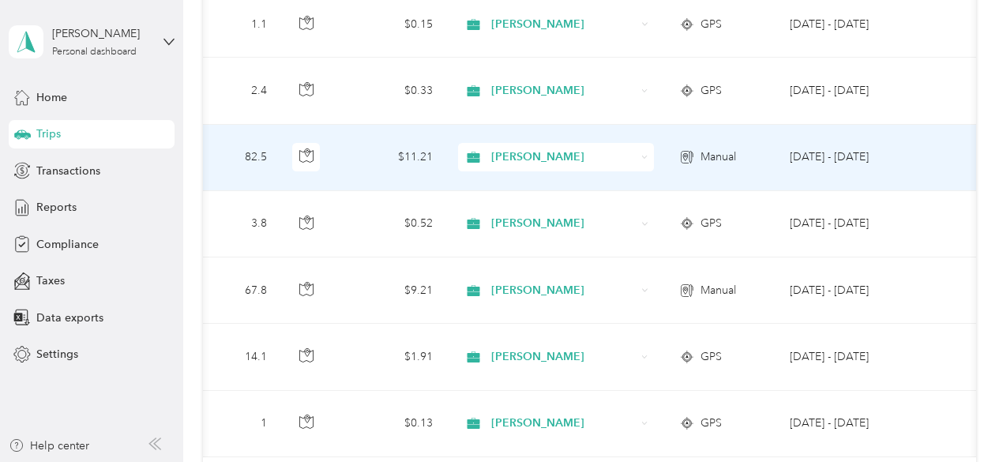
click at [753, 157] on div "Manual" at bounding box center [721, 157] width 85 height 17
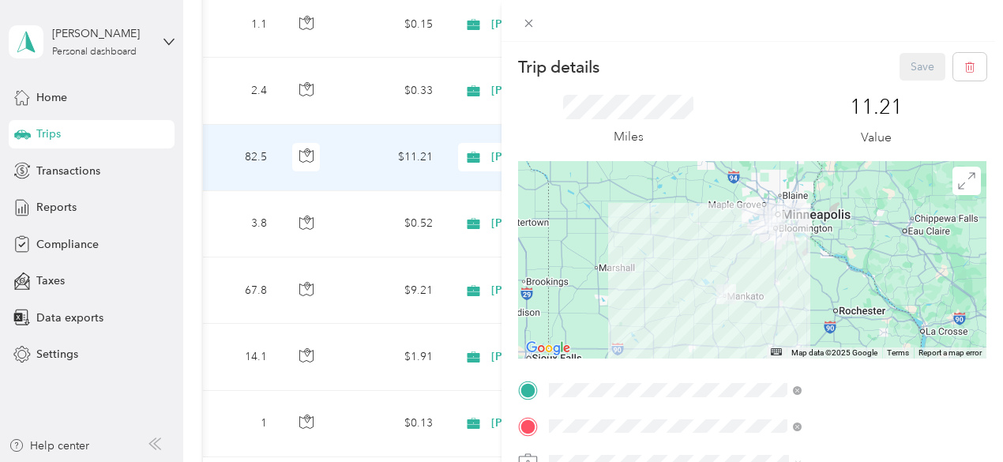
click at [817, 243] on div at bounding box center [752, 260] width 469 height 198
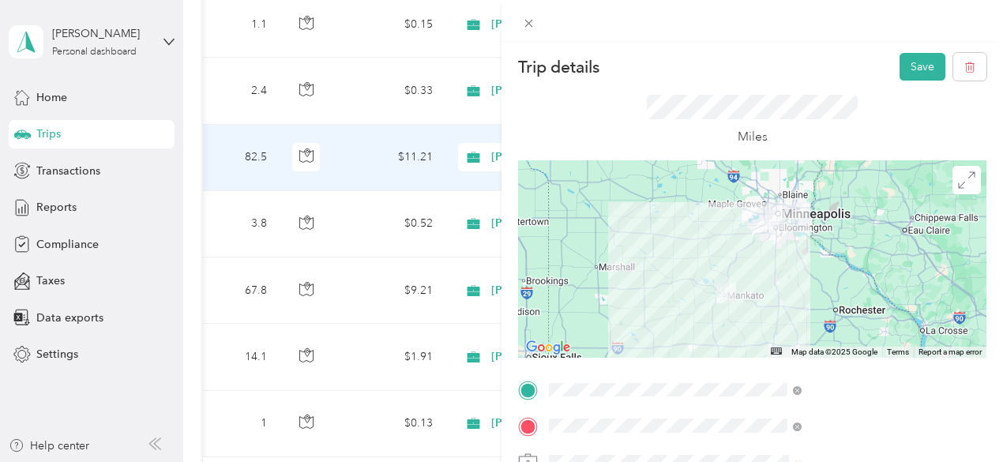
click at [826, 243] on div at bounding box center [752, 259] width 469 height 198
click at [839, 240] on div at bounding box center [752, 259] width 469 height 198
click at [858, 267] on div at bounding box center [752, 259] width 469 height 198
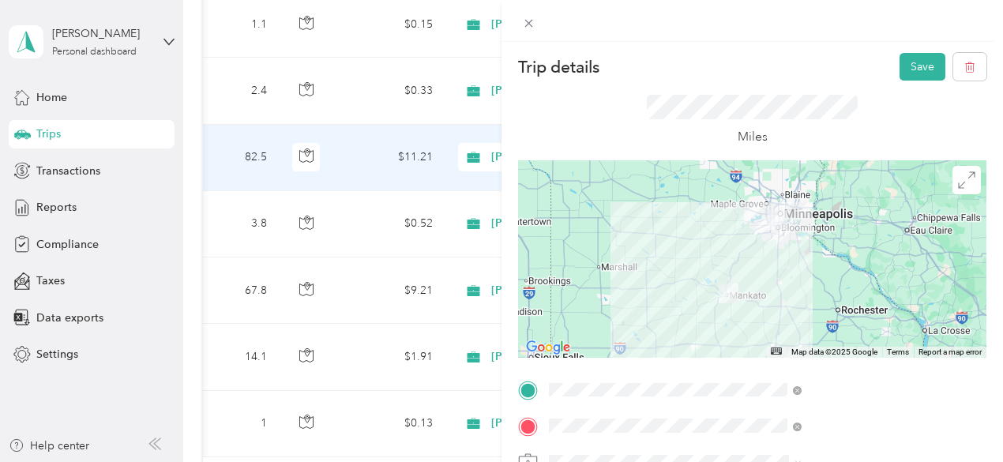
click at [855, 266] on div at bounding box center [752, 259] width 469 height 198
click at [824, 246] on div at bounding box center [752, 259] width 469 height 198
click at [819, 232] on div at bounding box center [752, 259] width 469 height 198
click at [903, 69] on button "Save" at bounding box center [923, 67] width 46 height 28
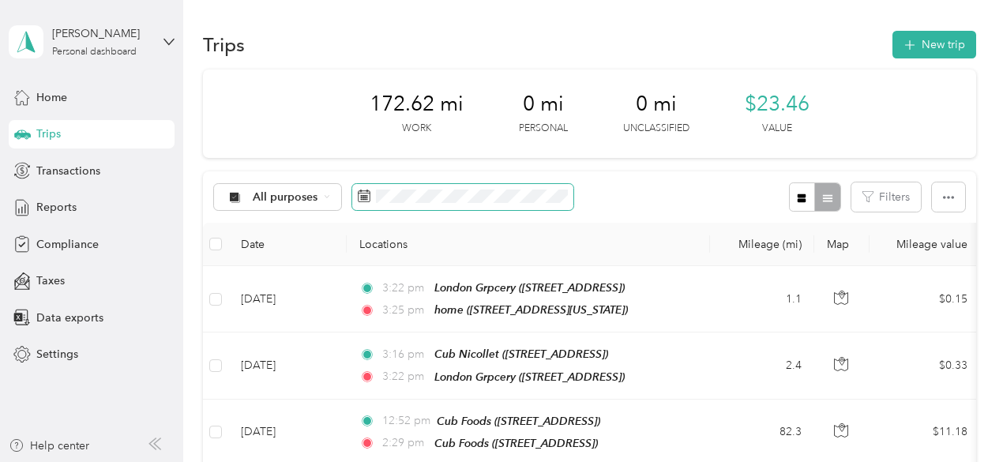
click at [468, 185] on span at bounding box center [462, 197] width 221 height 27
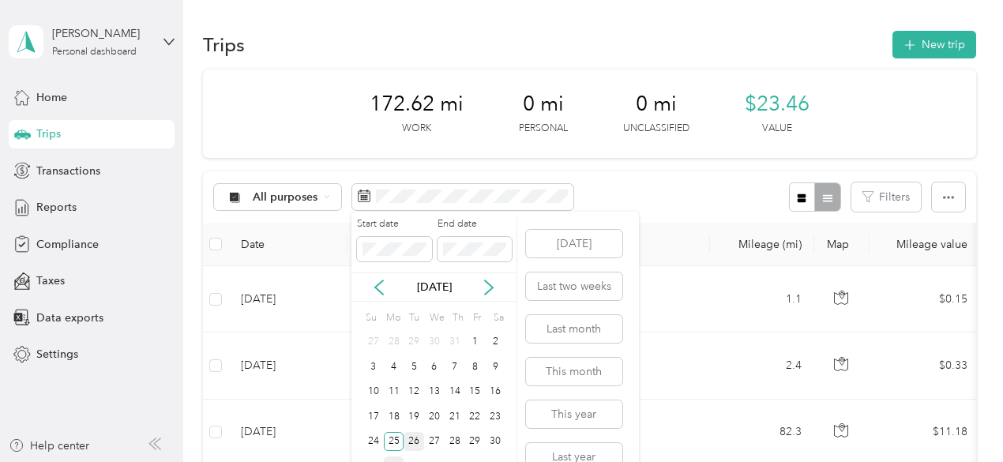
click at [413, 443] on div "26" at bounding box center [414, 442] width 21 height 20
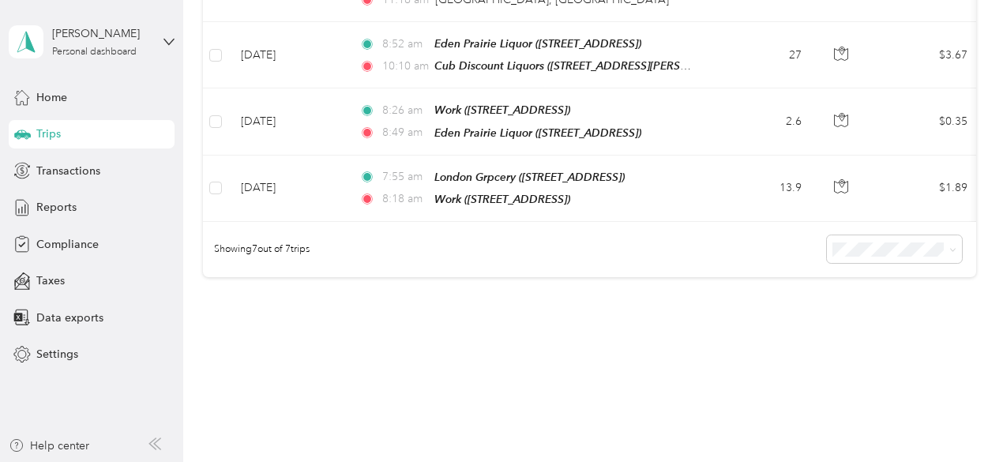
scroll to position [507, 0]
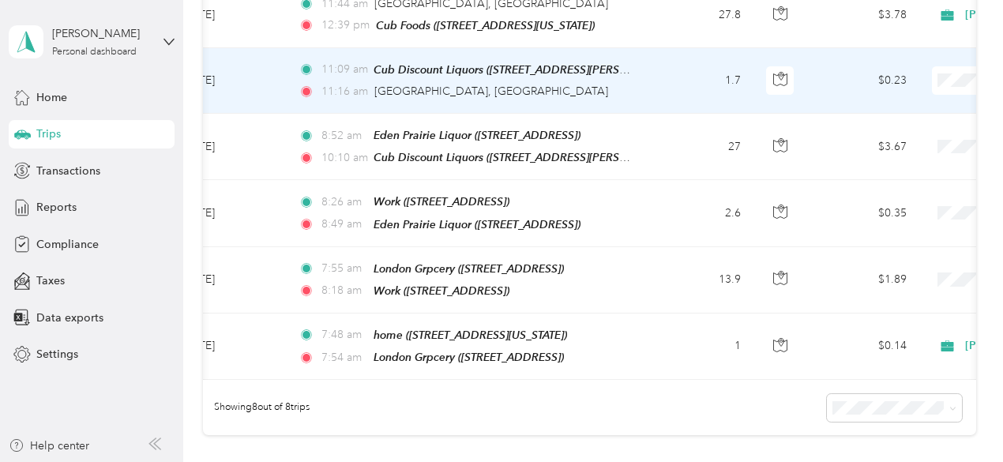
scroll to position [0, 60]
click at [649, 85] on td "11:09 am Cub Discount Liquors ([STREET_ADDRESS][PERSON_NAME]) 11:16 am [GEOGRAP…" at bounding box center [468, 81] width 363 height 66
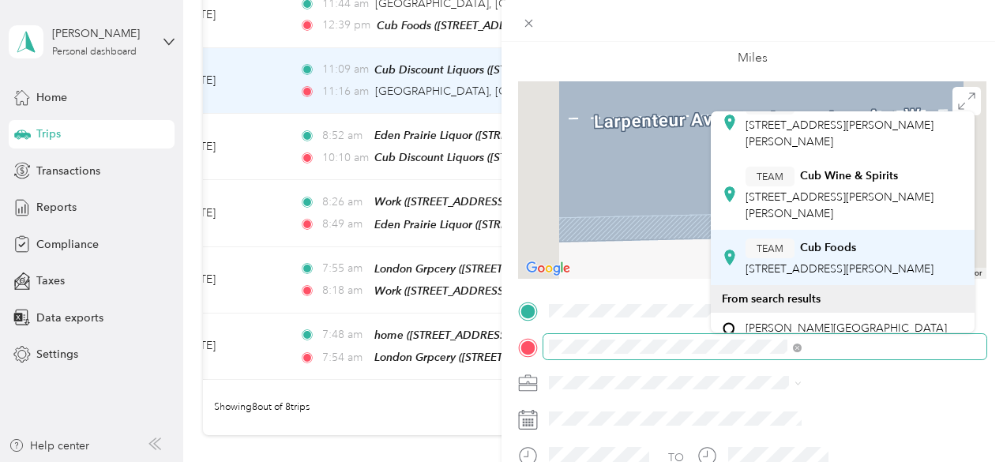
scroll to position [113, 0]
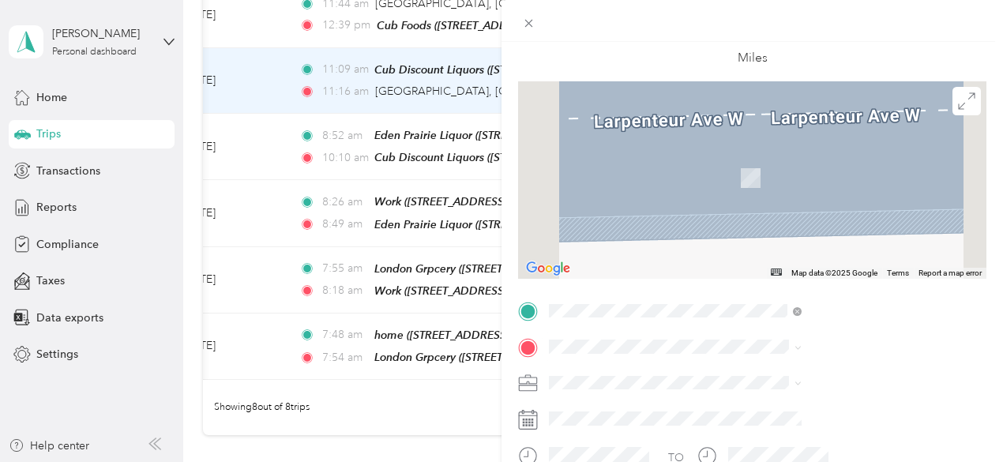
click at [841, 150] on div "TEAM Cub Wine & Spirits [STREET_ADDRESS][PERSON_NAME][PERSON_NAME]" at bounding box center [854, 163] width 217 height 55
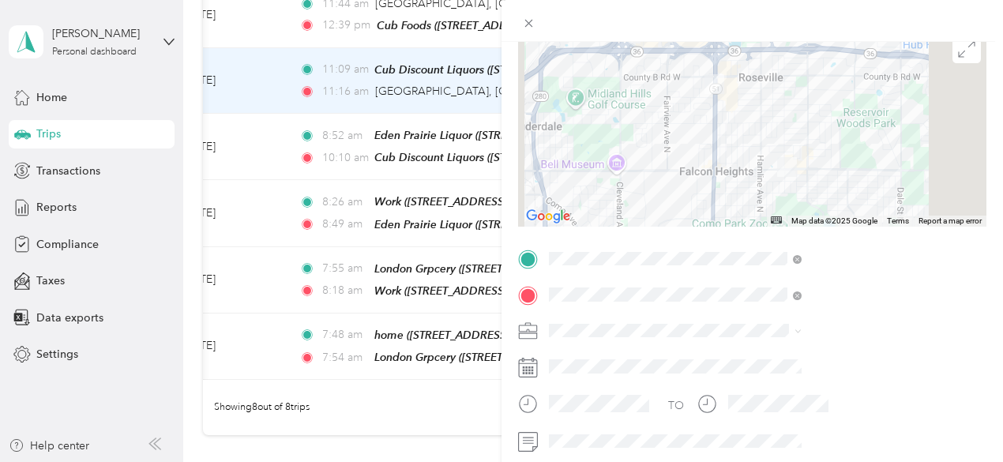
scroll to position [149, 0]
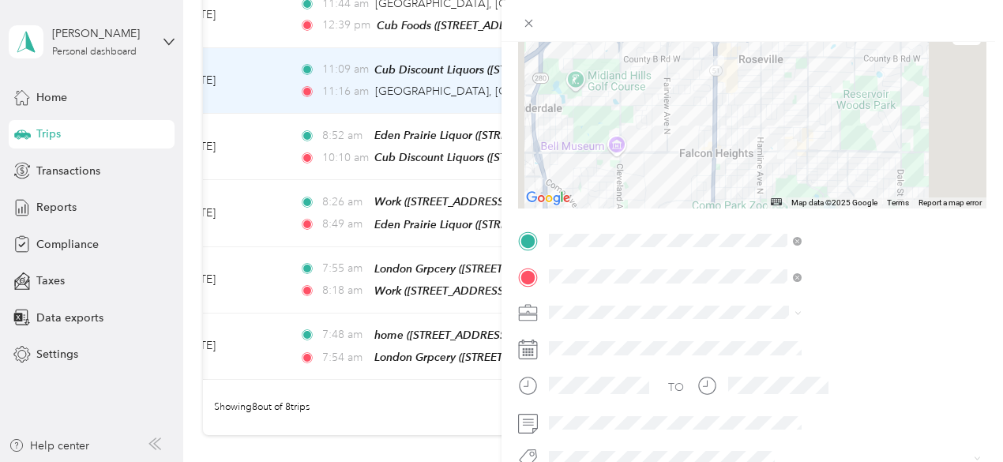
click at [768, 334] on div "[PERSON_NAME]" at bounding box center [843, 331] width 242 height 17
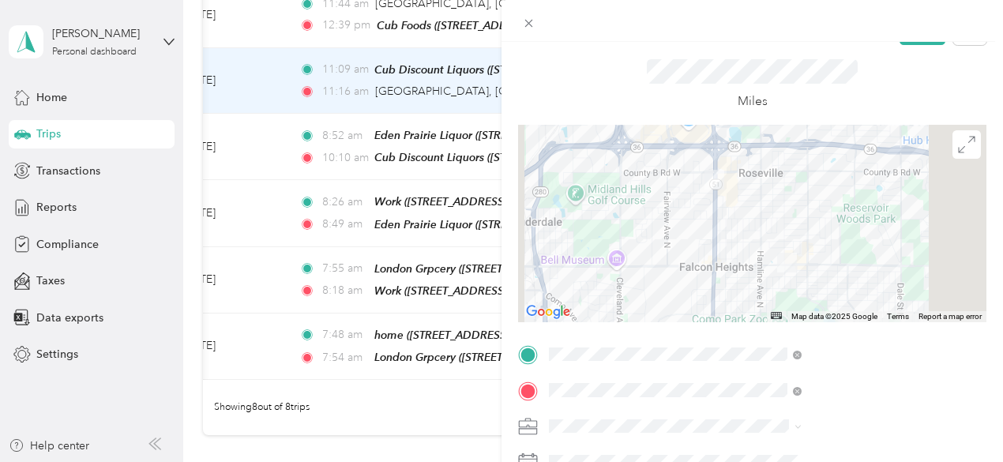
scroll to position [0, 0]
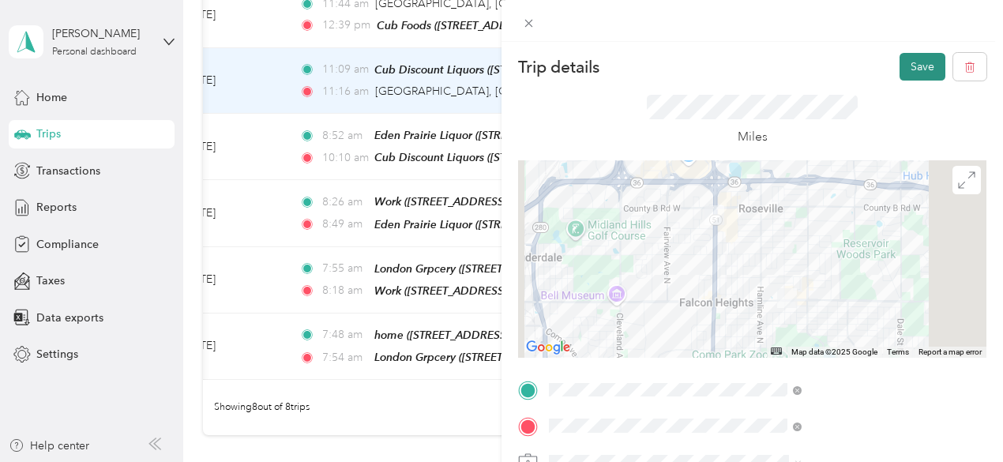
click at [917, 62] on button "Save" at bounding box center [923, 67] width 46 height 28
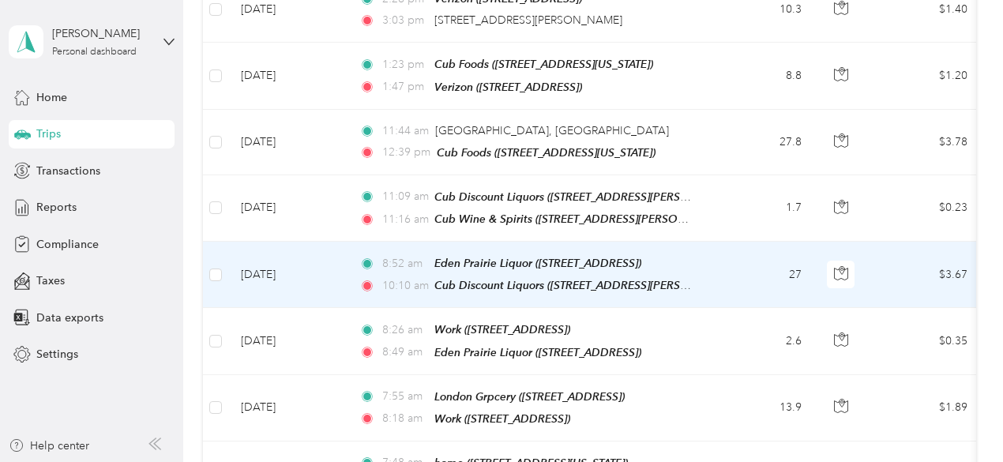
scroll to position [288, 0]
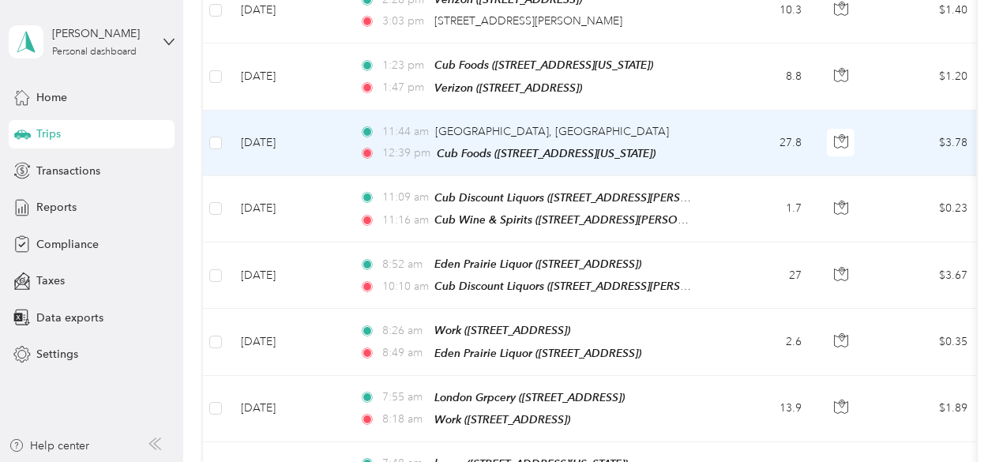
click at [557, 117] on td "11:44 am [GEOGRAPHIC_DATA], [GEOGRAPHIC_DATA] 12:39 pm Cub Foods ([STREET_ADDRE…" at bounding box center [528, 144] width 363 height 66
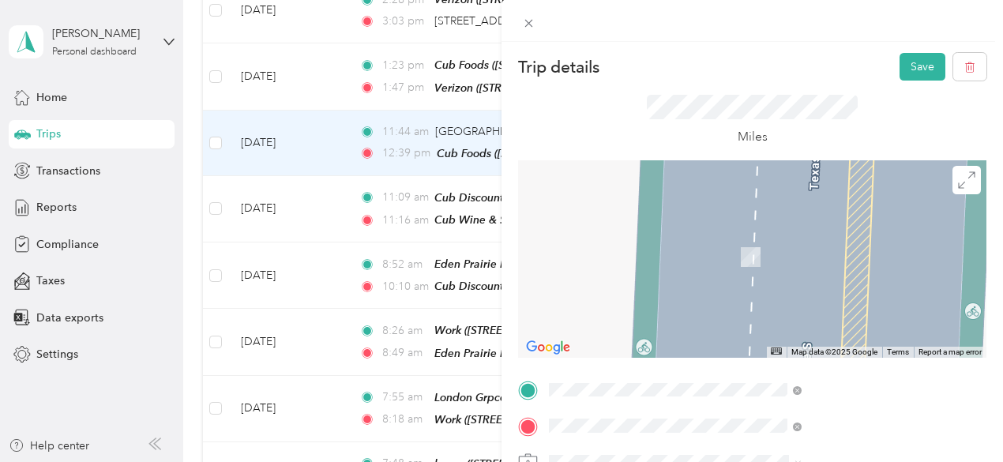
click at [830, 233] on div "TEAM Cub Foods 2100 Snelling Ave N, 551136000, Saint Paul, MN, USA" at bounding box center [854, 223] width 217 height 55
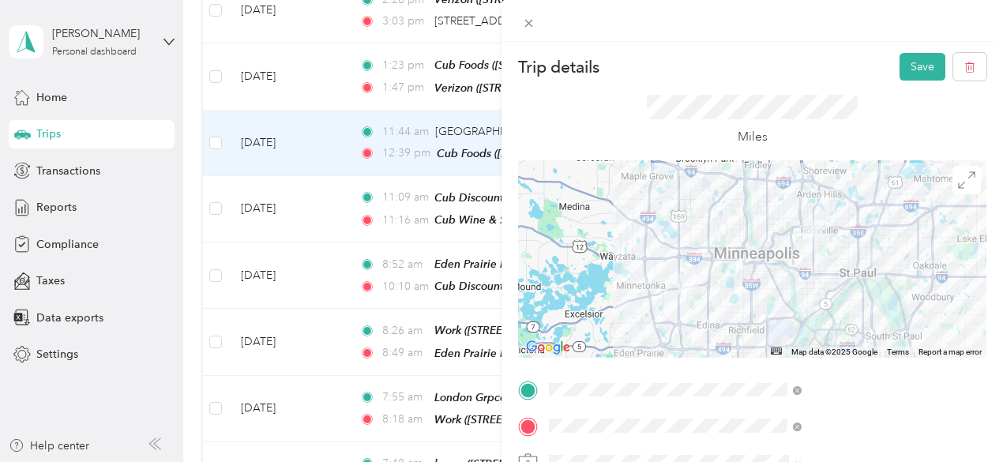
click at [796, 198] on div at bounding box center [752, 259] width 469 height 198
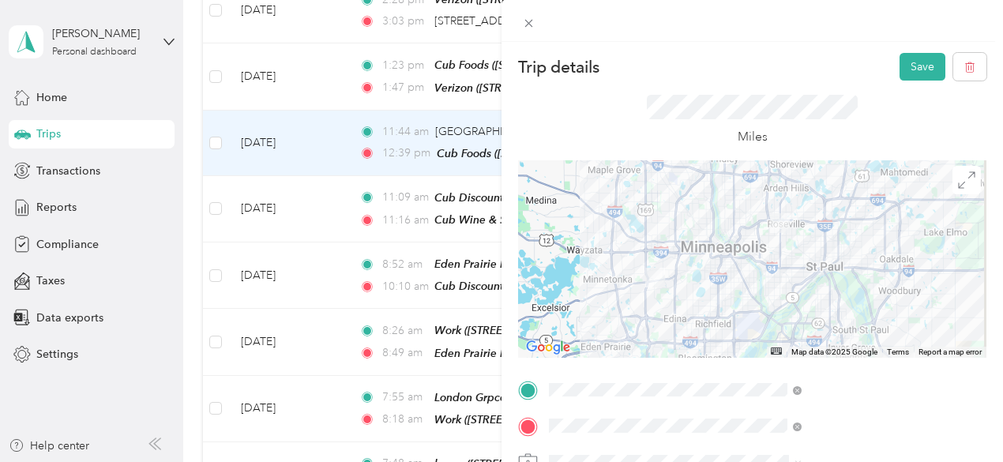
drag, startPoint x: 781, startPoint y: 179, endPoint x: 757, endPoint y: 178, distance: 23.8
click at [757, 178] on div at bounding box center [752, 259] width 469 height 198
click at [771, 183] on div at bounding box center [752, 259] width 469 height 198
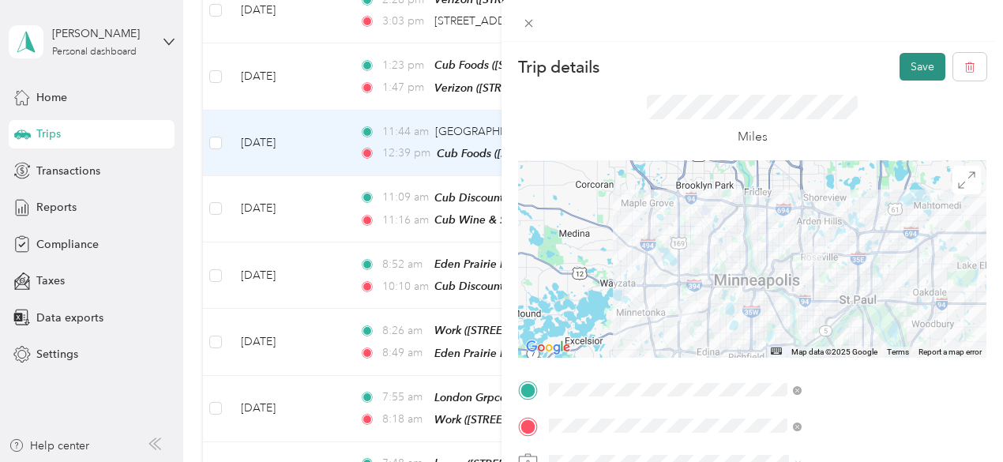
click at [918, 69] on button "Save" at bounding box center [923, 67] width 46 height 28
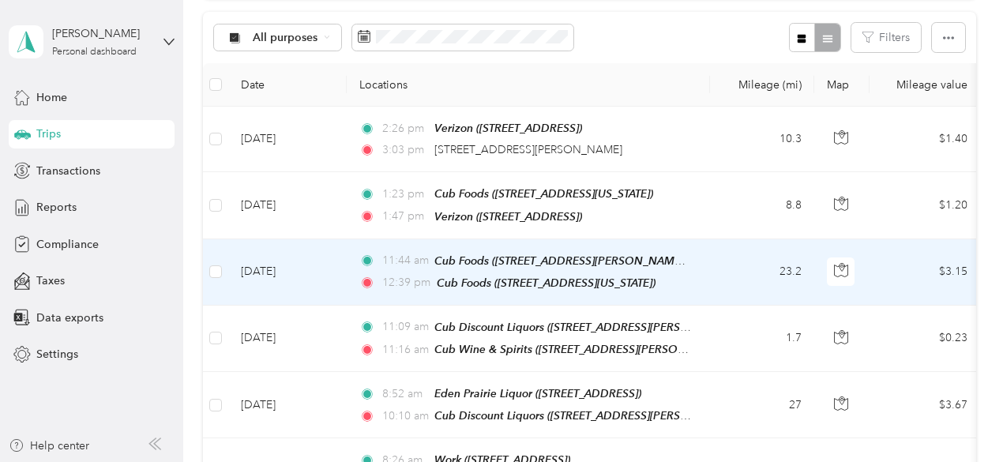
scroll to position [158, 0]
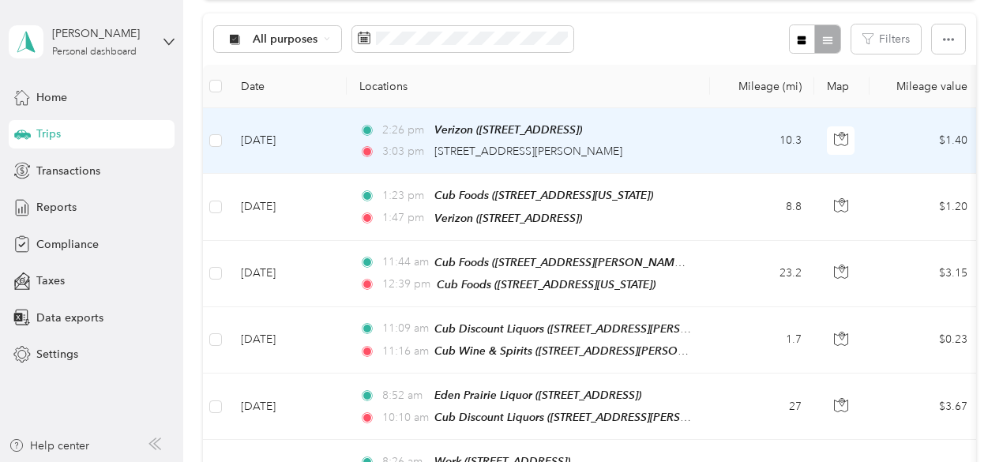
click at [697, 150] on td "2:26 pm Verizon ([STREET_ADDRESS]) 3:03 pm [STREET_ADDRESS][PERSON_NAME]" at bounding box center [528, 141] width 363 height 66
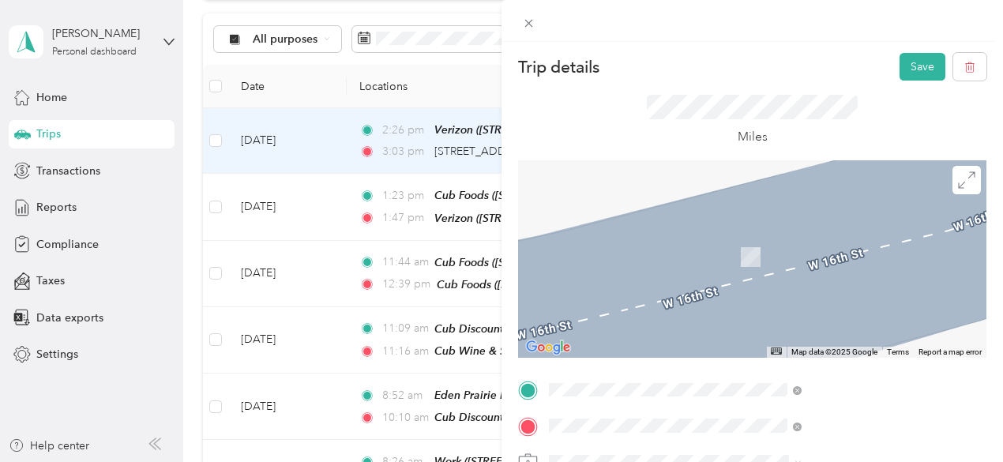
click at [823, 265] on span "[STREET_ADDRESS]" at bounding box center [796, 262] width 100 height 13
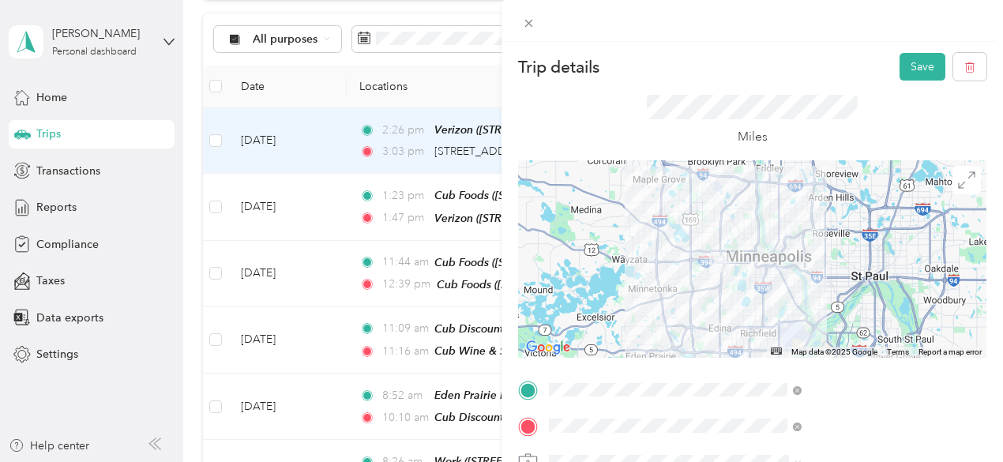
click at [815, 326] on div at bounding box center [752, 259] width 469 height 198
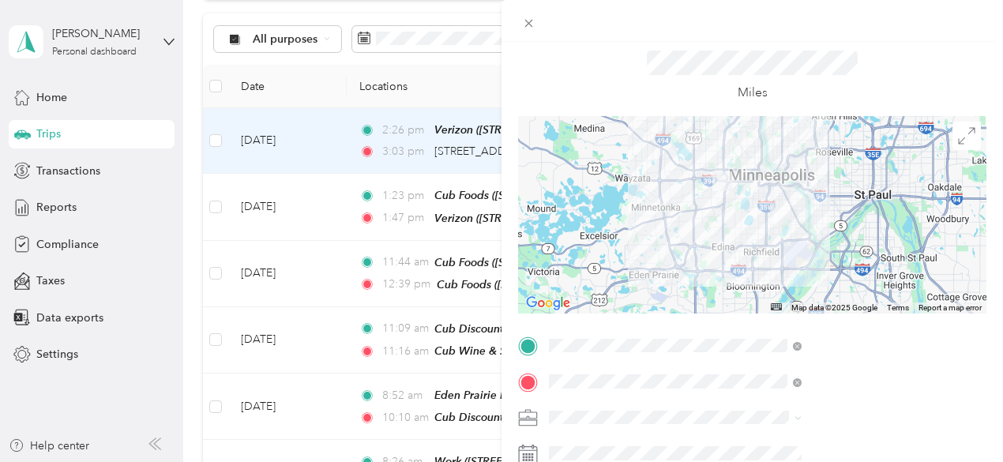
scroll to position [47, 0]
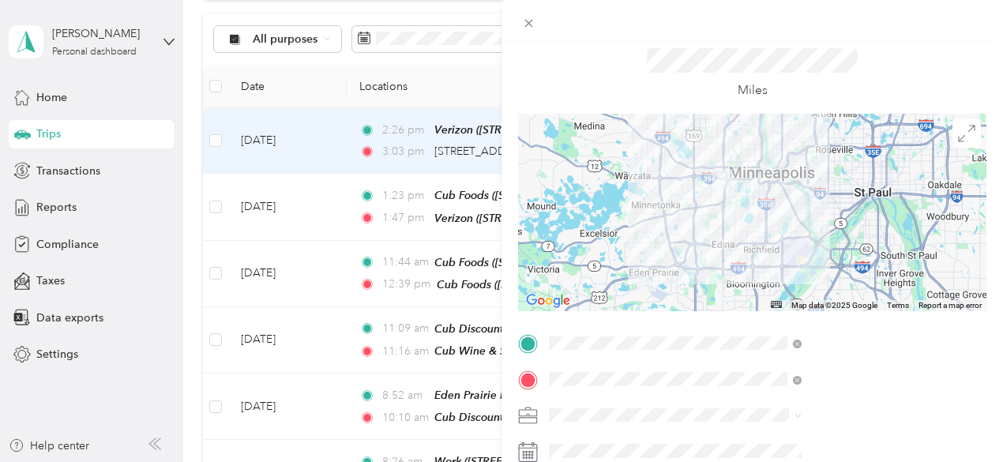
click at [762, 358] on div "[PERSON_NAME]" at bounding box center [843, 351] width 242 height 17
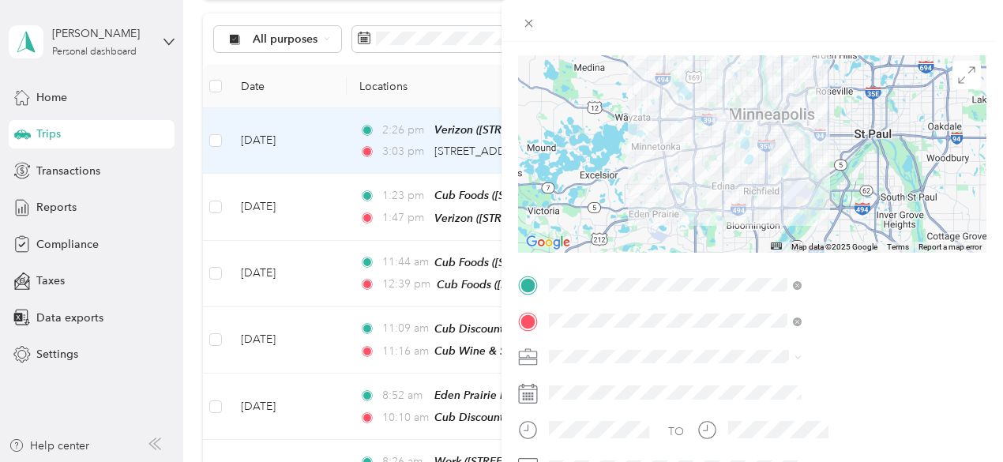
scroll to position [0, 0]
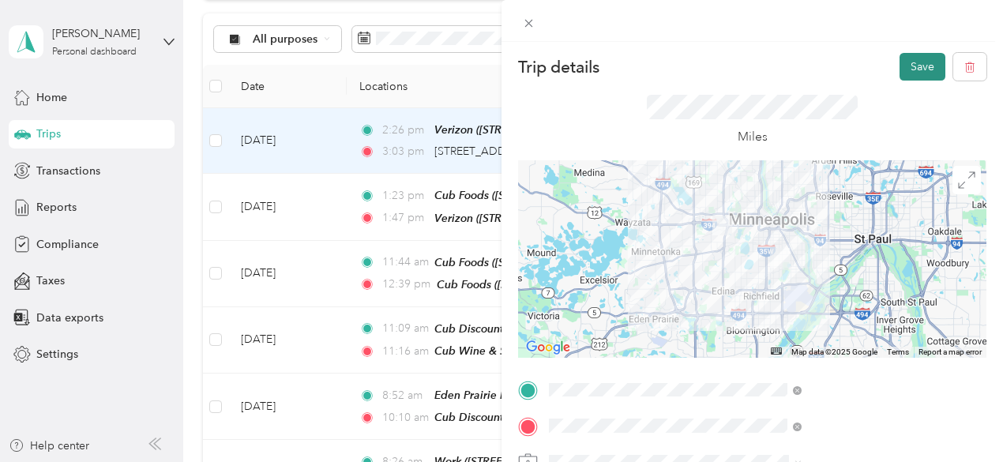
click at [914, 64] on button "Save" at bounding box center [923, 67] width 46 height 28
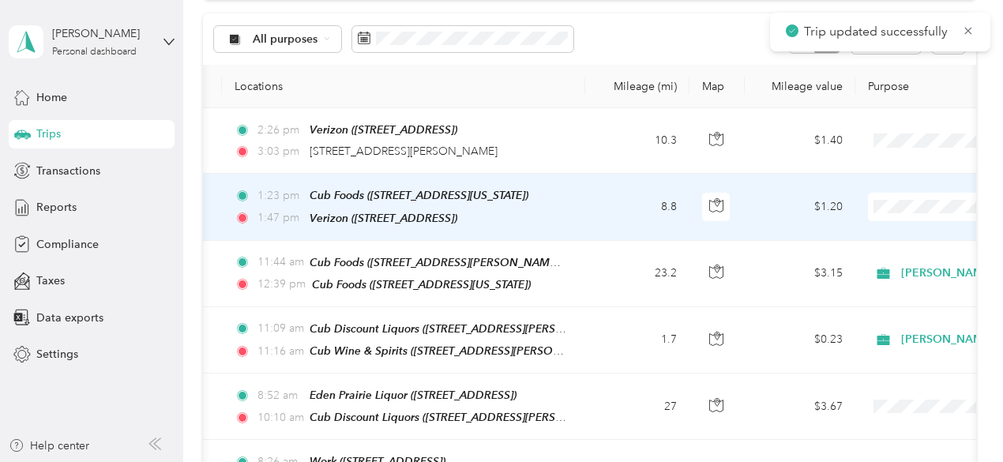
scroll to position [0, 135]
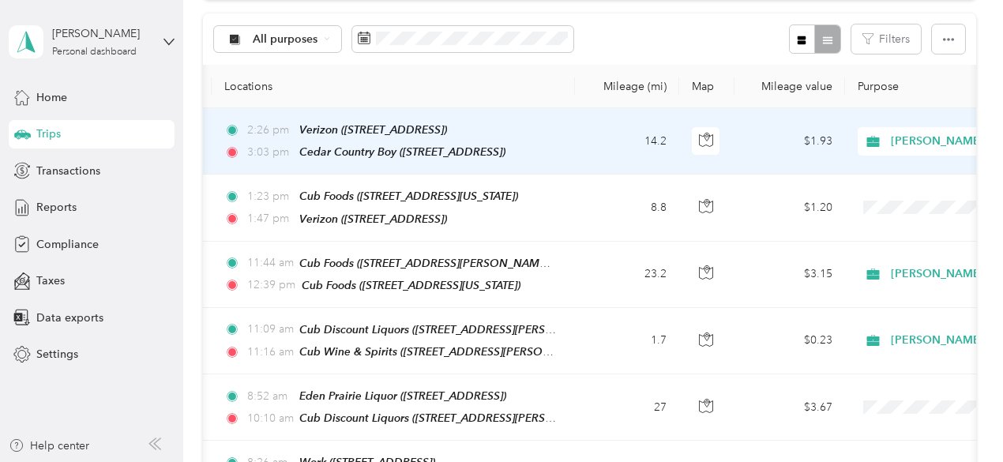
click at [934, 140] on span "[PERSON_NAME]" at bounding box center [963, 141] width 145 height 17
click at [894, 164] on span "[PERSON_NAME]" at bounding box center [911, 164] width 128 height 17
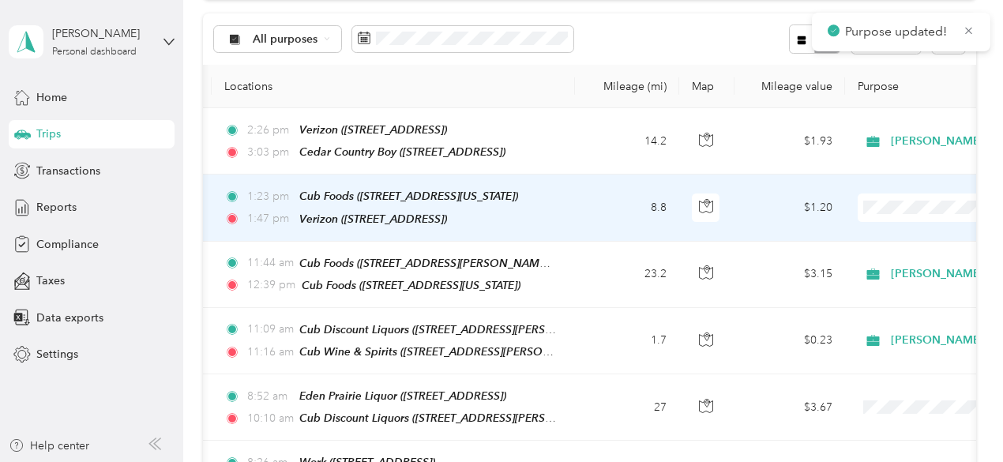
click at [743, 208] on td "$1.20" at bounding box center [790, 208] width 111 height 66
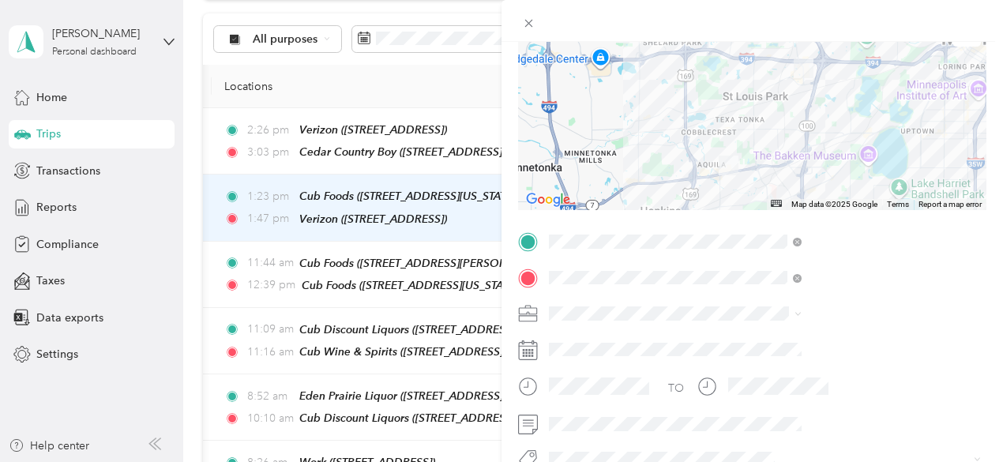
scroll to position [149, 0]
click at [779, 339] on div "[PERSON_NAME]" at bounding box center [843, 340] width 242 height 17
click at [595, 144] on div "Trip details Save This trip cannot be edited because it is either under review,…" at bounding box center [501, 231] width 1003 height 462
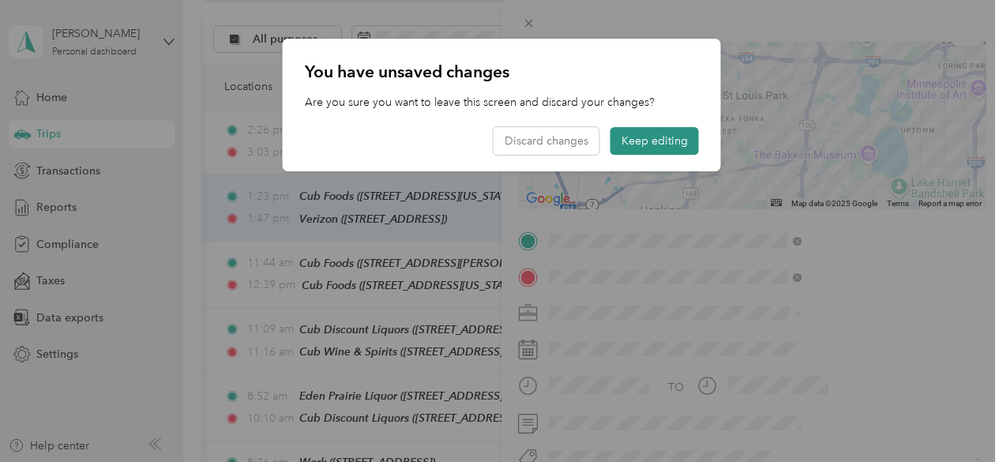
click at [653, 143] on button "Keep editing" at bounding box center [655, 141] width 88 height 28
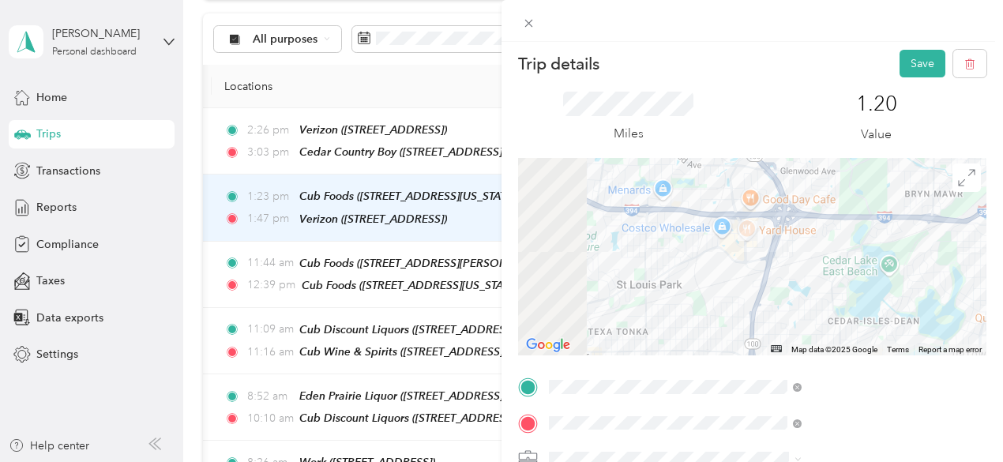
scroll to position [0, 0]
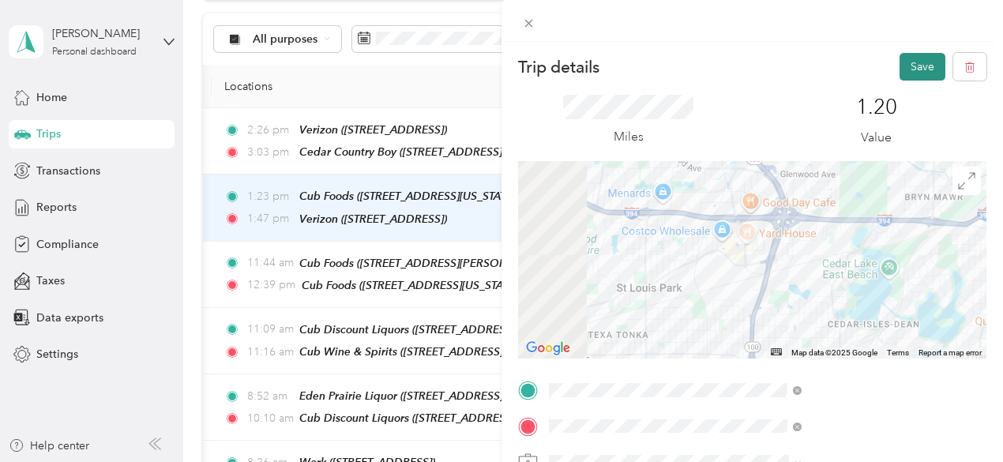
click at [926, 58] on button "Save" at bounding box center [923, 67] width 46 height 28
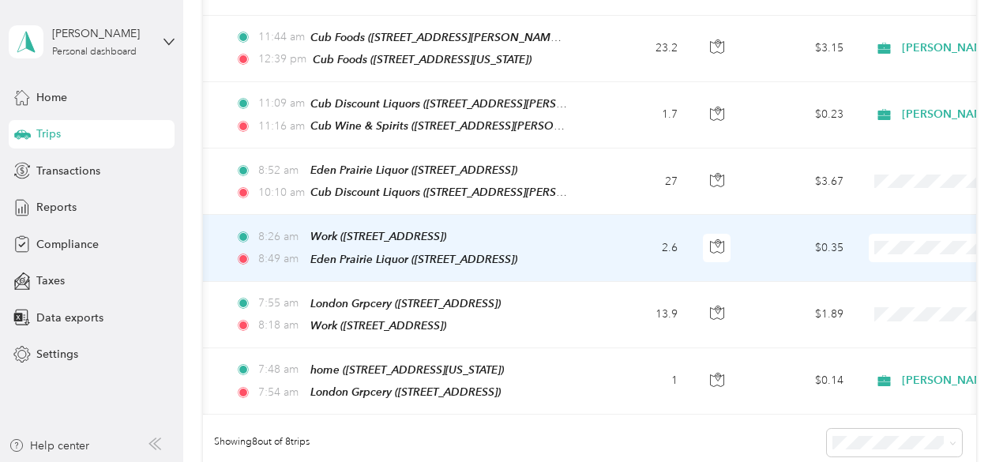
scroll to position [0, 125]
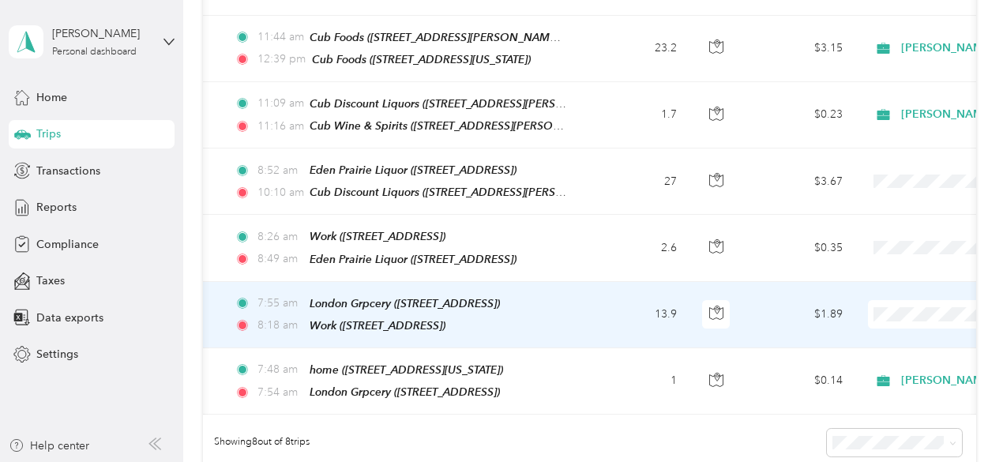
click at [628, 323] on td "13.9" at bounding box center [637, 315] width 104 height 66
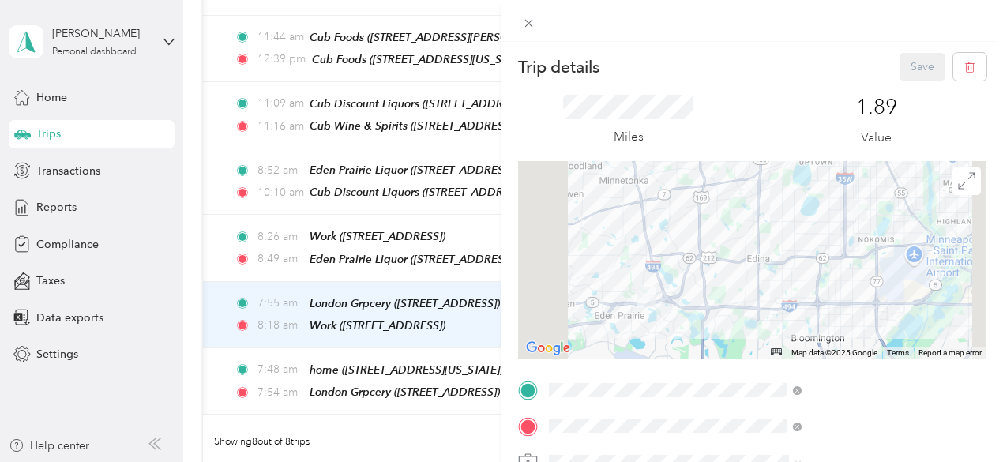
click at [822, 265] on div at bounding box center [752, 260] width 469 height 198
click at [536, 21] on icon at bounding box center [528, 23] width 13 height 13
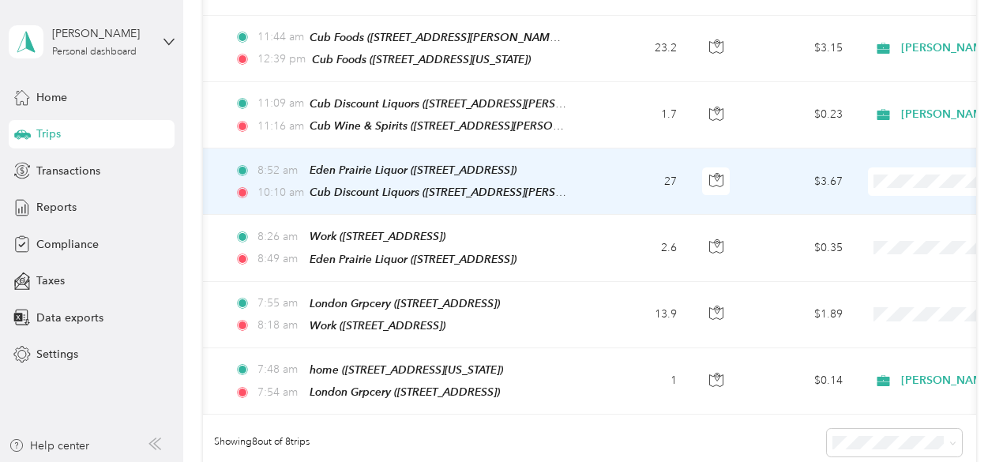
click at [905, 184] on span at bounding box center [966, 181] width 196 height 28
click at [877, 201] on span "[PERSON_NAME]" at bounding box center [920, 194] width 146 height 17
click at [766, 181] on td "$3.67" at bounding box center [800, 182] width 111 height 66
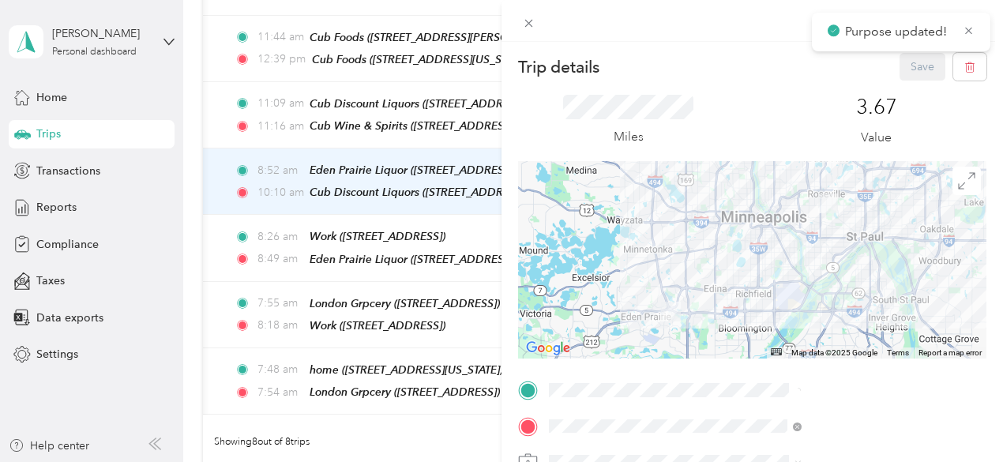
click at [608, 179] on div "Trip details Save This trip cannot be edited because it is either under review,…" at bounding box center [501, 231] width 1003 height 462
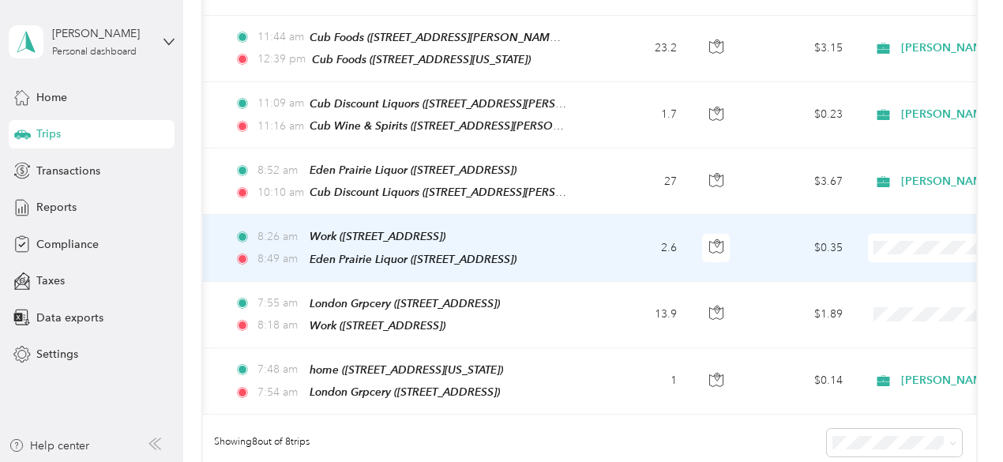
click at [747, 241] on td "$0.35" at bounding box center [800, 248] width 111 height 66
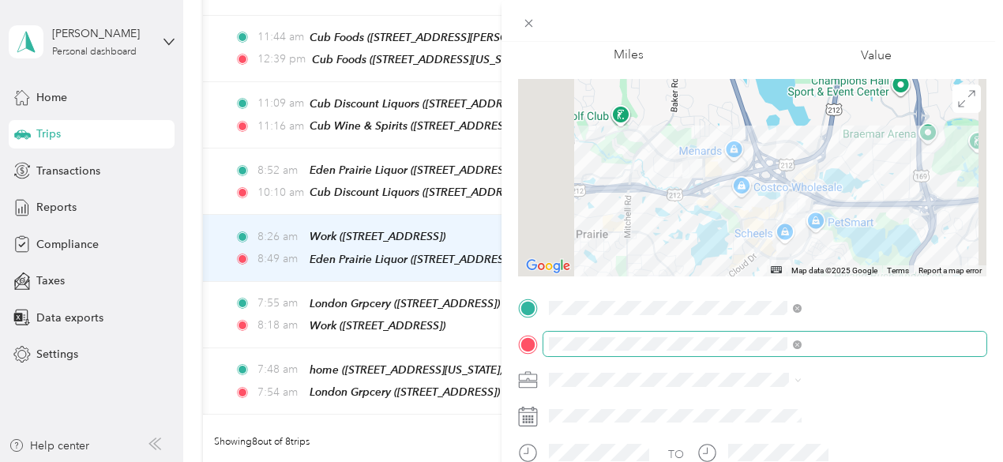
scroll to position [88, 0]
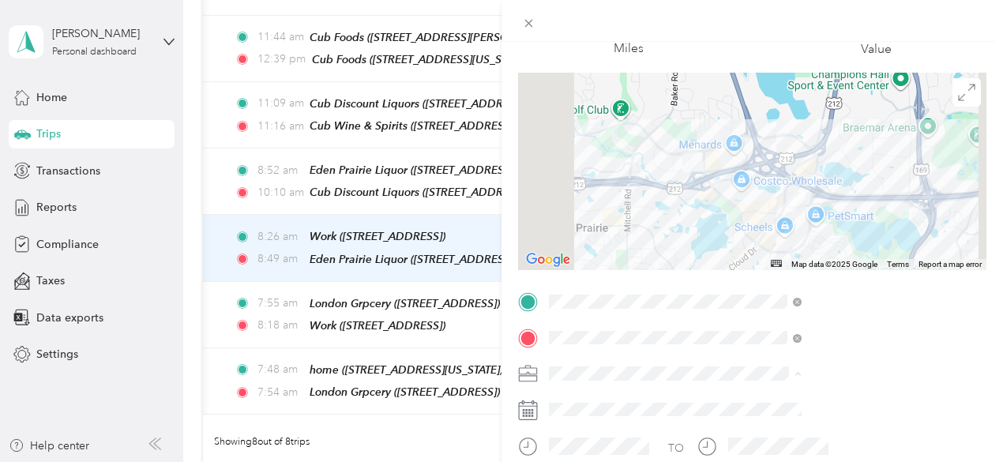
click at [811, 397] on div "[PERSON_NAME]" at bounding box center [843, 401] width 242 height 17
click at [607, 281] on div "Trip details Save This trip cannot be edited because it is either under review,…" at bounding box center [501, 231] width 1003 height 462
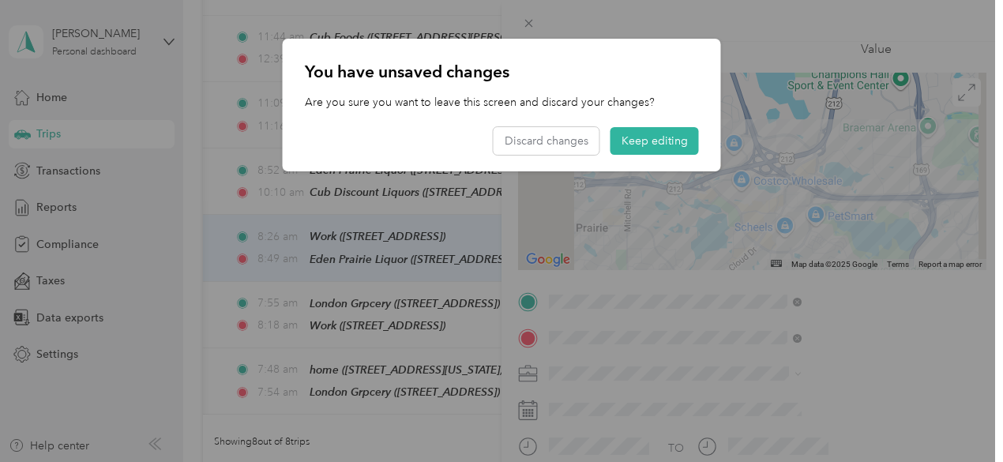
click at [623, 227] on div at bounding box center [501, 231] width 1003 height 462
click at [657, 147] on button "Keep editing" at bounding box center [655, 141] width 88 height 28
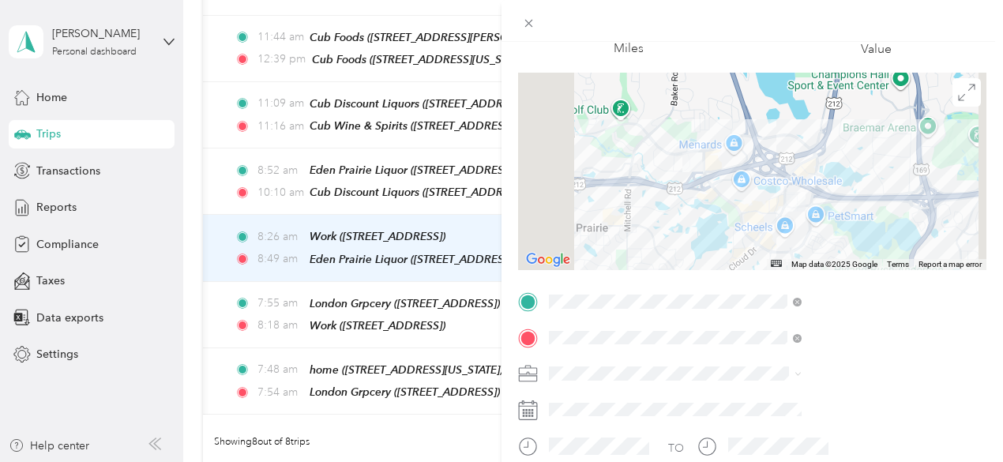
click at [989, 148] on form "Trip details Save This trip cannot be edited because it is either under review,…" at bounding box center [753, 317] width 502 height 706
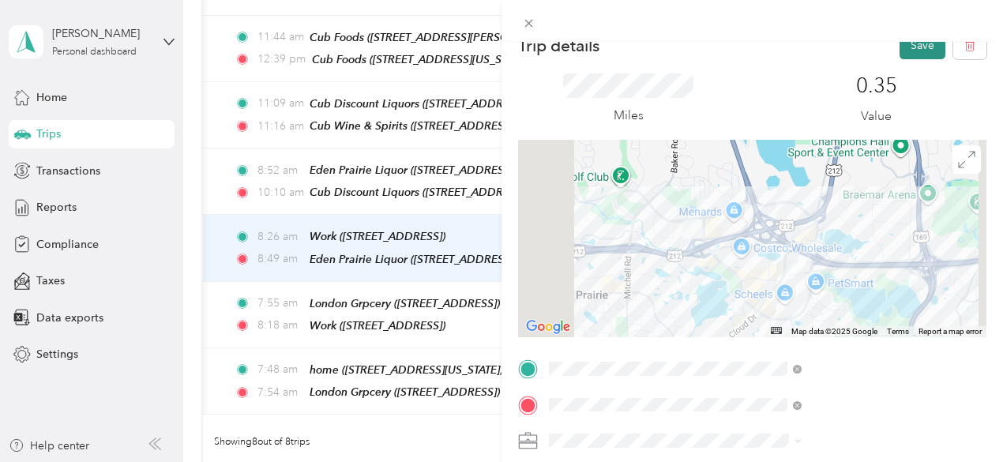
click at [904, 45] on button "Save" at bounding box center [923, 46] width 46 height 28
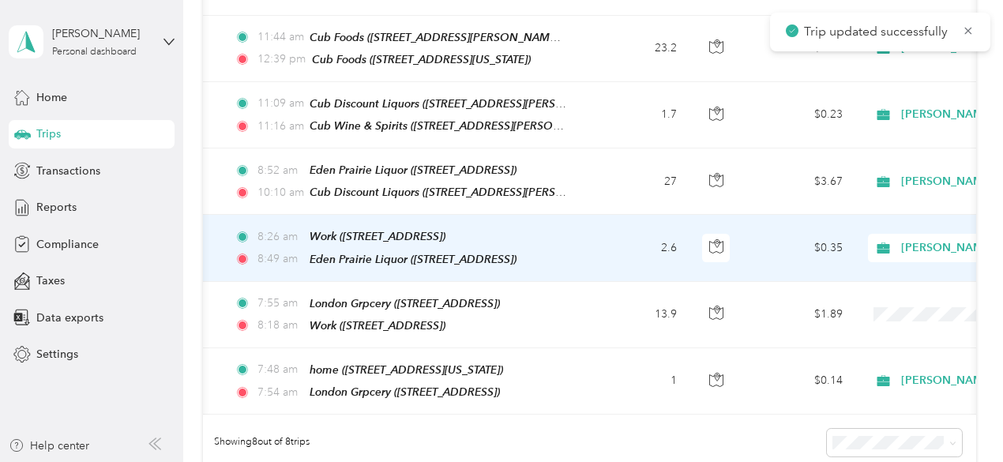
click at [896, 252] on td "[PERSON_NAME]" at bounding box center [966, 248] width 221 height 66
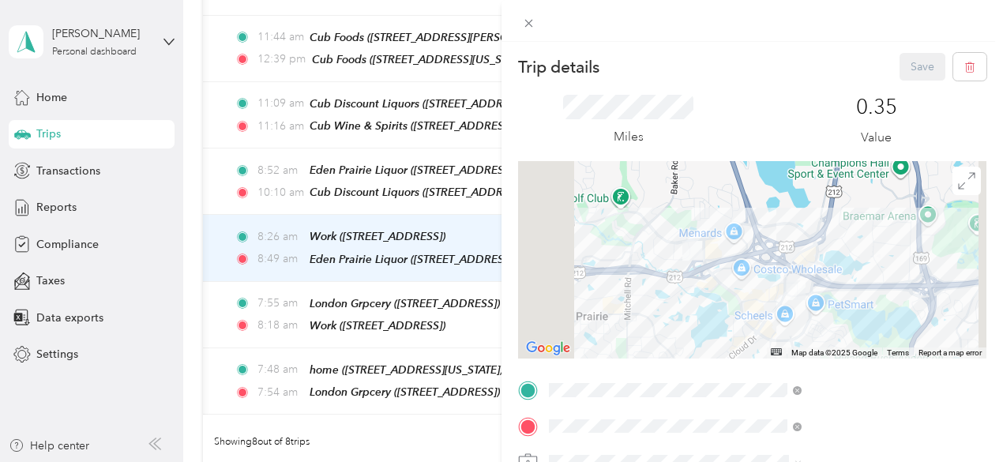
click at [585, 299] on div "Trip details Save This trip cannot be edited because it is either under review,…" at bounding box center [501, 231] width 1003 height 462
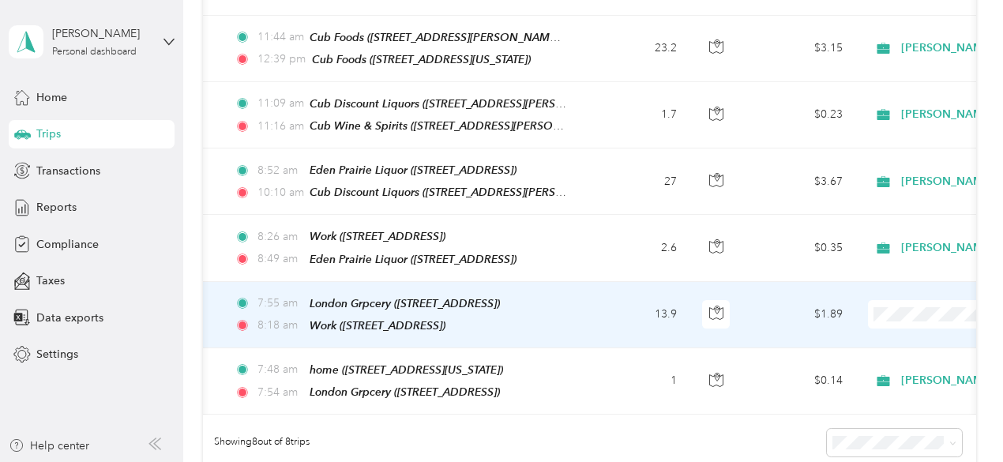
click at [878, 322] on li "[PERSON_NAME]" at bounding box center [905, 323] width 196 height 28
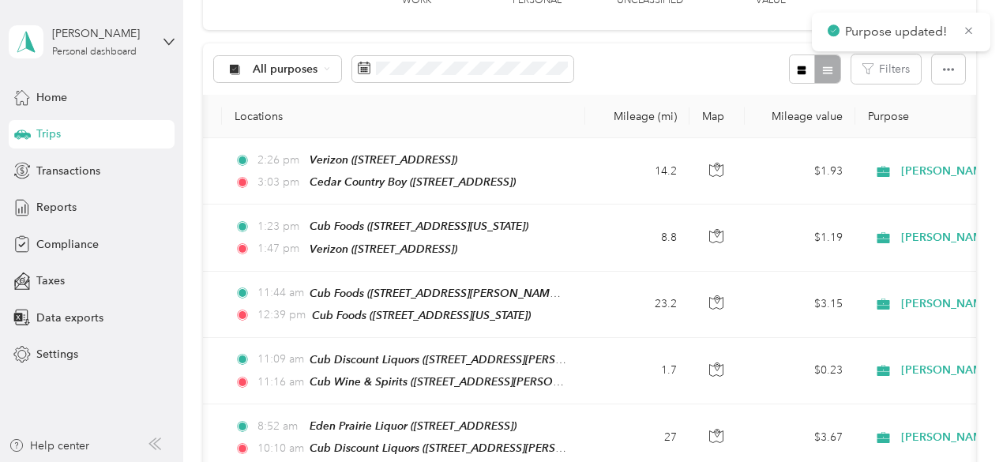
scroll to position [127, 0]
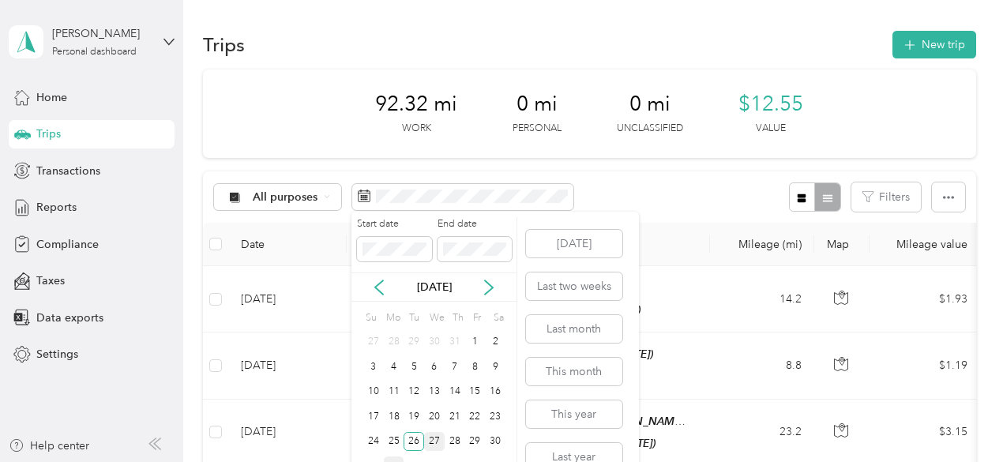
click at [432, 442] on div "27" at bounding box center [434, 442] width 21 height 20
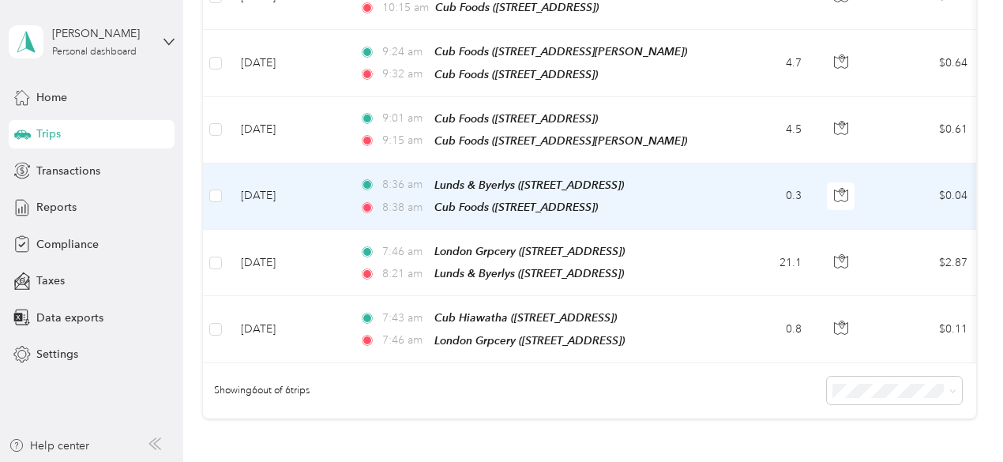
scroll to position [310, 0]
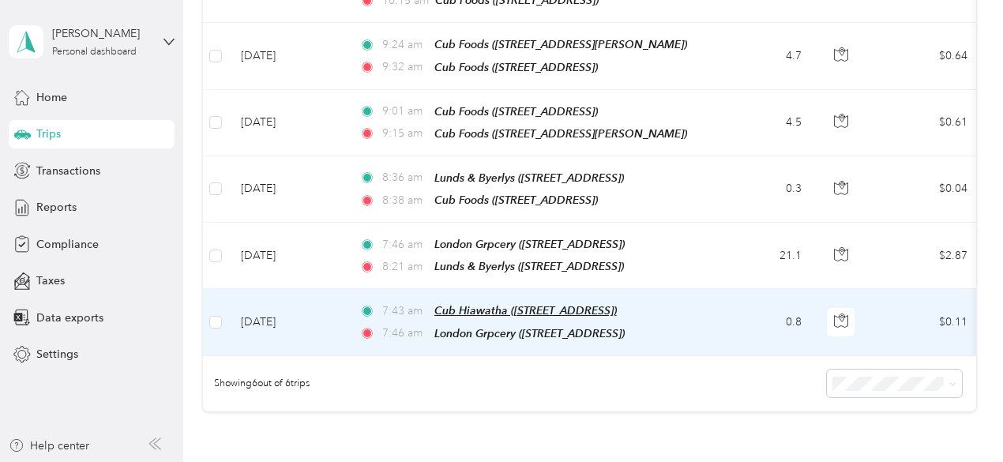
click at [617, 304] on span "Cub Hiawatha ([STREET_ADDRESS])" at bounding box center [526, 310] width 183 height 13
click at [733, 307] on td "0.8" at bounding box center [762, 322] width 104 height 66
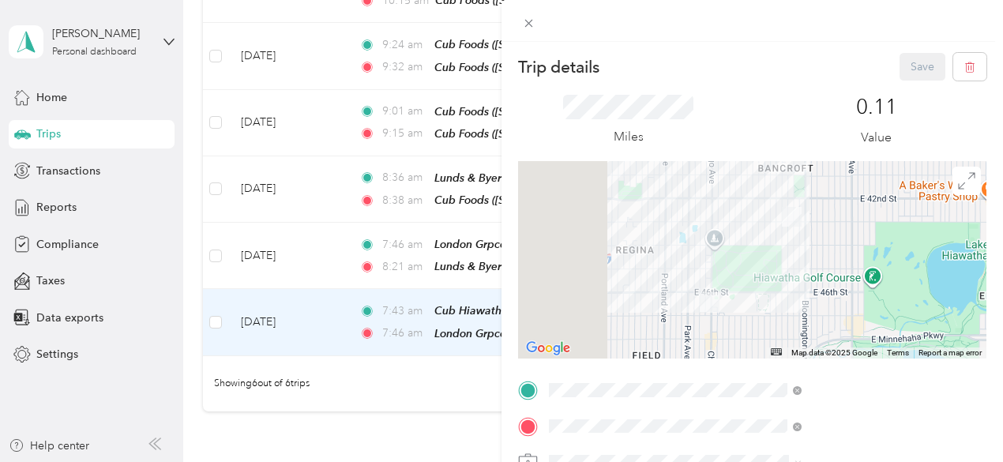
click at [810, 229] on div "home 4241 15th Avenue South, Minneapolis, 55407, Minneapolis, Minnesota, United…" at bounding box center [825, 212] width 158 height 33
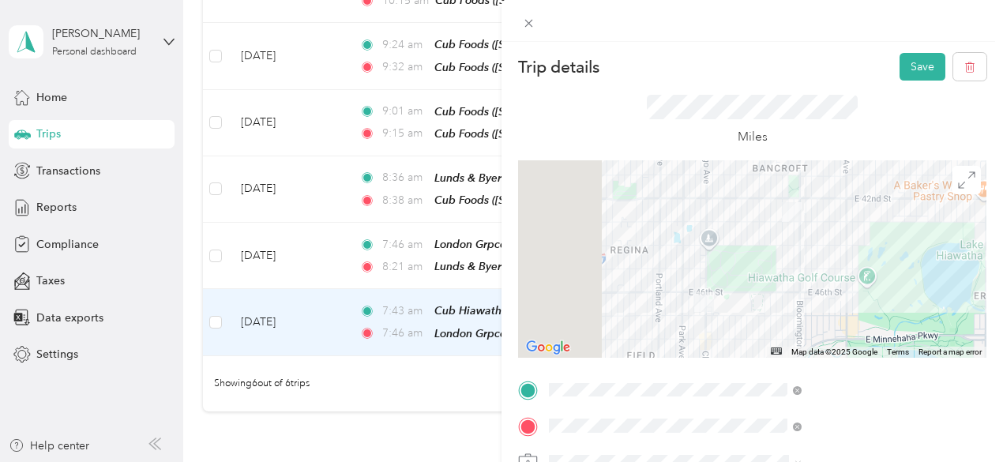
click at [853, 244] on div at bounding box center [752, 259] width 469 height 198
click at [836, 243] on div at bounding box center [752, 259] width 469 height 198
click at [875, 274] on div at bounding box center [752, 259] width 469 height 198
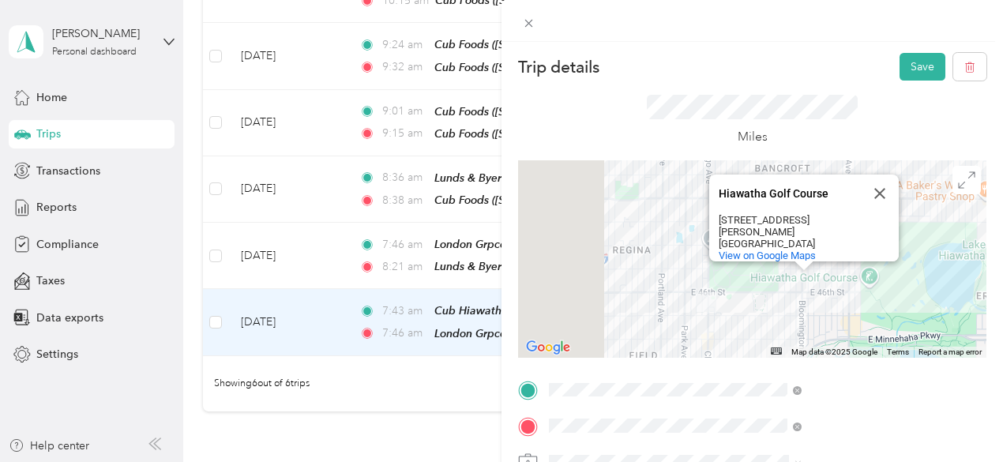
click at [882, 280] on div "Hiawatha Golf Course Hiawatha Golf Course 4553 Longfellow Ave Minneapolis, MN 5…" at bounding box center [752, 259] width 469 height 198
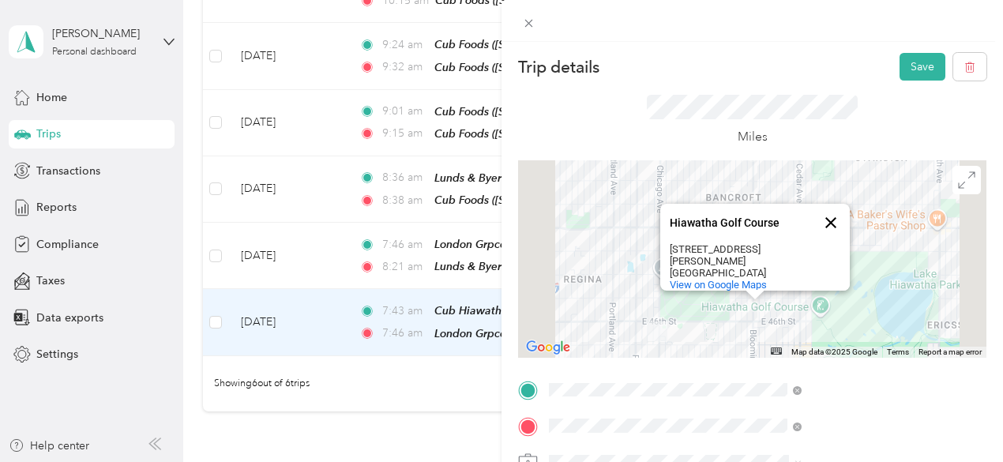
click at [850, 219] on button "Close" at bounding box center [831, 223] width 38 height 38
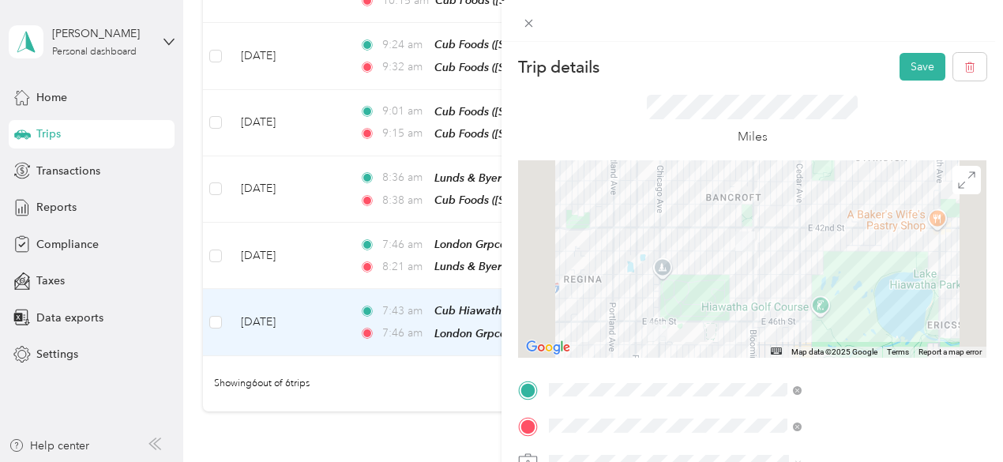
click at [830, 320] on div at bounding box center [752, 259] width 469 height 198
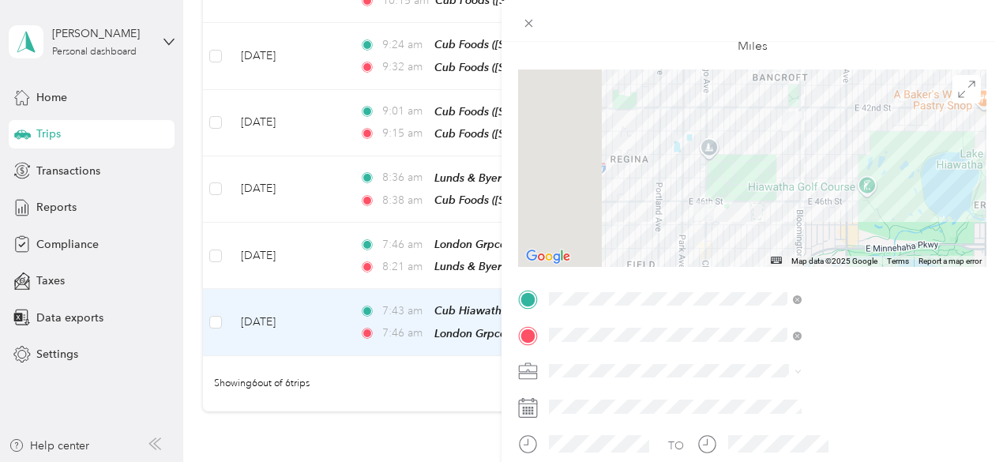
scroll to position [56, 0]
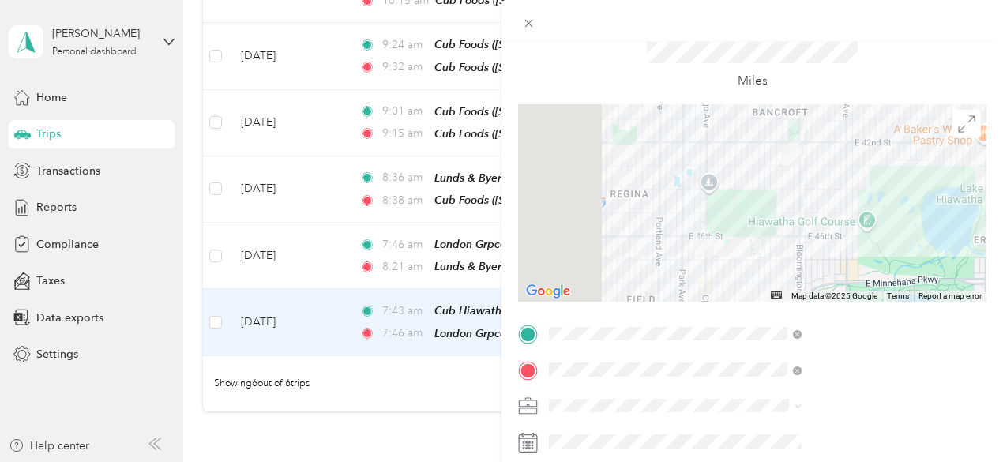
click at [845, 412] on span at bounding box center [765, 405] width 443 height 25
click at [743, 350] on li "[PERSON_NAME]" at bounding box center [843, 343] width 264 height 28
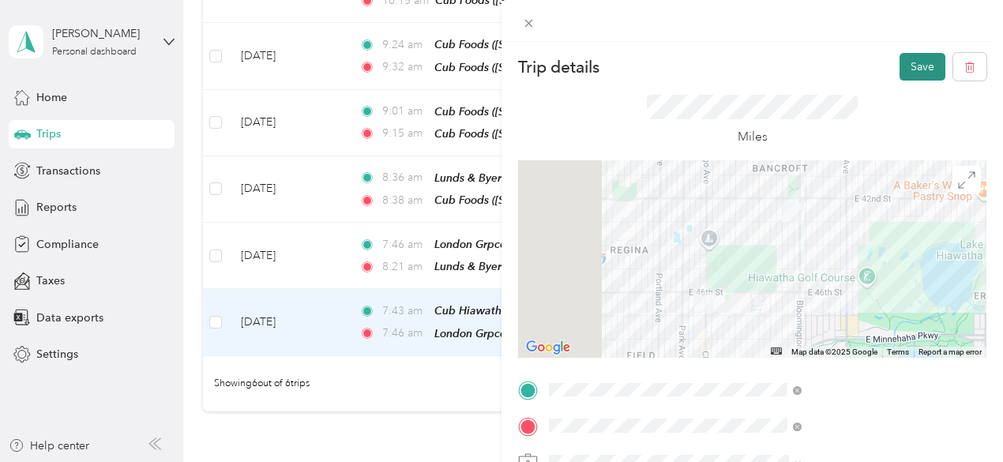
click at [910, 73] on button "Save" at bounding box center [923, 67] width 46 height 28
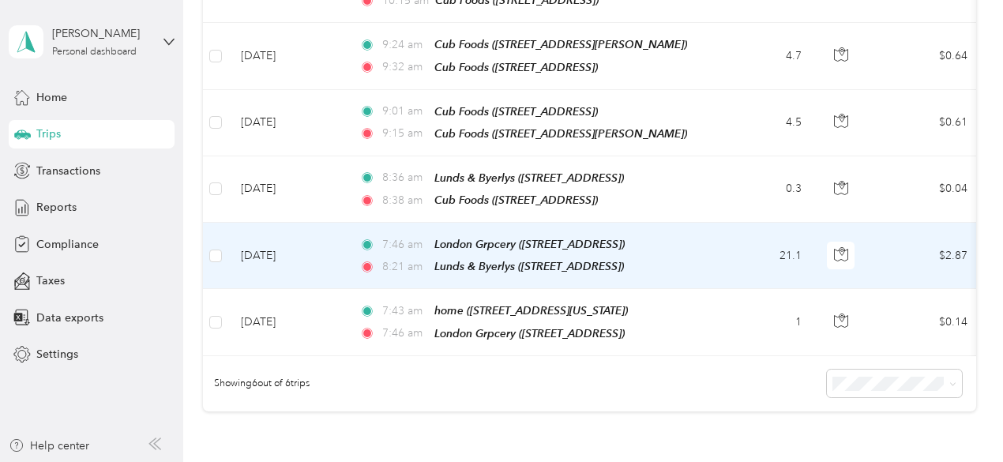
click at [724, 258] on td "21.1" at bounding box center [762, 256] width 104 height 66
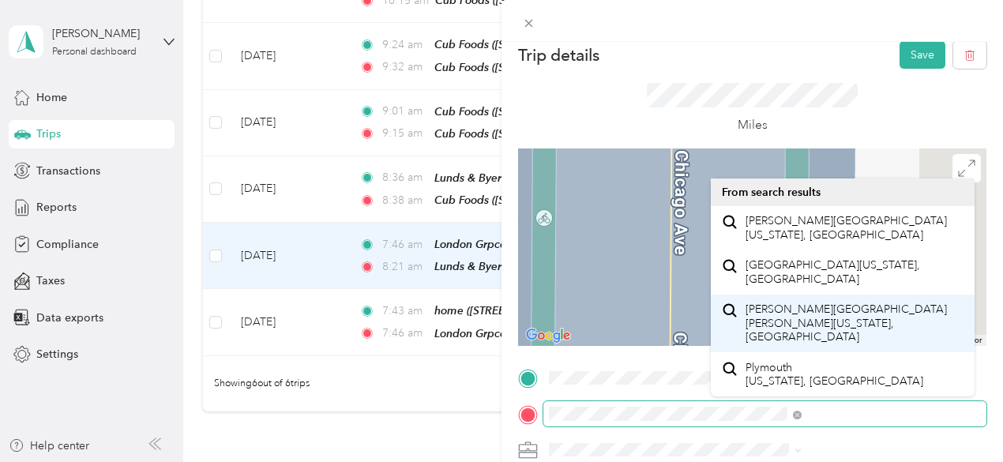
scroll to position [4, 0]
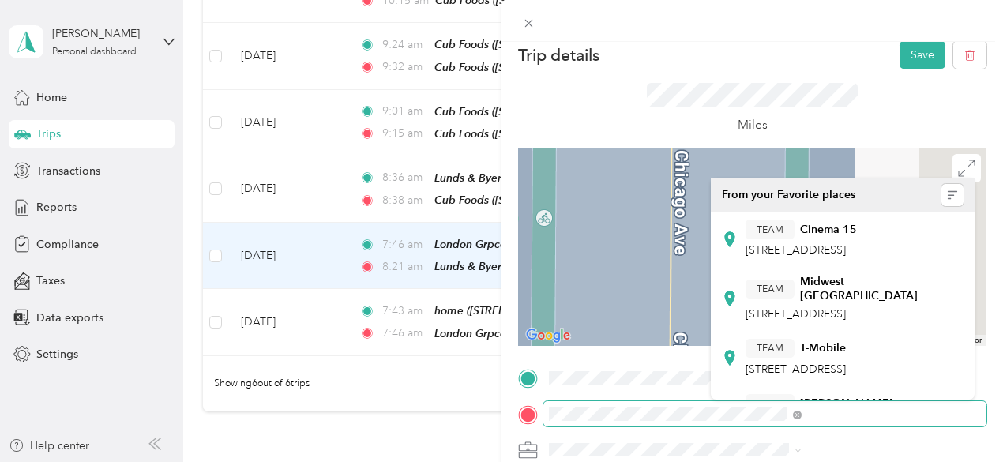
click at [679, 397] on form "Trip details Save This trip cannot be edited because it is either under review,…" at bounding box center [753, 394] width 502 height 706
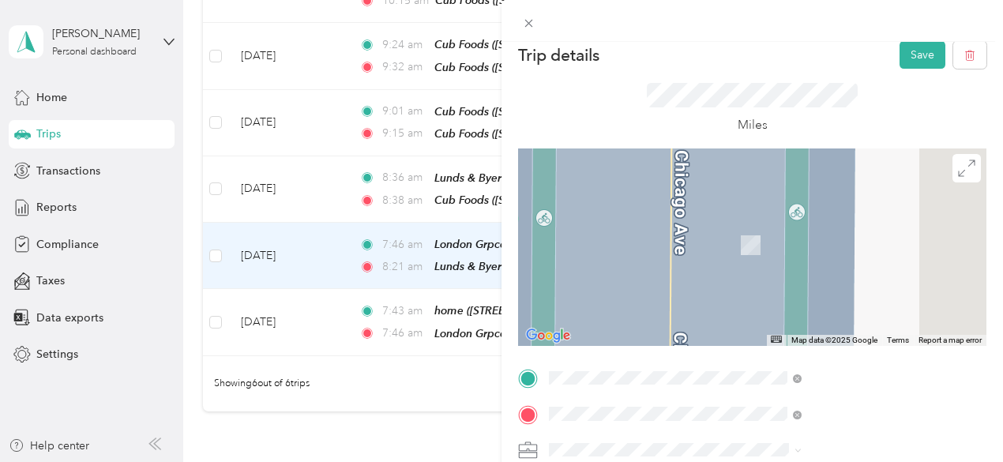
click at [800, 250] on div "TEAM Lunds & Byerlys 3455 Vicksburg Ln N, 554471319, Minneapolis, MN, USA" at bounding box center [813, 239] width 135 height 39
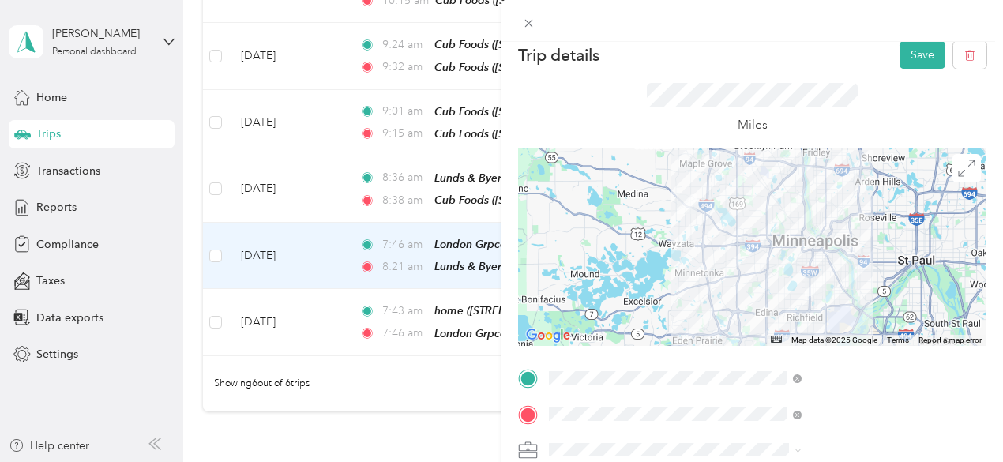
click at [789, 306] on div at bounding box center [752, 248] width 469 height 198
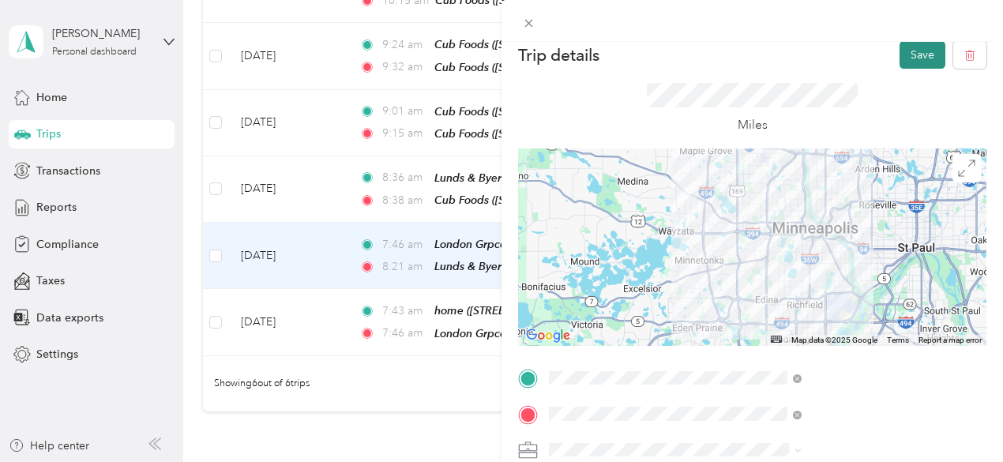
click at [902, 62] on button "Save" at bounding box center [923, 55] width 46 height 28
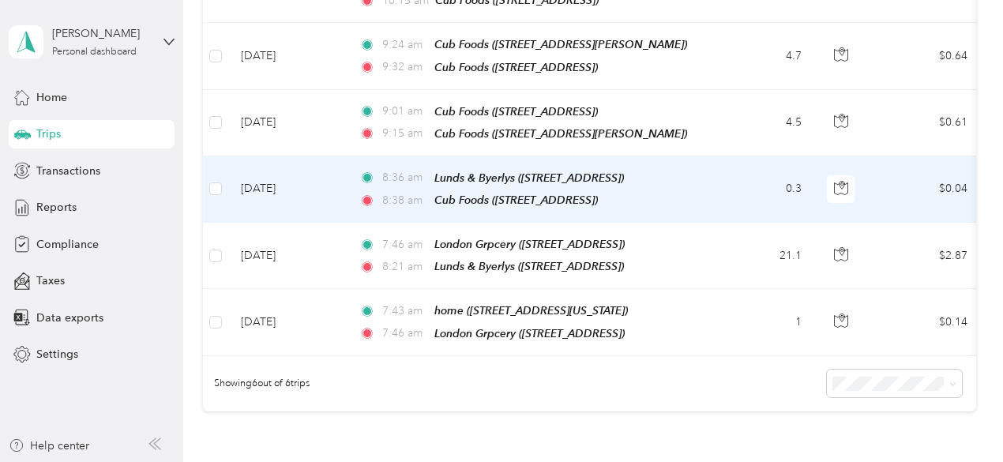
click at [765, 197] on td "0.3" at bounding box center [762, 189] width 104 height 66
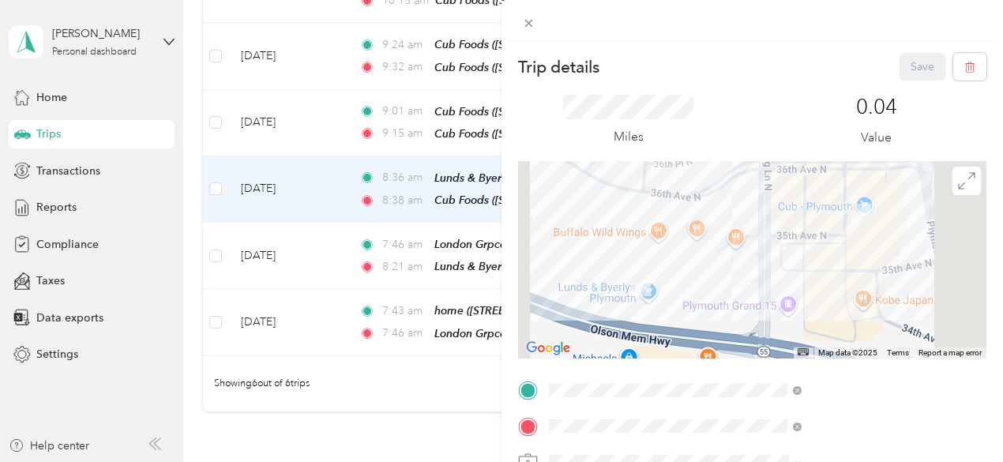
click at [642, 122] on div "Trip details Save This trip cannot be edited because it is either under review,…" at bounding box center [501, 231] width 1003 height 462
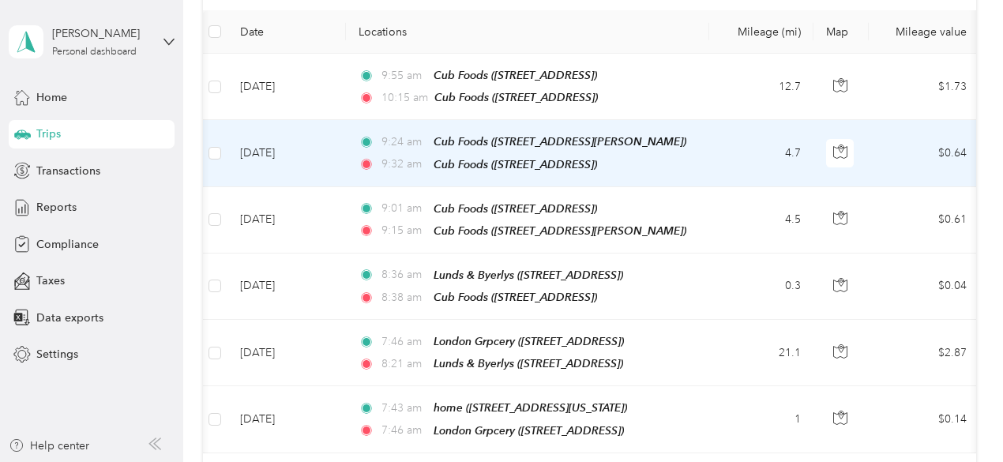
scroll to position [212, 0]
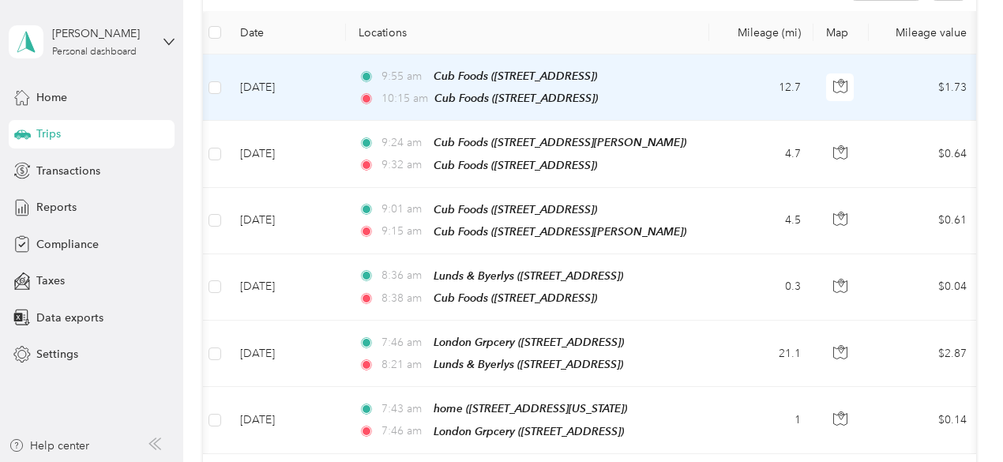
click at [749, 88] on td "12.7" at bounding box center [761, 88] width 104 height 66
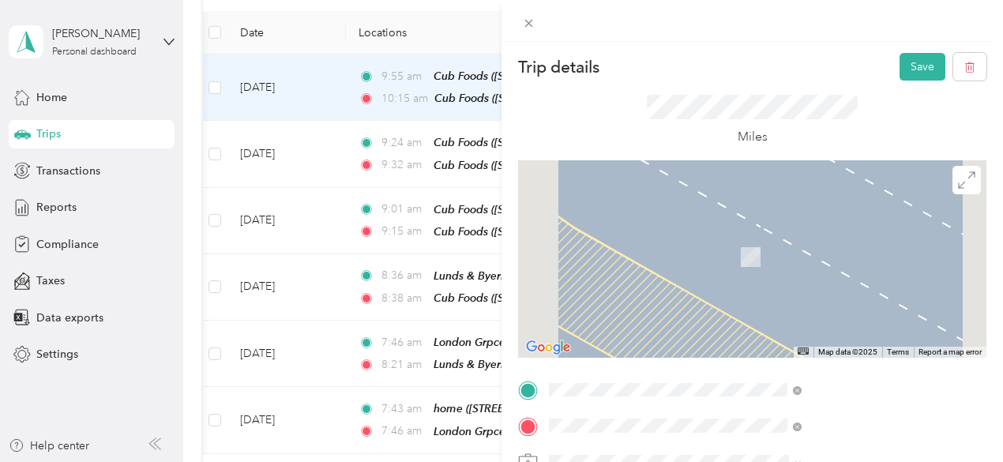
click at [823, 265] on span "6755 York Ave S, 554352514, Minneapolis, MN, USA" at bounding box center [796, 262] width 100 height 13
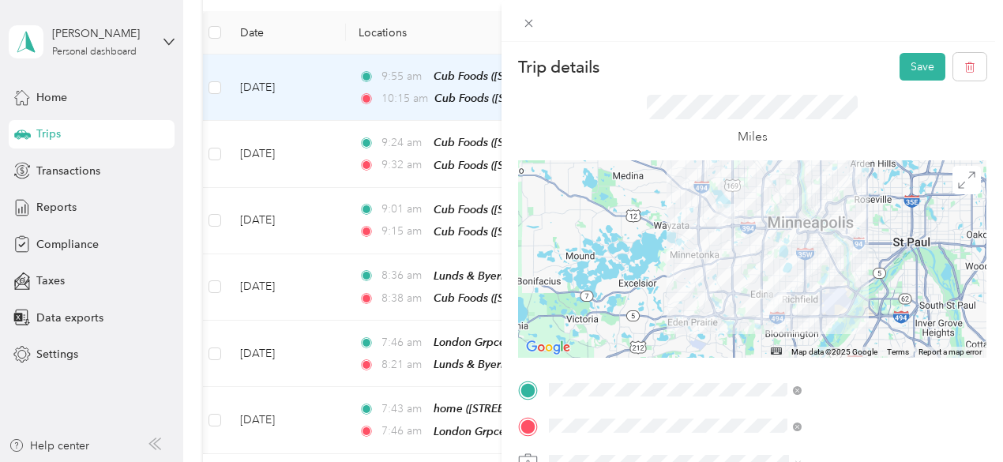
click at [837, 250] on div at bounding box center [752, 259] width 469 height 198
click at [842, 227] on div at bounding box center [752, 259] width 469 height 198
click at [820, 255] on div at bounding box center [752, 259] width 469 height 198
click at [914, 71] on button "Save" at bounding box center [923, 67] width 46 height 28
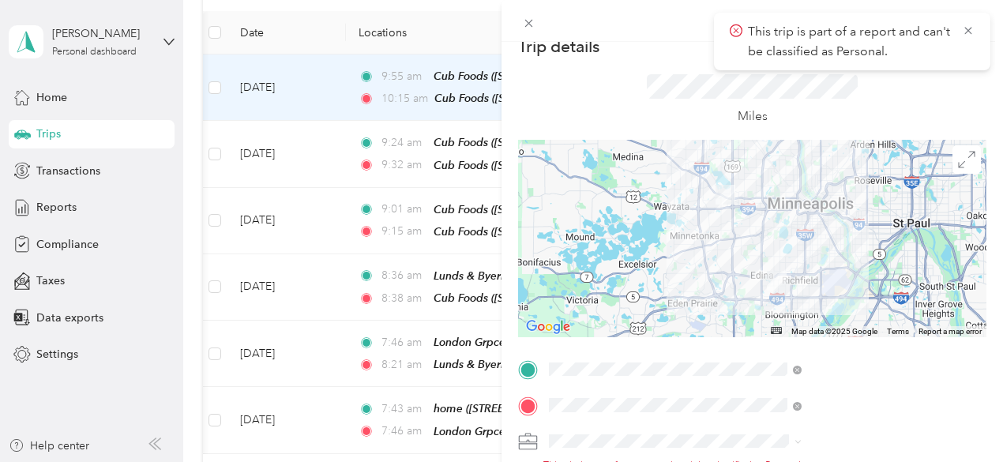
scroll to position [41, 0]
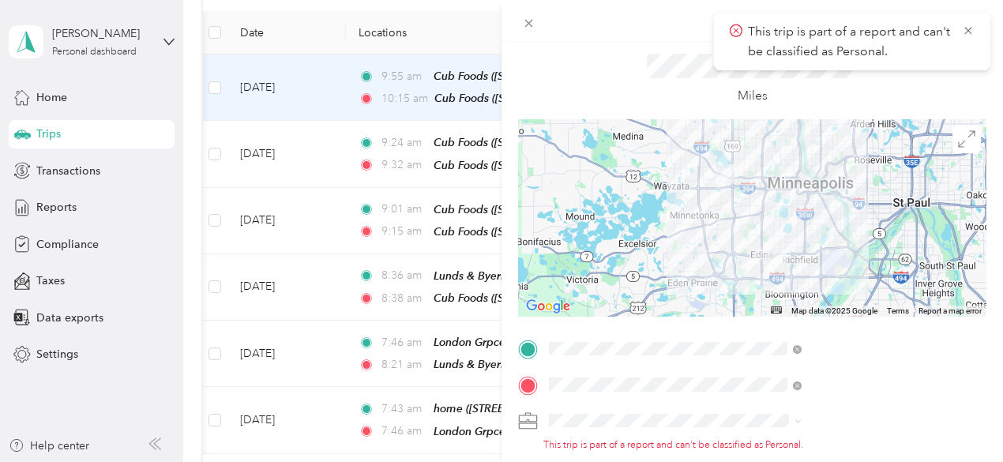
click at [760, 432] on span at bounding box center [765, 420] width 443 height 25
click at [747, 411] on span at bounding box center [765, 420] width 443 height 25
click at [738, 369] on li "[PERSON_NAME]" at bounding box center [843, 366] width 264 height 28
click at [965, 32] on icon at bounding box center [968, 31] width 13 height 14
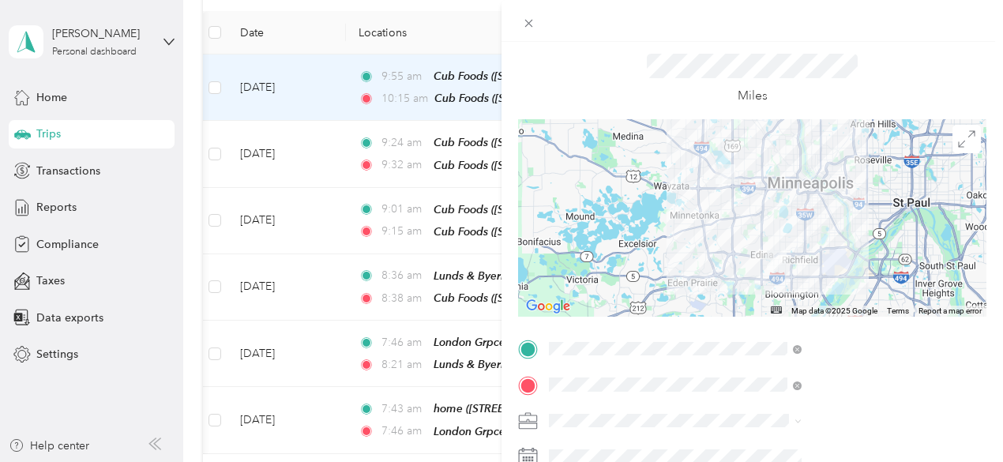
scroll to position [0, 0]
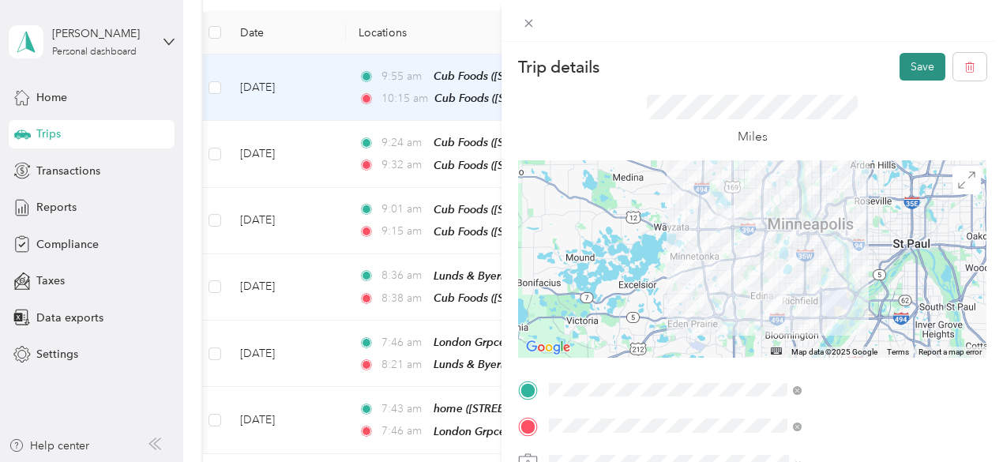
click at [912, 64] on button "Save" at bounding box center [923, 67] width 46 height 28
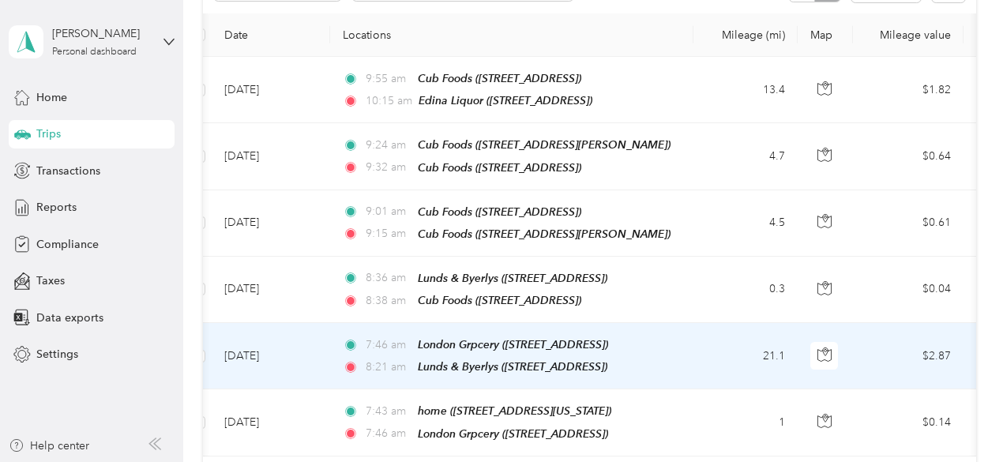
scroll to position [130, 0]
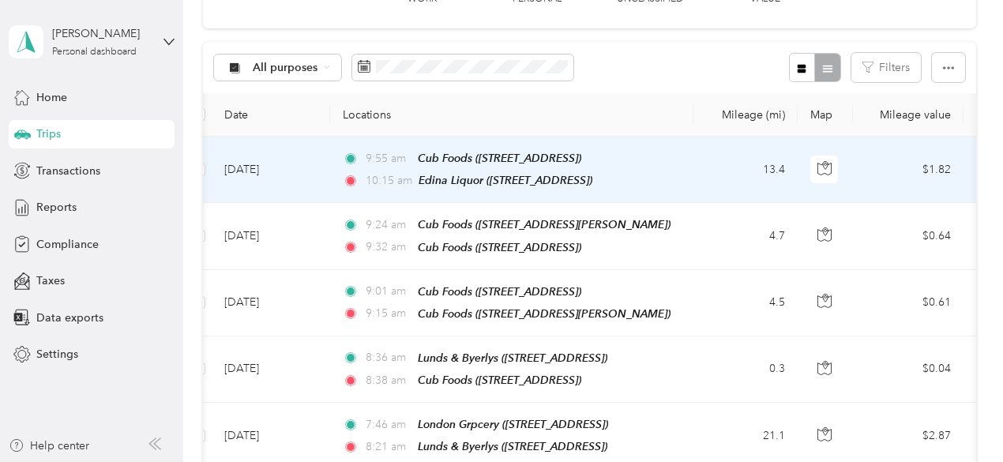
click at [709, 189] on td "13.4" at bounding box center [746, 170] width 104 height 66
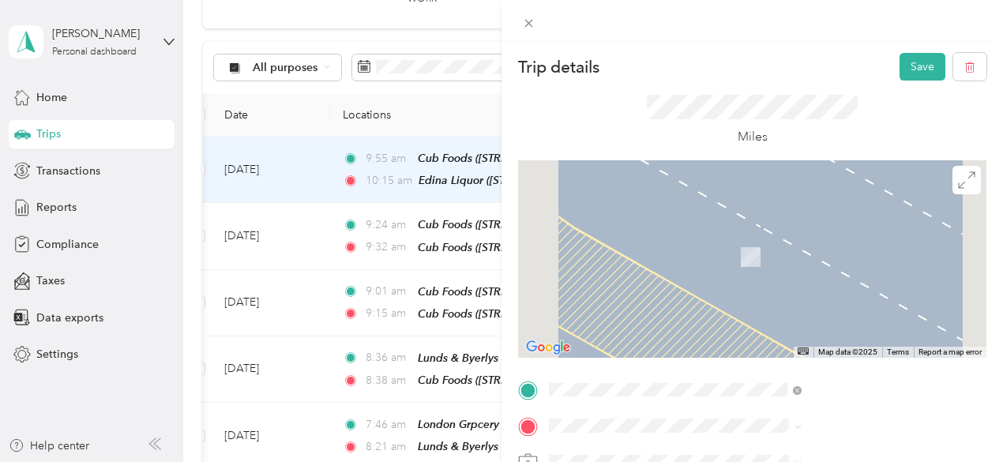
click at [812, 254] on div "TEAM Edina Liquor 6755 York Ave S, 554352514, Minneapolis, MN, USA" at bounding box center [820, 243] width 148 height 39
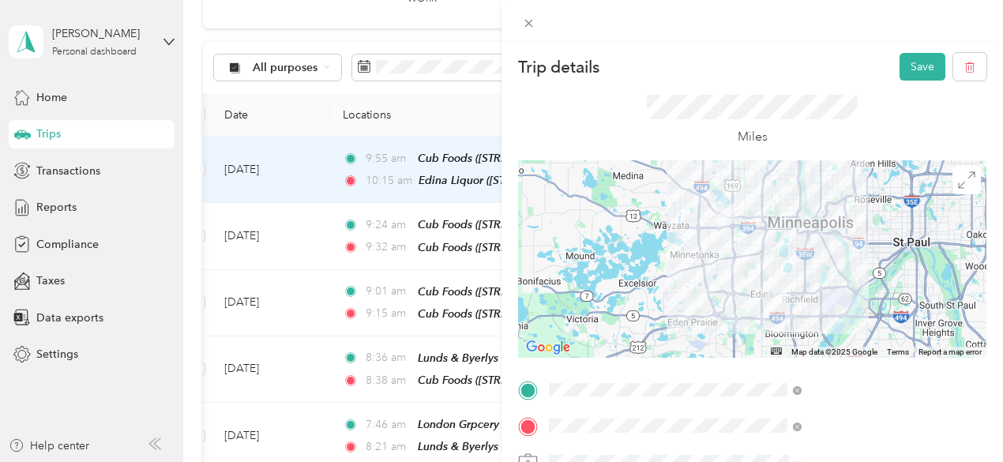
click at [837, 252] on div at bounding box center [752, 259] width 469 height 198
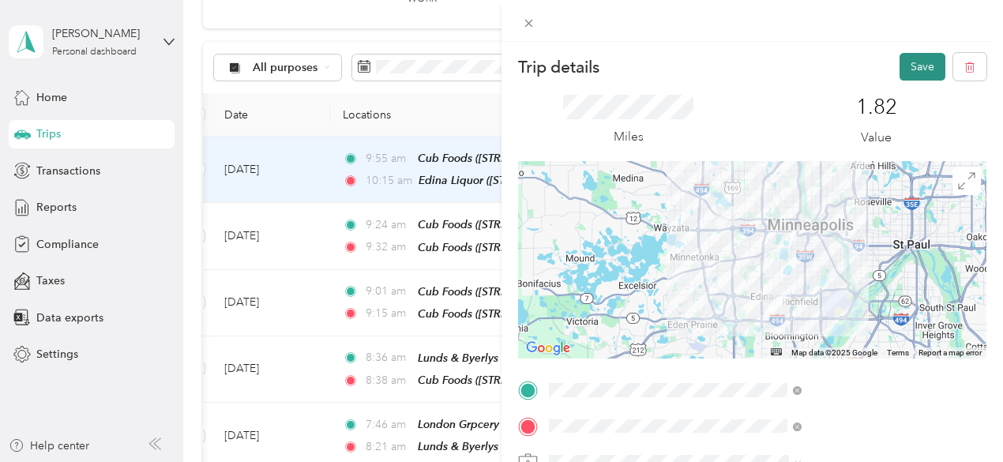
click at [915, 63] on button "Save" at bounding box center [923, 67] width 46 height 28
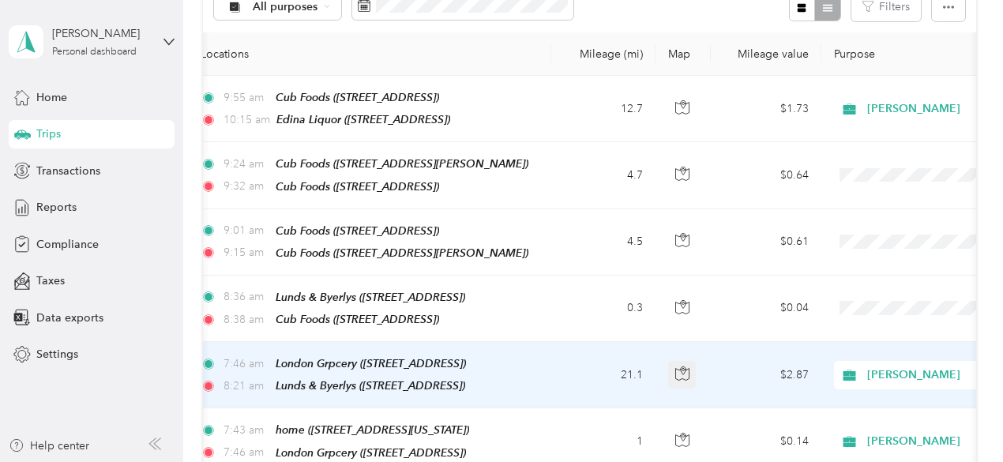
scroll to position [0, 163]
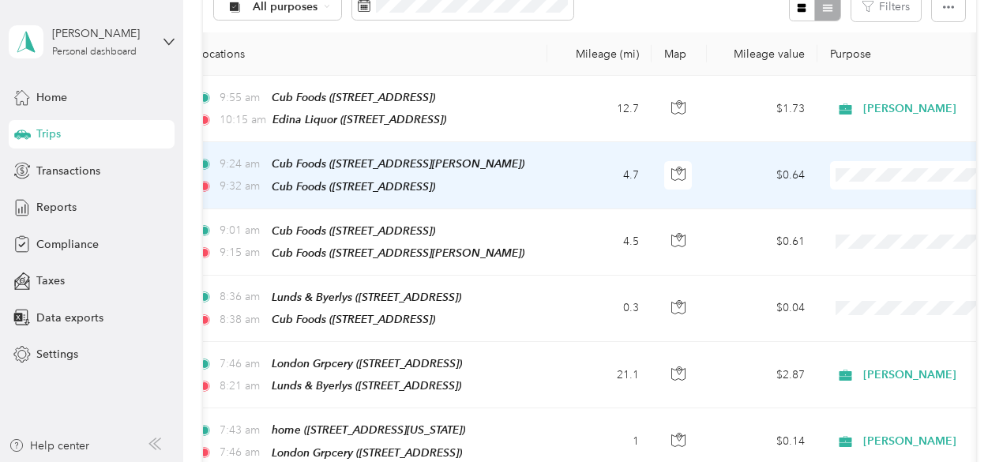
click at [904, 209] on ol "Acosta Personal" at bounding box center [905, 210] width 196 height 55
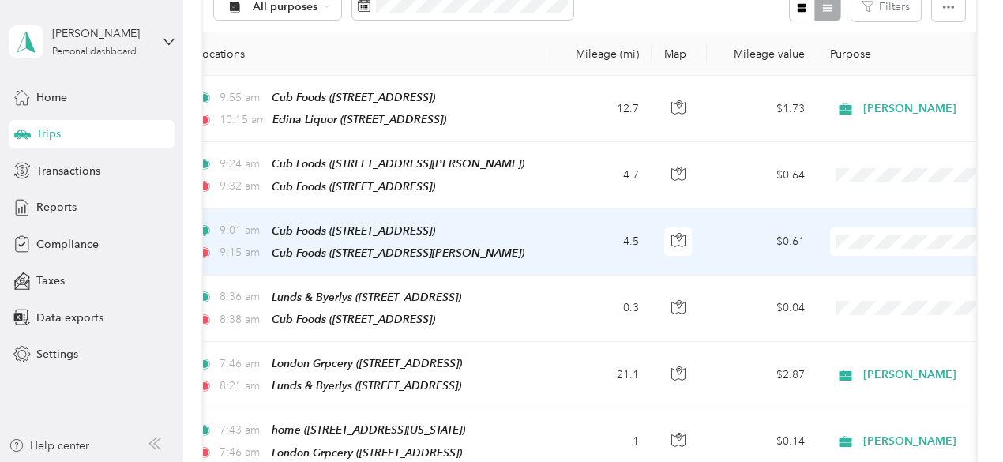
click at [901, 228] on span at bounding box center [928, 242] width 196 height 28
click at [874, 262] on span "[PERSON_NAME]" at bounding box center [920, 257] width 146 height 17
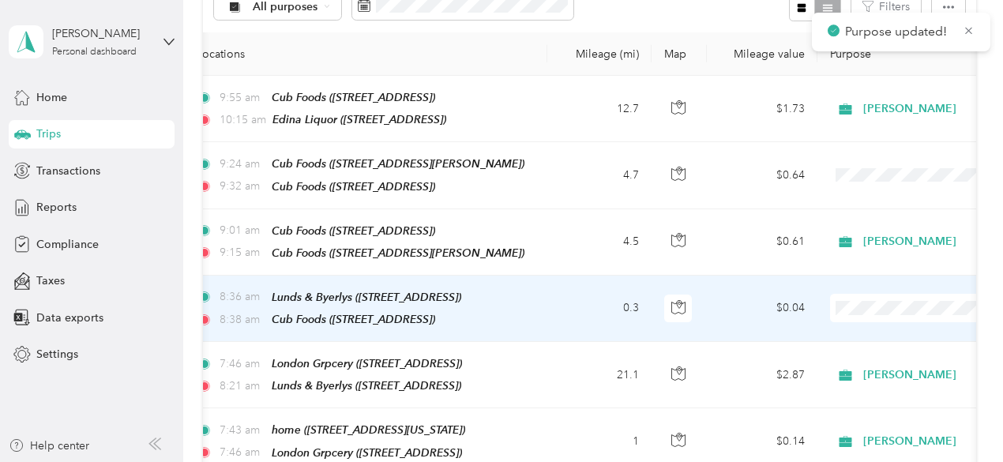
click at [869, 336] on ol "Acosta Personal" at bounding box center [905, 343] width 196 height 55
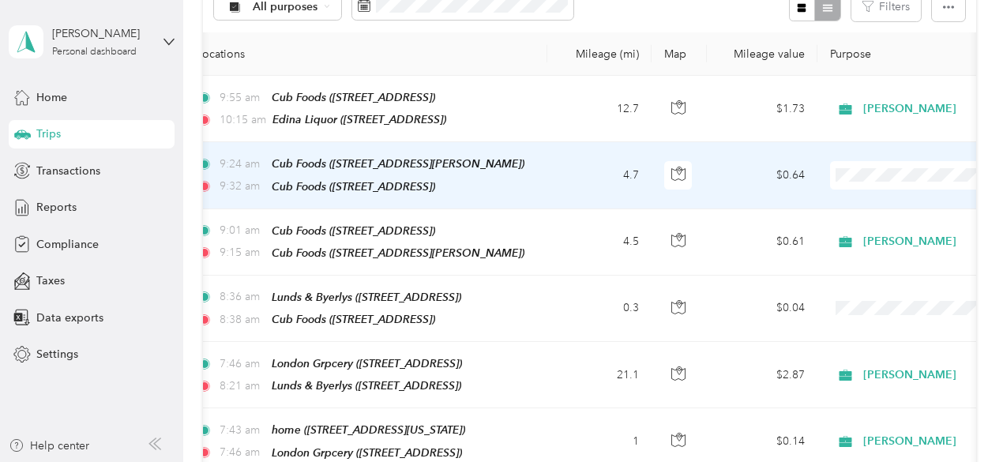
click at [872, 195] on span "[PERSON_NAME]" at bounding box center [920, 199] width 146 height 17
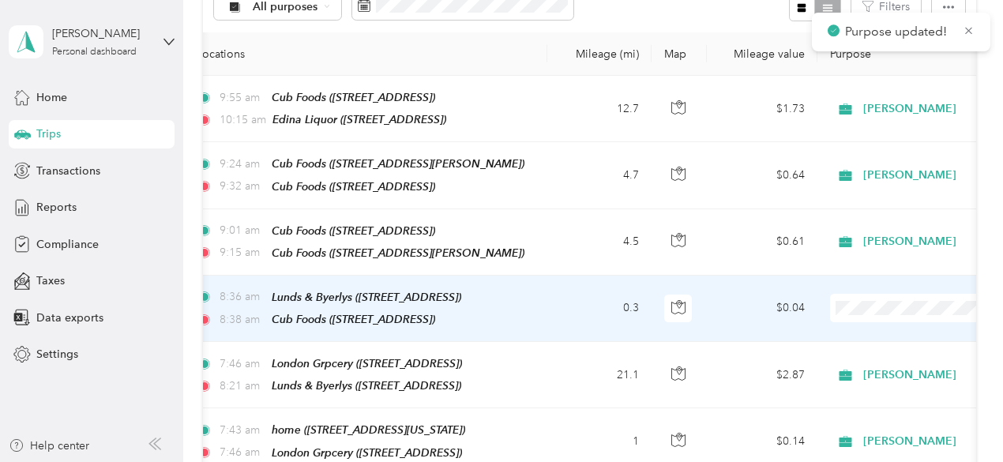
click at [894, 294] on span at bounding box center [928, 308] width 196 height 28
click at [867, 320] on li "[PERSON_NAME]" at bounding box center [905, 322] width 196 height 28
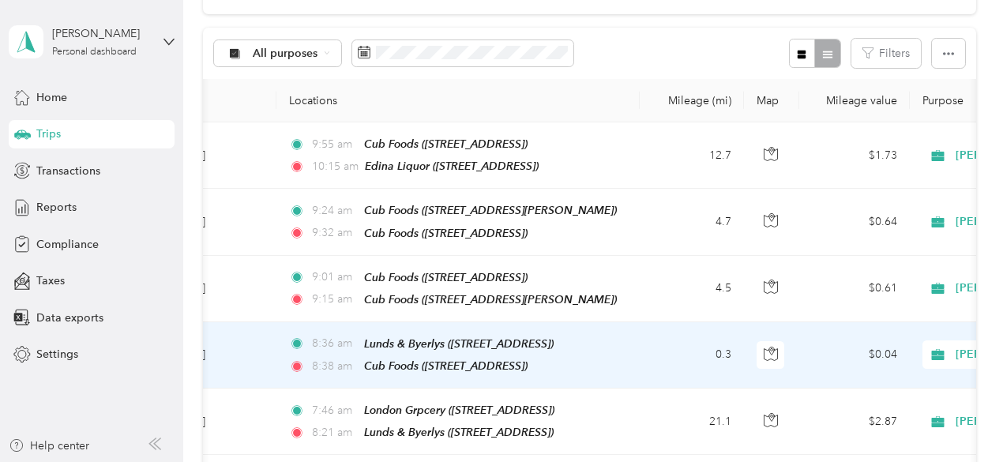
scroll to position [0, 67]
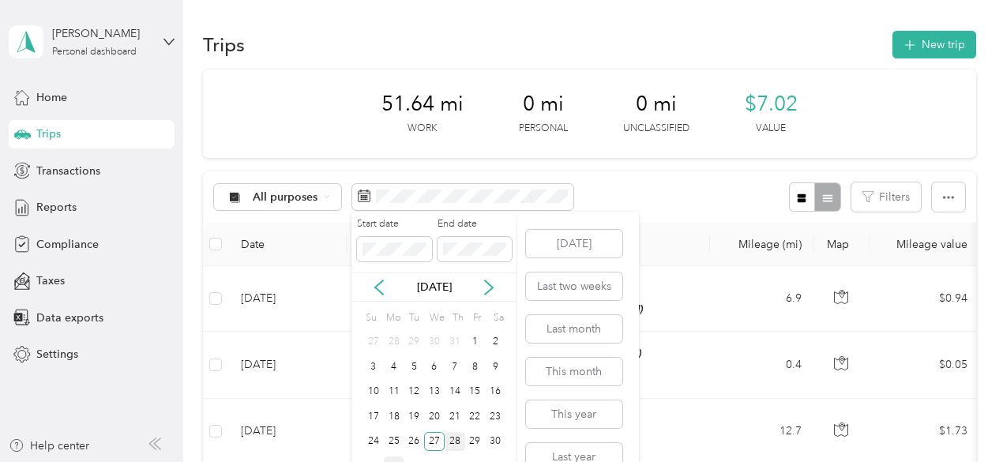
click at [454, 446] on div "28" at bounding box center [455, 442] width 21 height 20
click at [456, 444] on div "28" at bounding box center [455, 442] width 21 height 20
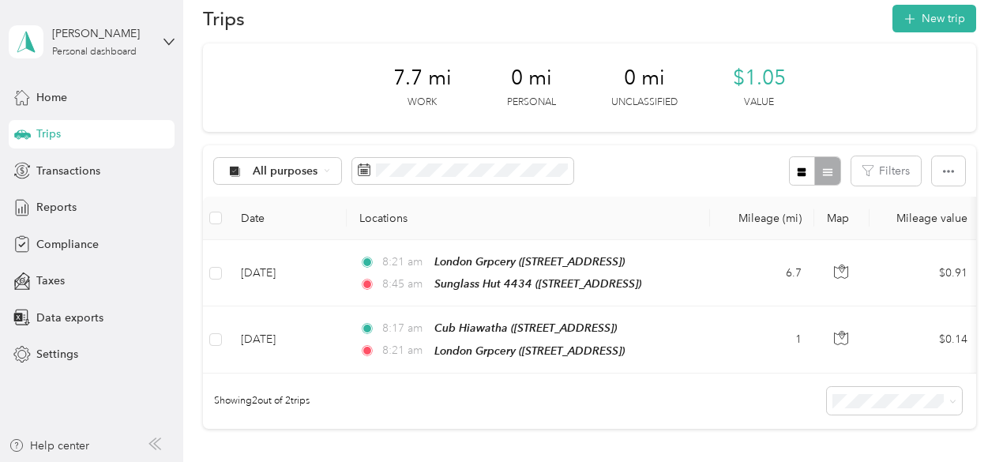
scroll to position [23, 0]
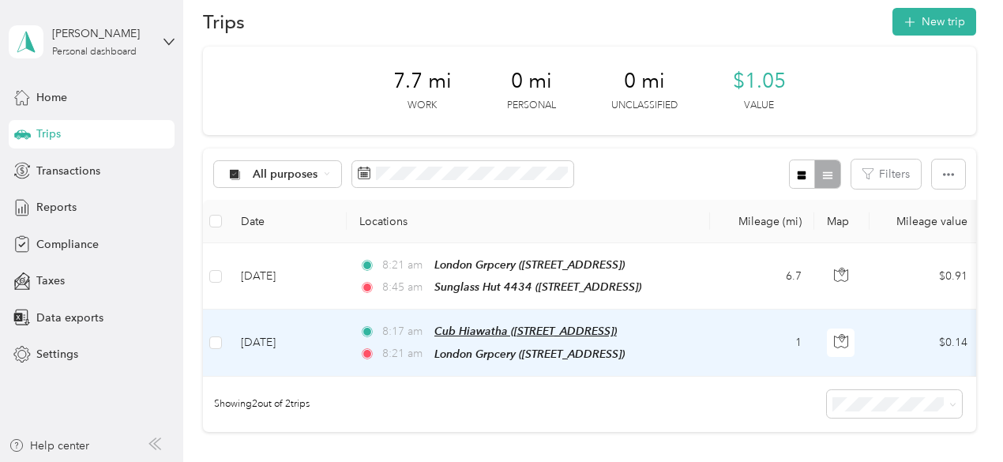
click at [591, 327] on span "Cub Hiawatha ([STREET_ADDRESS])" at bounding box center [526, 331] width 183 height 13
click at [806, 330] on td "1" at bounding box center [762, 343] width 104 height 66
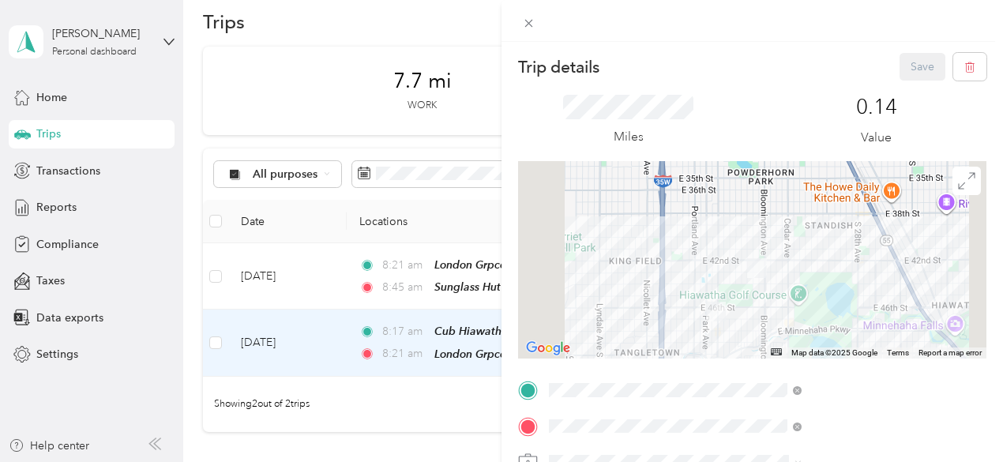
click at [800, 223] on span "[STREET_ADDRESS][US_STATE]" at bounding box center [825, 216] width 158 height 13
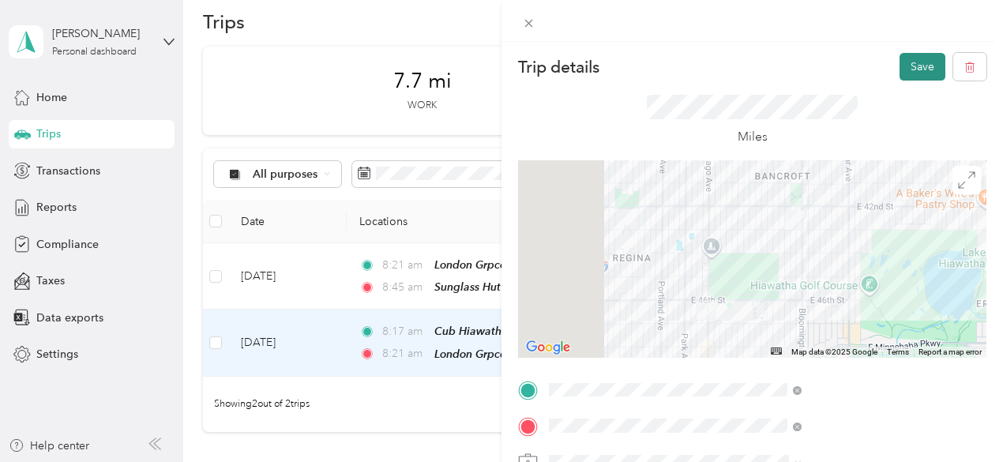
click at [900, 63] on button "Save" at bounding box center [923, 67] width 46 height 28
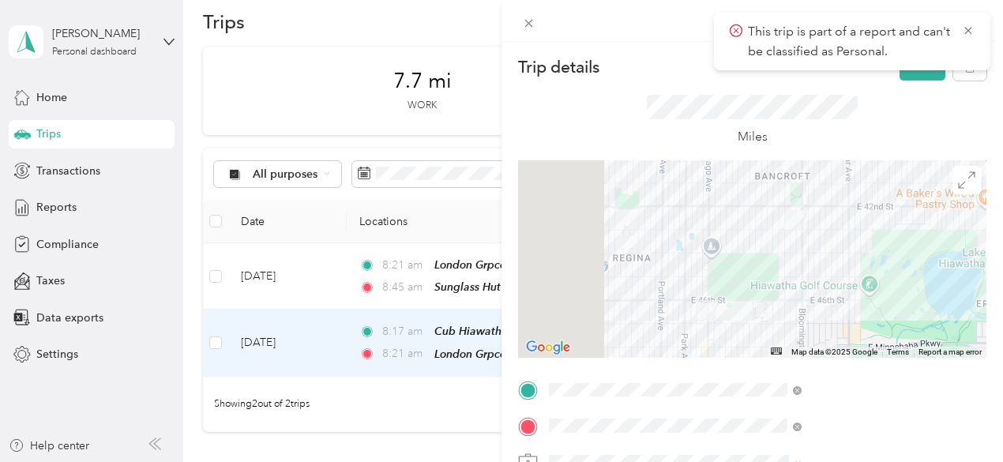
click at [858, 125] on div "Miles" at bounding box center [752, 121] width 211 height 52
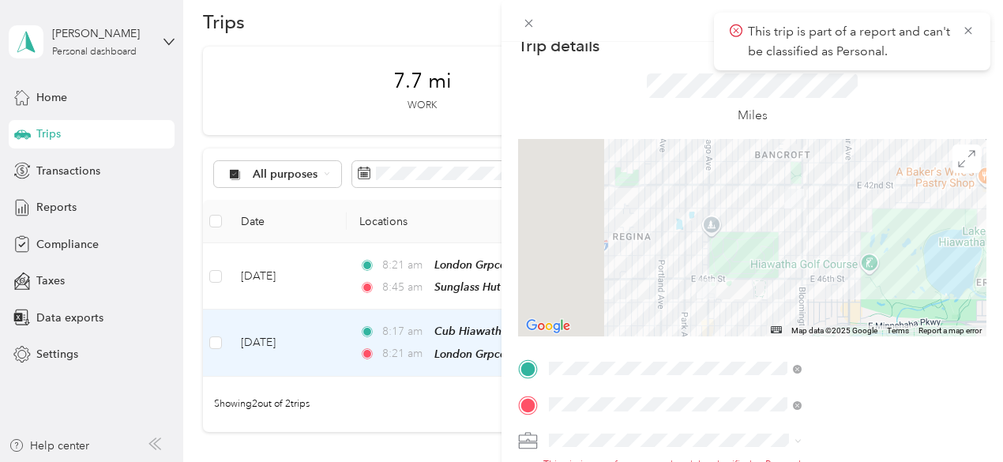
scroll to position [22, 0]
click at [969, 36] on icon at bounding box center [968, 31] width 13 height 14
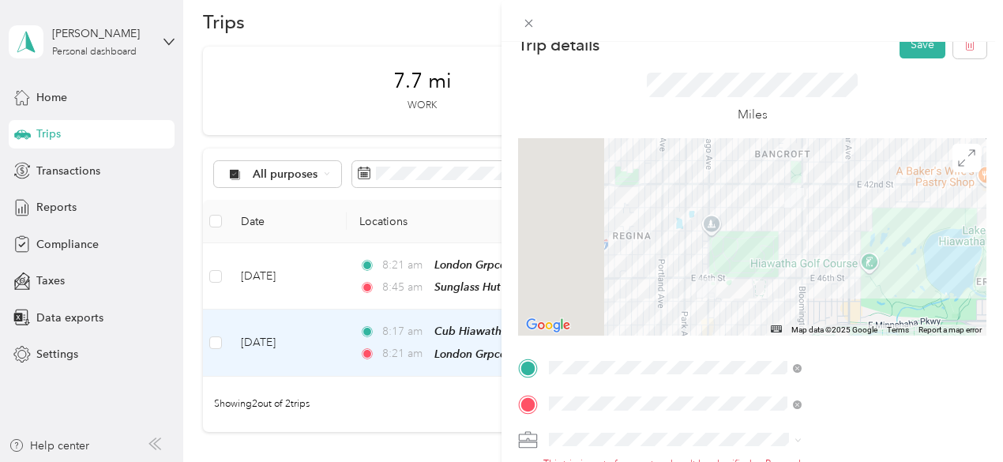
click at [761, 380] on div "[PERSON_NAME]" at bounding box center [843, 383] width 242 height 17
click at [913, 54] on button "Save" at bounding box center [923, 45] width 46 height 28
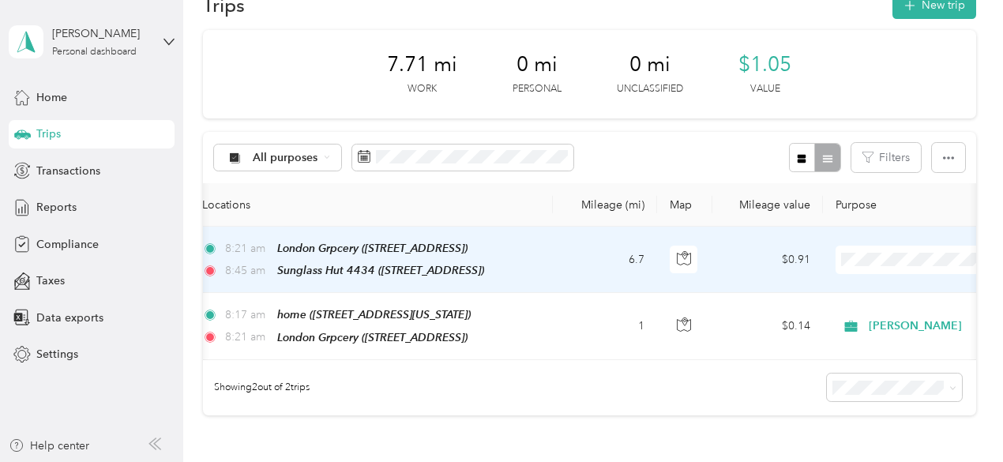
scroll to position [0, 153]
click at [738, 258] on td "$0.91" at bounding box center [772, 260] width 111 height 66
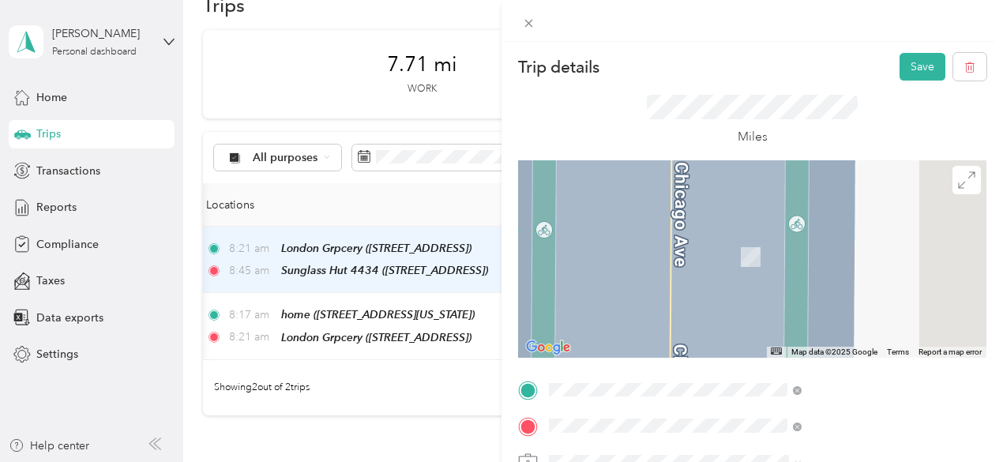
click at [823, 271] on div "TEAM Kowalskis Market 324 Southdale Ctr, 55435, Minneapolis, MN, USA" at bounding box center [819, 251] width 147 height 39
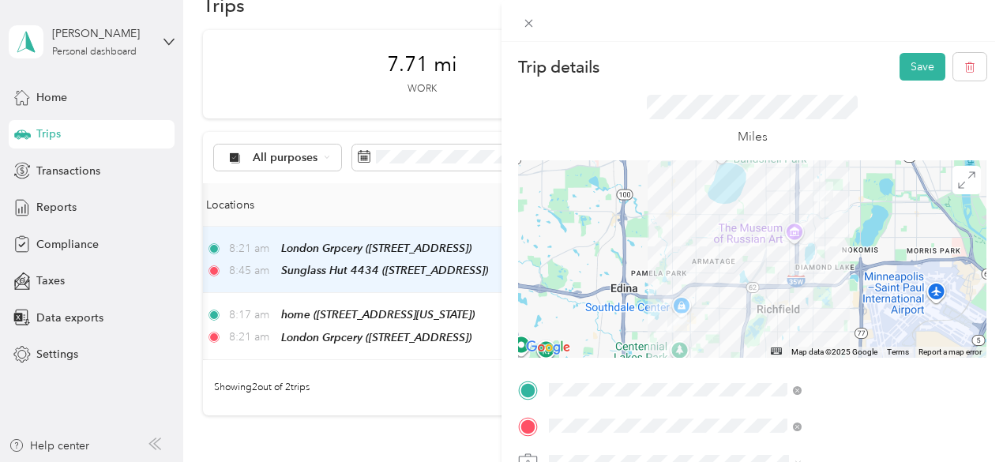
click at [817, 310] on div at bounding box center [752, 259] width 469 height 198
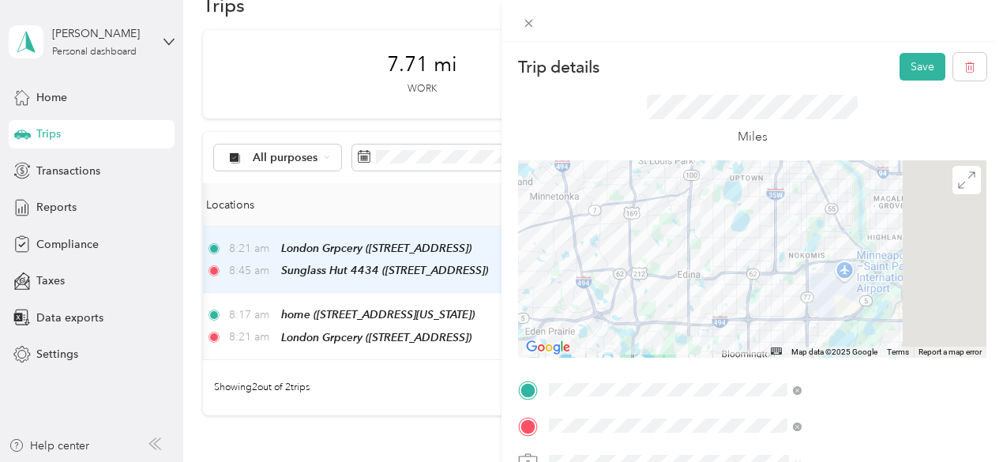
click at [819, 273] on div at bounding box center [752, 259] width 469 height 198
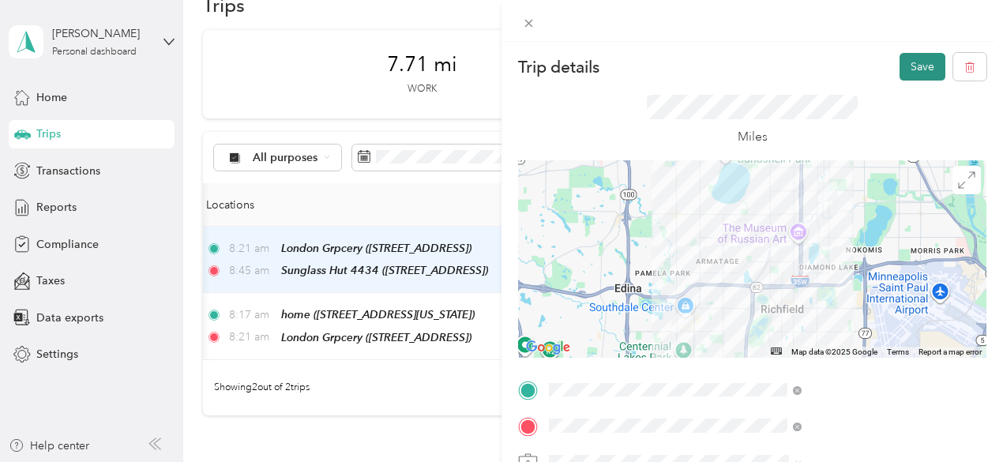
click at [918, 66] on button "Save" at bounding box center [923, 67] width 46 height 28
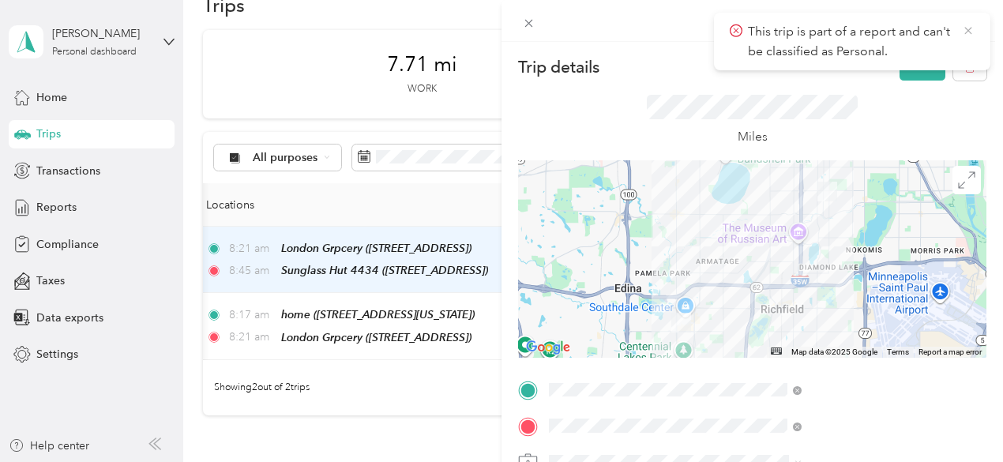
click at [969, 24] on icon at bounding box center [968, 31] width 13 height 14
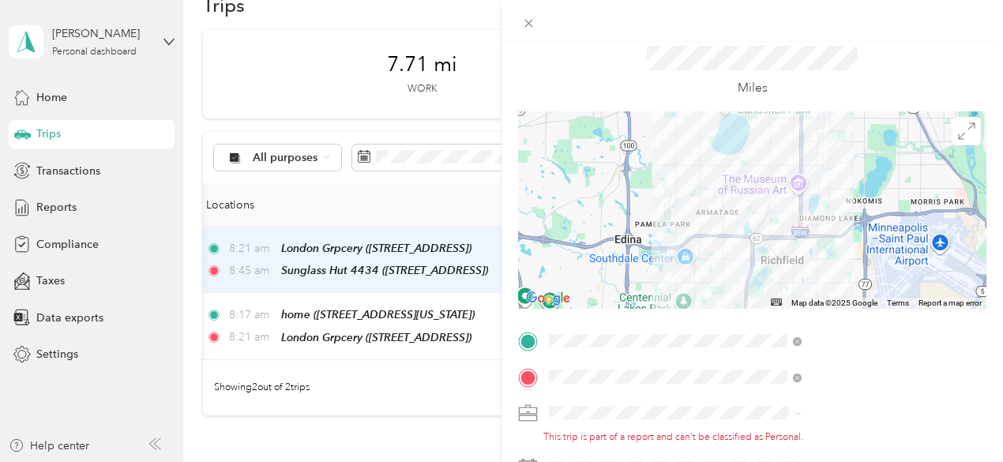
scroll to position [50, 0]
click at [754, 350] on span "[PERSON_NAME]" at bounding box center [766, 355] width 88 height 13
click at [618, 407] on div "Trip details Save This trip cannot be edited because it is either under review,…" at bounding box center [501, 231] width 1003 height 462
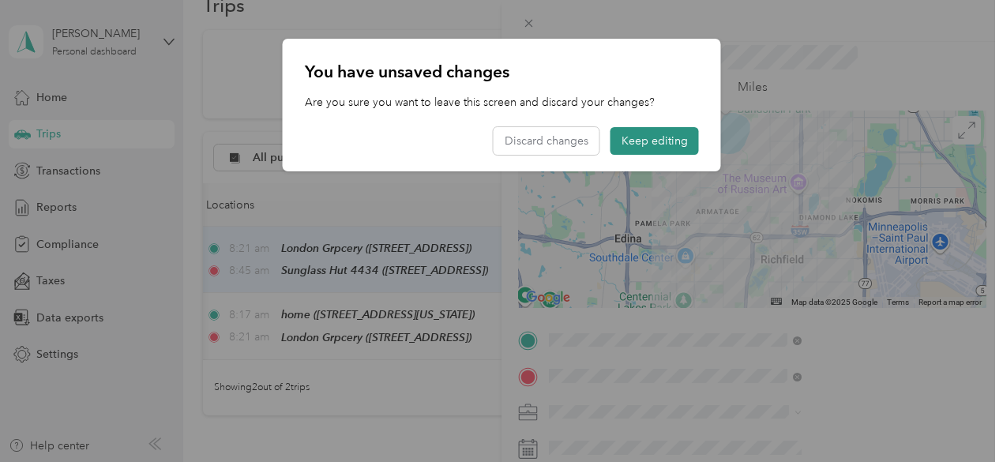
click at [646, 127] on button "Keep editing" at bounding box center [655, 141] width 88 height 28
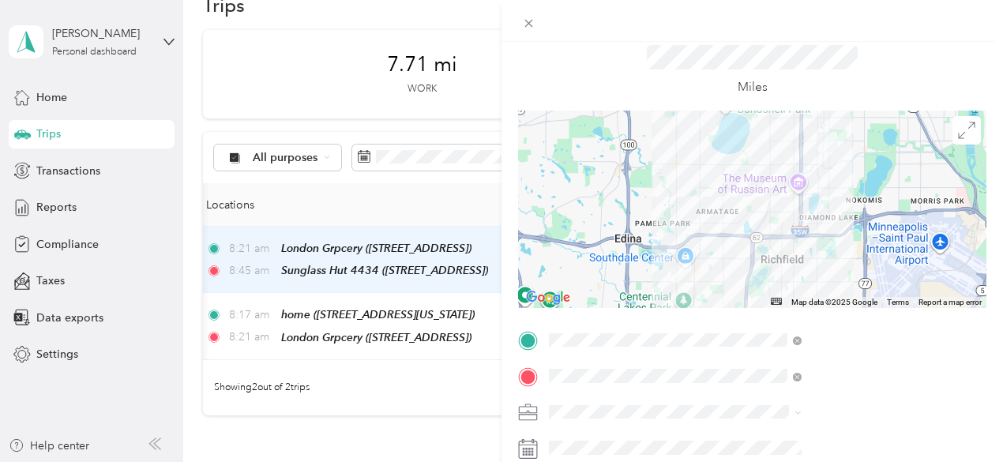
scroll to position [0, 0]
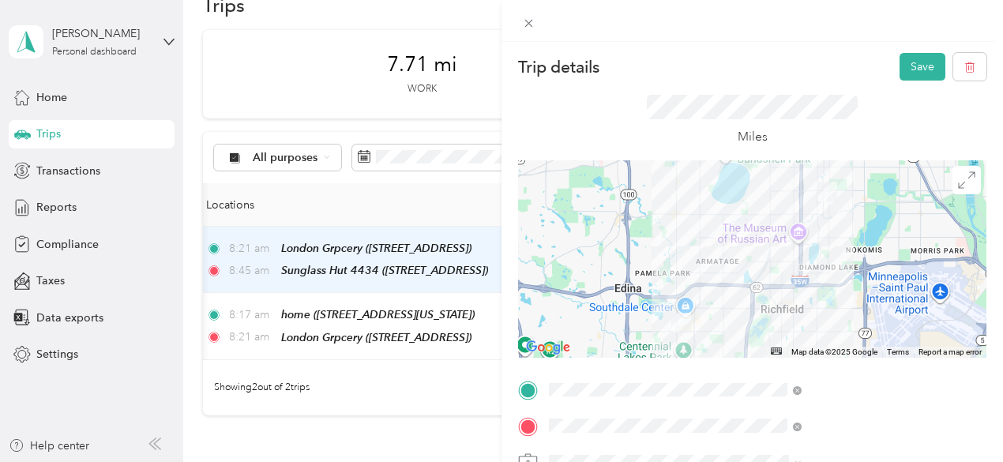
click at [878, 194] on div at bounding box center [752, 259] width 469 height 198
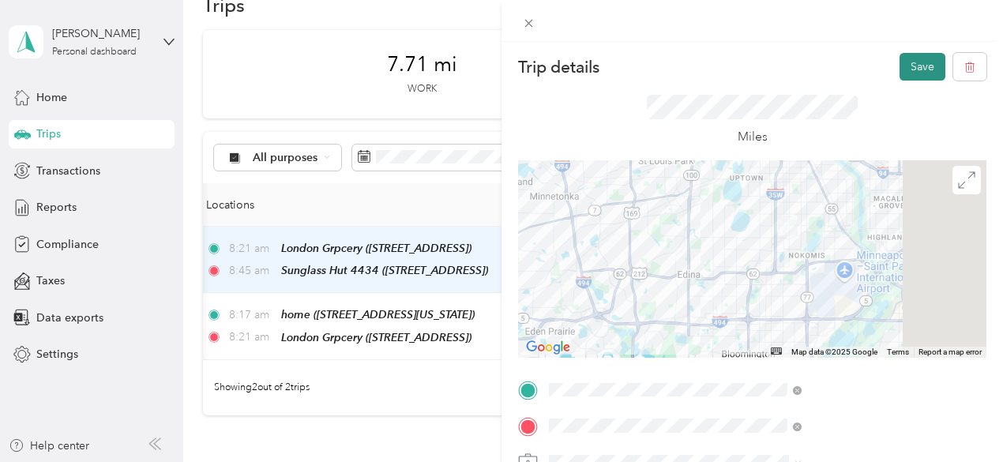
click at [902, 69] on button "Save" at bounding box center [923, 67] width 46 height 28
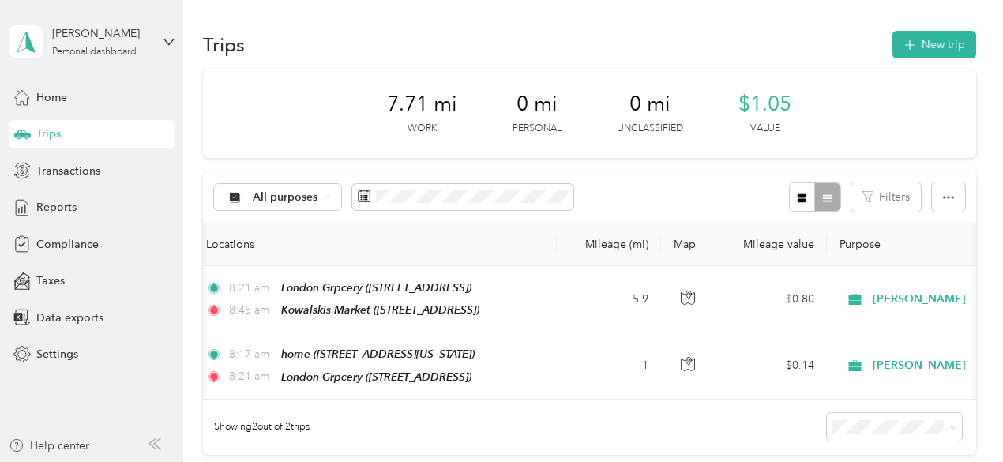
scroll to position [1, 0]
click at [913, 42] on button "New trip" at bounding box center [935, 44] width 84 height 28
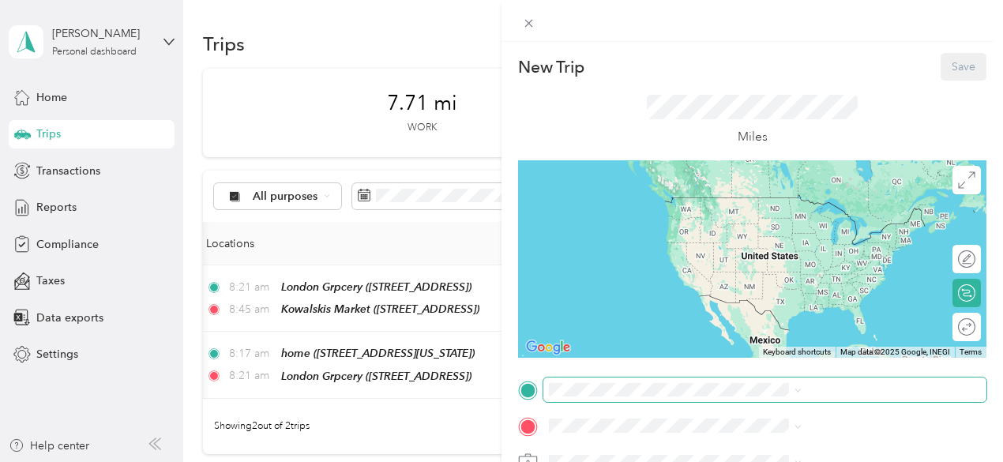
click at [813, 379] on span at bounding box center [765, 390] width 443 height 25
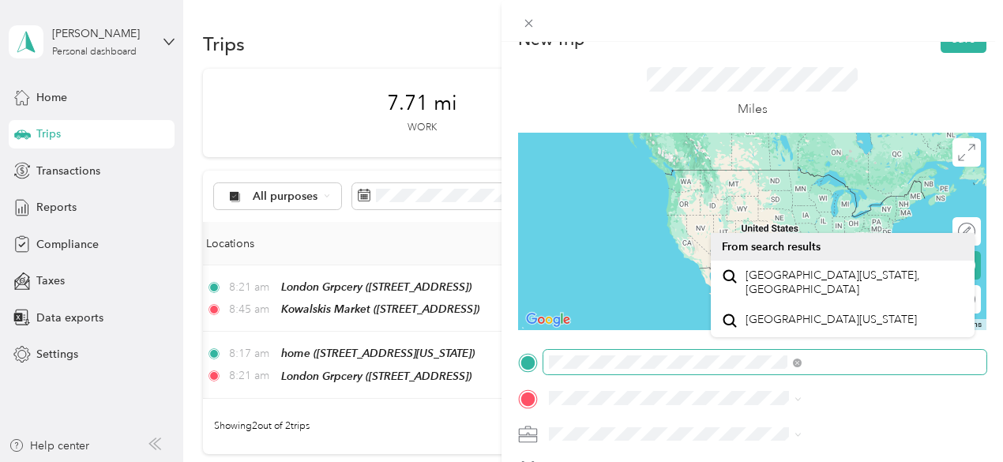
scroll to position [28, 0]
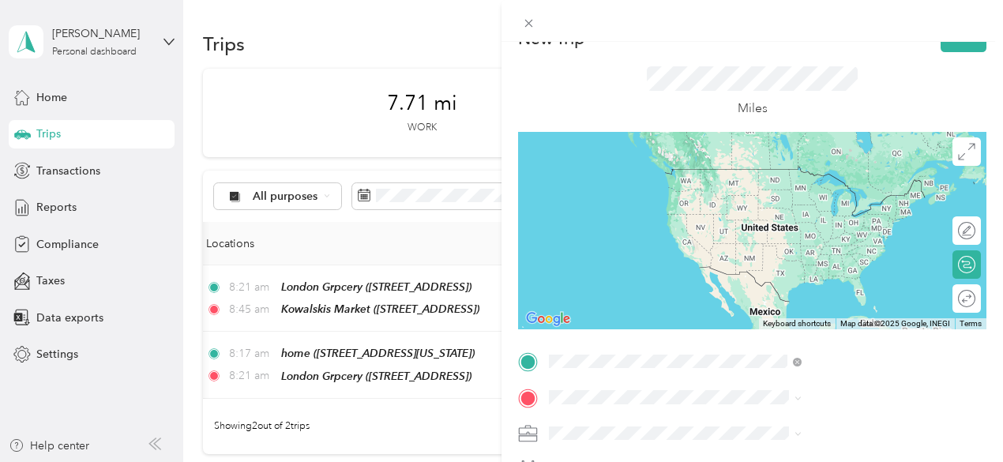
click at [838, 249] on div "TEAM Kowalskis Market 324 Southdale Ctr, 55435, Minneapolis, MN, USA" at bounding box center [819, 231] width 147 height 39
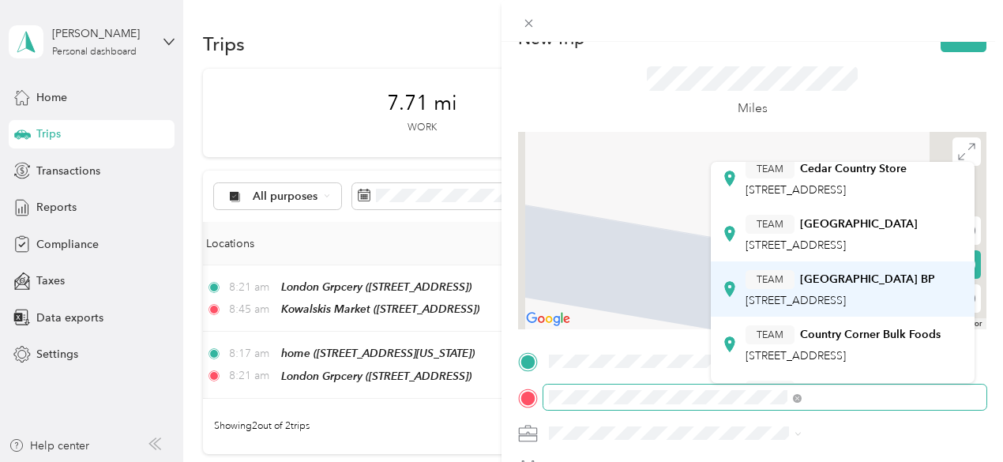
scroll to position [47, 0]
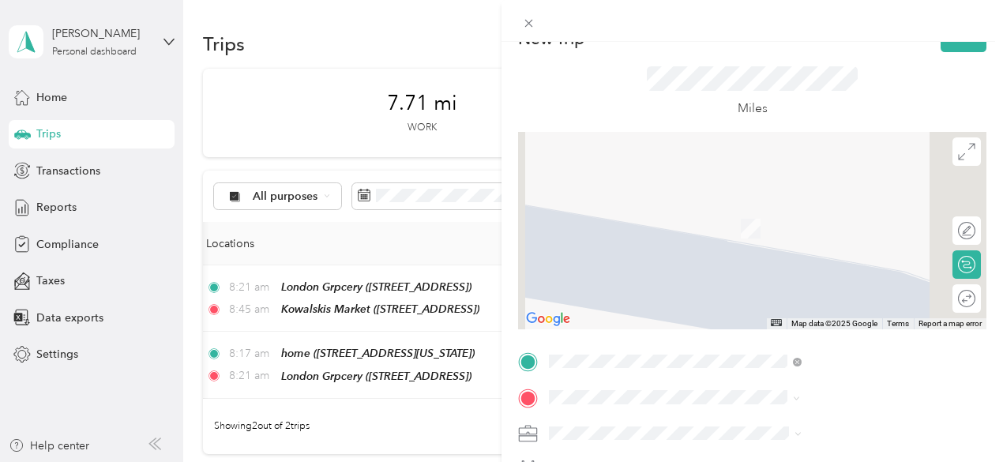
click at [823, 238] on span "4164 Cedar Ave S, 554073433, Minneapolis, MN, USA" at bounding box center [796, 233] width 100 height 13
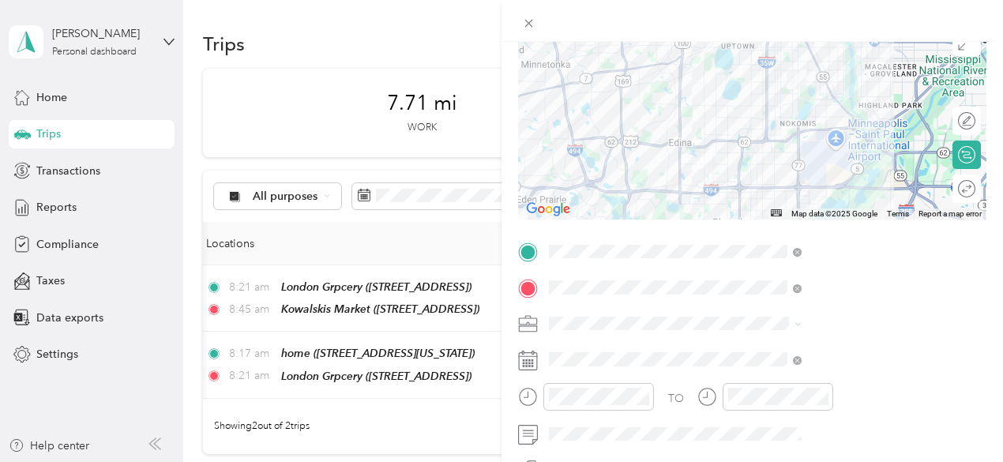
scroll to position [140, 0]
click at [649, 396] on icon "close-circle" at bounding box center [643, 394] width 11 height 11
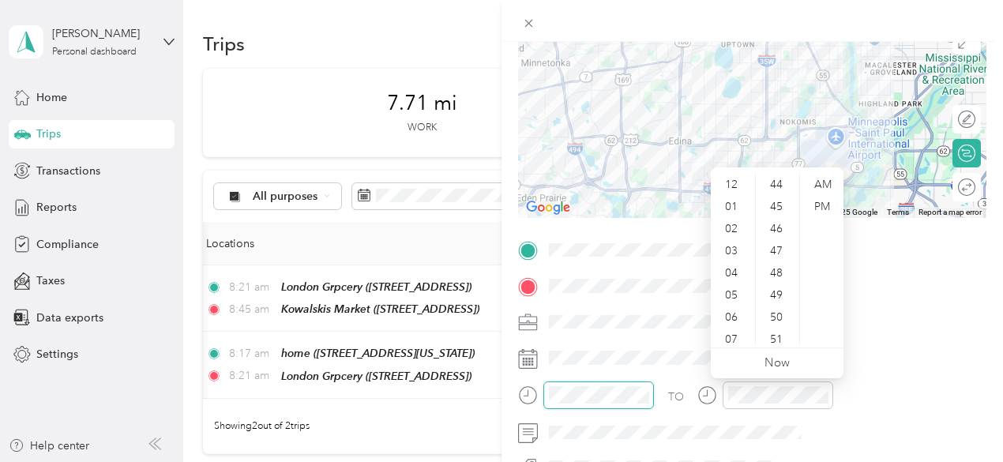
scroll to position [973, 0]
click at [731, 200] on div "01" at bounding box center [733, 207] width 38 height 22
click at [777, 206] on div "45" at bounding box center [778, 207] width 38 height 22
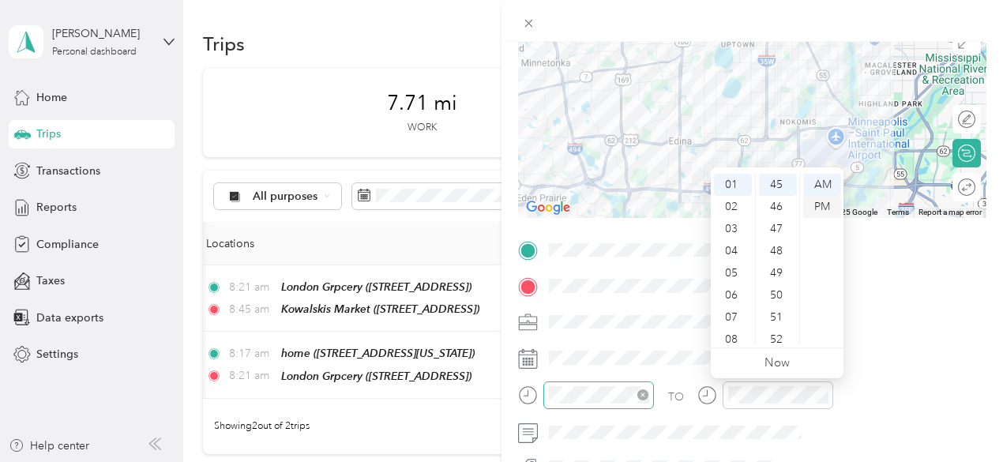
click at [817, 205] on div "PM" at bounding box center [822, 207] width 38 height 22
click at [842, 326] on ul "AM PM" at bounding box center [822, 259] width 44 height 171
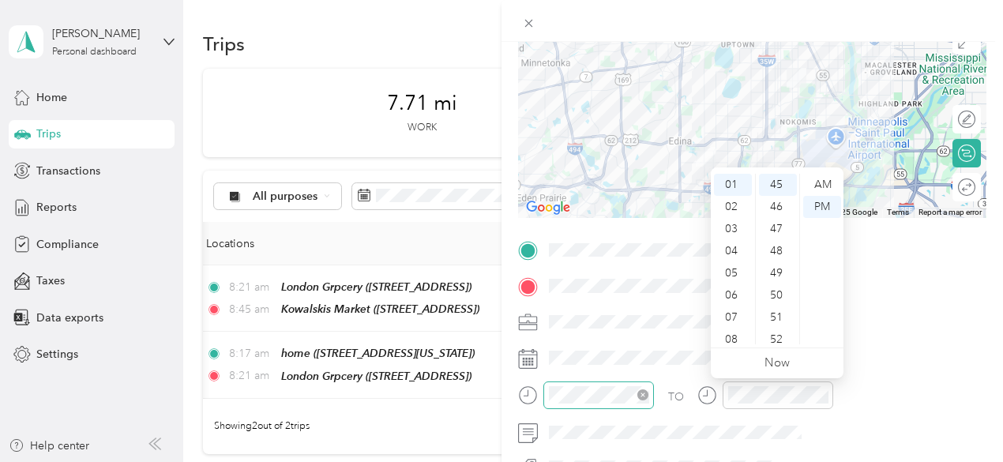
scroll to position [0, 0]
click at [739, 179] on div "12" at bounding box center [733, 185] width 38 height 22
click at [775, 208] on div "46" at bounding box center [778, 207] width 38 height 22
click at [839, 383] on div "TO" at bounding box center [752, 401] width 469 height 39
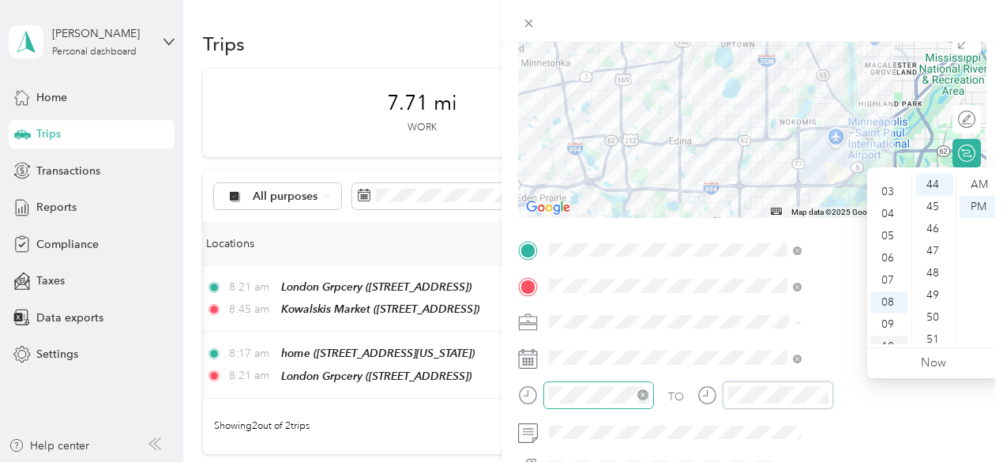
scroll to position [0, 0]
click at [882, 197] on div "01" at bounding box center [890, 207] width 38 height 22
click at [939, 257] on div "19" at bounding box center [935, 256] width 38 height 22
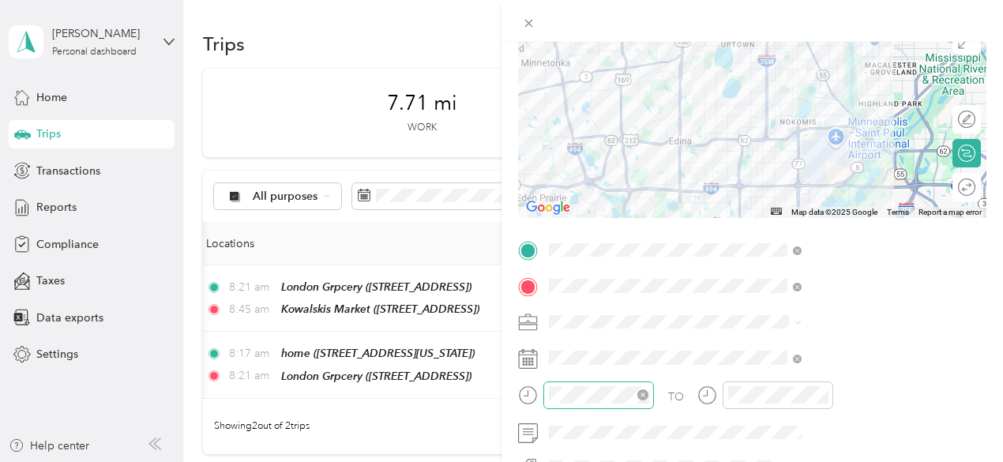
click at [847, 302] on div "TO Add photo" at bounding box center [752, 429] width 469 height 382
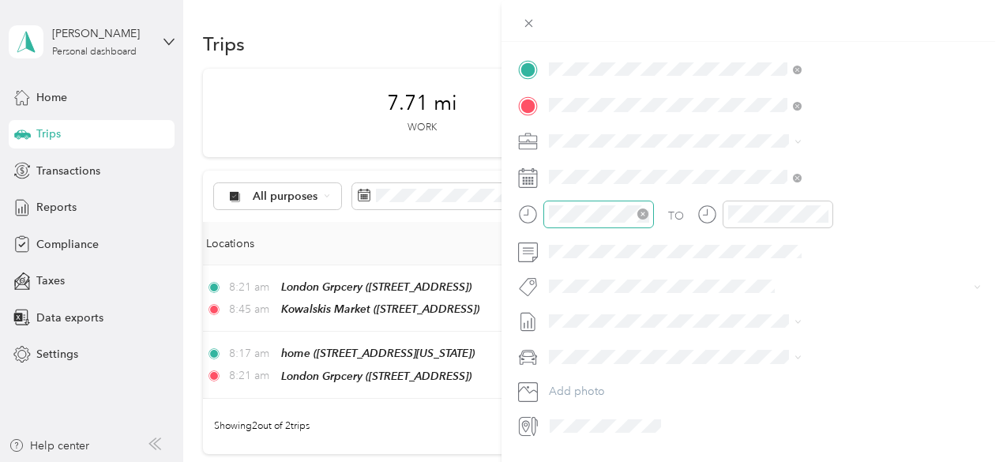
scroll to position [0, 0]
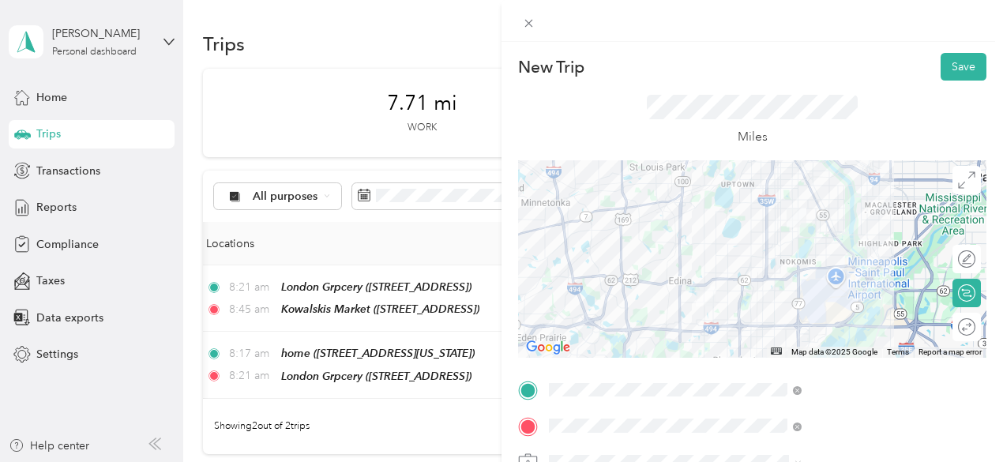
click at [844, 243] on div at bounding box center [752, 259] width 469 height 198
click at [850, 222] on div at bounding box center [752, 259] width 469 height 198
click at [852, 220] on div at bounding box center [752, 259] width 469 height 198
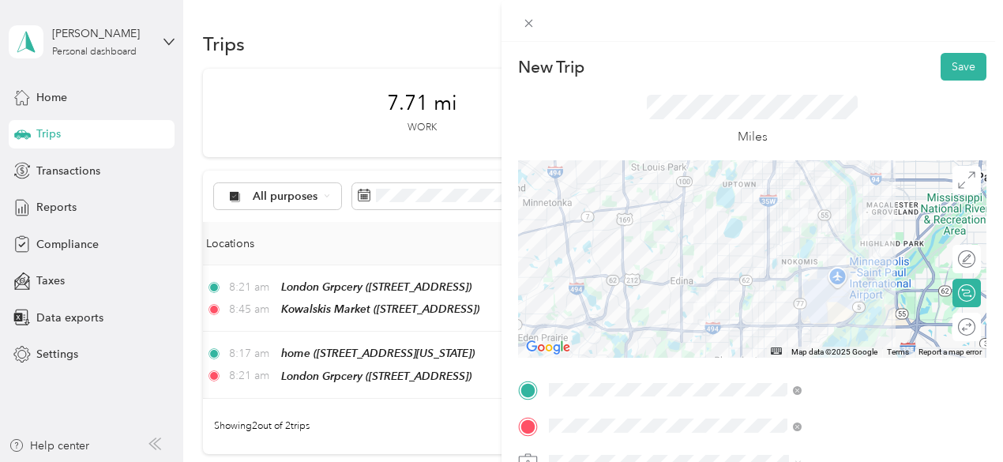
click at [847, 220] on div at bounding box center [752, 259] width 469 height 198
click at [956, 61] on button "Save" at bounding box center [964, 67] width 46 height 28
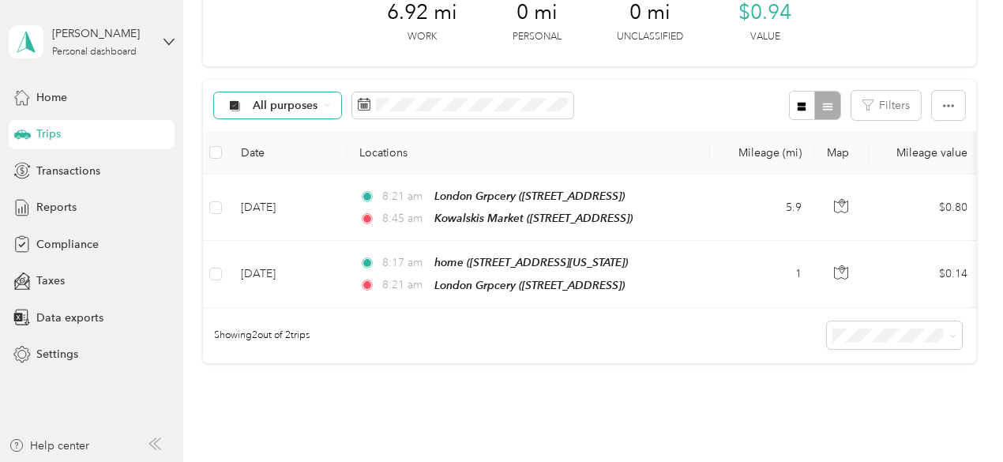
scroll to position [9, 0]
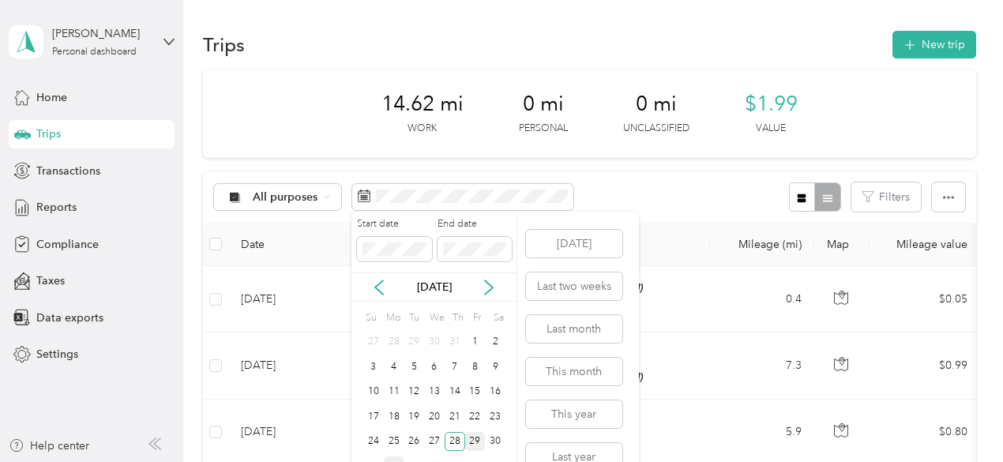
click at [480, 442] on div "29" at bounding box center [475, 442] width 21 height 20
click at [476, 237] on span at bounding box center [475, 249] width 74 height 25
click at [476, 241] on span at bounding box center [475, 249] width 74 height 25
click at [473, 450] on div "29" at bounding box center [475, 442] width 21 height 20
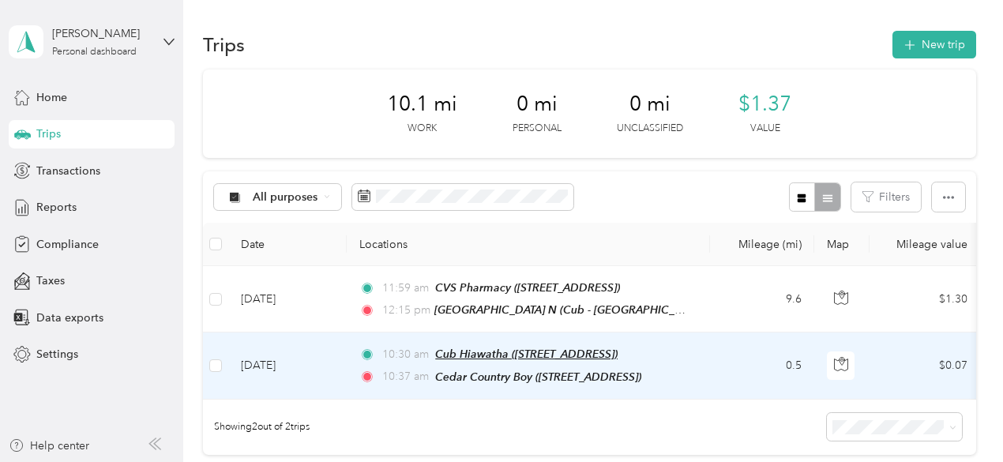
click at [614, 354] on span "Cub Hiawatha ([STREET_ADDRESS])" at bounding box center [526, 354] width 183 height 13
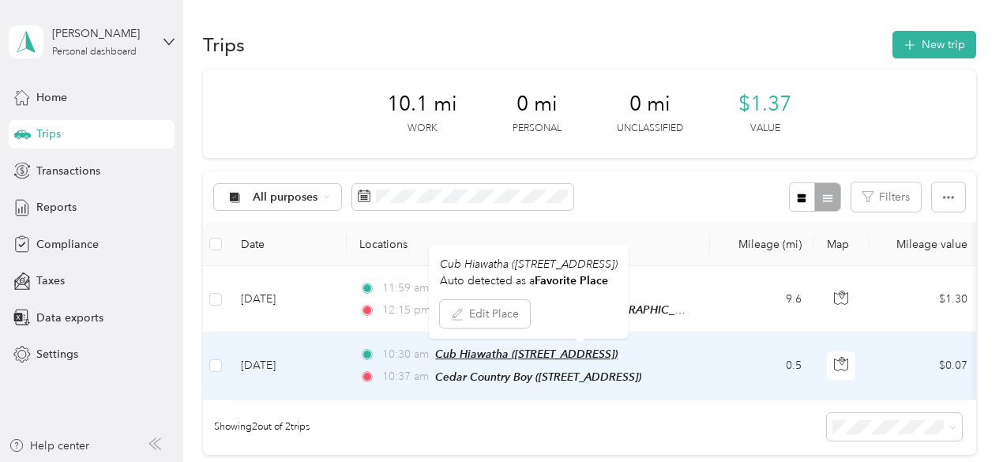
click at [614, 354] on span "Cub Hiawatha ([STREET_ADDRESS])" at bounding box center [526, 354] width 183 height 13
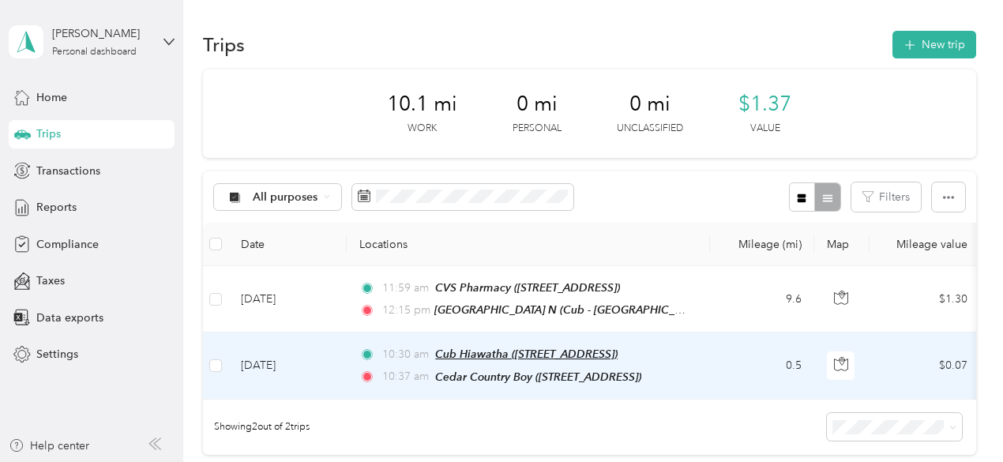
click at [614, 354] on span "Cub Hiawatha (3931 E 46th St, 55406 , Minneapolis, MN)" at bounding box center [526, 354] width 183 height 13
click at [702, 353] on td "10:30 am Cub Hiawatha (3931 E 46th St, 55406 , Minneapolis, MN) 10:37 am Cedar …" at bounding box center [528, 366] width 363 height 66
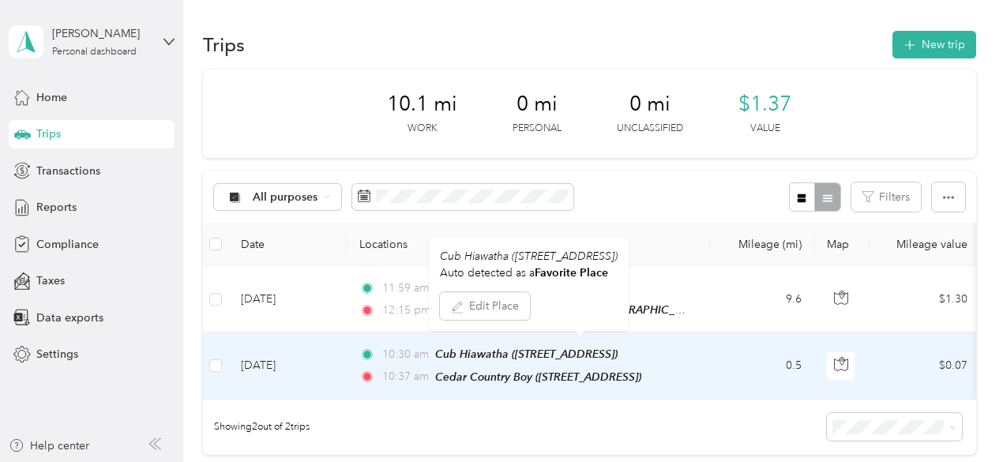
click at [702, 461] on div "Cub Hiawatha (3931 E 46th St, 55406 , Minneapolis, MN) Auto detected as a Favor…" at bounding box center [497, 462] width 995 height 0
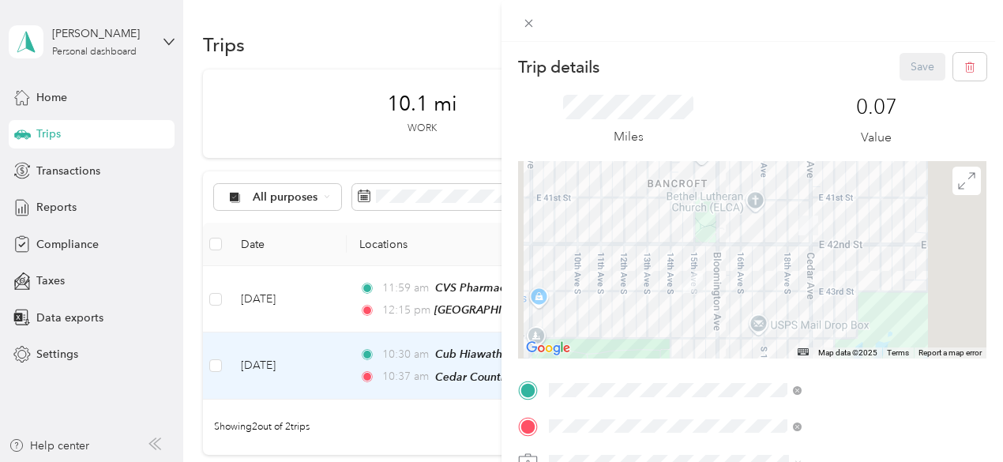
click at [793, 222] on div "home 4241 15th Avenue South, Minneapolis, 55407, Minneapolis, Minnesota, United…" at bounding box center [825, 205] width 158 height 33
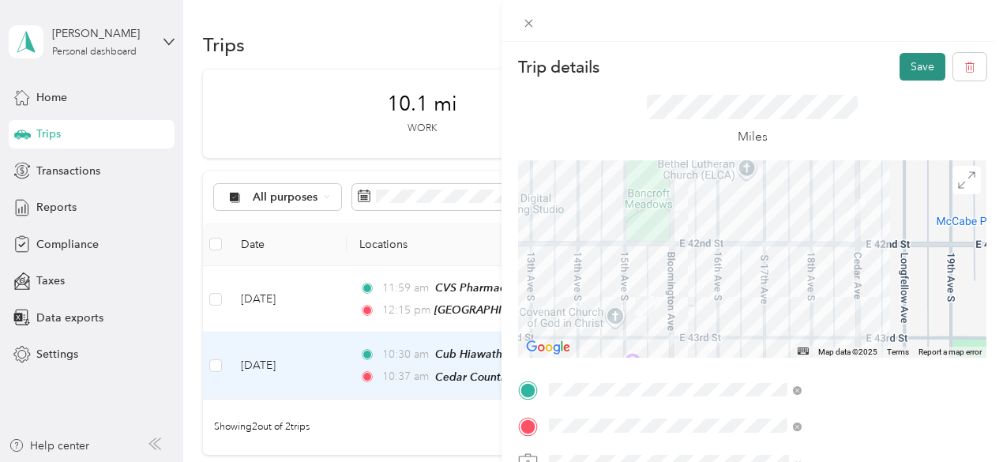
click at [908, 66] on button "Save" at bounding box center [923, 67] width 46 height 28
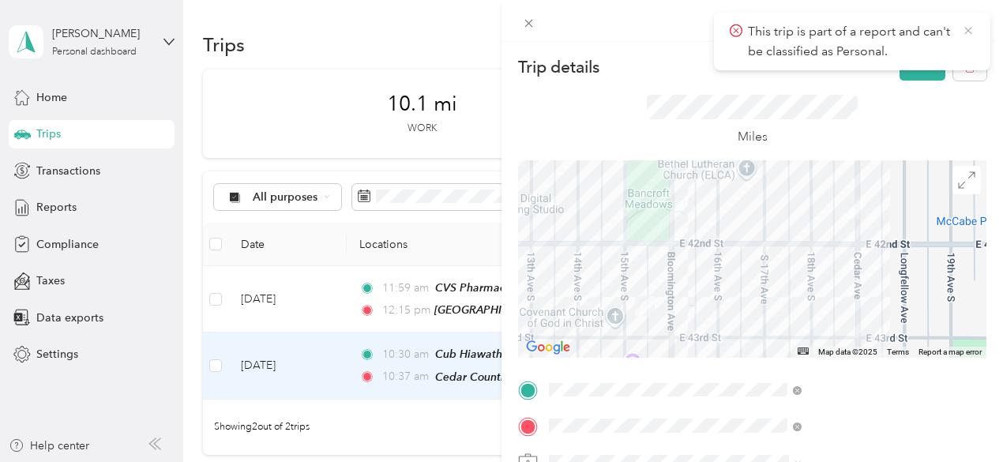
click at [968, 28] on icon at bounding box center [968, 31] width 13 height 14
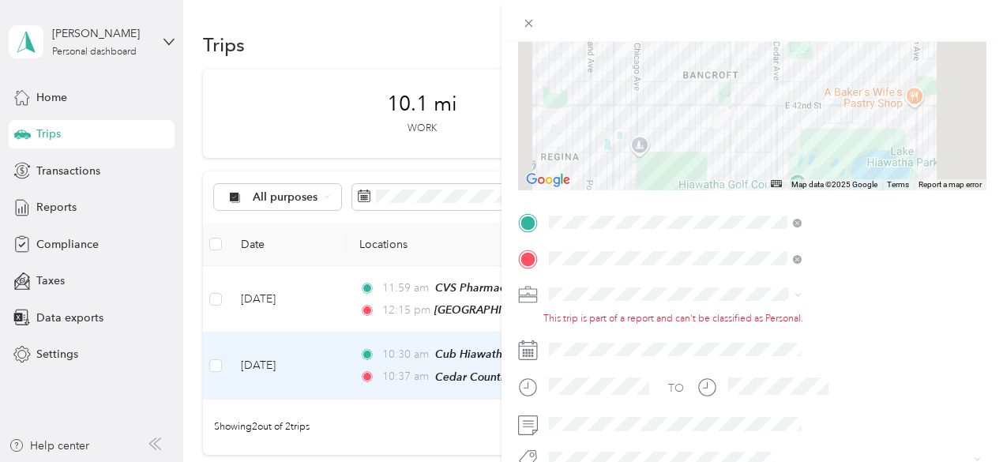
scroll to position [169, 0]
click at [744, 314] on span "[PERSON_NAME]" at bounding box center [766, 320] width 88 height 13
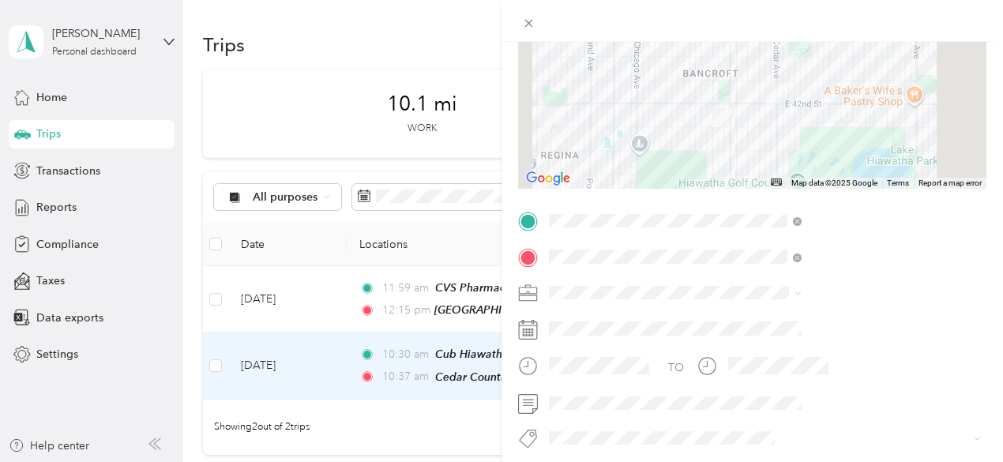
scroll to position [0, 0]
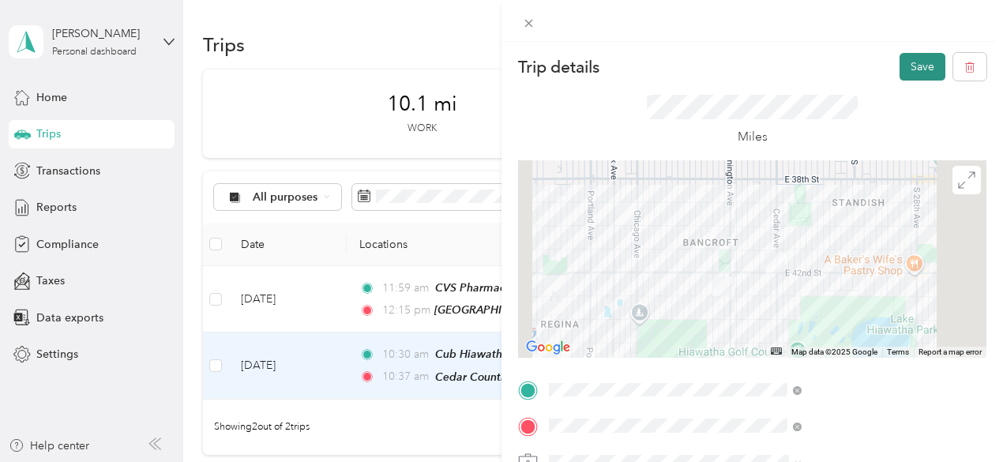
click at [909, 61] on button "Save" at bounding box center [923, 67] width 46 height 28
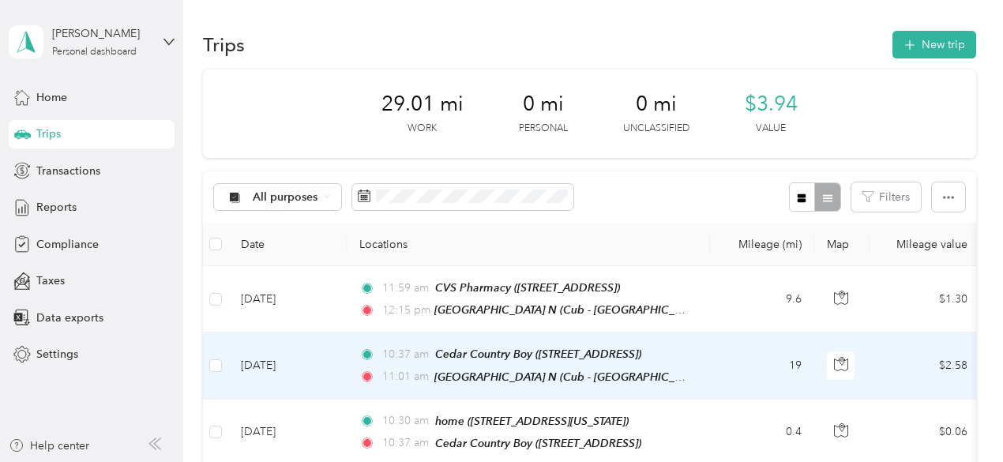
click at [765, 371] on td "19" at bounding box center [762, 366] width 104 height 66
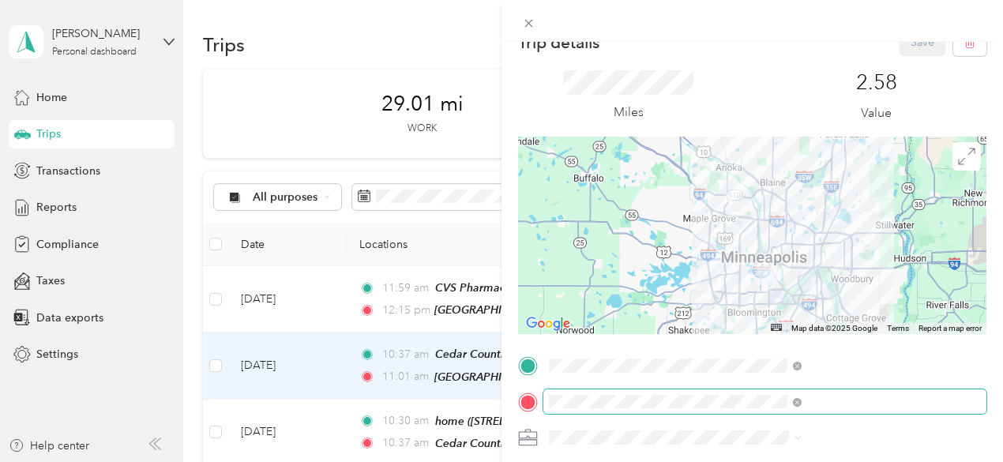
scroll to position [30, 2]
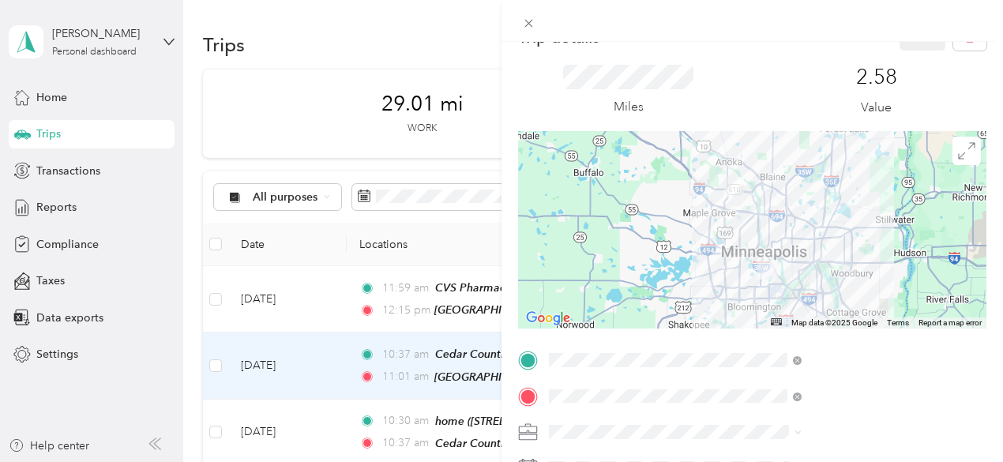
click at [812, 231] on span "[STREET_ADDRESS][US_STATE]" at bounding box center [823, 223] width 158 height 13
click at [800, 250] on div at bounding box center [752, 229] width 469 height 198
click at [833, 233] on div at bounding box center [752, 229] width 469 height 198
click at [860, 211] on div at bounding box center [752, 229] width 469 height 198
click at [801, 239] on div at bounding box center [752, 229] width 469 height 198
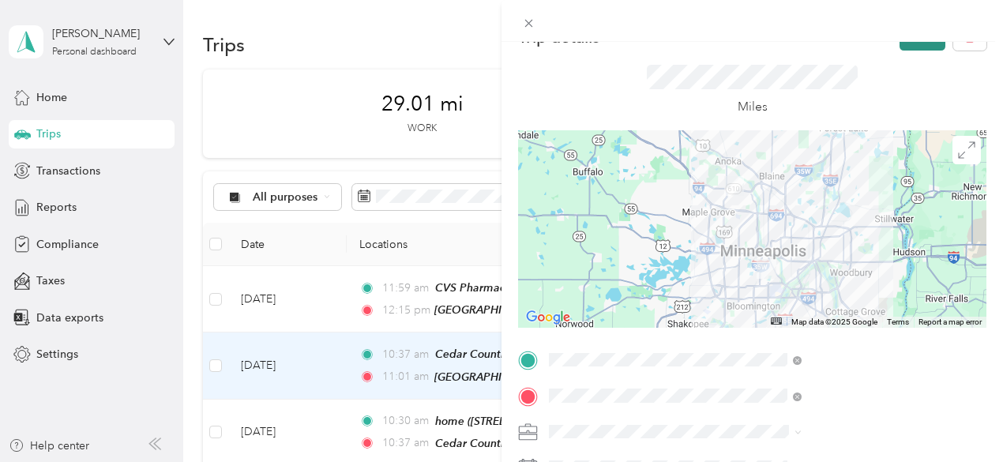
click at [911, 46] on button "Save" at bounding box center [923, 37] width 46 height 28
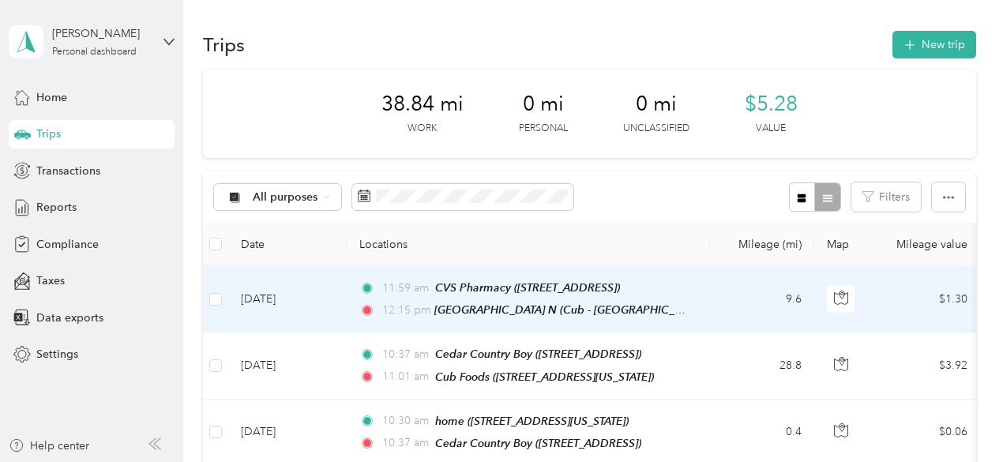
click at [755, 306] on td "9.6" at bounding box center [762, 299] width 104 height 66
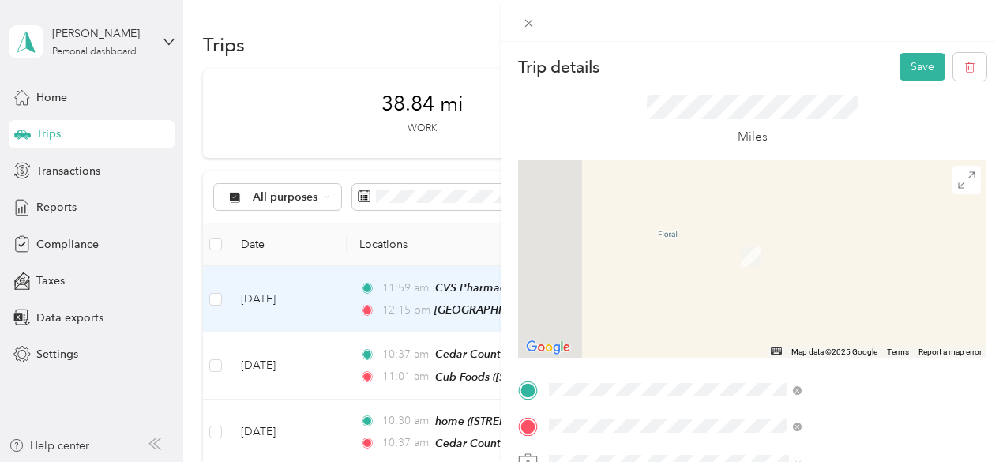
click at [830, 248] on span "Cub - [GEOGRAPHIC_DATA][STREET_ADDRESS][US_STATE] , [GEOGRAPHIC_DATA], [GEOGRAP…" at bounding box center [828, 254] width 164 height 80
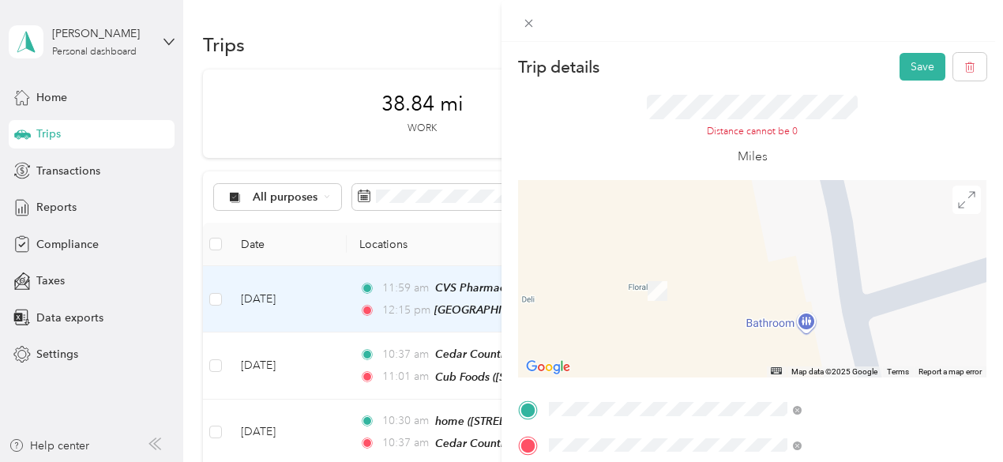
click at [606, 370] on div "Trip details Save This trip cannot be edited because it is either under review,…" at bounding box center [501, 231] width 1003 height 462
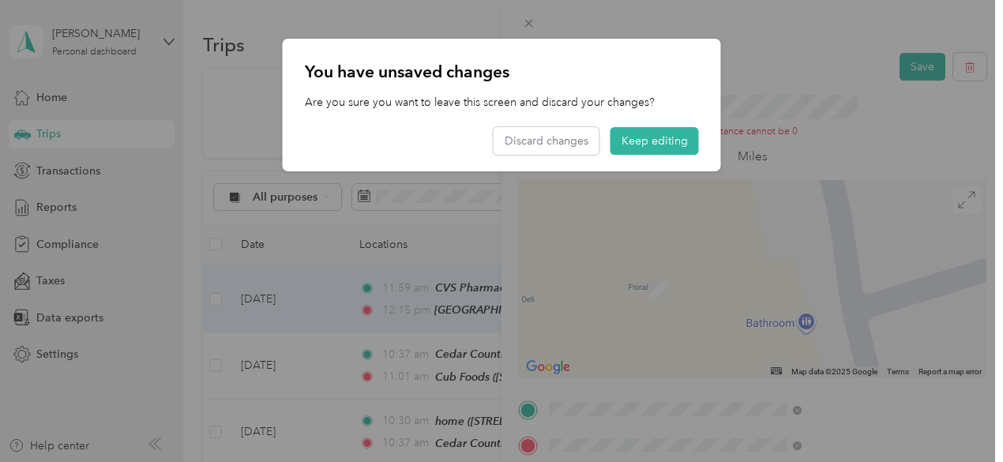
click at [606, 370] on div at bounding box center [501, 231] width 1003 height 462
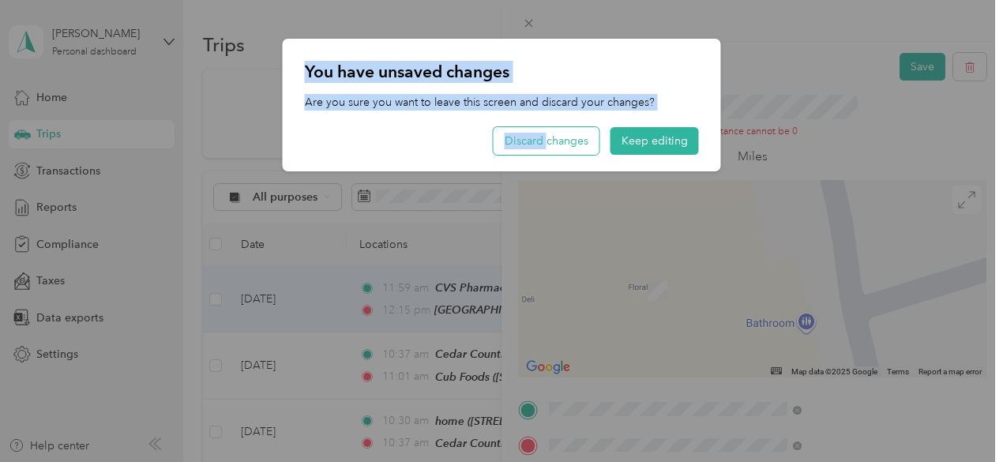
drag, startPoint x: 606, startPoint y: 370, endPoint x: 544, endPoint y: 141, distance: 236.7
click at [544, 461] on div "Trip details Save This trip cannot be edited because it is either under review,…" at bounding box center [497, 462] width 995 height 0
click at [544, 141] on button "Discard changes" at bounding box center [547, 141] width 106 height 28
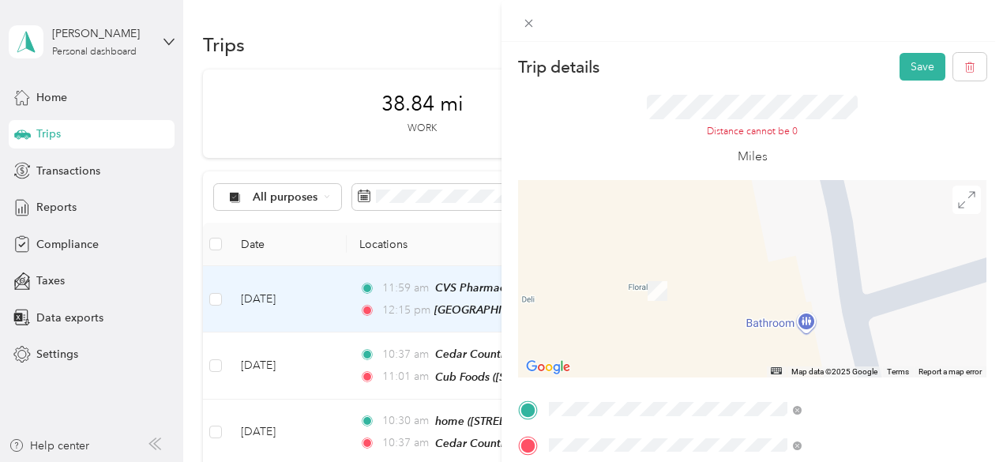
click at [544, 461] on div "Trip details Save This trip cannot be edited because it is either under review,…" at bounding box center [497, 462] width 995 height 0
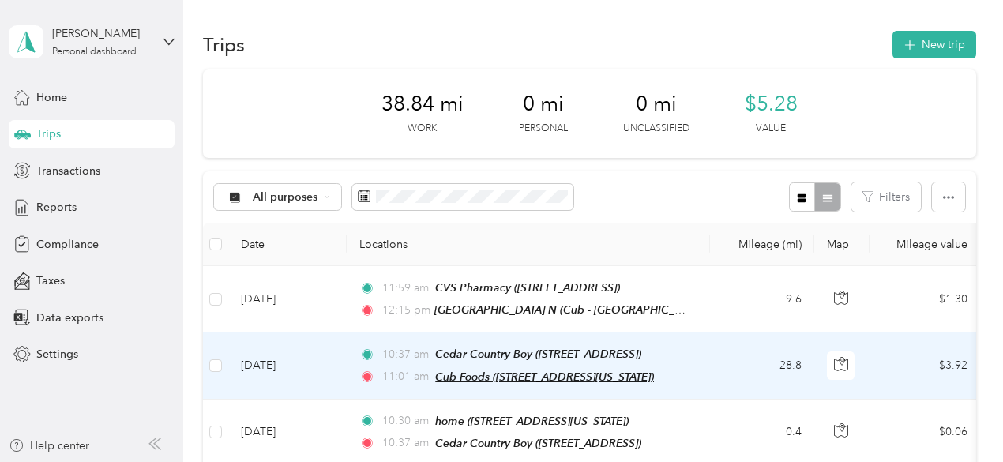
click at [566, 371] on span "Cub Foods (9655 Colorado Ln N, Minneapolis, MN)" at bounding box center [544, 377] width 219 height 13
click at [811, 347] on td "28.8" at bounding box center [762, 366] width 104 height 66
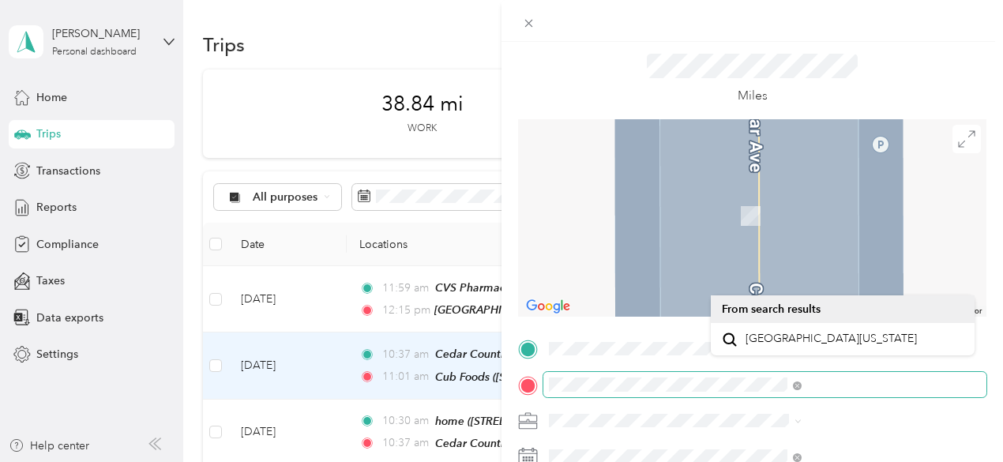
scroll to position [69, 0]
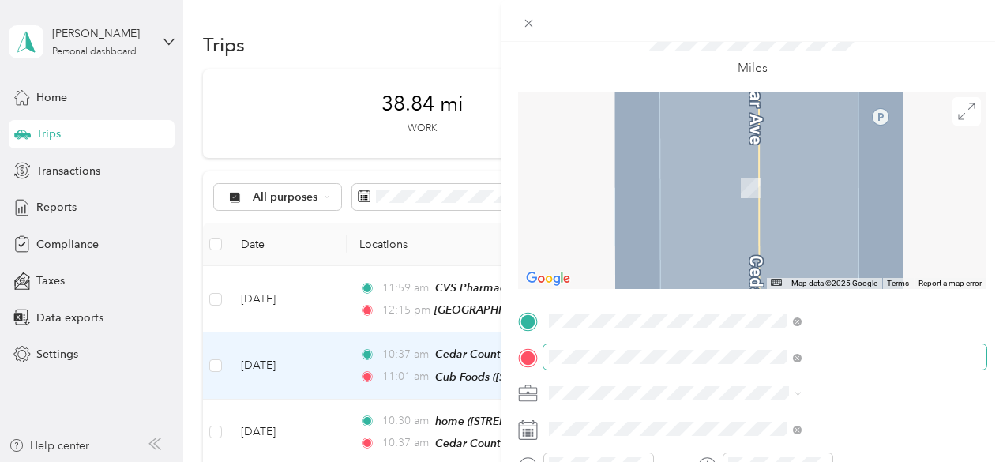
click at [809, 366] on span at bounding box center [765, 356] width 443 height 25
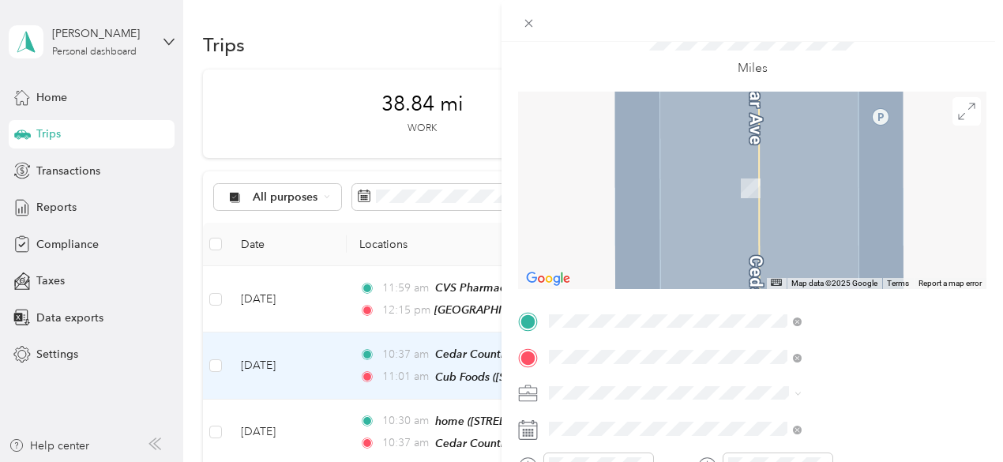
click at [846, 189] on span "3245 County Road 10, 554293079, Minneapolis, MN, USA" at bounding box center [796, 192] width 100 height 13
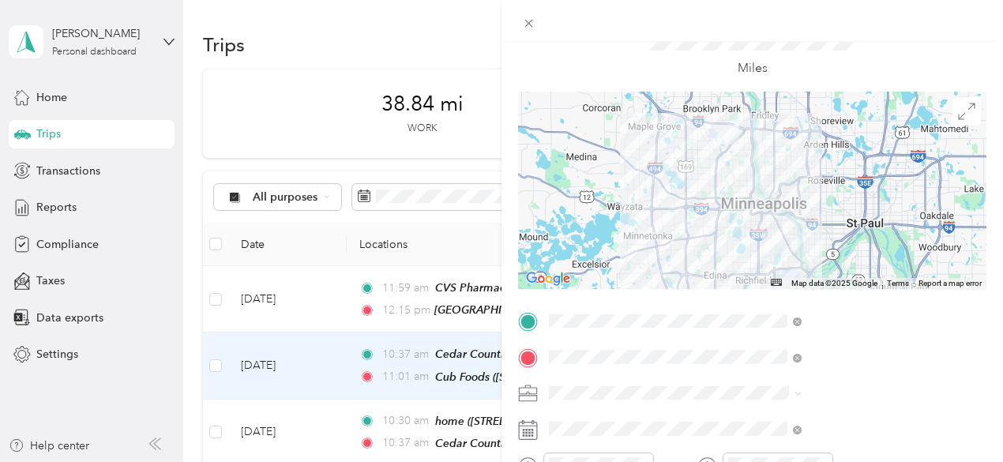
click at [790, 225] on div at bounding box center [752, 191] width 469 height 198
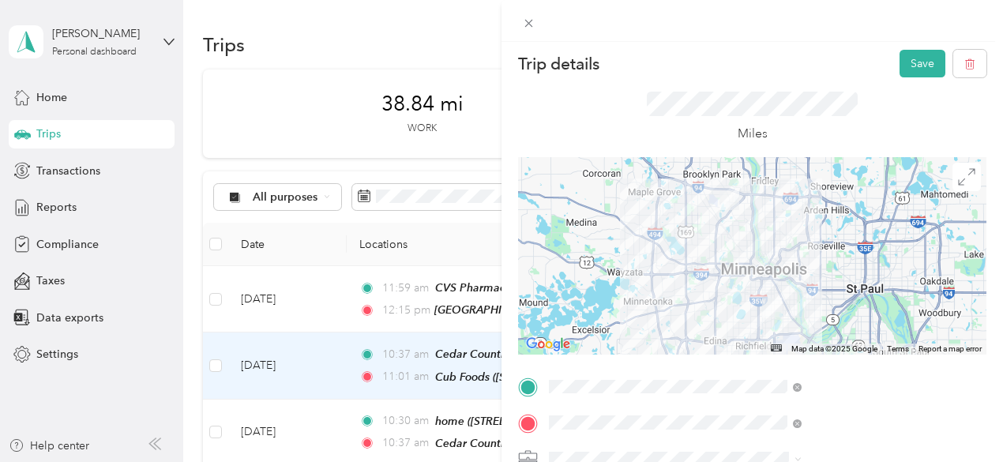
scroll to position [2, 0]
click at [797, 276] on div at bounding box center [752, 258] width 469 height 198
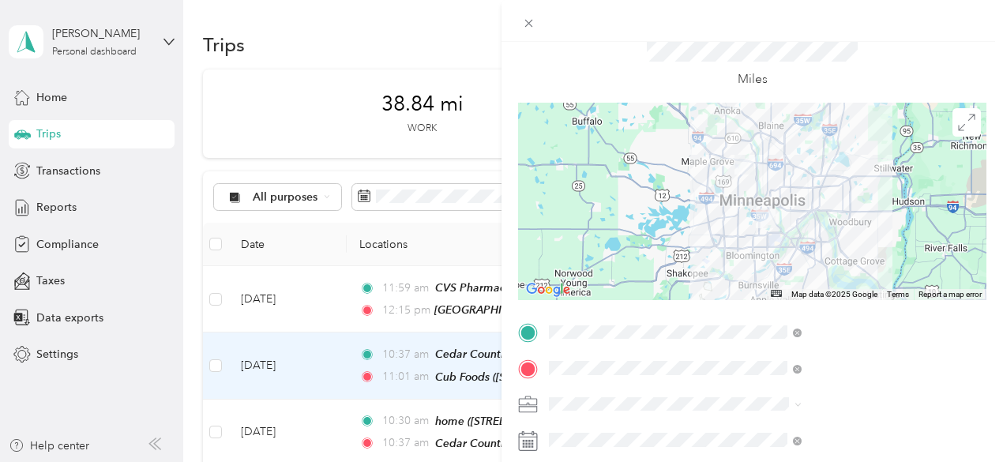
scroll to position [0, 0]
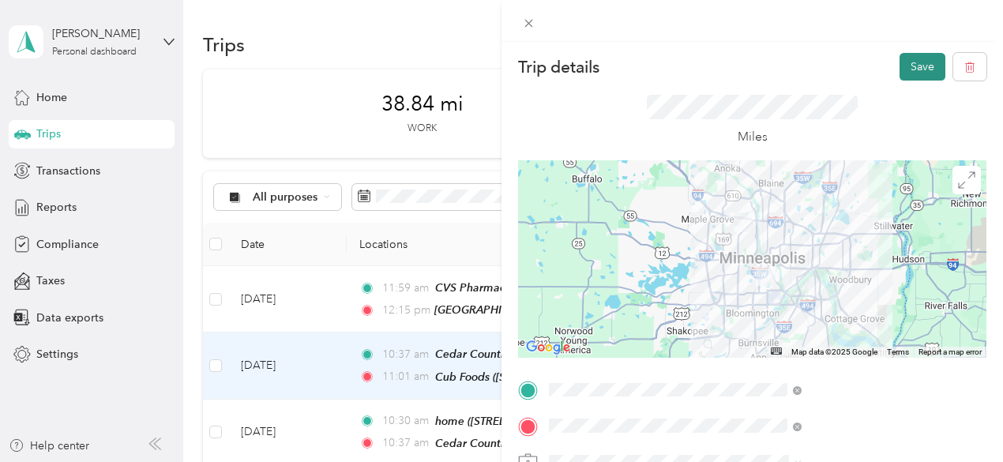
click at [909, 62] on button "Save" at bounding box center [923, 67] width 46 height 28
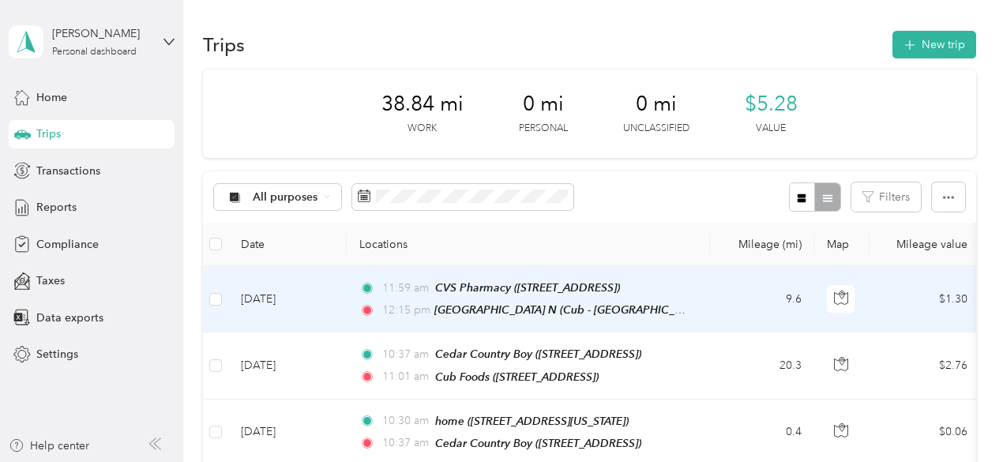
click at [738, 294] on td "9.6" at bounding box center [762, 299] width 104 height 66
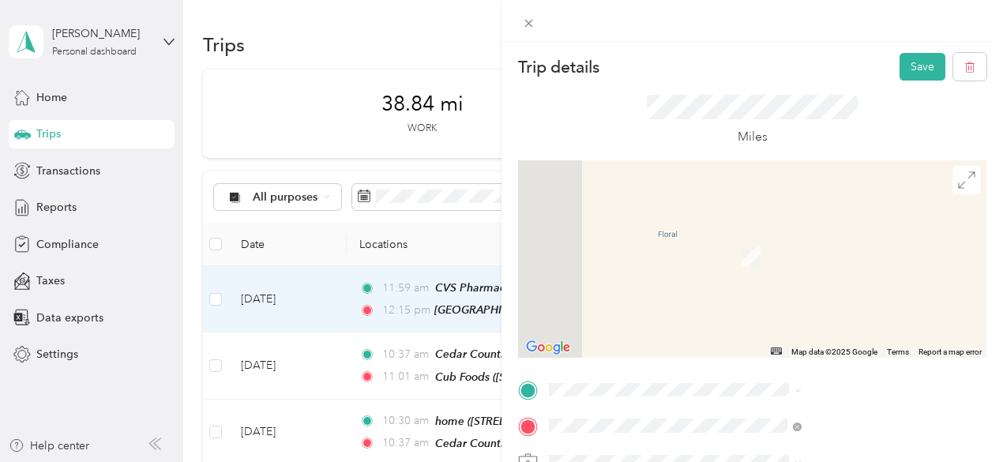
click at [877, 240] on li "TEAM Cub Foods 3245 County Road 10, 554293079, Minneapolis, MN, USA" at bounding box center [843, 212] width 264 height 55
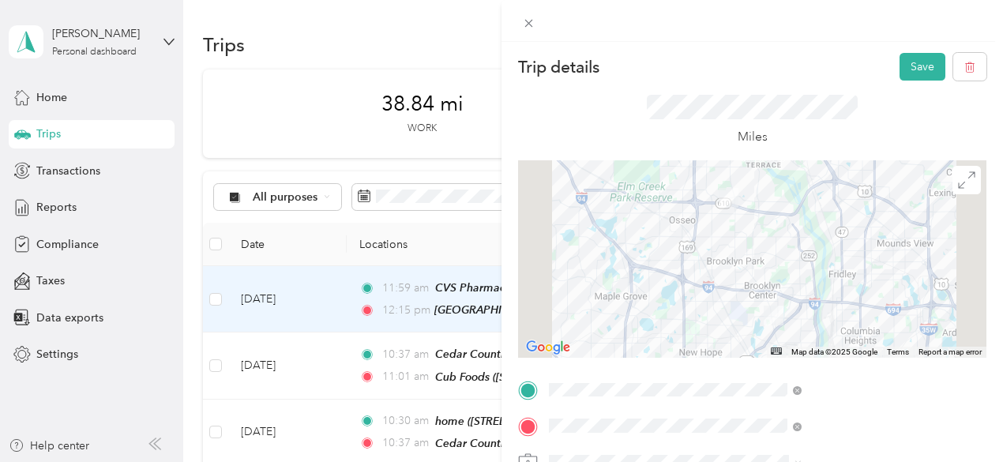
click at [887, 260] on div at bounding box center [752, 259] width 469 height 198
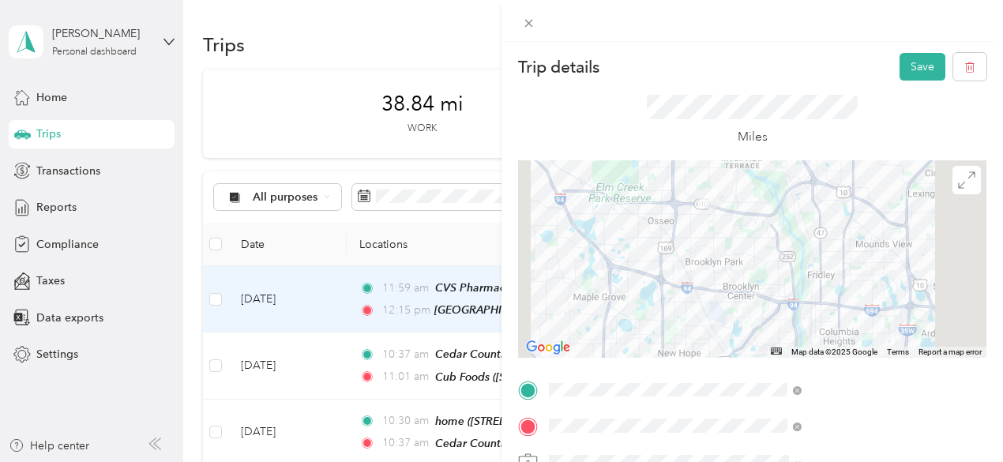
click at [793, 450] on span at bounding box center [765, 462] width 443 height 25
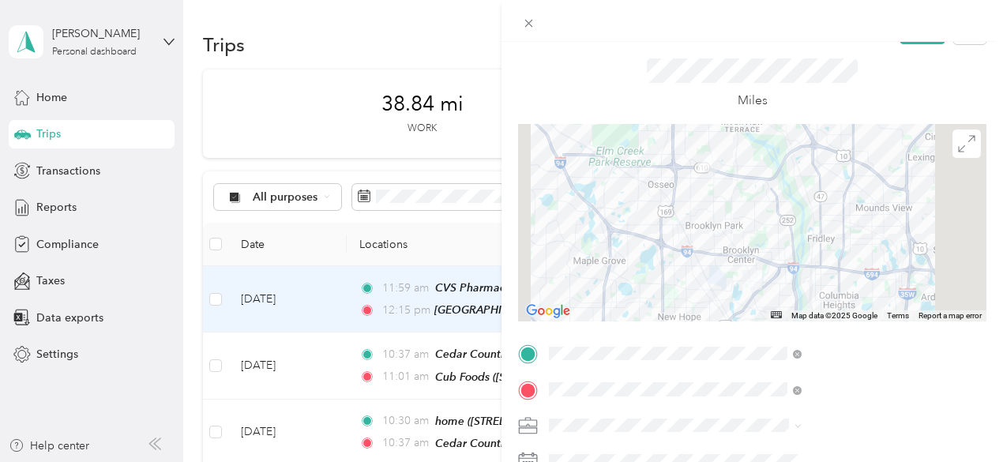
click at [766, 375] on ol "Acosta Personal" at bounding box center [843, 375] width 264 height 55
click at [744, 374] on ol "Acosta Personal" at bounding box center [843, 375] width 264 height 55
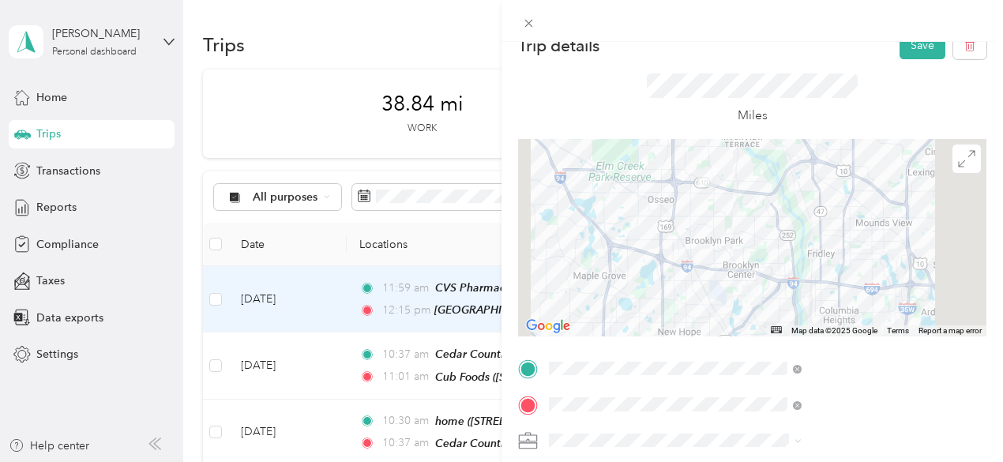
scroll to position [0, 0]
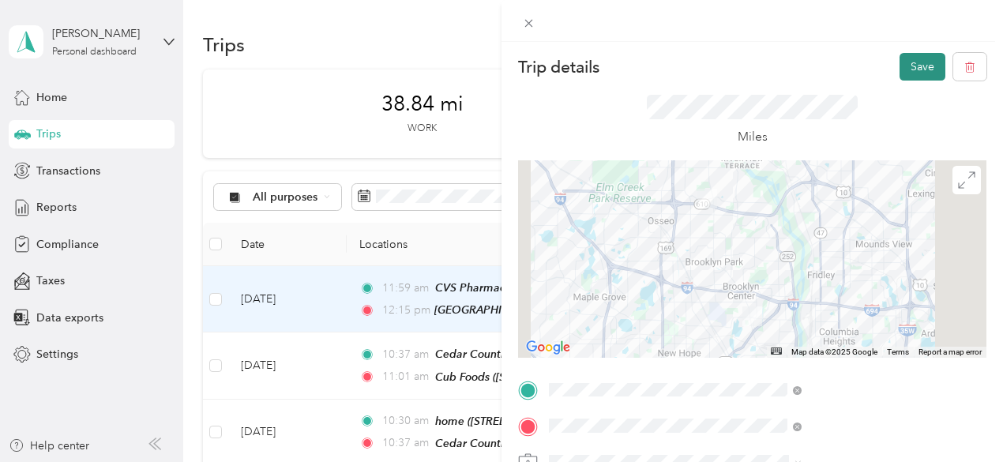
click at [907, 64] on button "Save" at bounding box center [923, 67] width 46 height 28
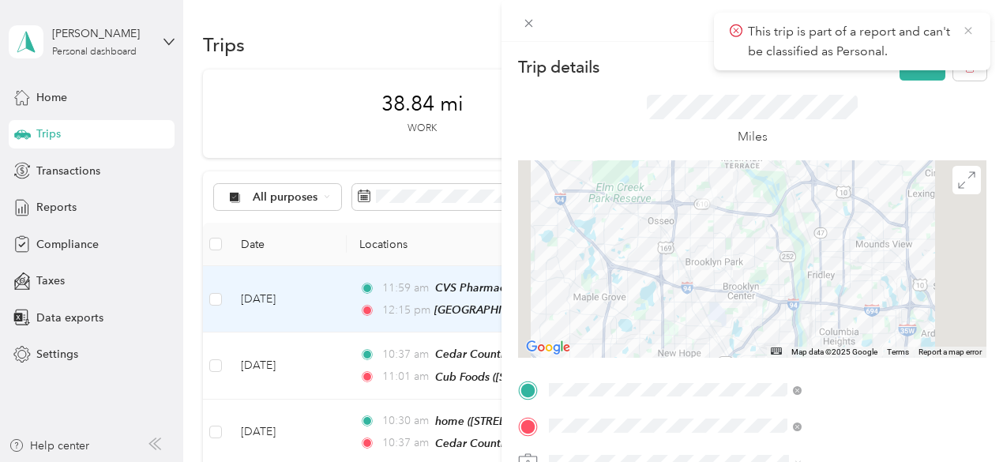
click at [966, 25] on icon at bounding box center [968, 31] width 13 height 14
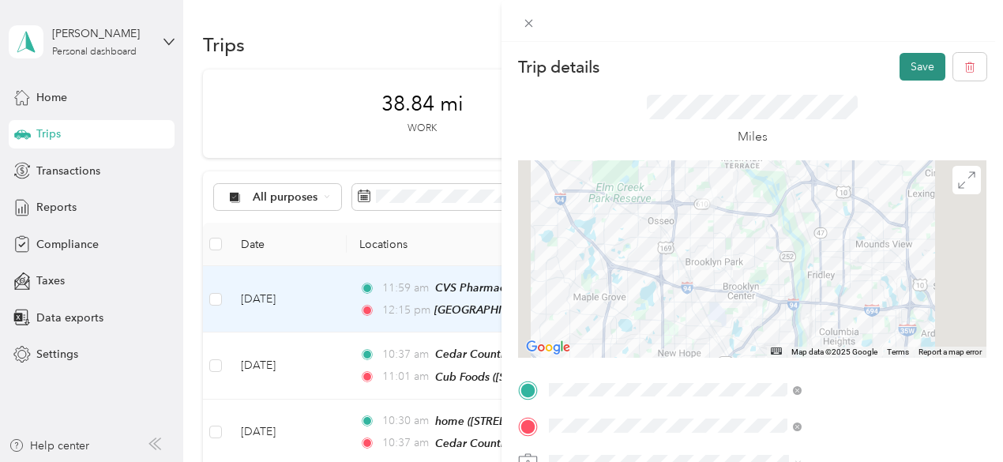
click at [911, 56] on button "Save" at bounding box center [923, 67] width 46 height 28
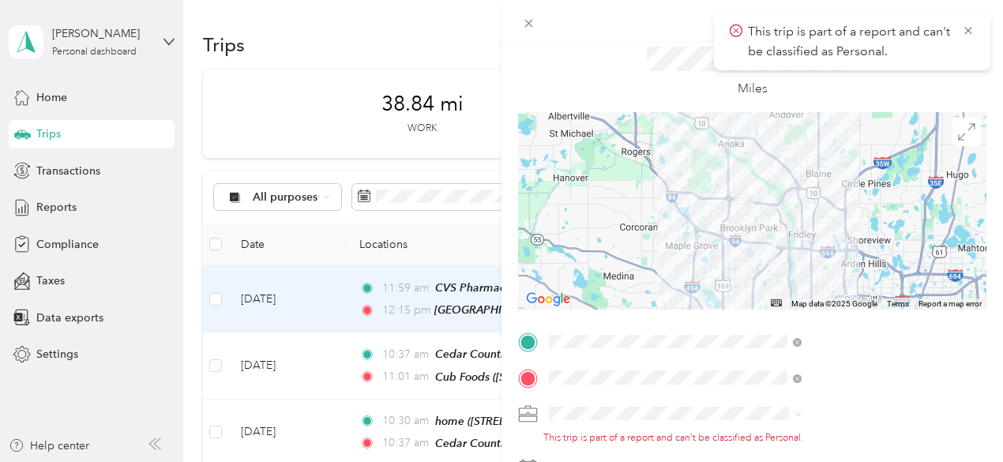
scroll to position [50, 0]
click at [762, 356] on div "[PERSON_NAME]" at bounding box center [843, 347] width 242 height 17
click at [967, 26] on icon at bounding box center [968, 31] width 13 height 14
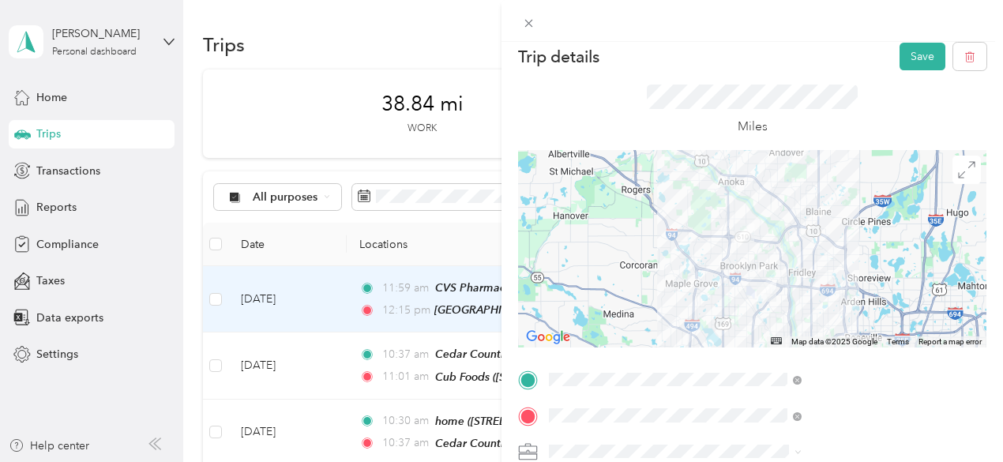
scroll to position [9, 0]
click at [909, 60] on button "Save" at bounding box center [923, 58] width 46 height 28
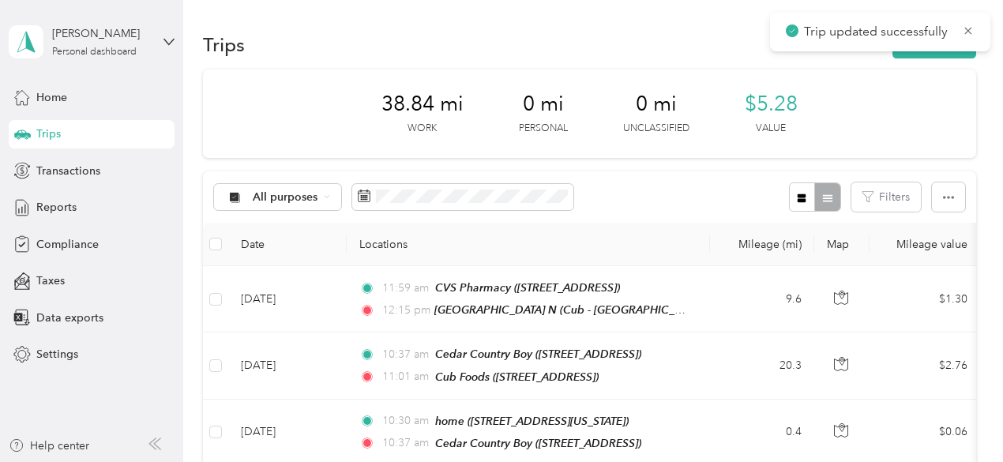
click at [909, 461] on div "Trip details Save This trip cannot be edited because it is either under review,…" at bounding box center [497, 462] width 995 height 0
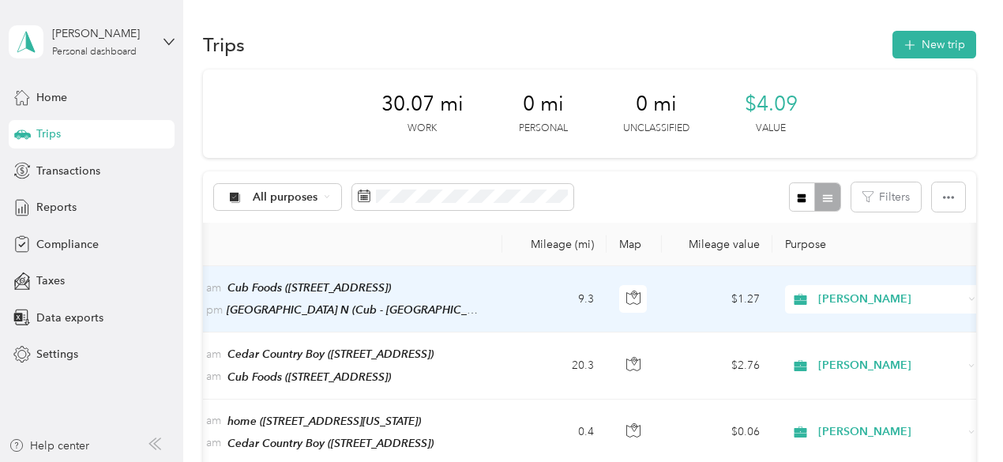
scroll to position [0, 209]
click at [705, 326] on td "$1.27" at bounding box center [716, 299] width 111 height 66
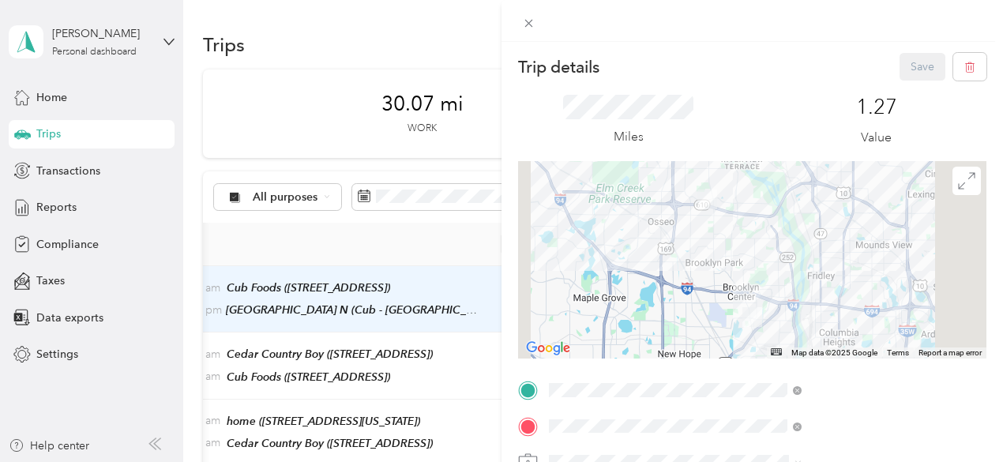
click at [544, 322] on div "Trip details Save This trip cannot be edited because it is either under review,…" at bounding box center [501, 231] width 1003 height 462
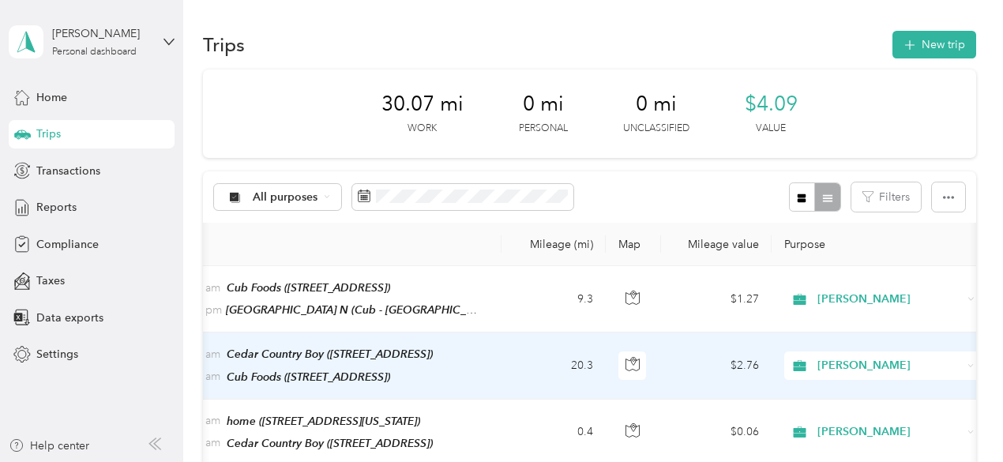
click at [687, 371] on td "$2.76" at bounding box center [716, 366] width 111 height 66
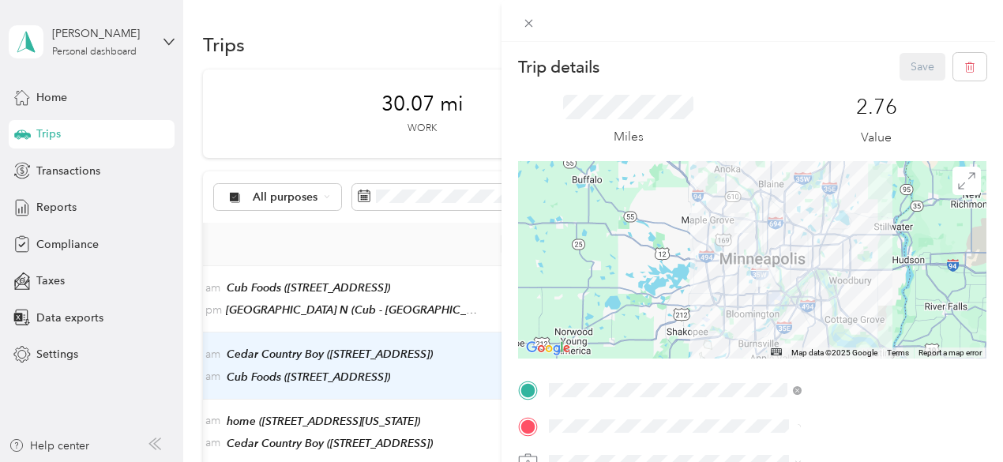
click at [604, 312] on div "Trip details Save This trip cannot be edited because it is either under review,…" at bounding box center [501, 231] width 1003 height 462
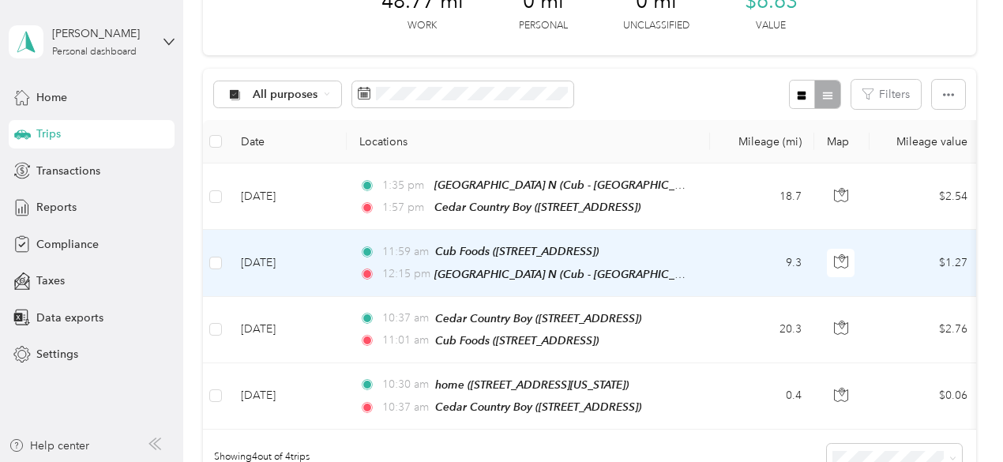
scroll to position [60, 0]
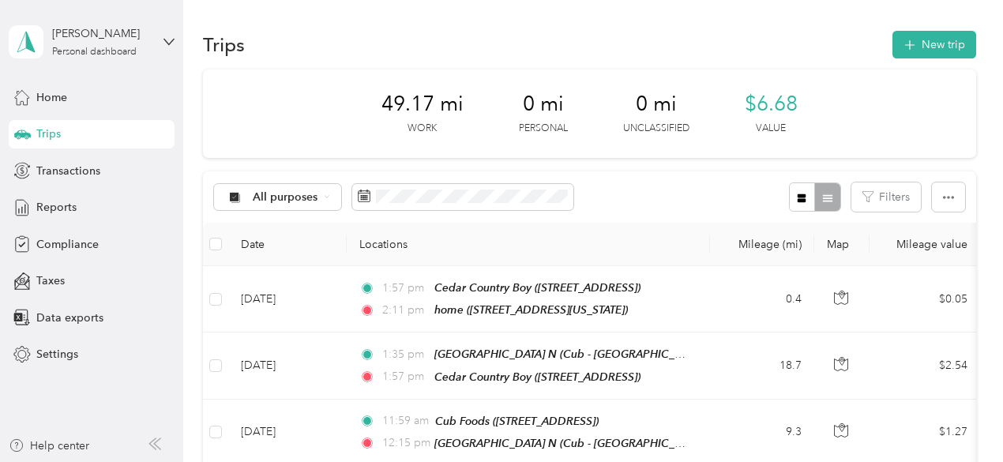
scroll to position [0, 3]
click at [72, 207] on span "Reports" at bounding box center [56, 207] width 40 height 17
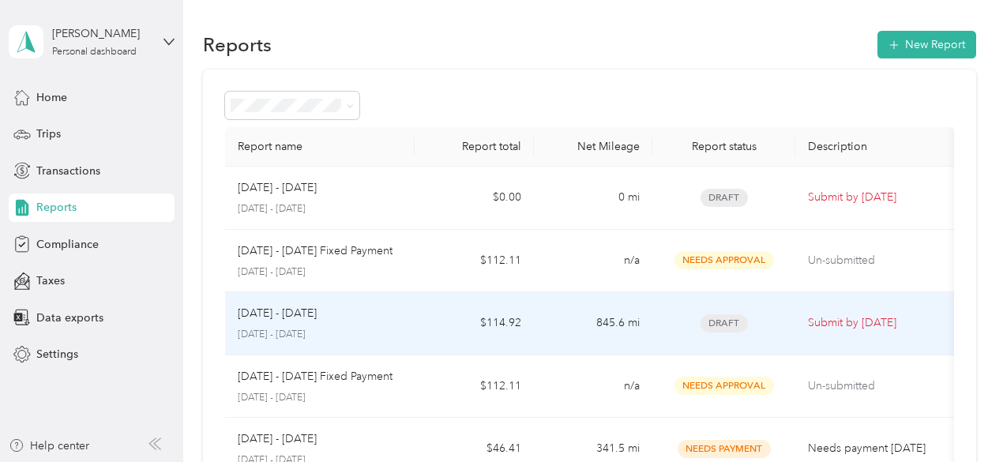
click at [439, 344] on td "$114.92" at bounding box center [474, 323] width 119 height 63
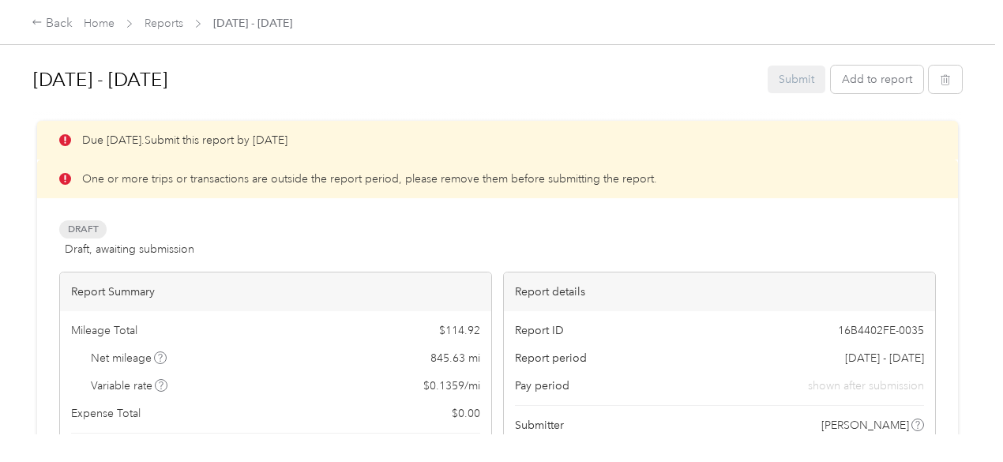
click at [794, 75] on div "Submit Add to report" at bounding box center [865, 80] width 194 height 28
click at [63, 185] on icon at bounding box center [65, 179] width 12 height 12
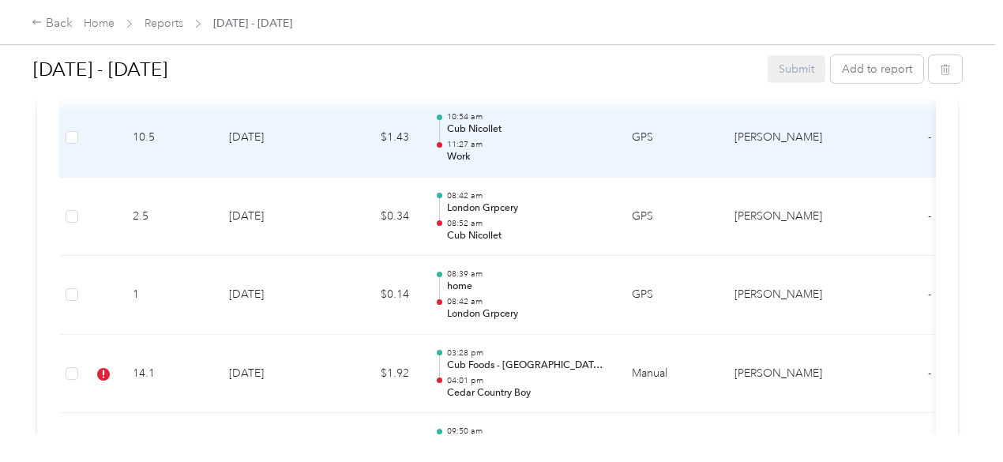
scroll to position [6121, 0]
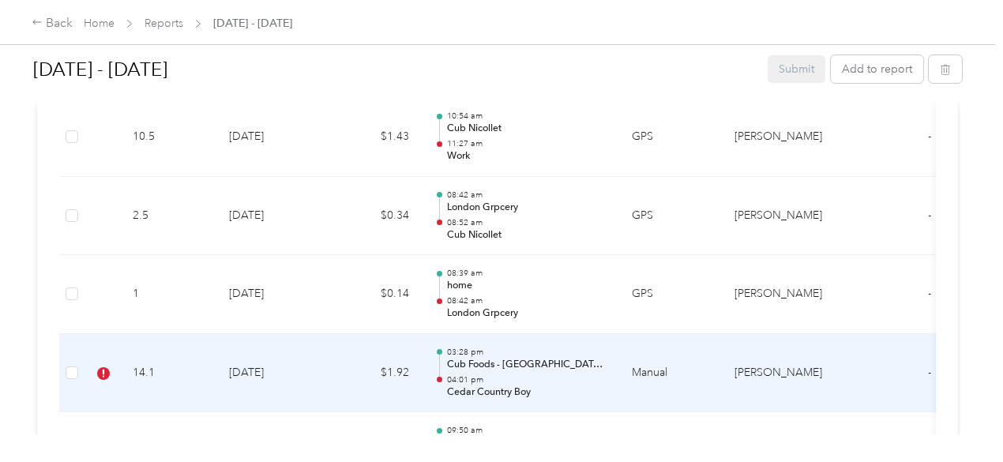
click at [171, 379] on td "14.1" at bounding box center [168, 373] width 96 height 79
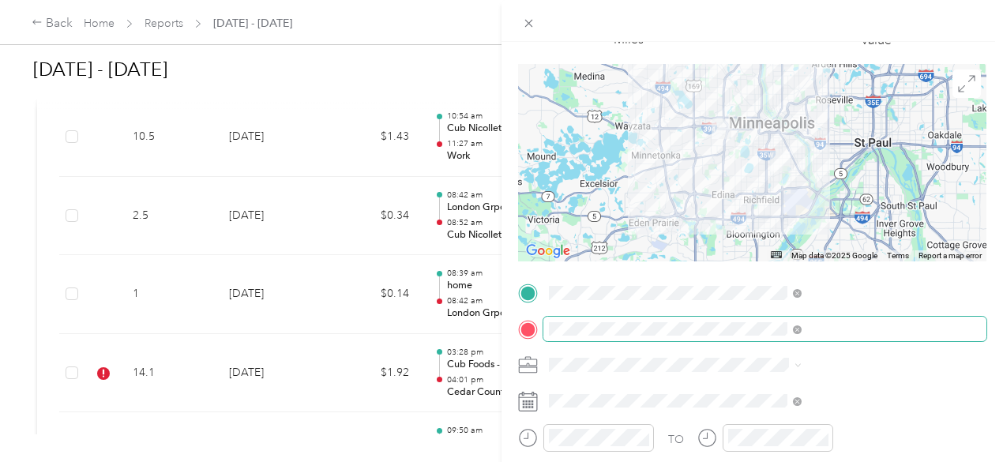
scroll to position [100, 0]
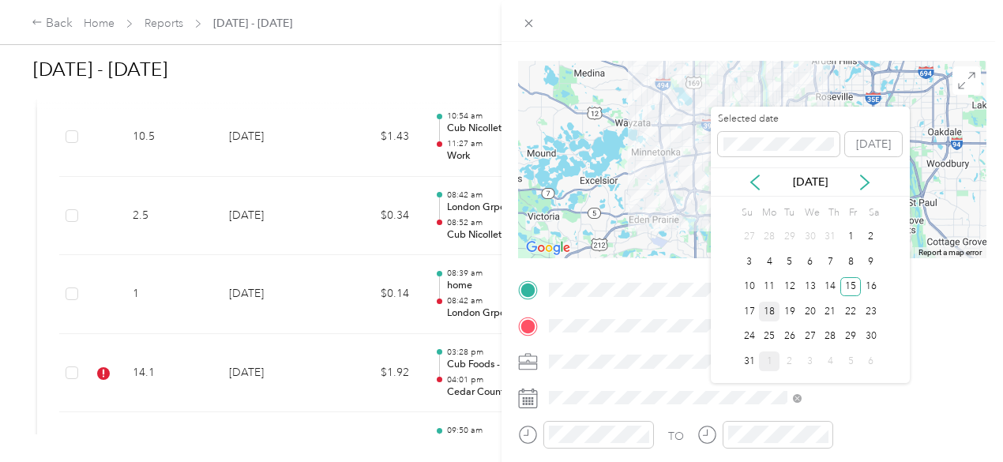
click at [772, 310] on div "18" at bounding box center [769, 312] width 21 height 20
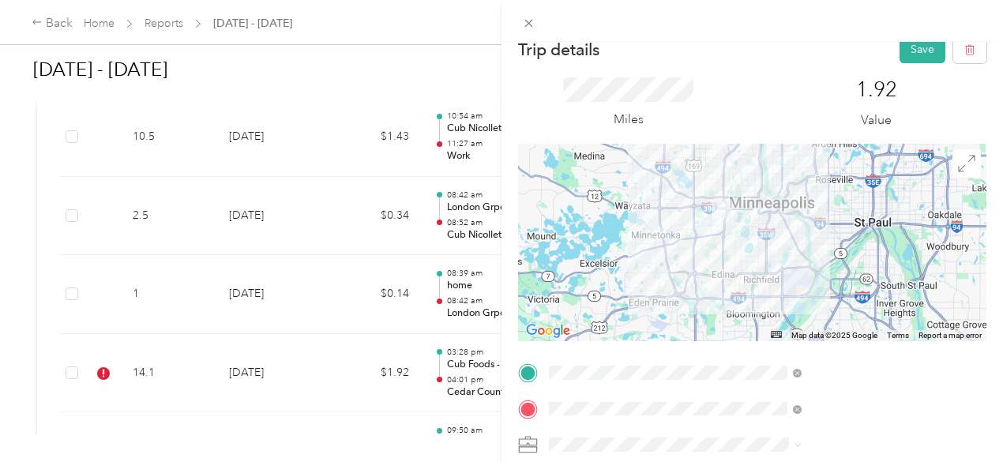
scroll to position [0, 0]
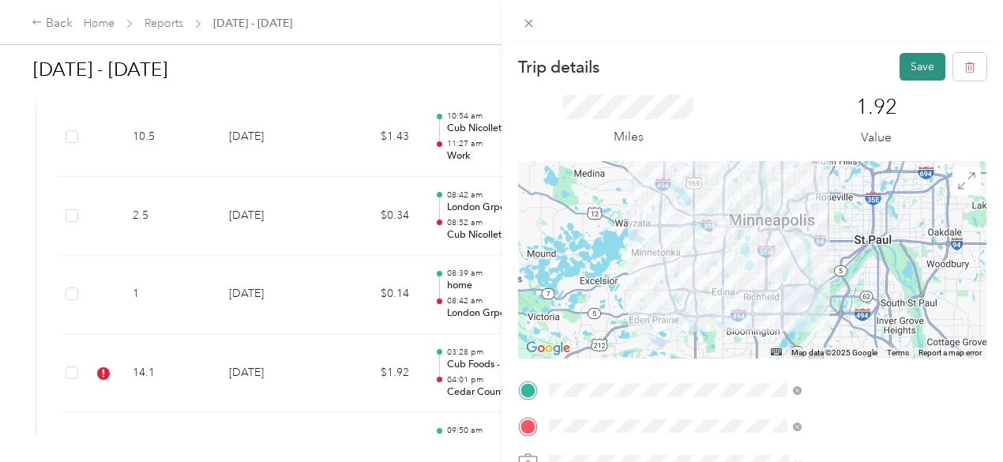
click at [901, 59] on button "Save" at bounding box center [923, 67] width 46 height 28
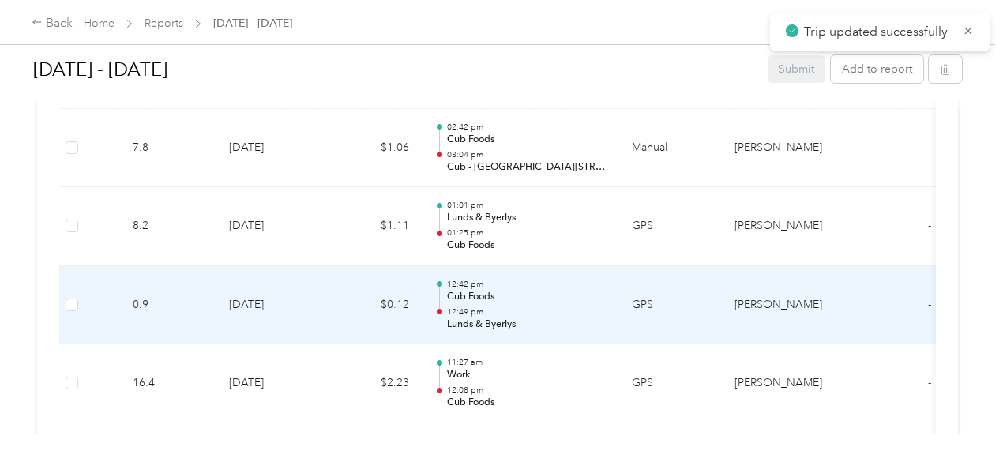
scroll to position [5868, 0]
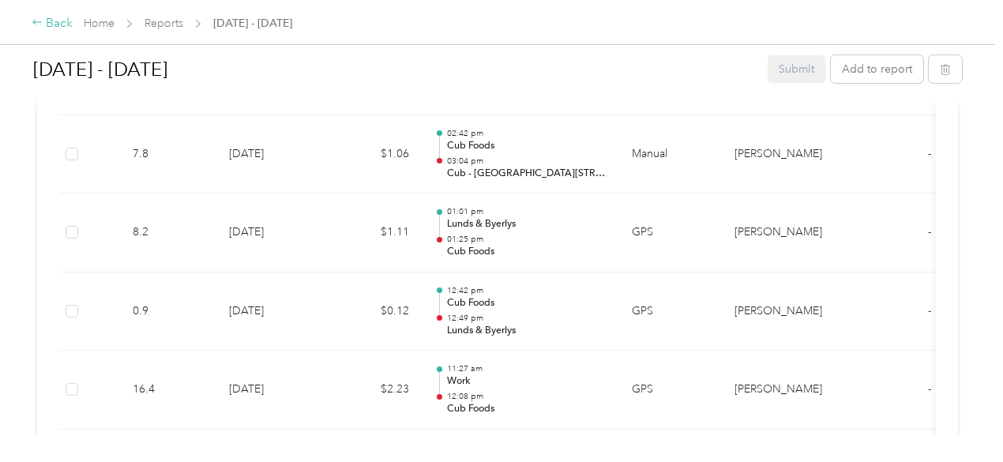
click at [62, 21] on div "Back" at bounding box center [52, 23] width 41 height 19
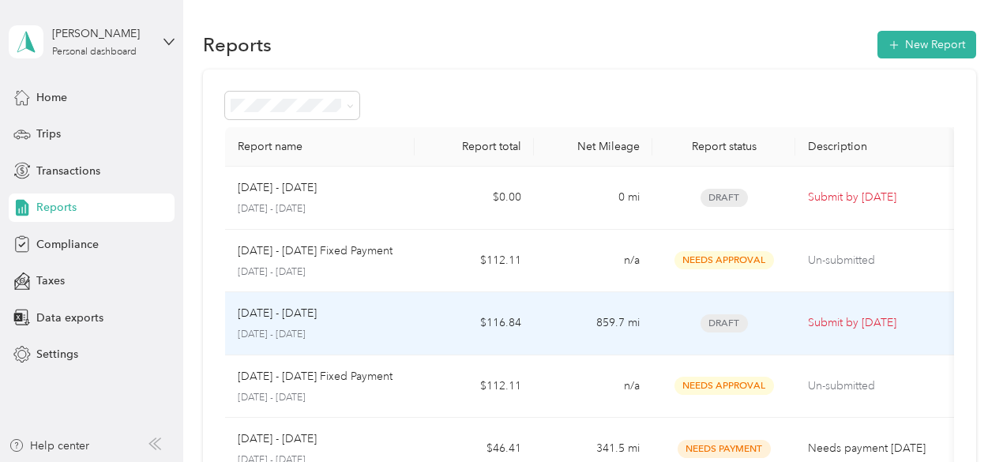
click at [512, 334] on td "$116.84" at bounding box center [474, 323] width 119 height 63
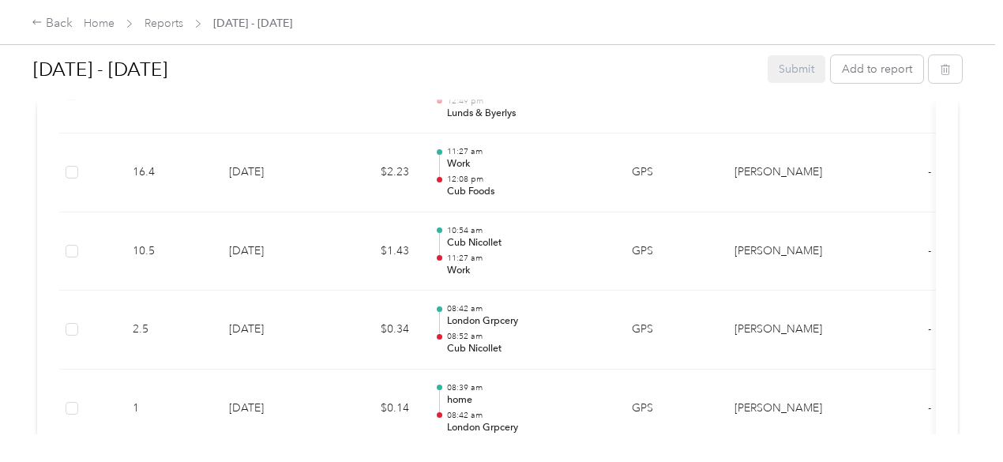
scroll to position [6380, 0]
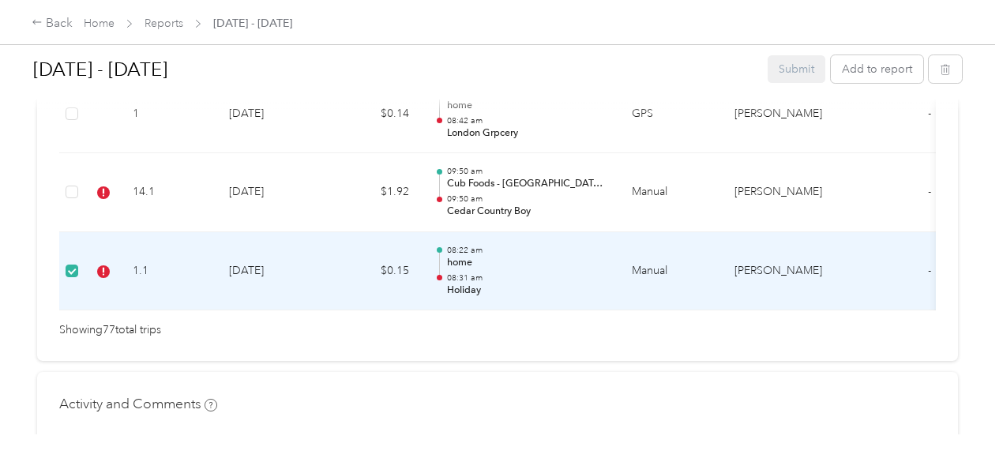
click at [205, 288] on td "1.1" at bounding box center [168, 271] width 96 height 79
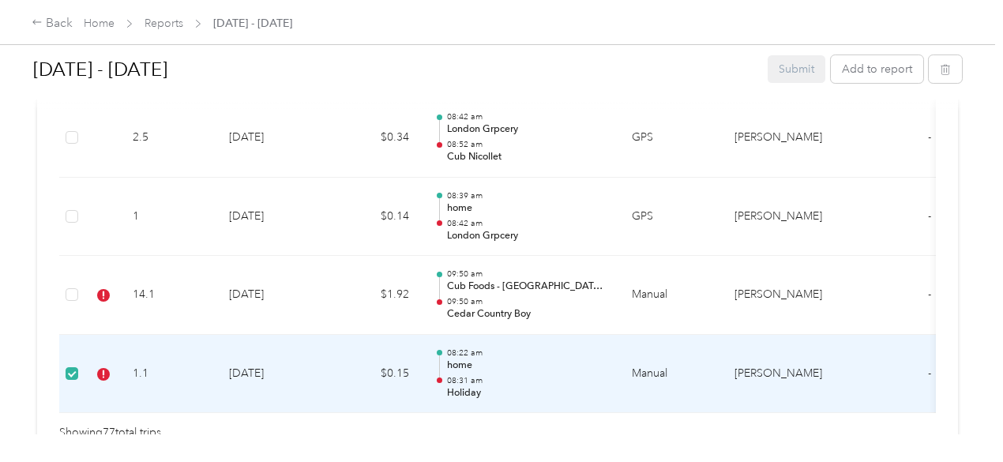
scroll to position [6275, 0]
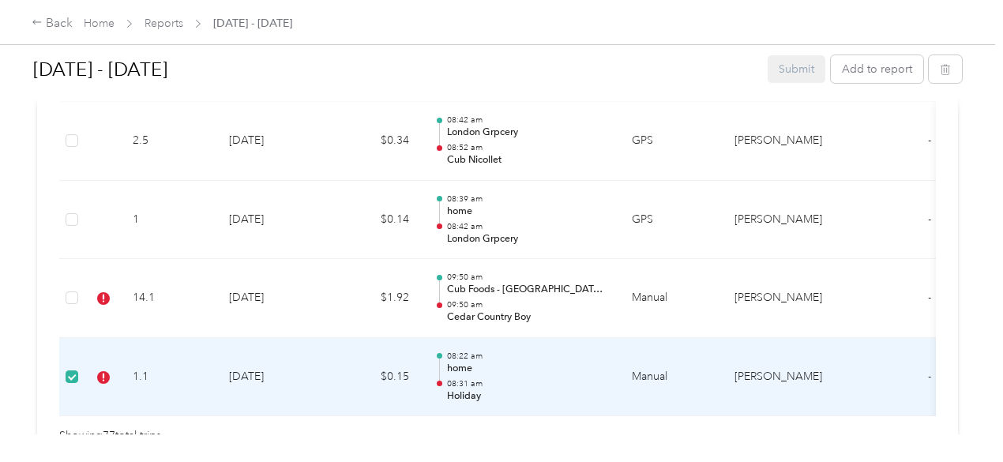
click at [204, 375] on td "1.1" at bounding box center [168, 377] width 96 height 79
click at [535, 378] on p "08:31 am" at bounding box center [527, 383] width 160 height 11
click at [265, 380] on td "[DATE]" at bounding box center [271, 377] width 111 height 79
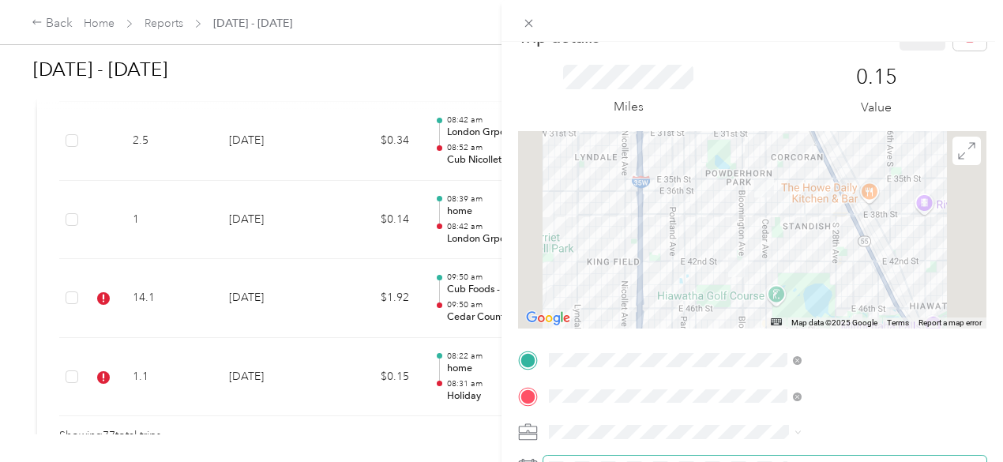
scroll to position [0, 9]
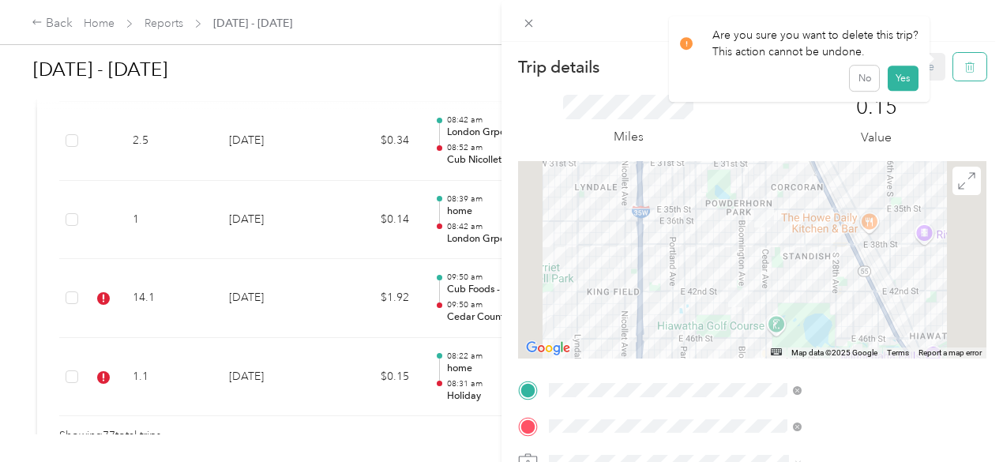
click at [965, 64] on icon "button" at bounding box center [970, 67] width 11 height 11
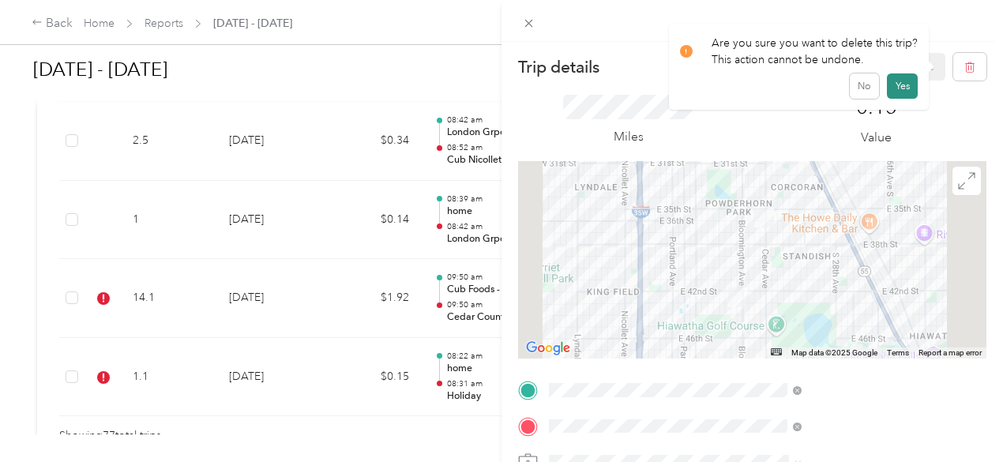
click at [899, 85] on button "Yes" at bounding box center [902, 85] width 31 height 25
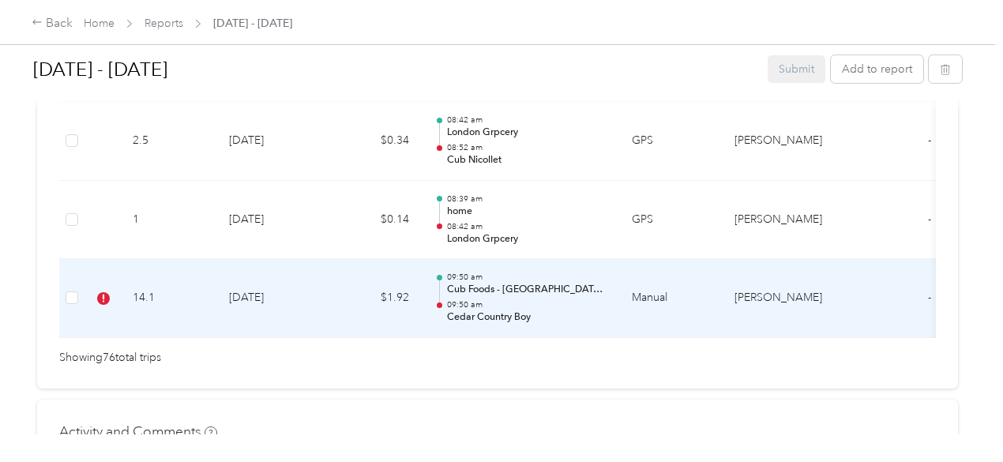
click at [335, 322] on td "$1.92" at bounding box center [374, 298] width 95 height 79
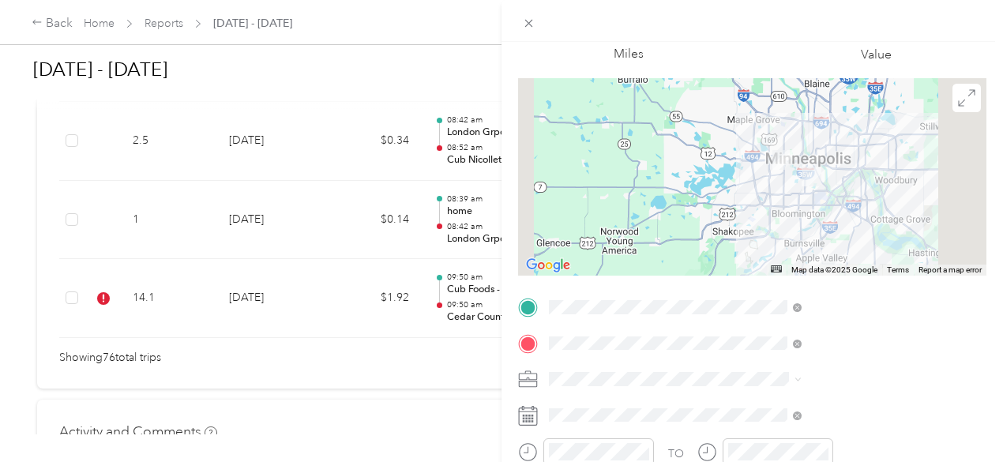
scroll to position [0, 0]
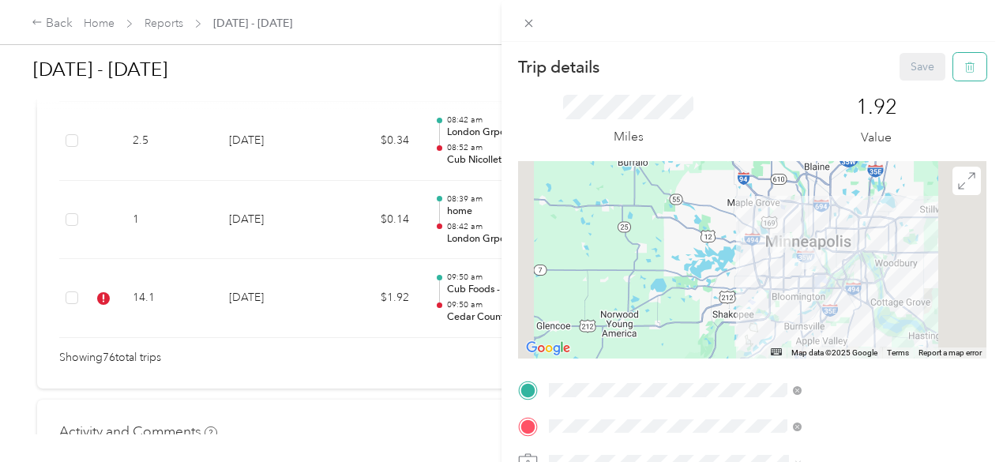
click at [954, 75] on button "button" at bounding box center [970, 67] width 33 height 28
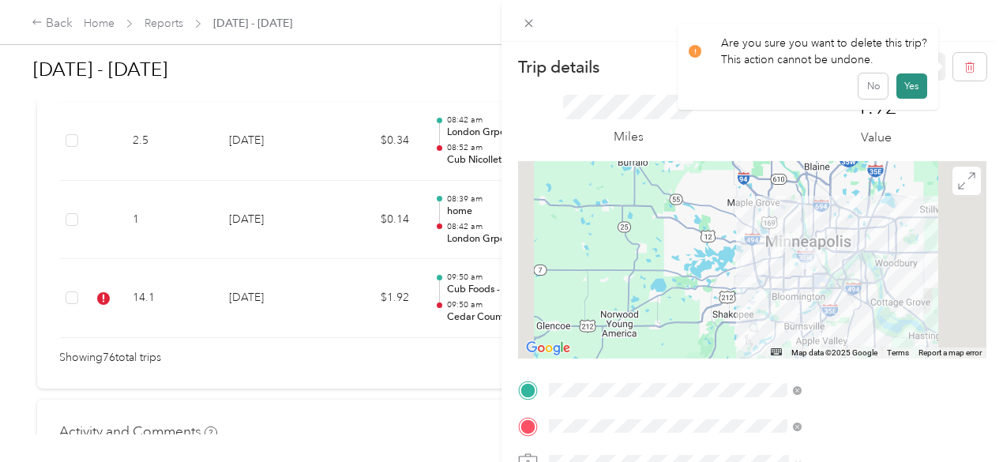
click at [908, 85] on button "Yes" at bounding box center [912, 85] width 31 height 25
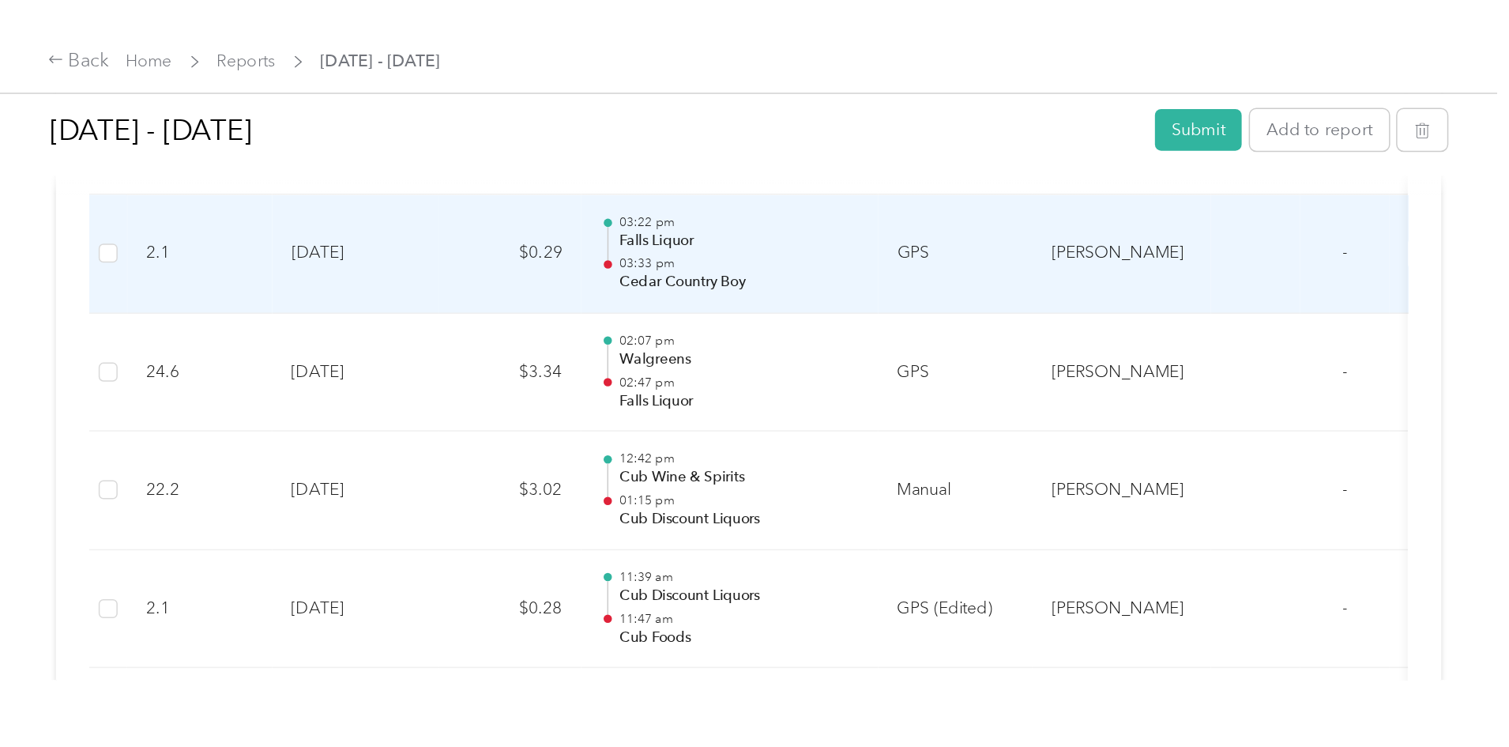
scroll to position [4941, 0]
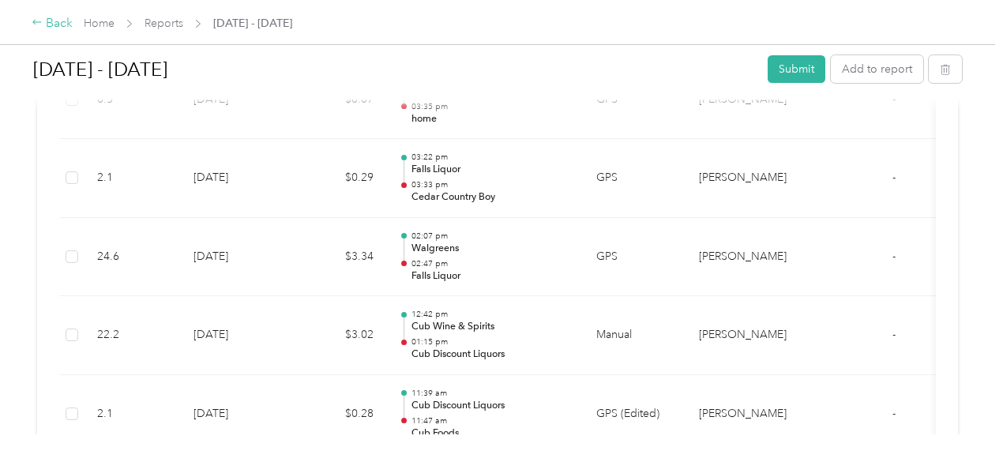
click at [47, 24] on div "Back" at bounding box center [52, 23] width 41 height 19
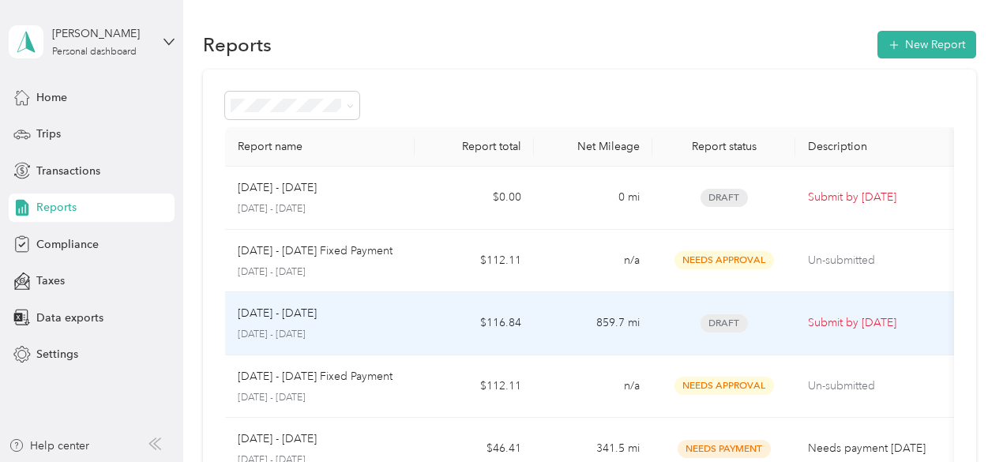
click at [435, 331] on td "$116.84" at bounding box center [474, 323] width 119 height 63
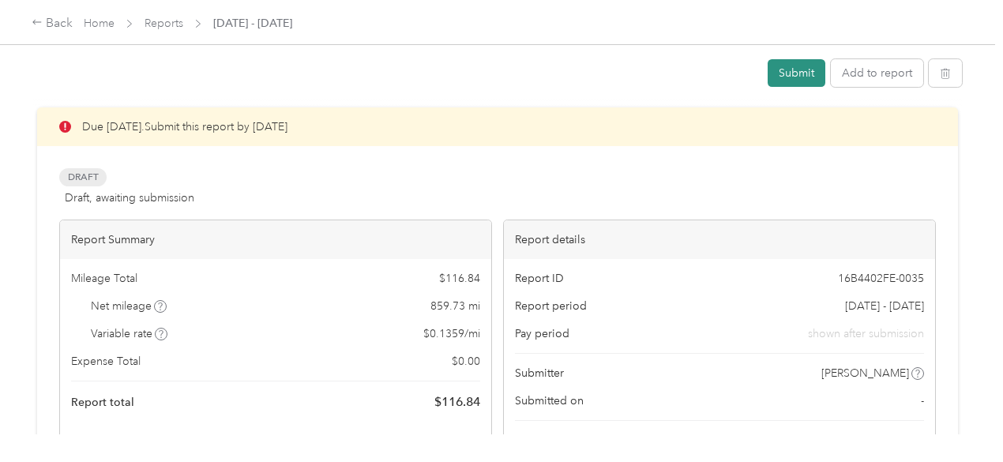
click at [792, 81] on button "Submit" at bounding box center [797, 73] width 58 height 28
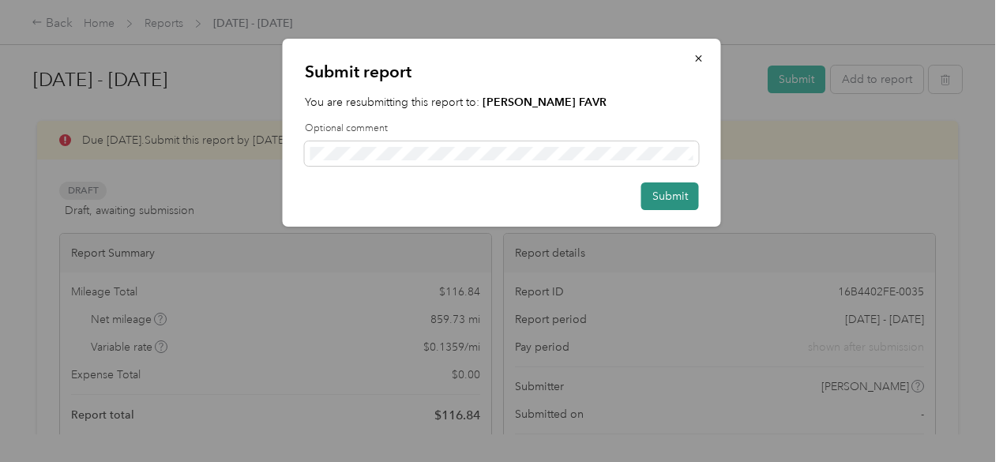
click at [675, 192] on button "Submit" at bounding box center [671, 197] width 58 height 28
